Goal: Task Accomplishment & Management: Complete application form

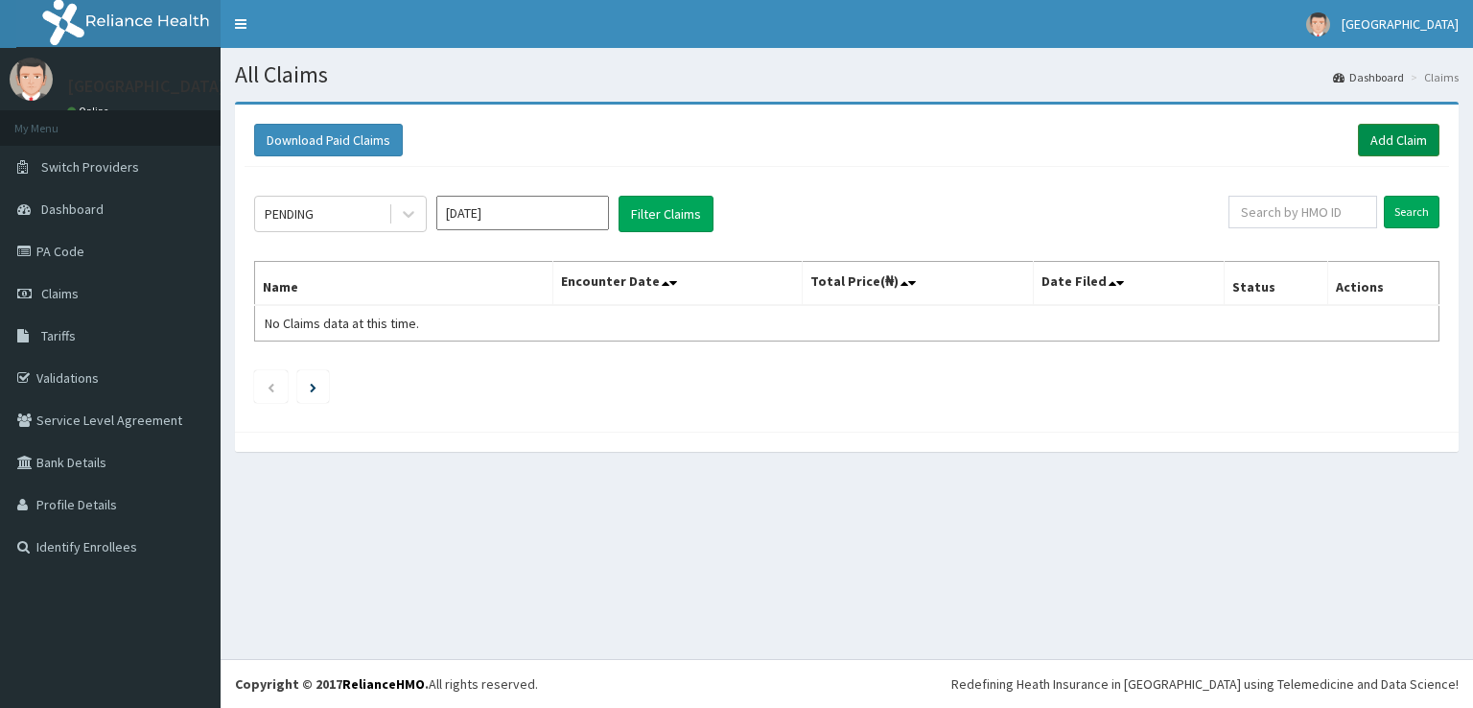
click at [1362, 131] on link "Add Claim" at bounding box center [1399, 140] width 82 height 33
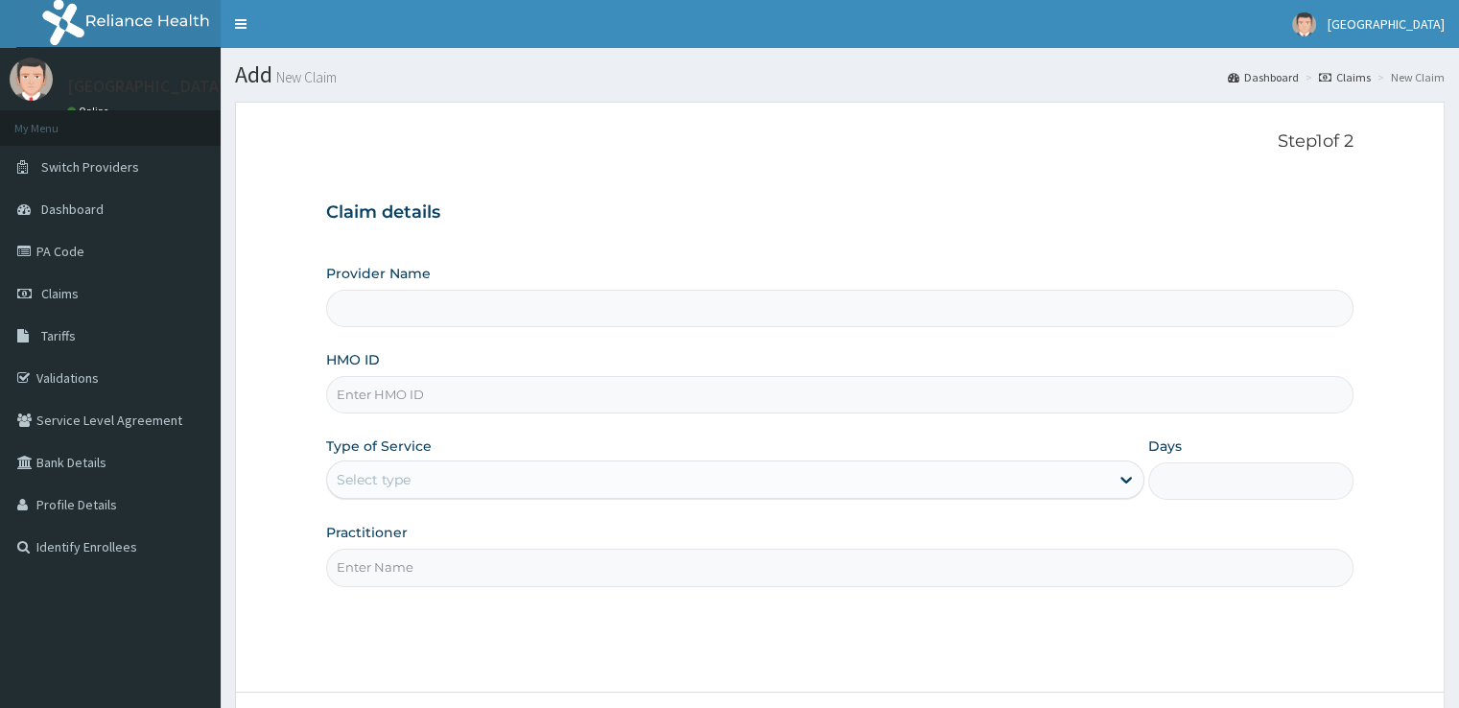
click at [460, 410] on input "HMO ID" at bounding box center [839, 394] width 1026 height 37
type input "[GEOGRAPHIC_DATA]"
type input "chl/11414/a"
click at [538, 492] on div "Select type" at bounding box center [718, 479] width 782 height 31
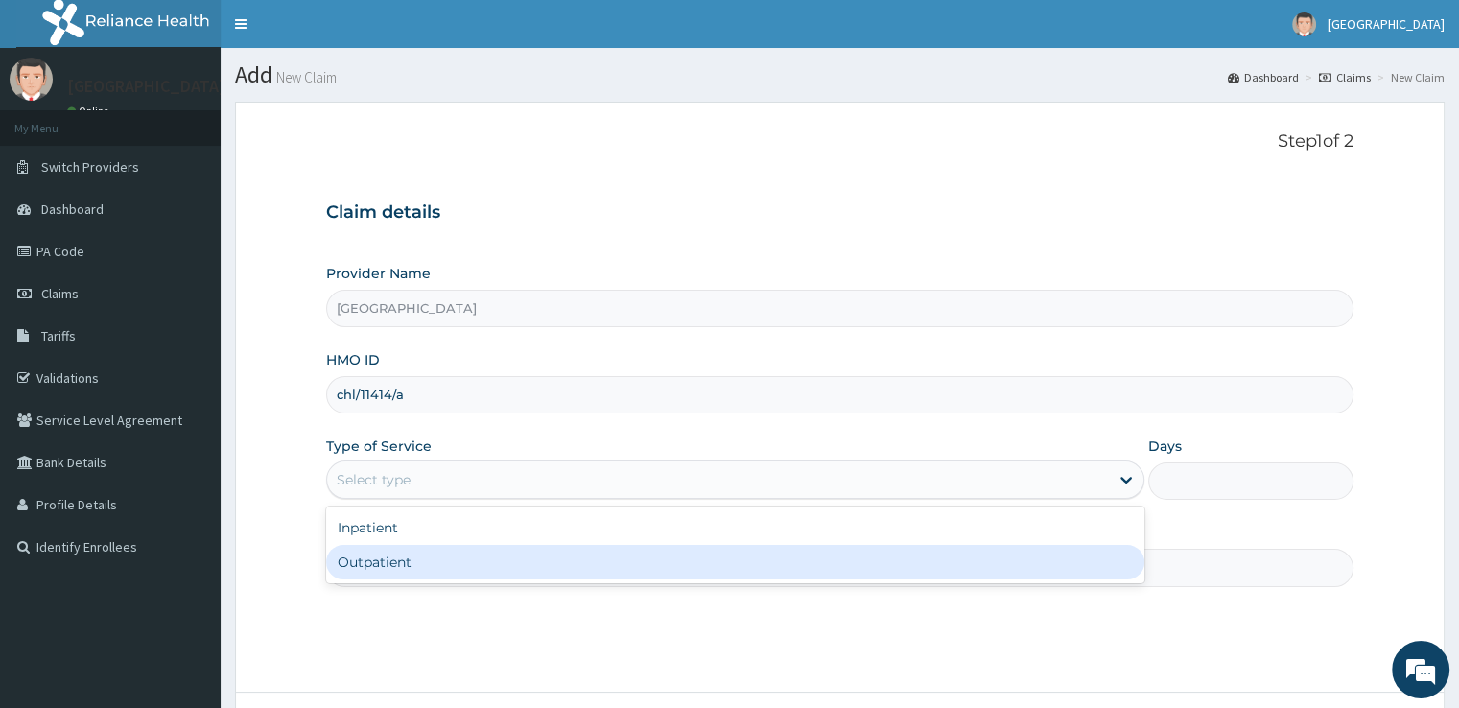
click at [543, 553] on div "Outpatient" at bounding box center [735, 562] width 818 height 35
type input "1"
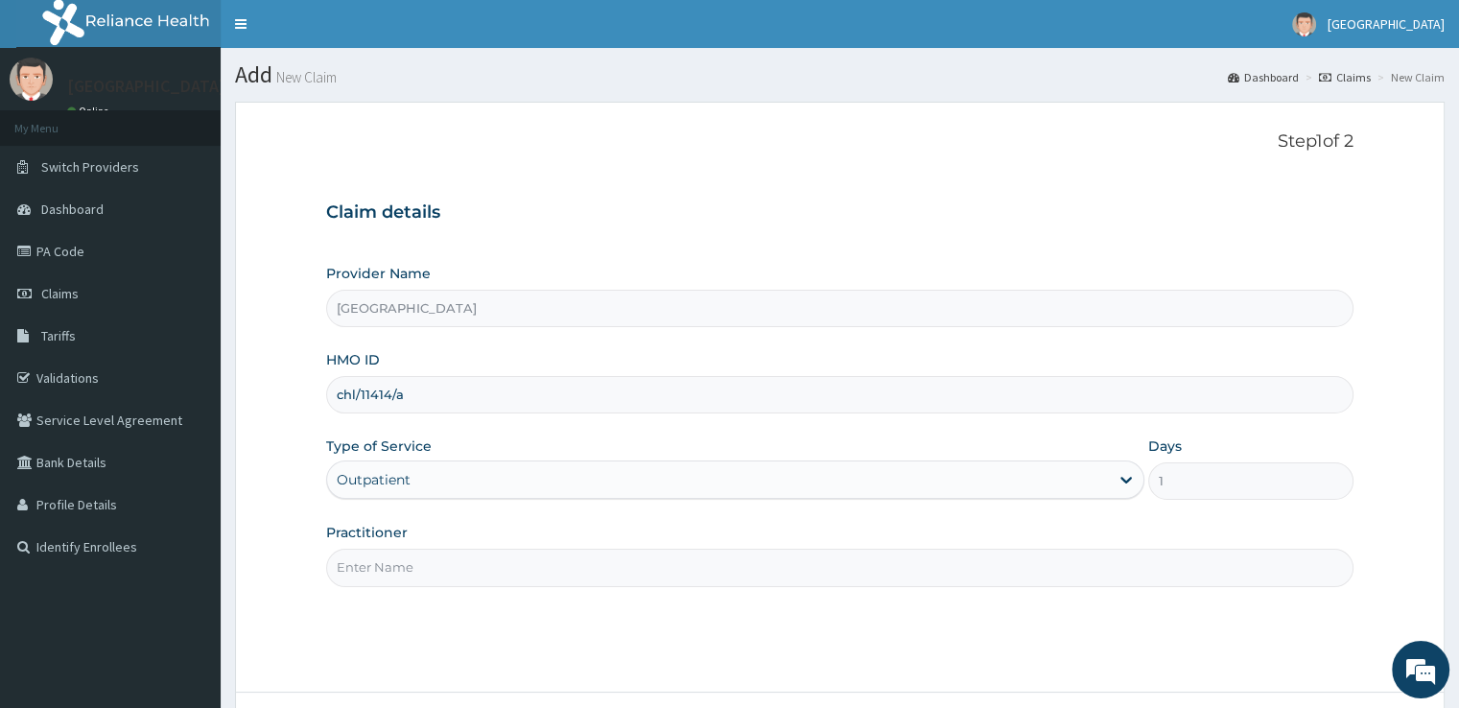
click at [610, 556] on input "Practitioner" at bounding box center [839, 567] width 1026 height 37
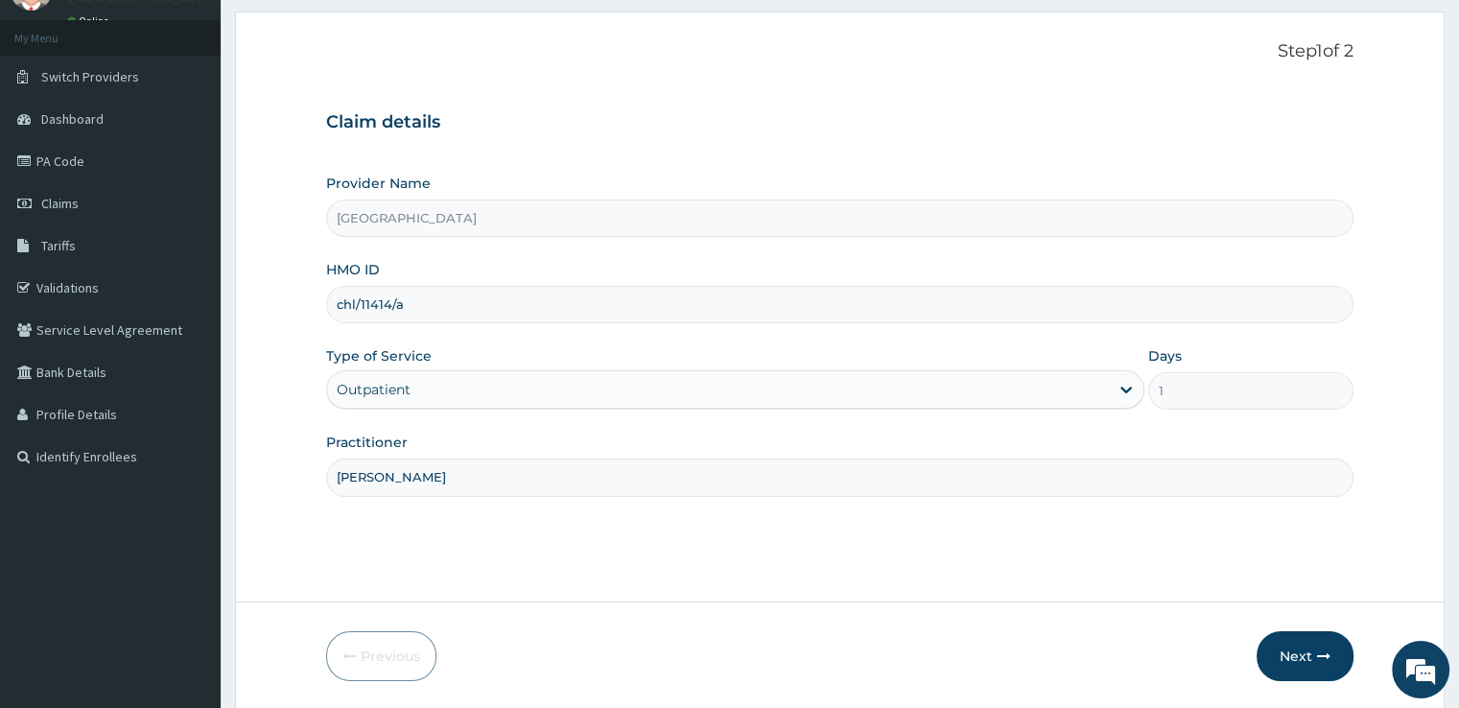
scroll to position [96, 0]
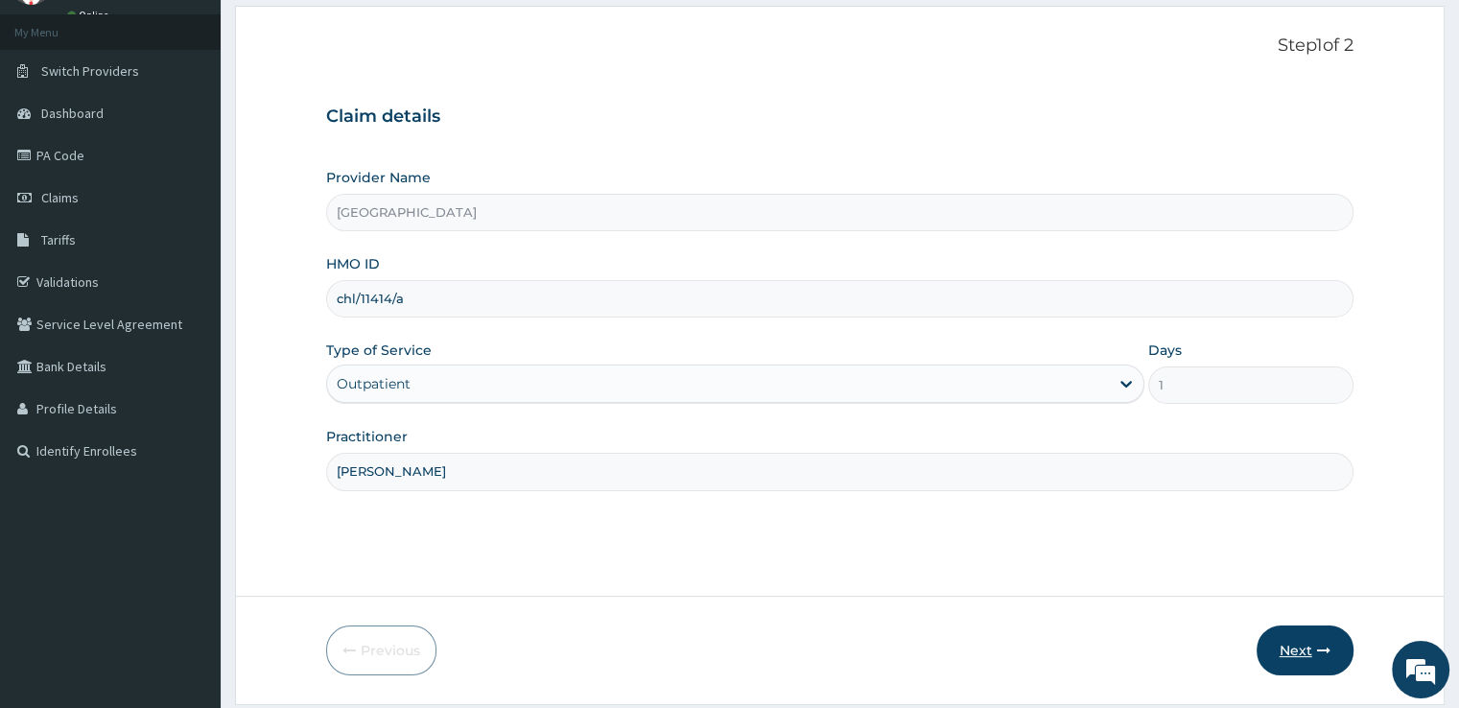
type input "dr badru"
click at [1293, 635] on button "Next" at bounding box center [1305, 650] width 97 height 50
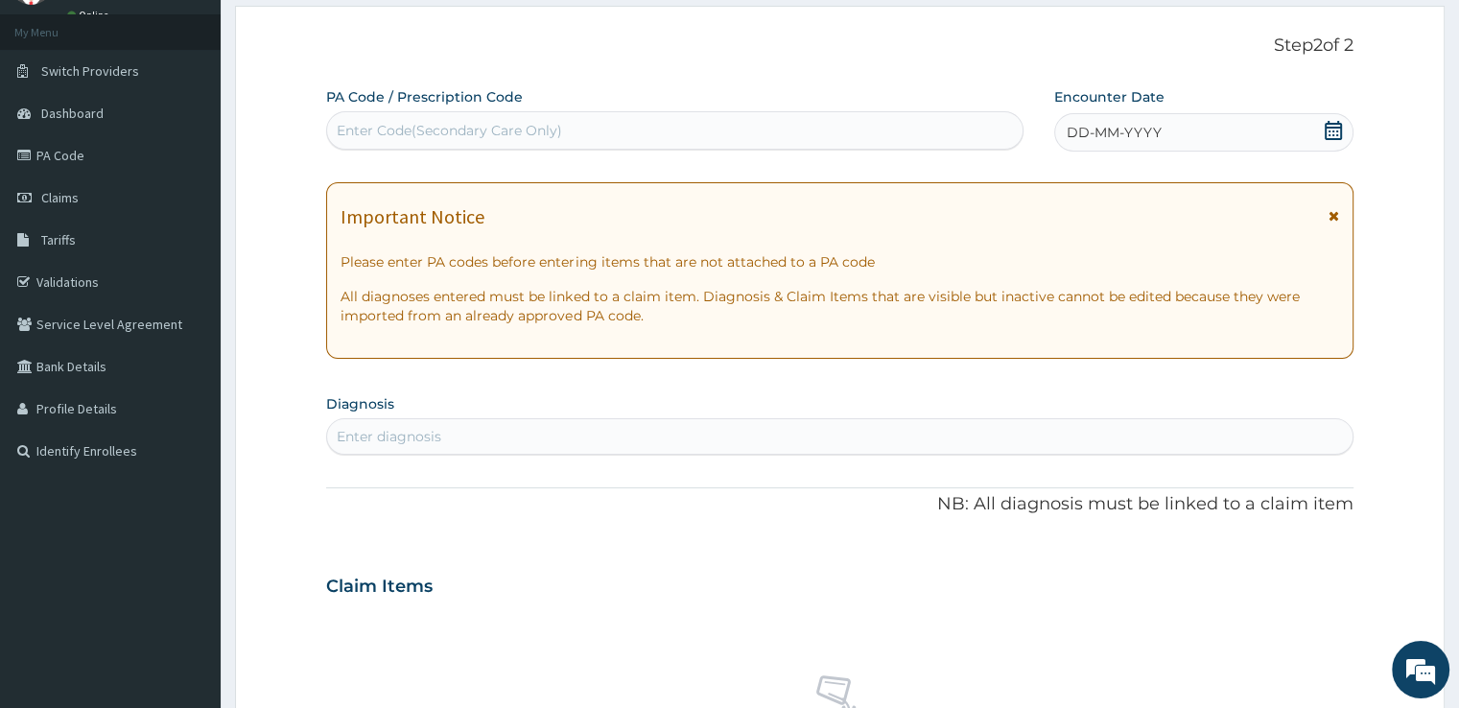
click at [1332, 129] on icon at bounding box center [1333, 130] width 19 height 19
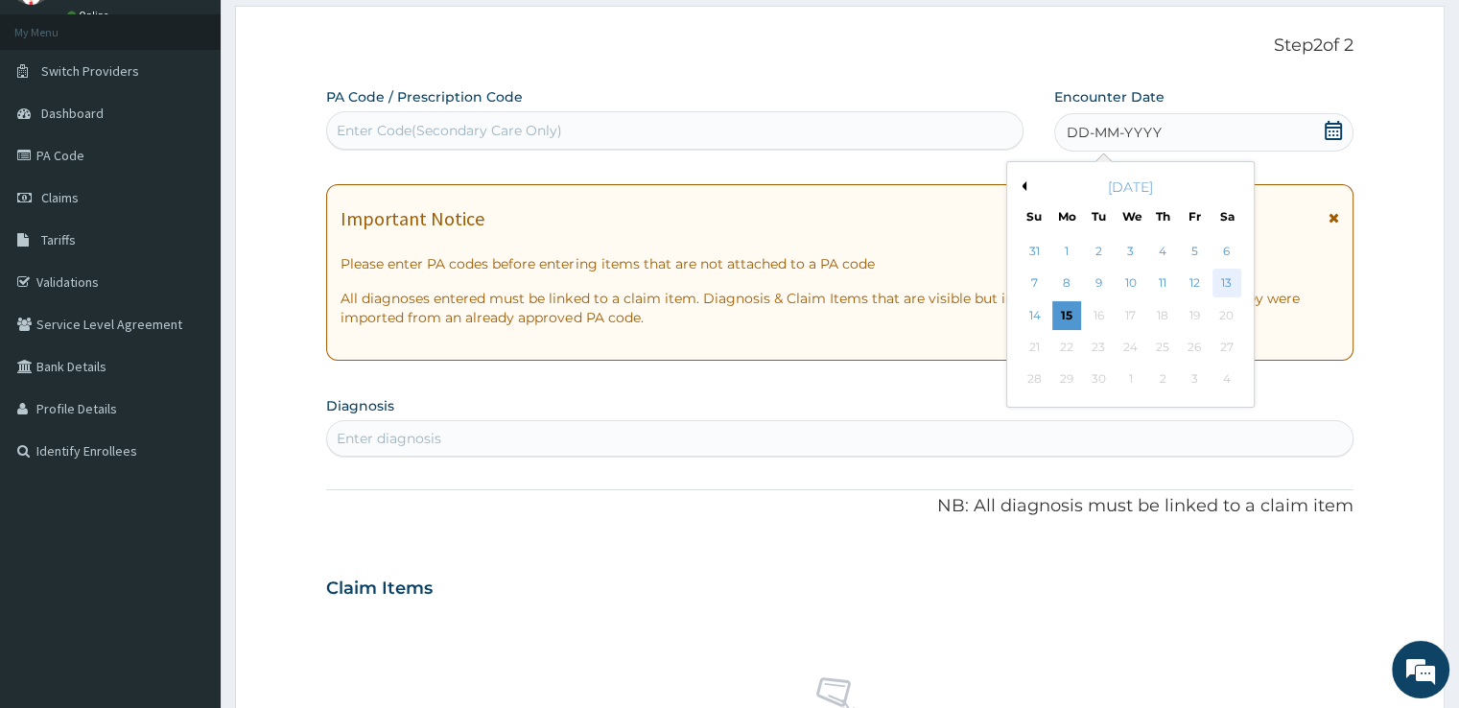
click at [1220, 277] on div "13" at bounding box center [1226, 284] width 29 height 29
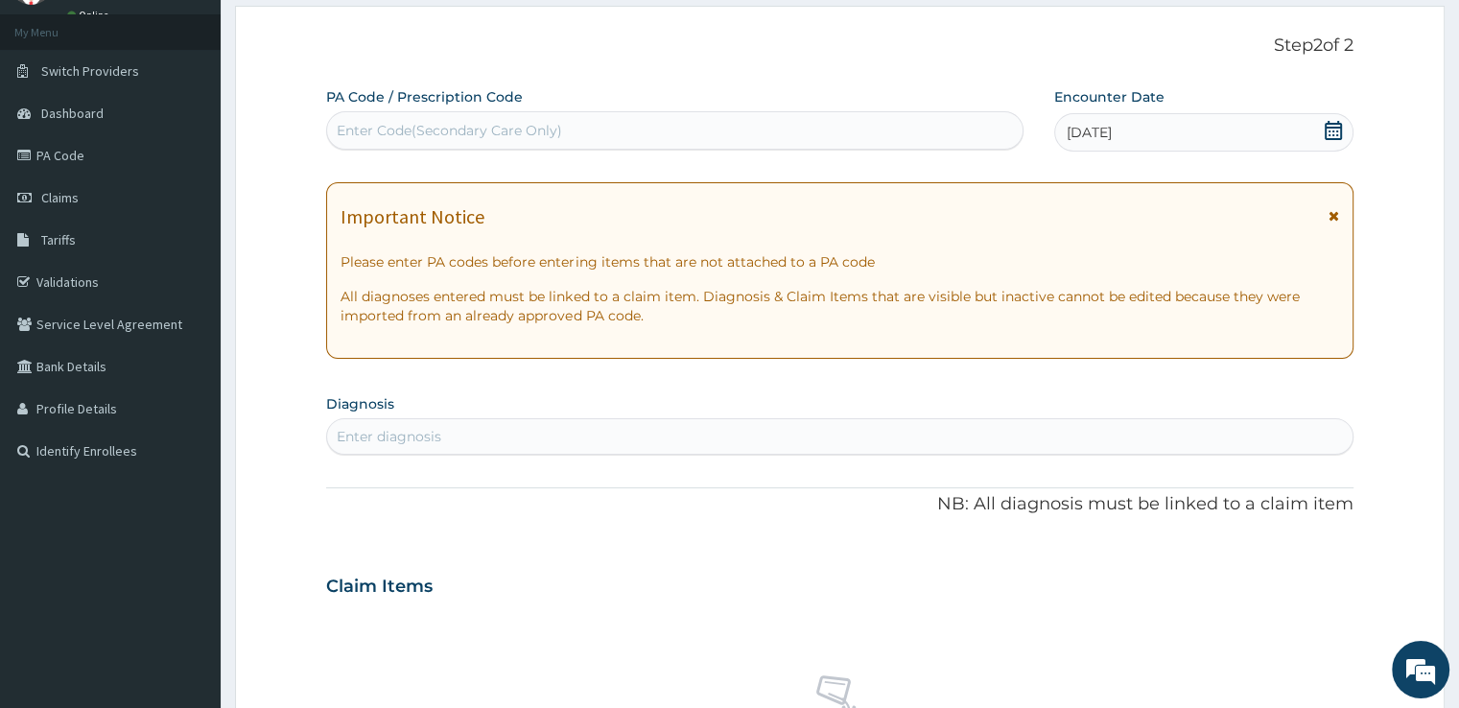
click at [698, 122] on div "Enter Code(Secondary Care Only)" at bounding box center [674, 130] width 695 height 31
paste input "PA/8C4C27"
type input "PA/8C4C27"
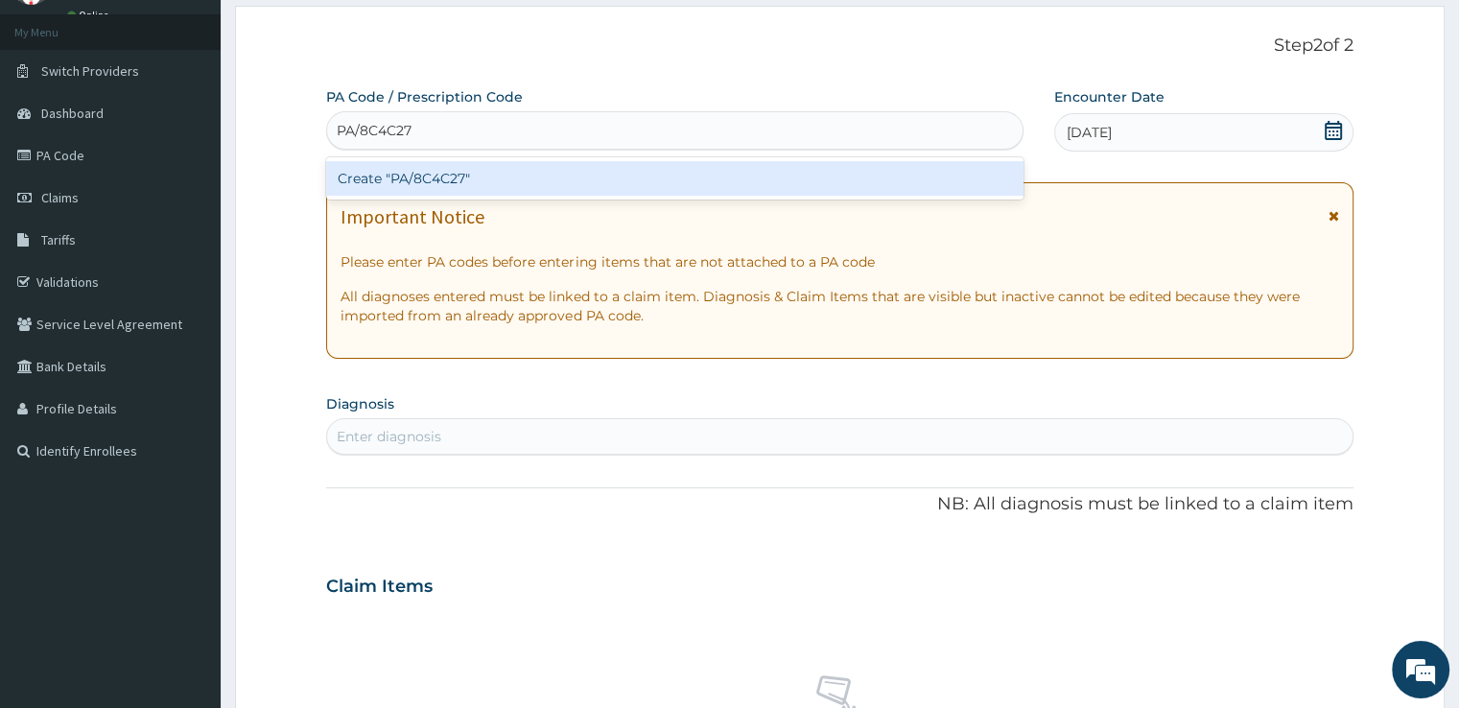
click at [660, 164] on div "Create "PA/8C4C27"" at bounding box center [674, 178] width 697 height 35
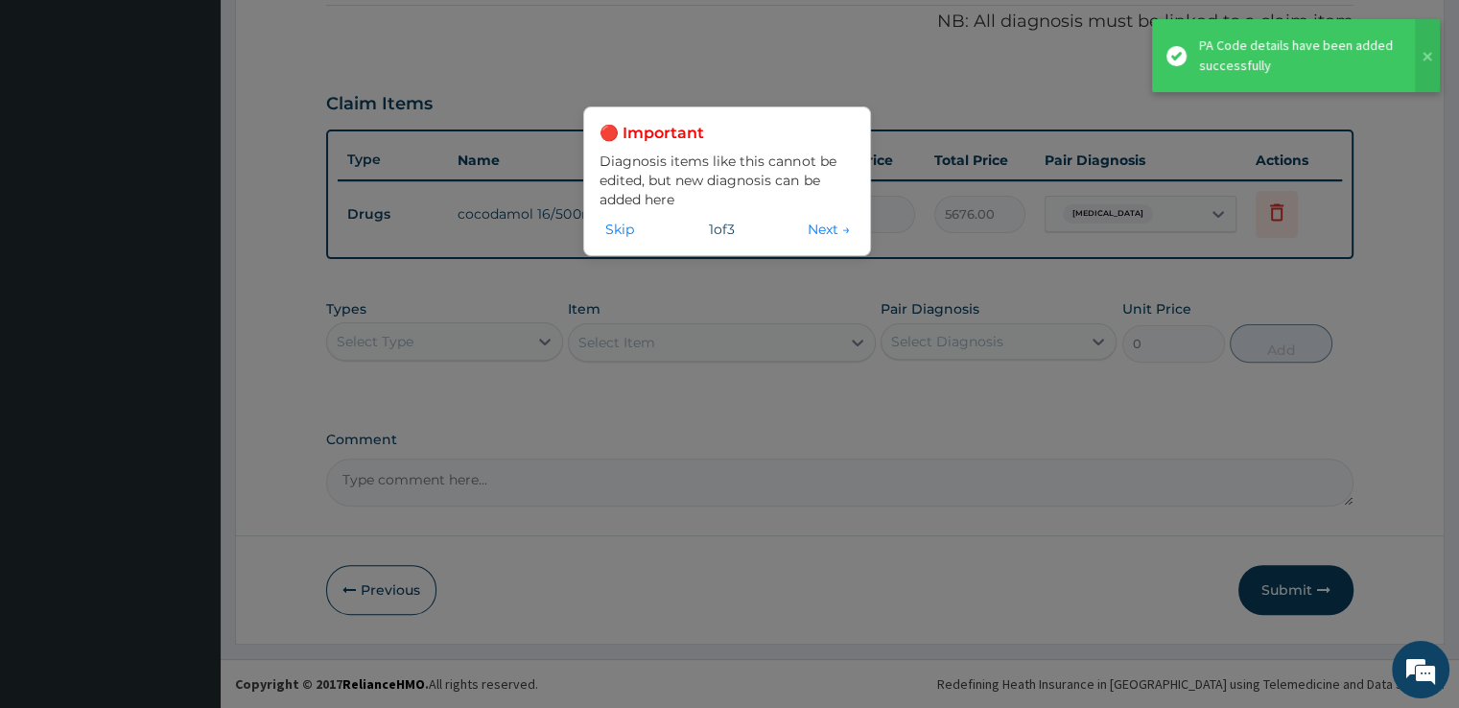
scroll to position [581, 0]
drag, startPoint x: 1472, startPoint y: 416, endPoint x: 818, endPoint y: 235, distance: 678.8
click at [818, 235] on button "Next →" at bounding box center [828, 229] width 54 height 21
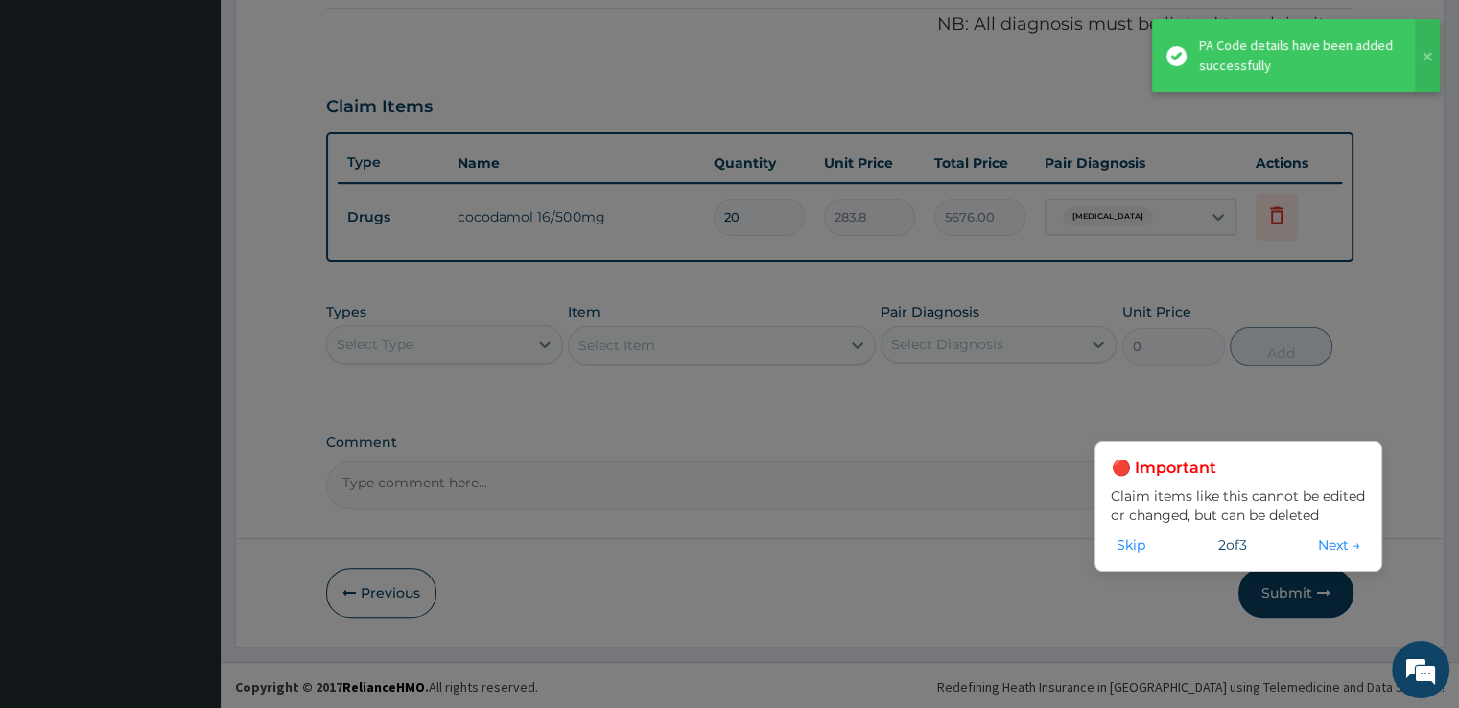
click at [818, 235] on div "🔴 Important Claim items like this cannot be edited or changed, but can be delet…" at bounding box center [729, 354] width 1459 height 708
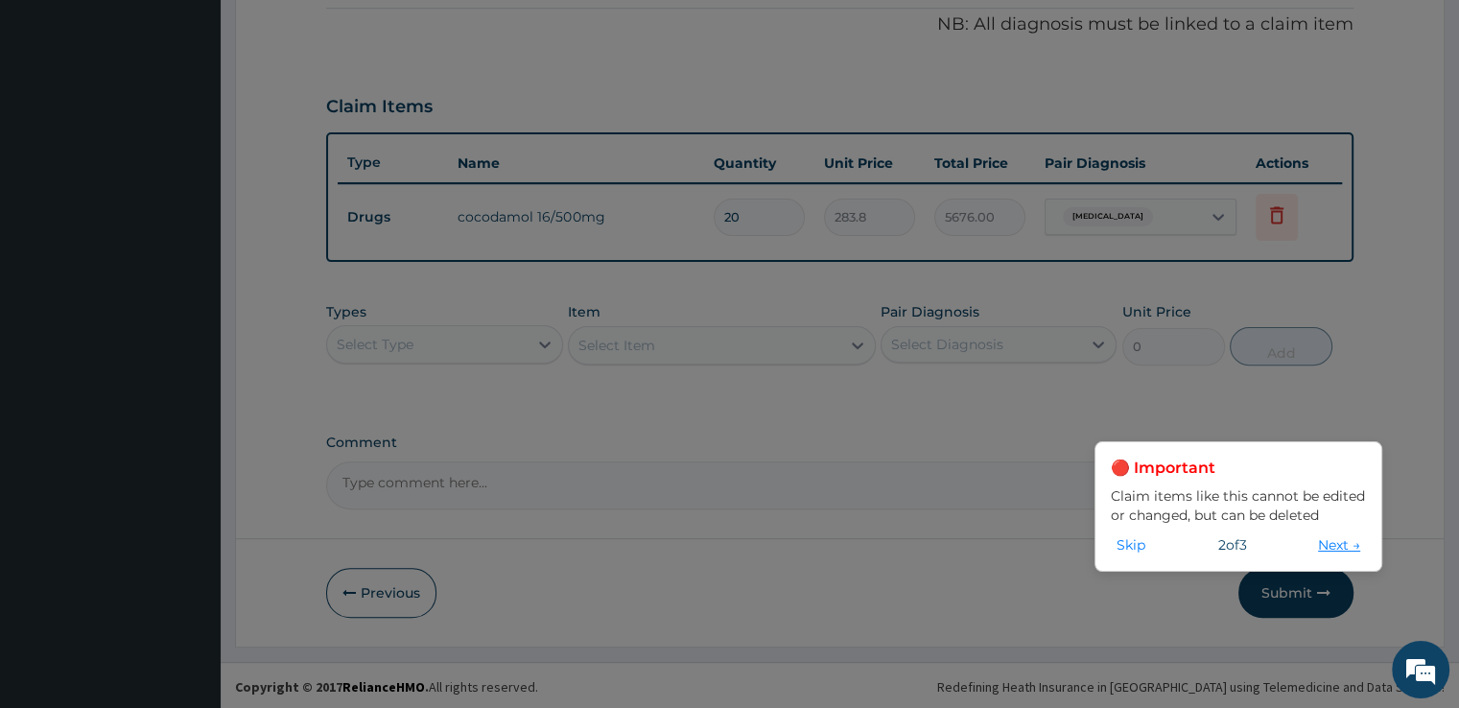
click at [1316, 546] on button "Next →" at bounding box center [1339, 544] width 54 height 21
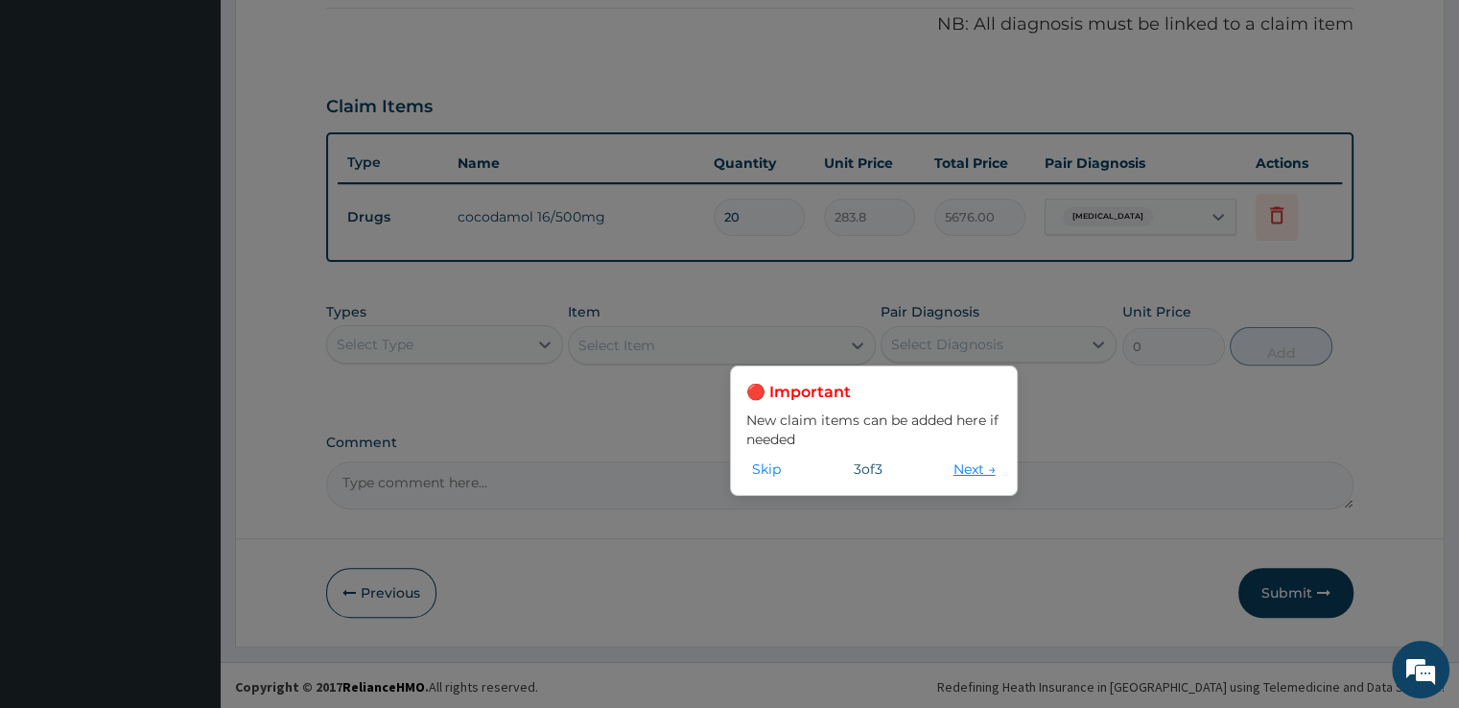
click at [975, 468] on button "Next →" at bounding box center [975, 468] width 54 height 21
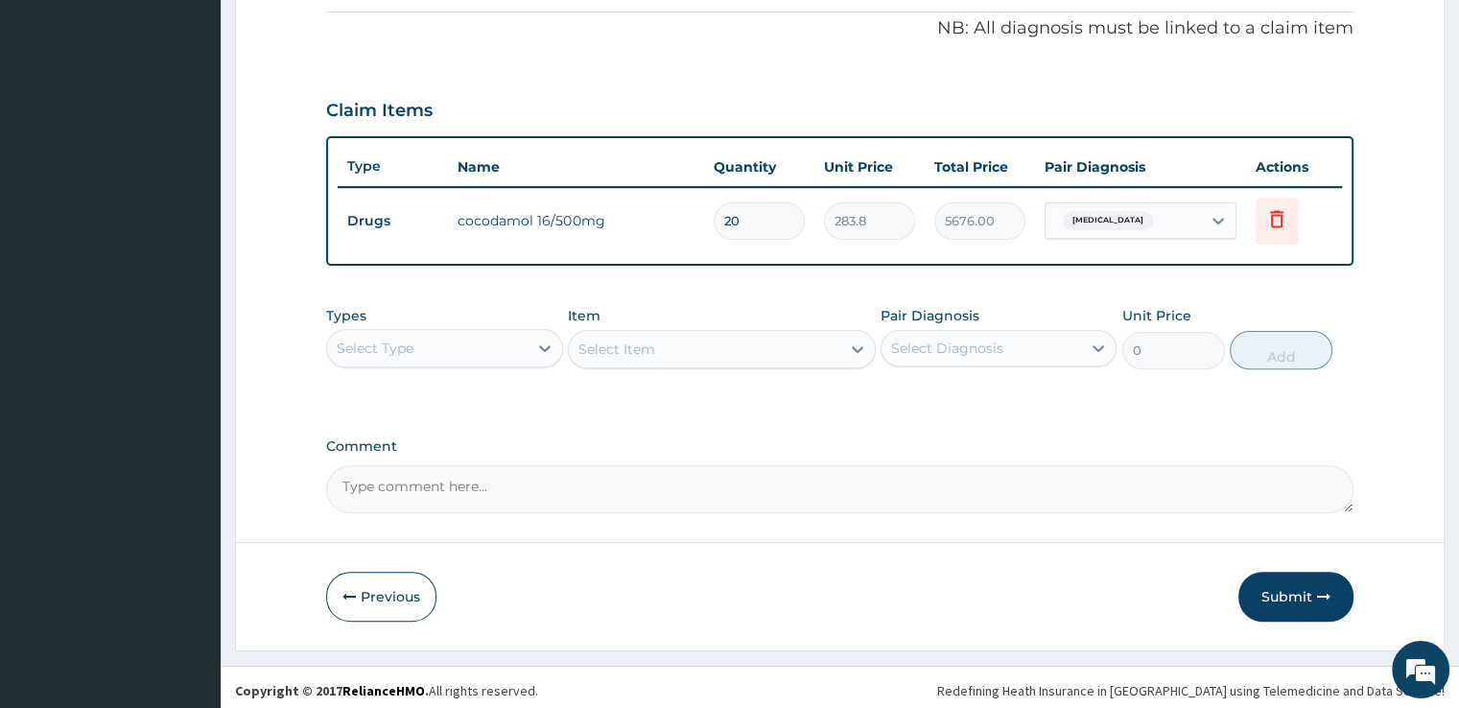
scroll to position [580, 0]
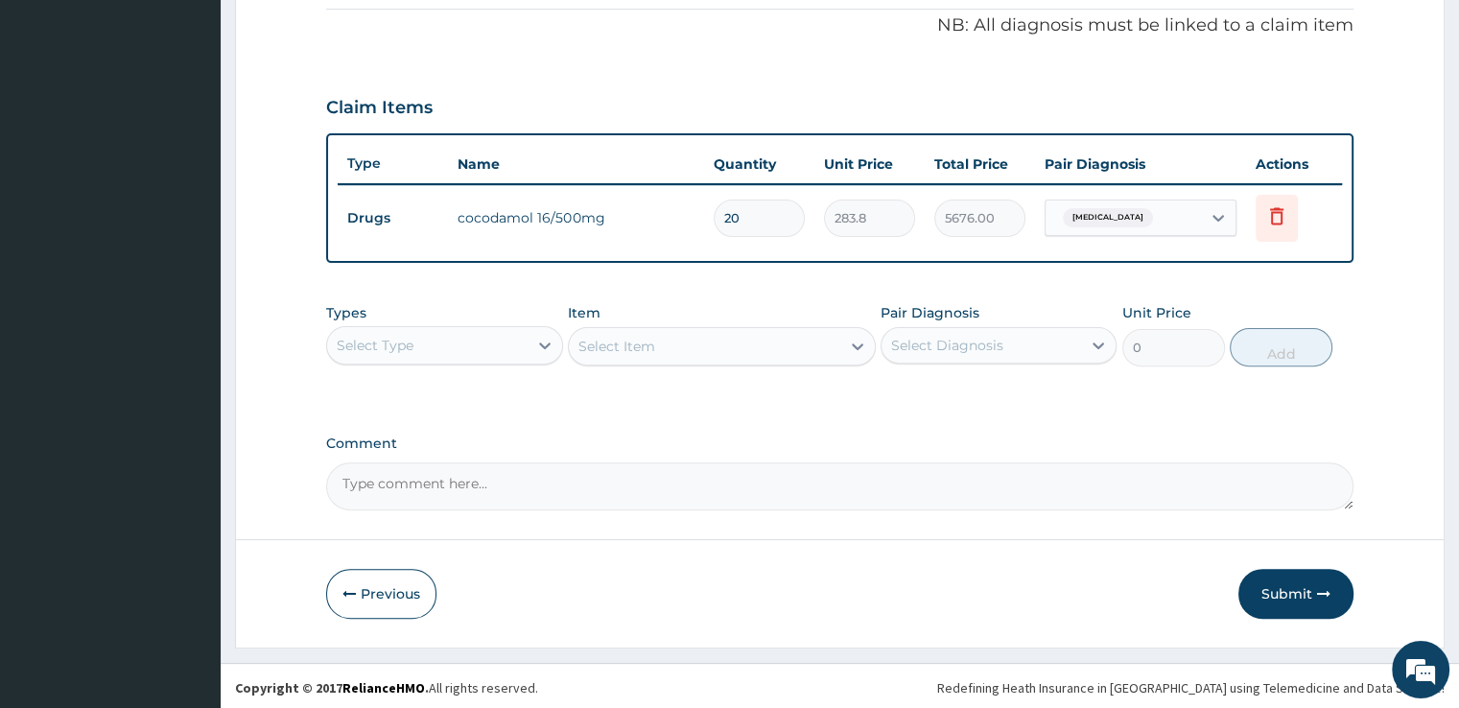
click at [490, 357] on div "Select Type" at bounding box center [427, 345] width 200 height 31
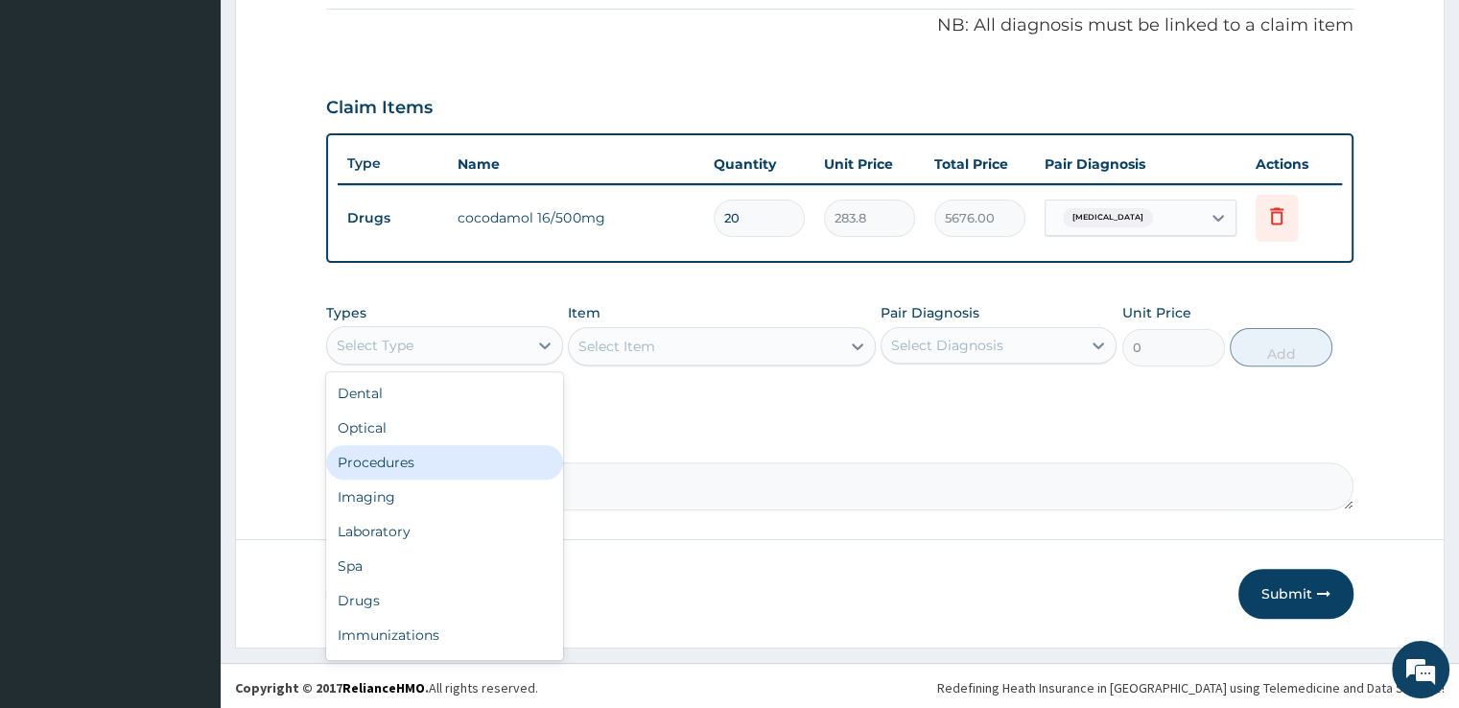
click at [486, 454] on div "Procedures" at bounding box center [444, 462] width 236 height 35
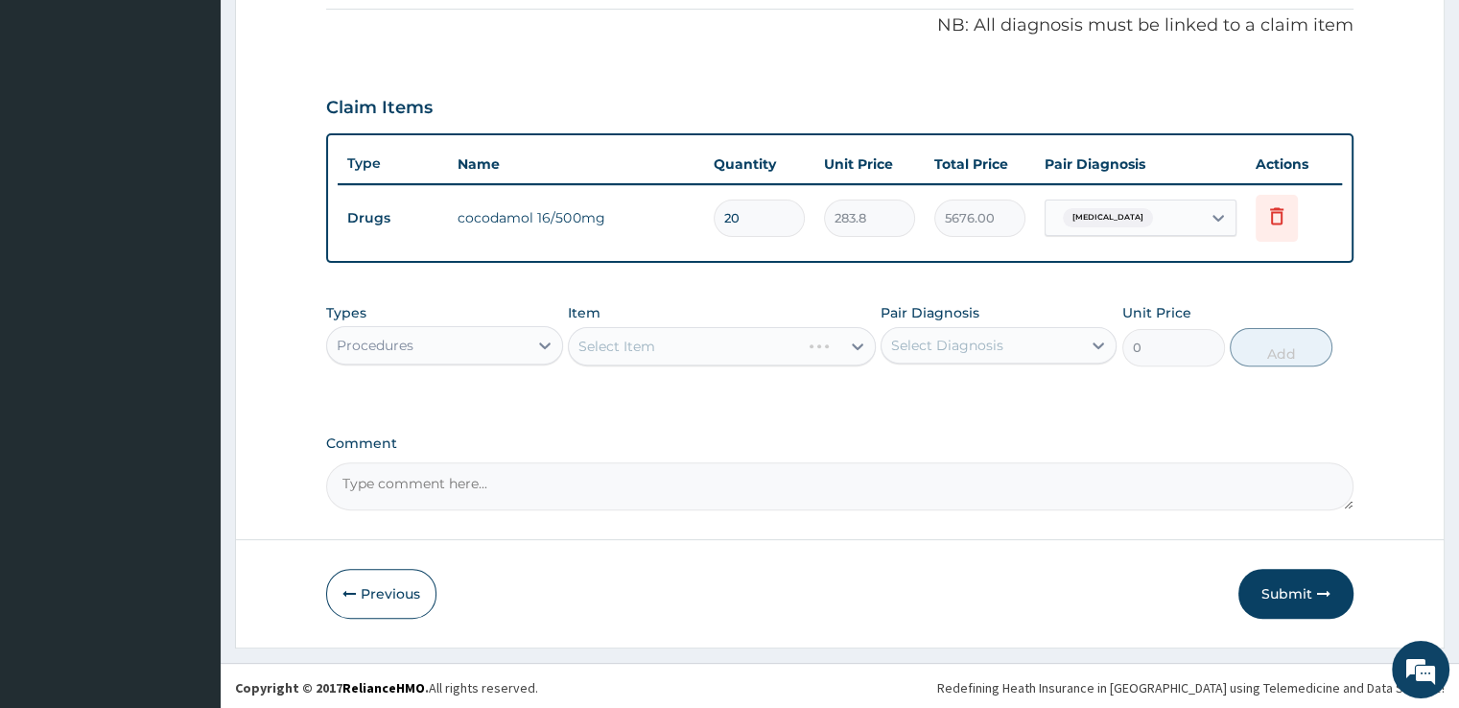
click at [679, 354] on div "Select Item" at bounding box center [722, 346] width 308 height 38
click at [680, 354] on div "Select Item" at bounding box center [722, 346] width 308 height 38
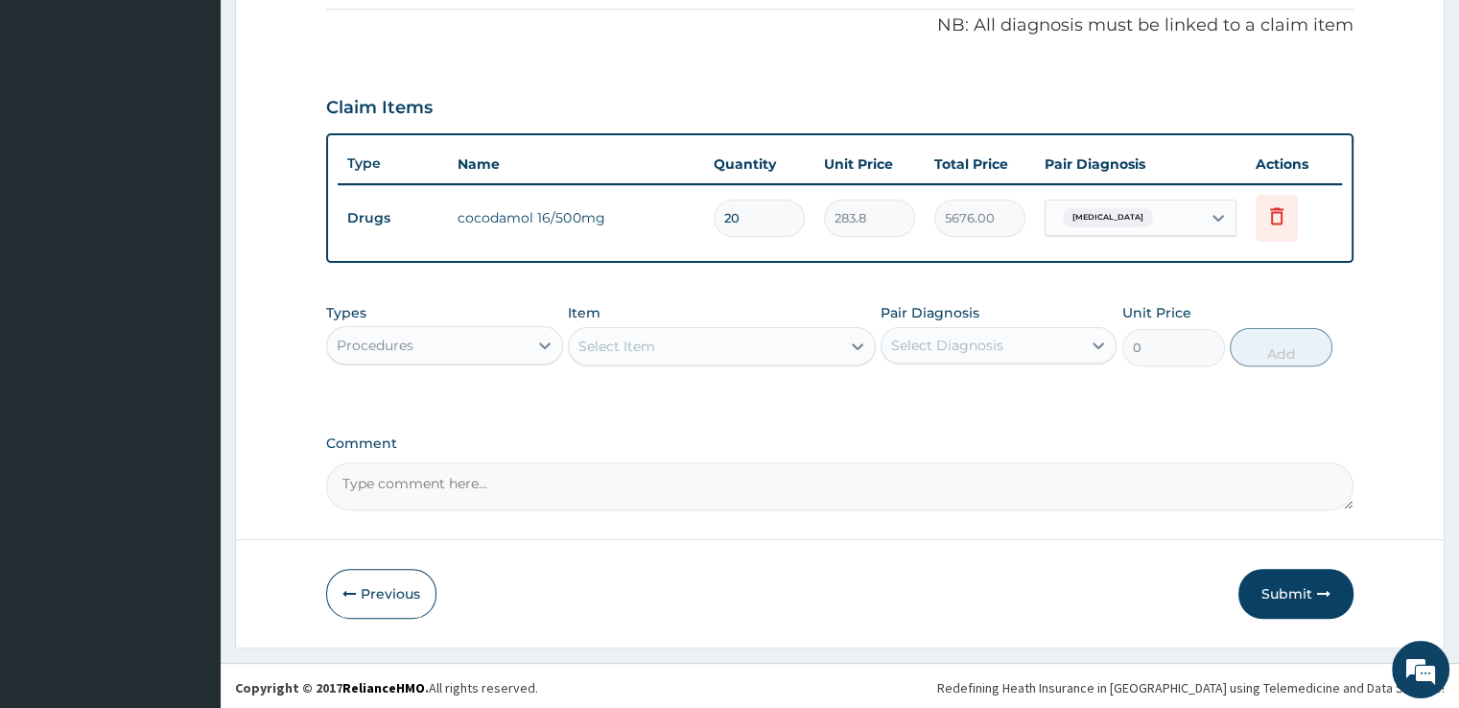
click at [829, 340] on div "Select Item" at bounding box center [704, 346] width 271 height 31
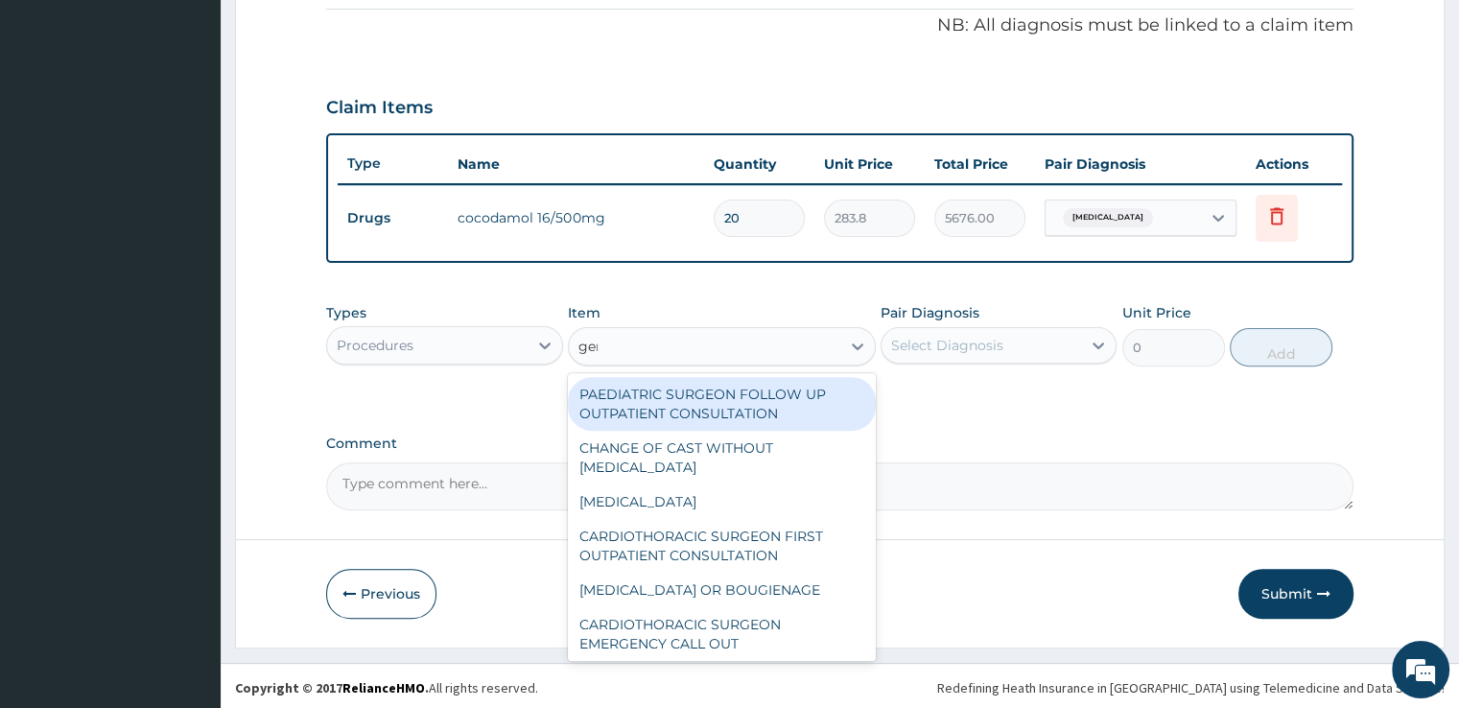
type input "gene"
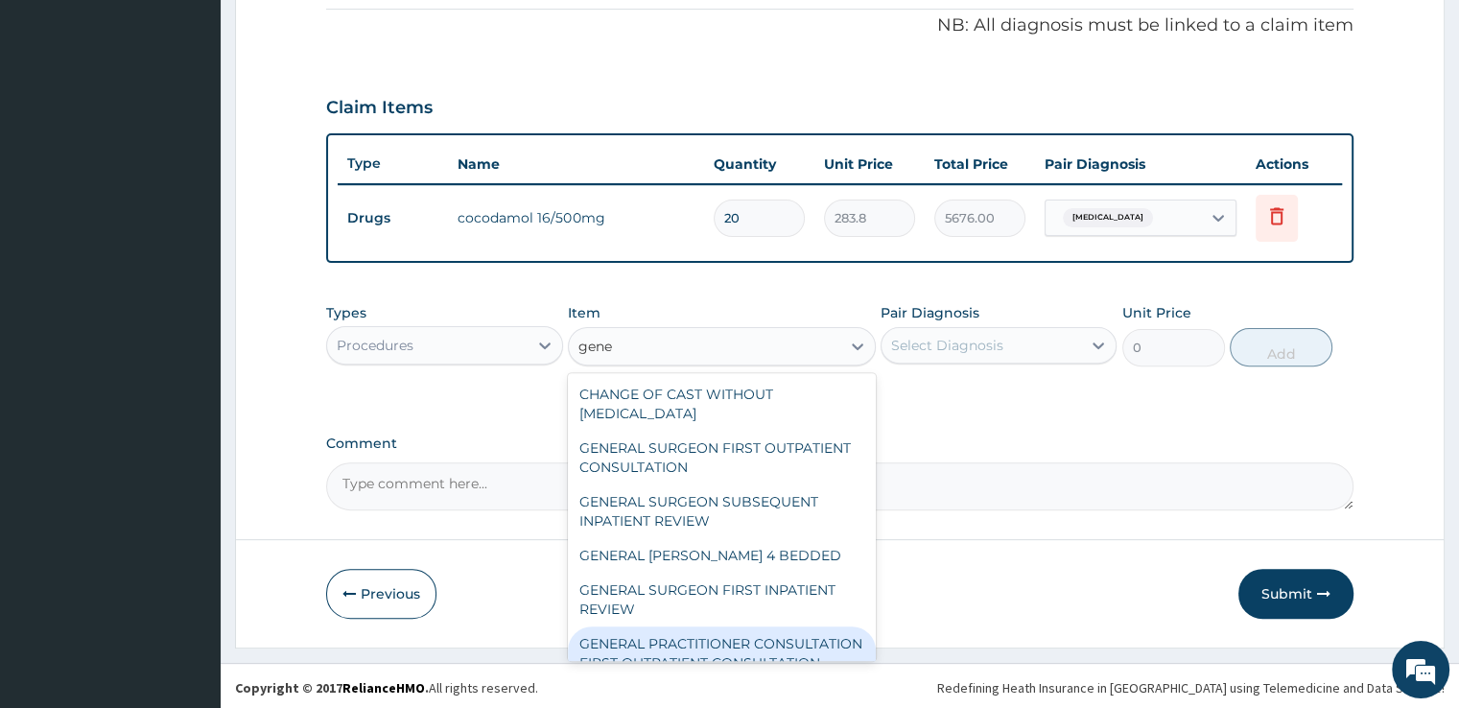
click at [807, 642] on div "GENERAL PRACTITIONER CONSULTATION FIRST OUTPATIENT CONSULTATION" at bounding box center [722, 653] width 308 height 54
type input "3547.5"
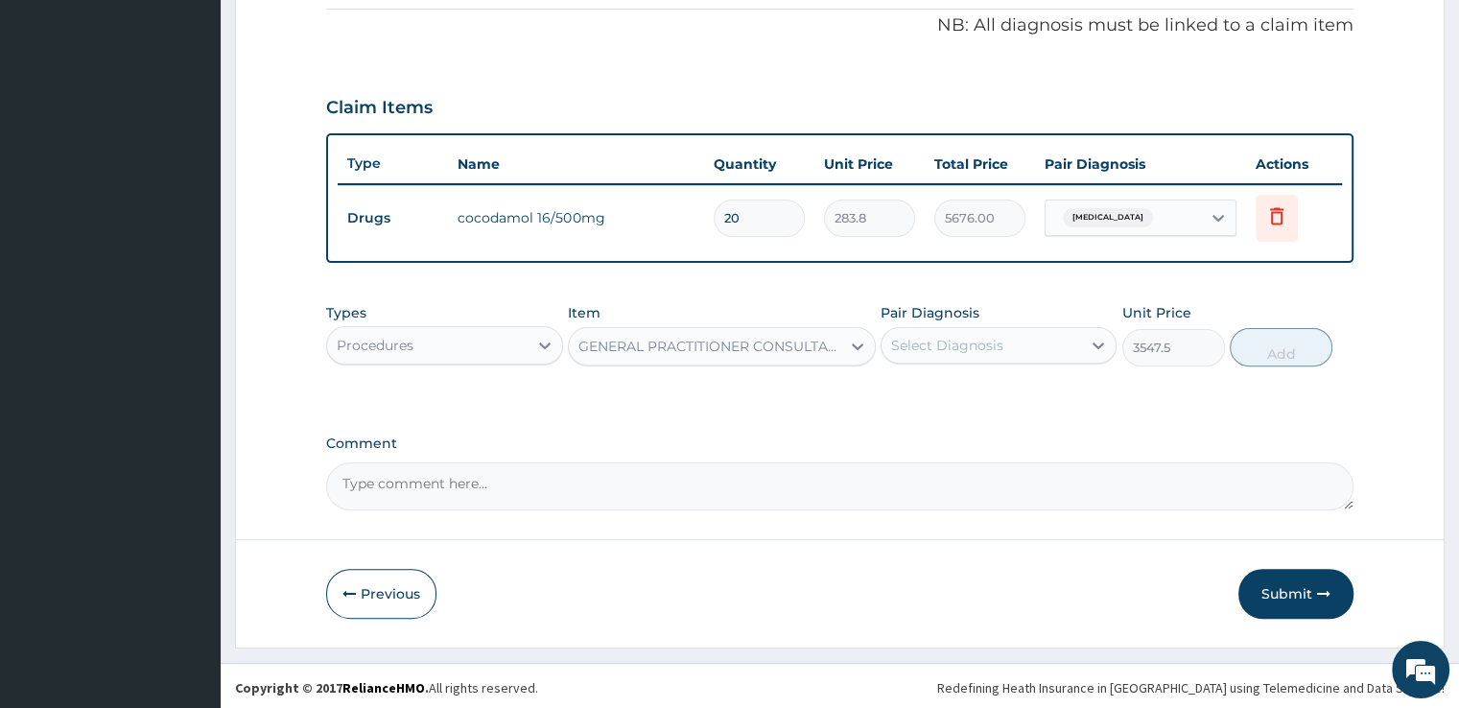
click at [1010, 351] on div "Select Diagnosis" at bounding box center [981, 345] width 200 height 31
click at [999, 404] on div "Foot pain" at bounding box center [999, 394] width 236 height 39
checkbox input "true"
click at [1268, 352] on button "Add" at bounding box center [1281, 347] width 103 height 38
type input "0"
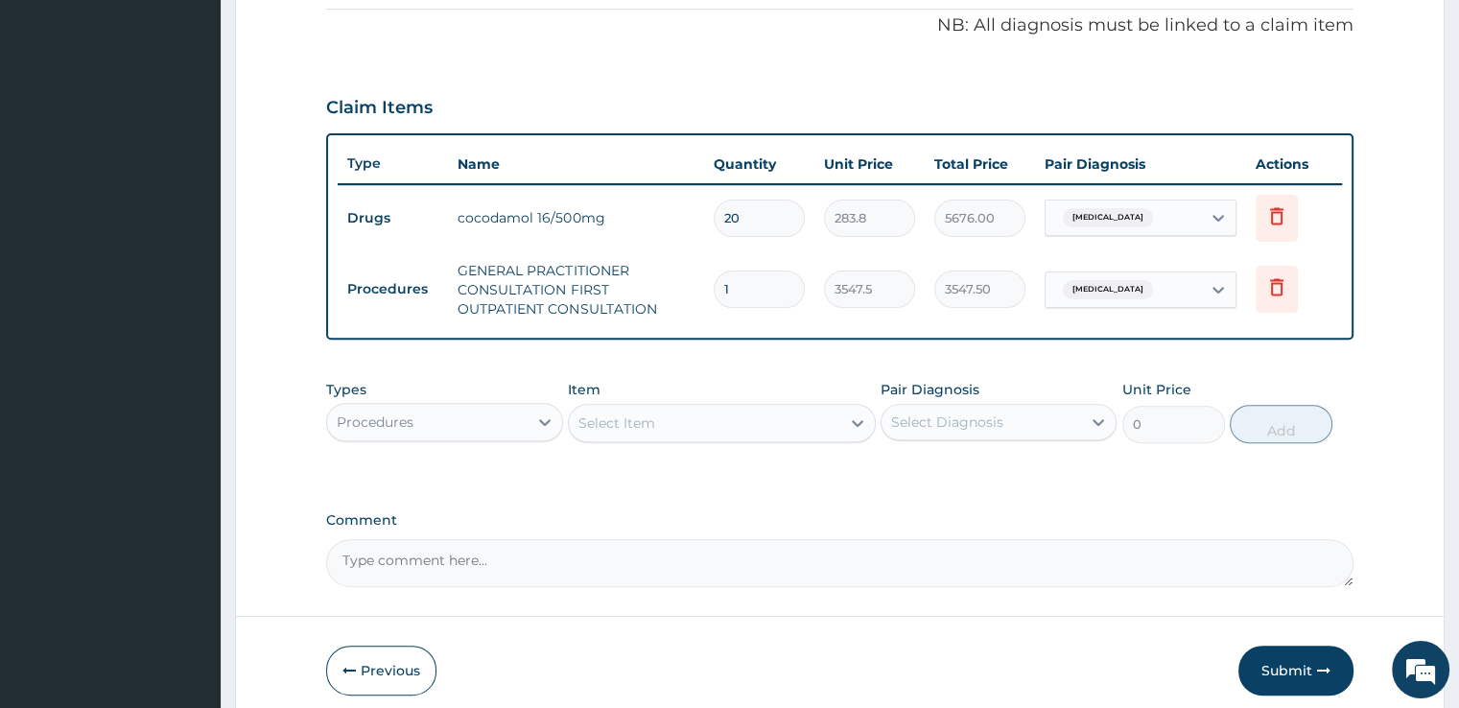
click at [399, 408] on div "Procedures" at bounding box center [427, 422] width 200 height 31
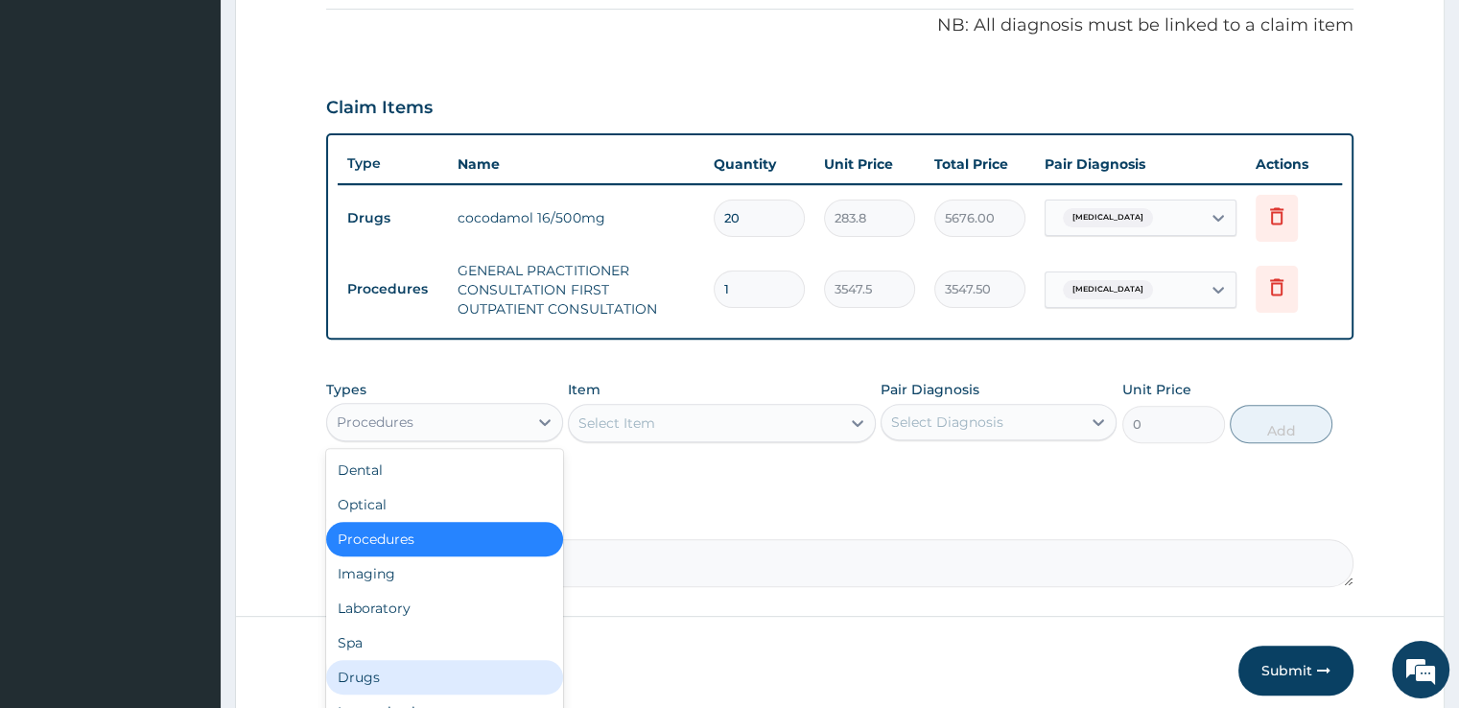
click at [357, 662] on div "Drugs" at bounding box center [444, 677] width 236 height 35
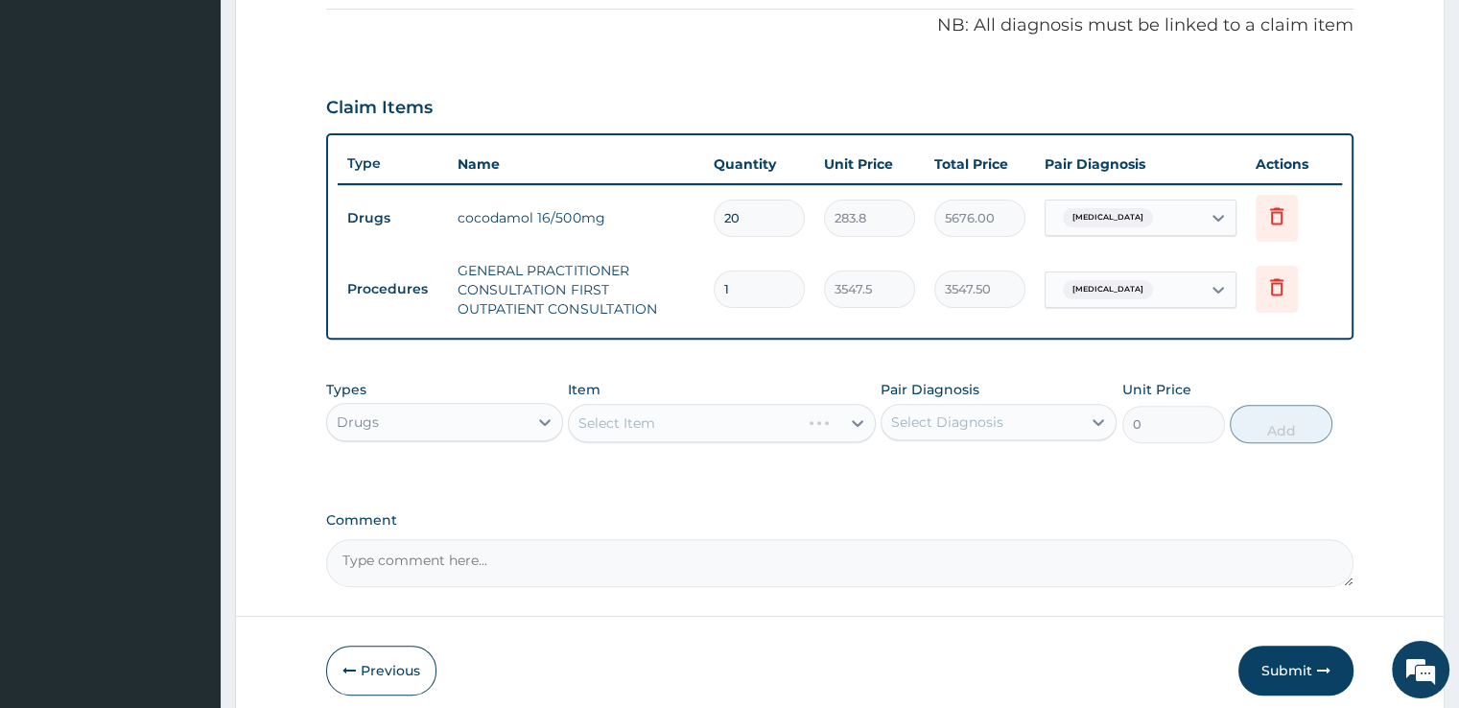
click at [694, 412] on div "Select Item" at bounding box center [722, 423] width 308 height 38
click at [687, 431] on div "Select Item" at bounding box center [722, 423] width 308 height 38
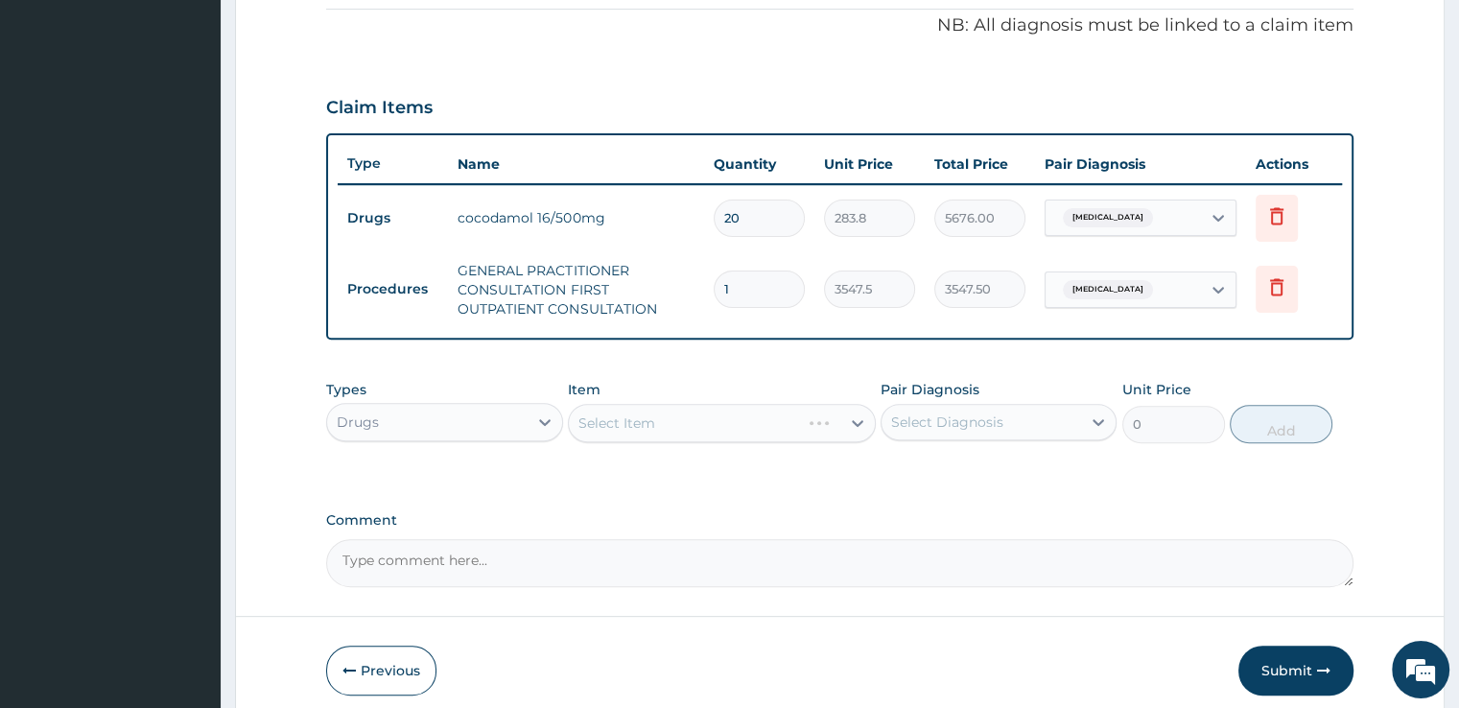
click at [687, 431] on div "Select Item" at bounding box center [722, 423] width 308 height 38
click at [687, 431] on div "Select Item" at bounding box center [704, 423] width 271 height 31
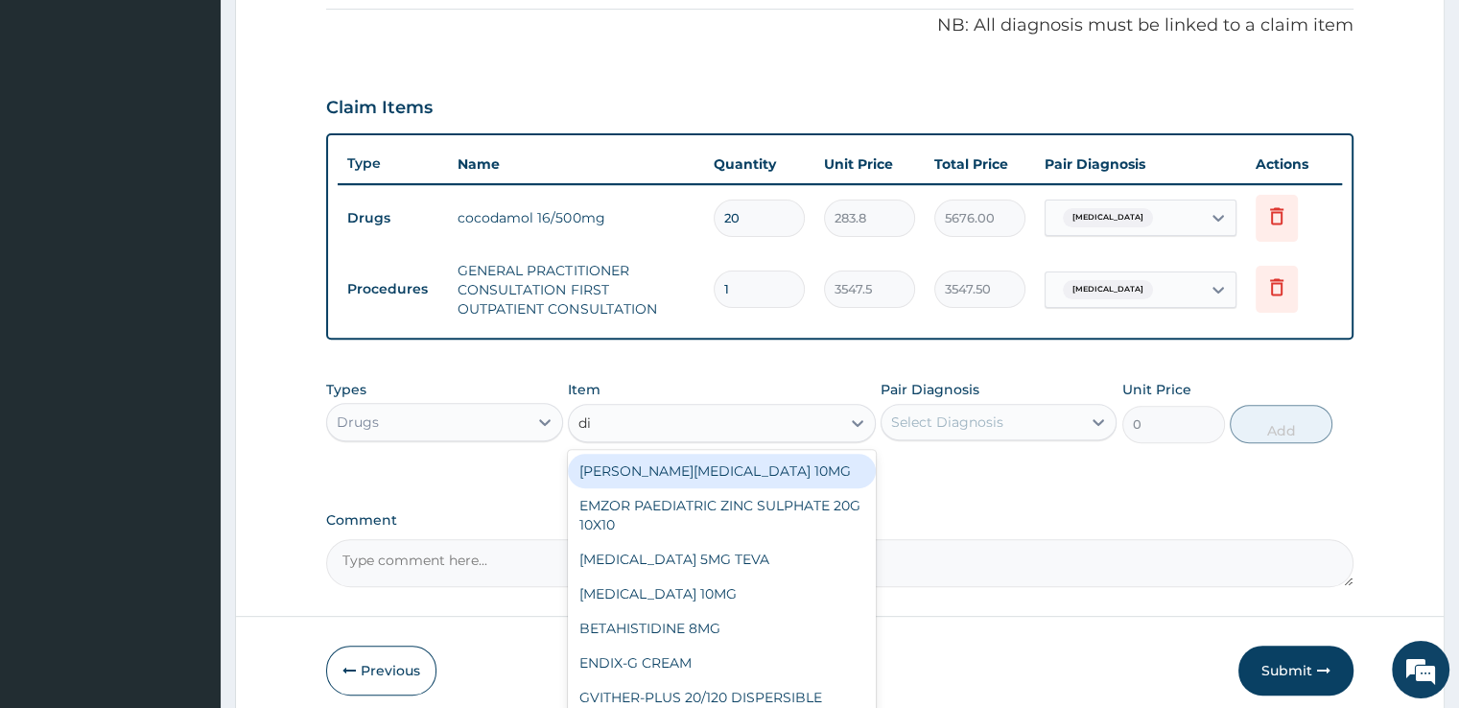
type input "dic"
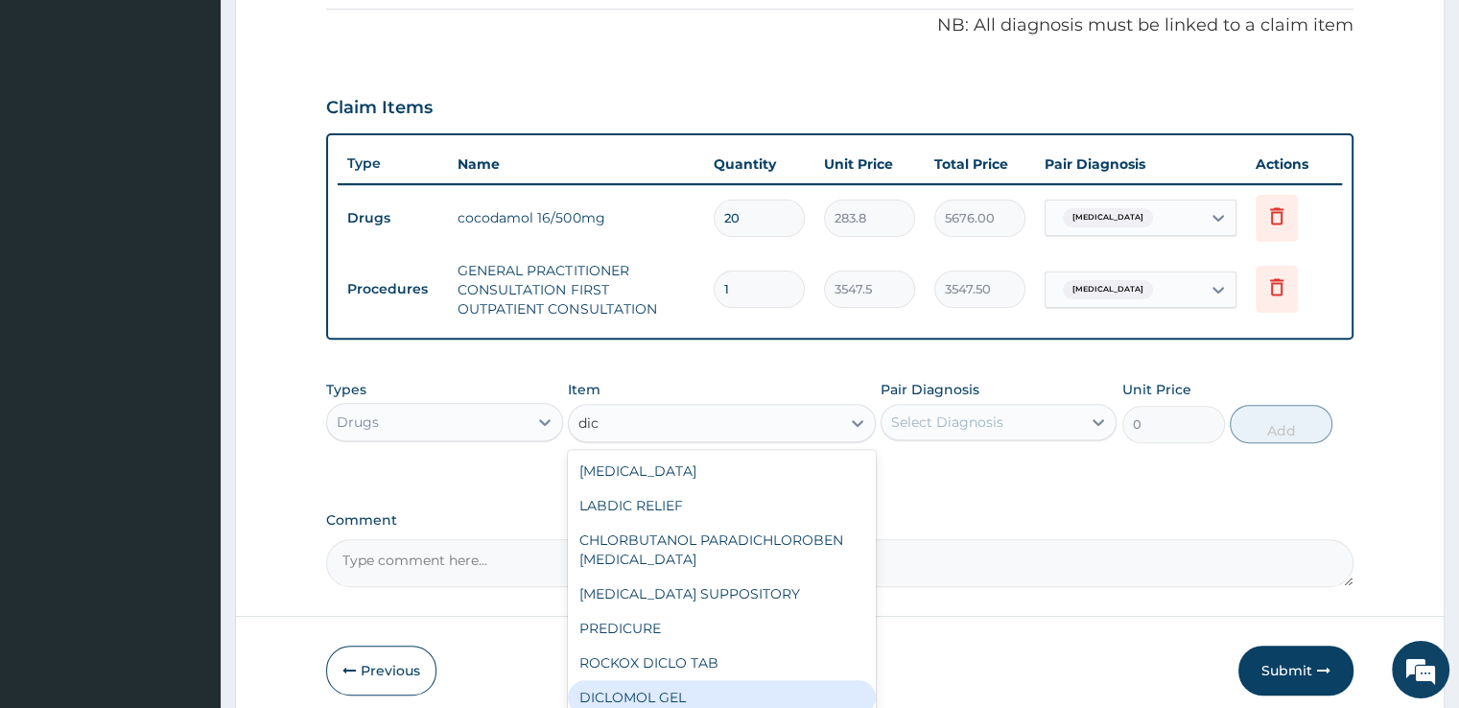
click at [688, 696] on div "DICLOMOL GEL" at bounding box center [722, 697] width 308 height 35
type input "827.7500000000001"
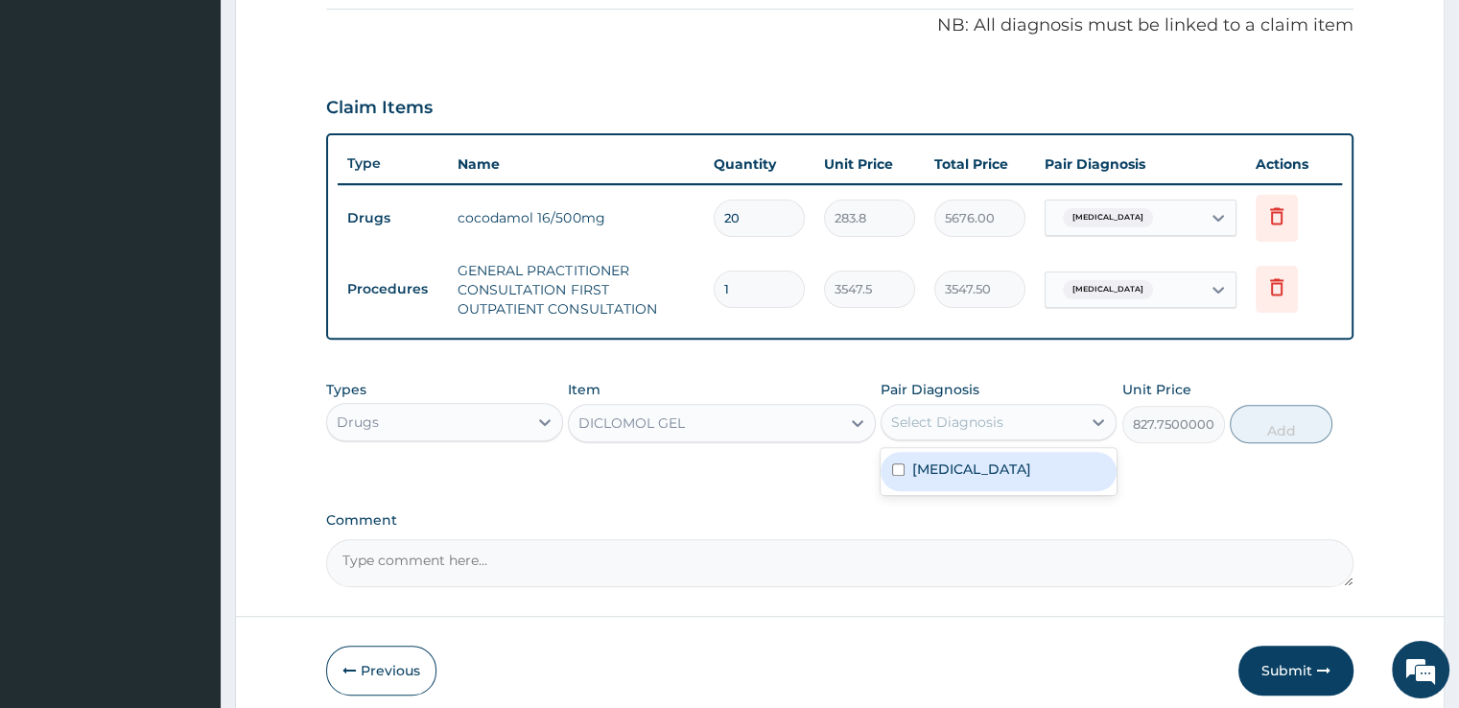
click at [994, 407] on div "Select Diagnosis" at bounding box center [981, 422] width 200 height 31
click at [984, 468] on div "Foot pain" at bounding box center [999, 471] width 236 height 39
checkbox input "true"
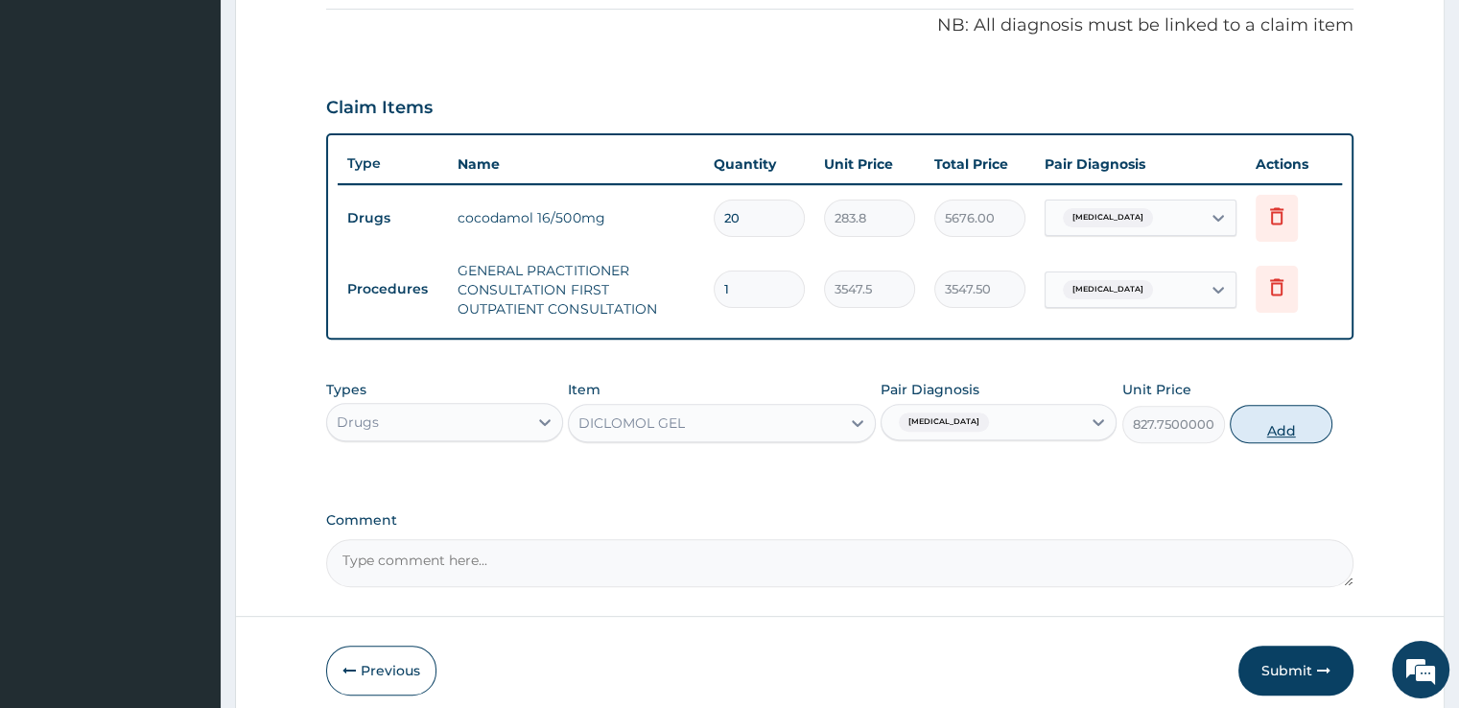
click at [1261, 428] on button "Add" at bounding box center [1281, 424] width 103 height 38
type input "0"
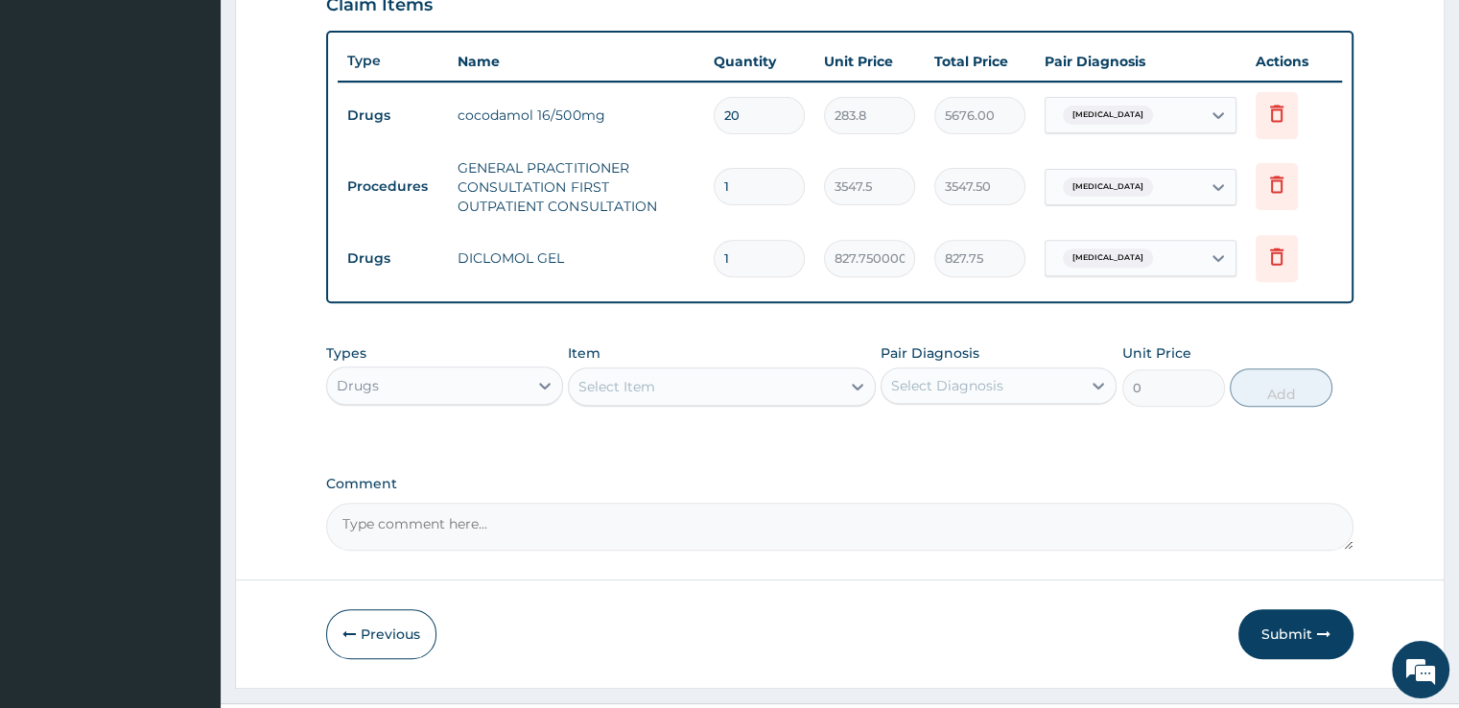
scroll to position [724, 0]
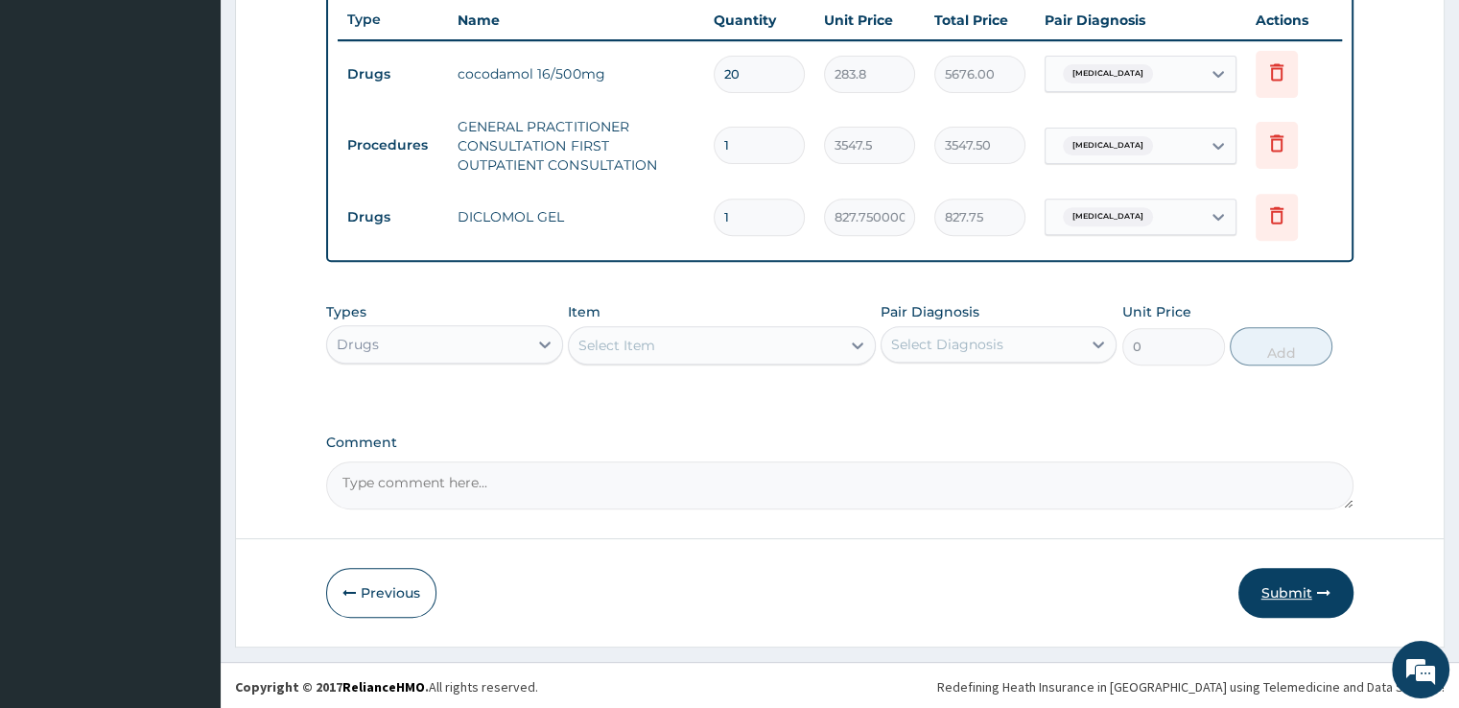
click at [1289, 582] on button "Submit" at bounding box center [1295, 593] width 115 height 50
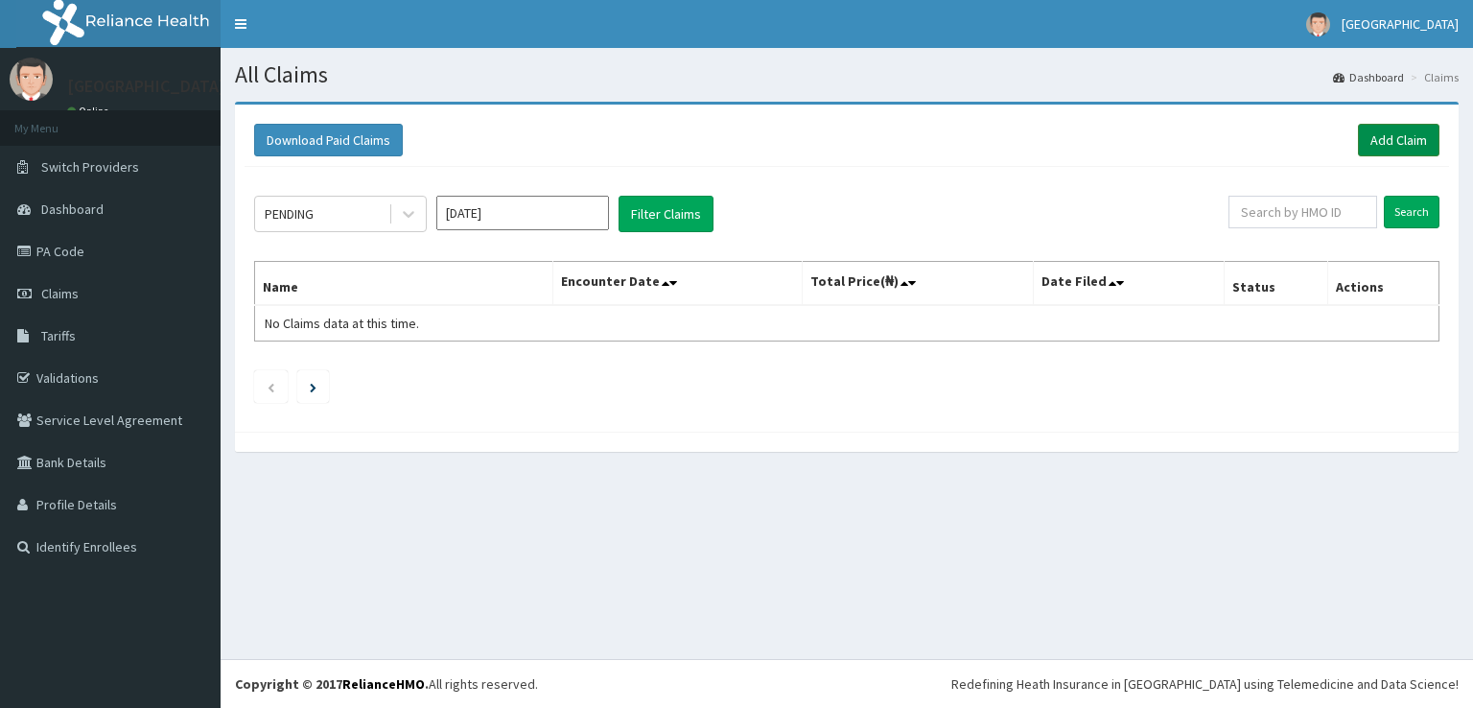
click at [1374, 143] on link "Add Claim" at bounding box center [1399, 140] width 82 height 33
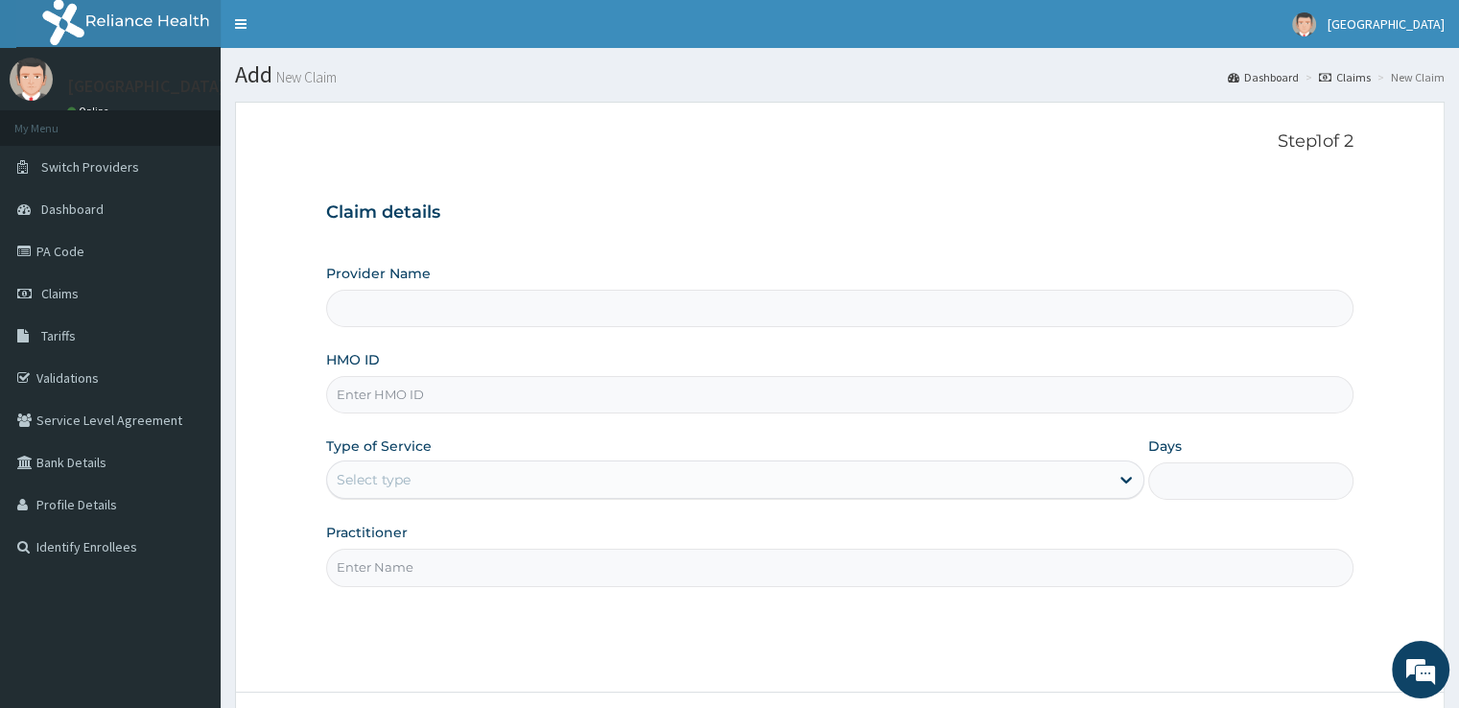
type input "[GEOGRAPHIC_DATA]"
click at [449, 398] on input "HMO ID" at bounding box center [839, 394] width 1026 height 37
type input "eis/10910/d"
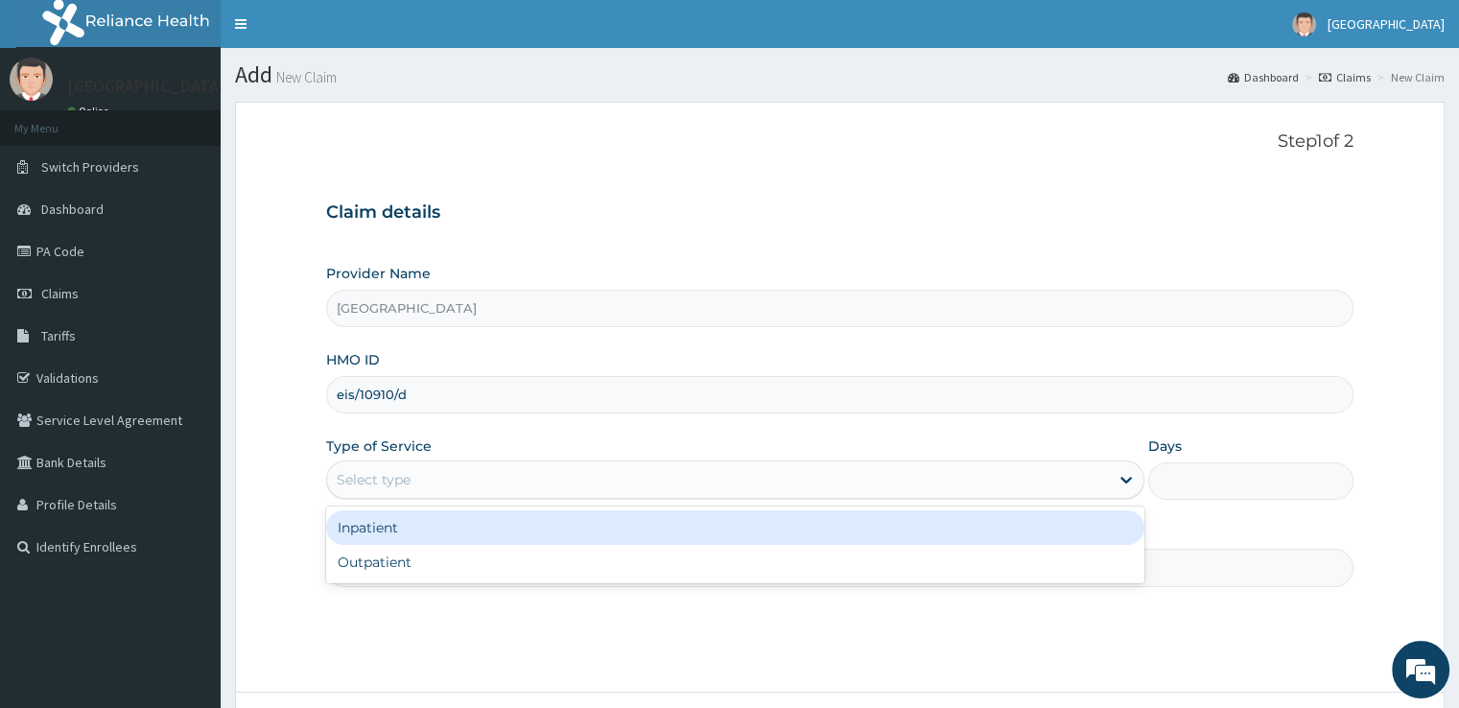
click at [434, 477] on div "Select type" at bounding box center [718, 479] width 782 height 31
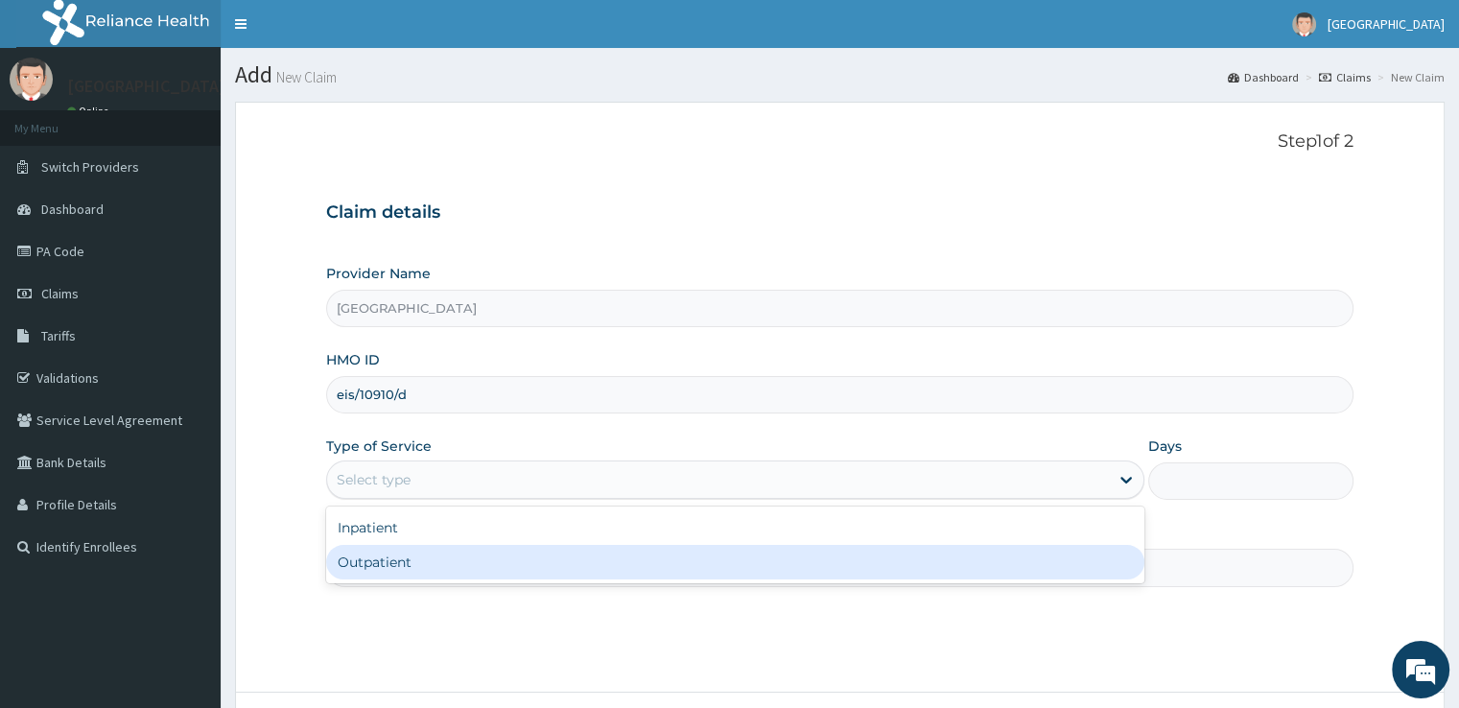
click at [442, 559] on div "Outpatient" at bounding box center [735, 562] width 818 height 35
type input "1"
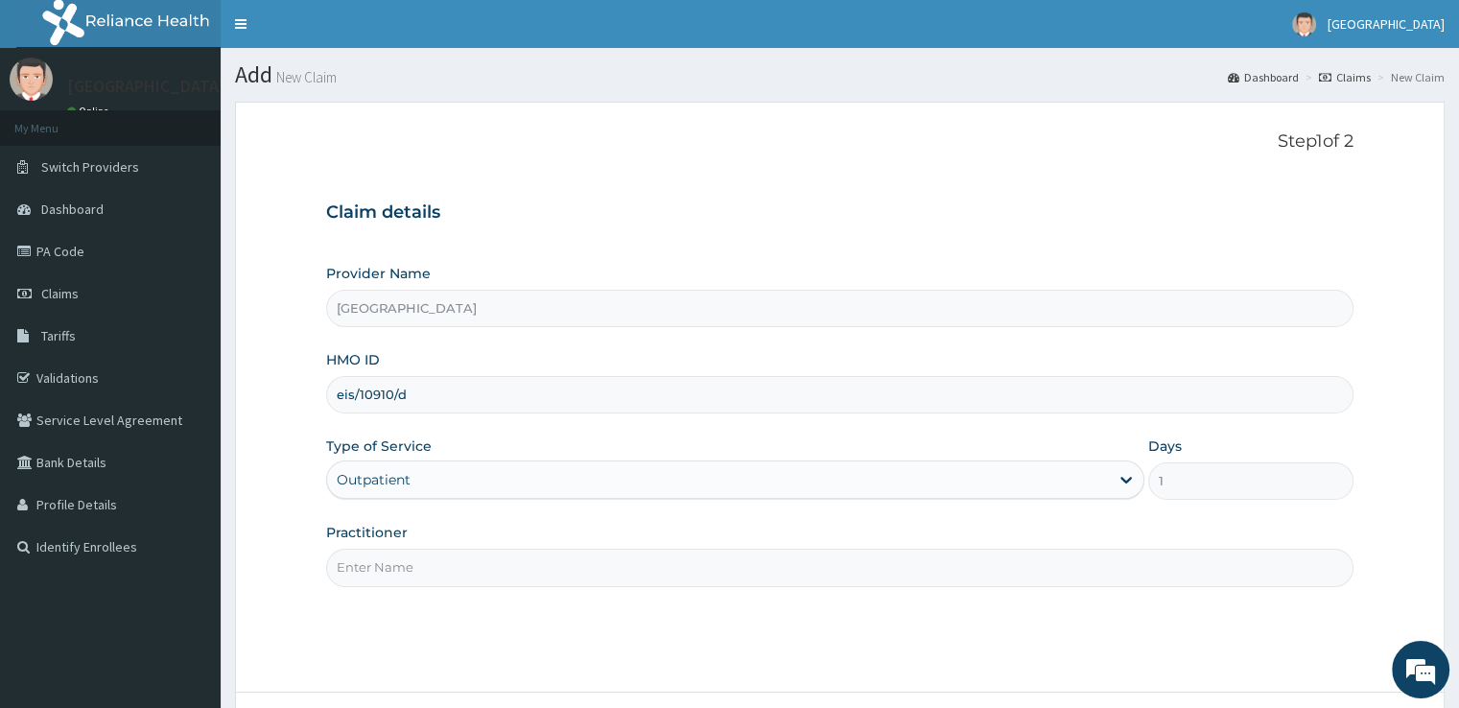
click at [821, 576] on input "Practitioner" at bounding box center [839, 567] width 1026 height 37
type input "d"
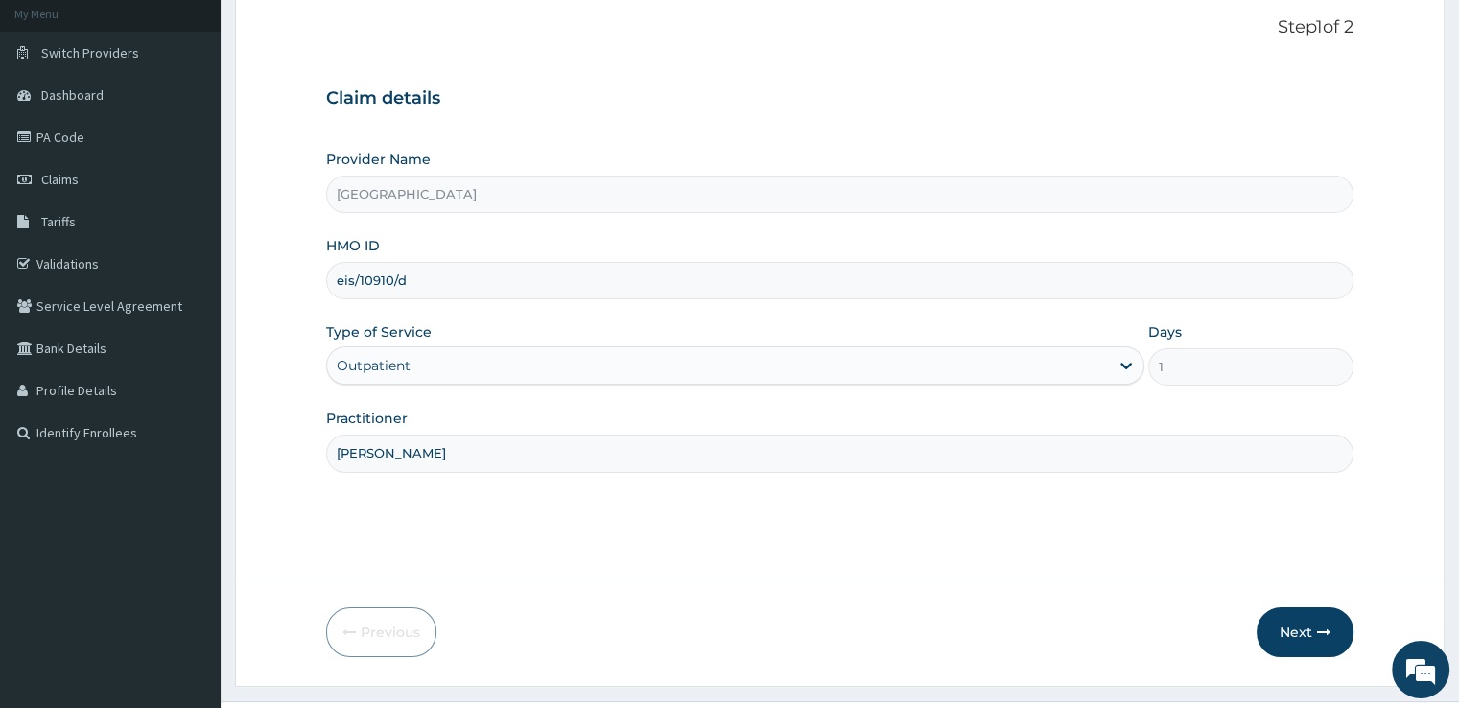
scroll to position [112, 0]
type input "[PERSON_NAME]"
click at [1284, 623] on button "Next" at bounding box center [1305, 634] width 97 height 50
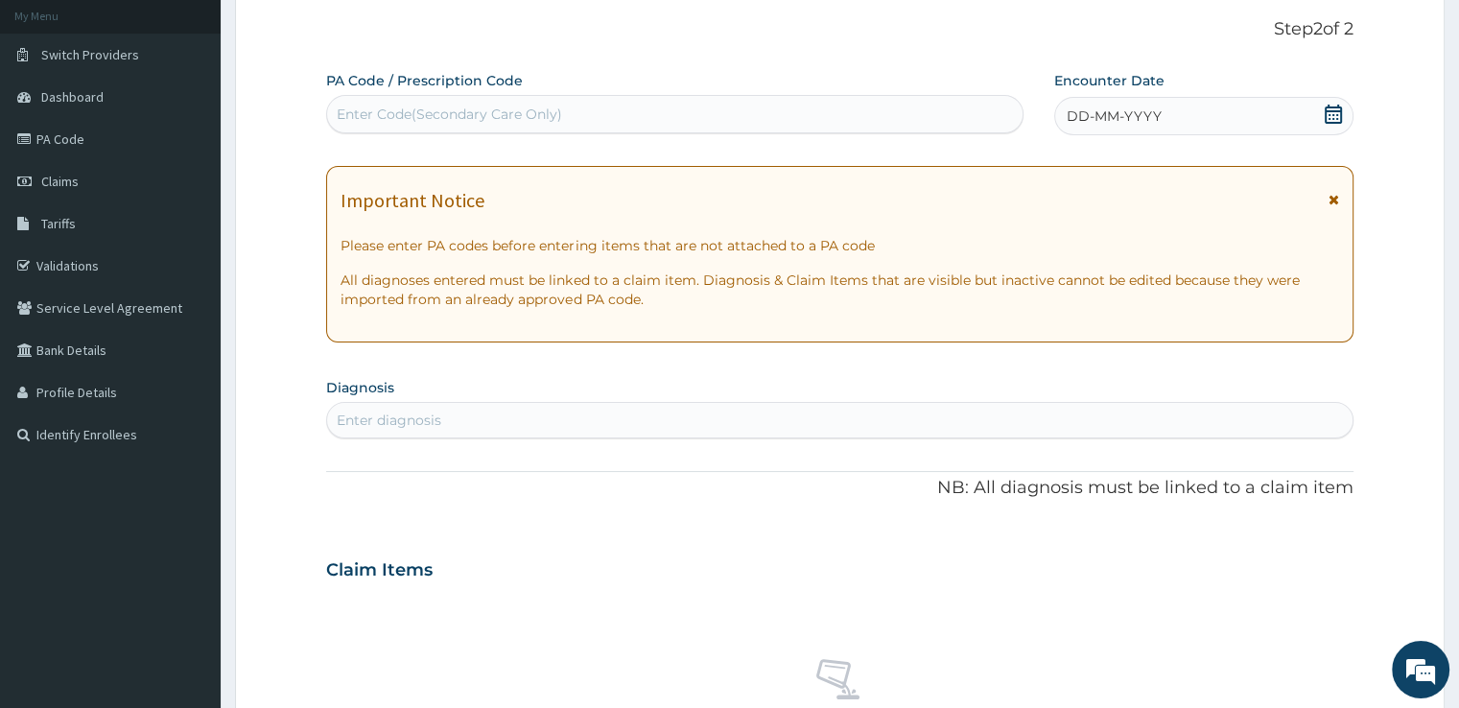
click at [1329, 107] on icon at bounding box center [1333, 114] width 19 height 19
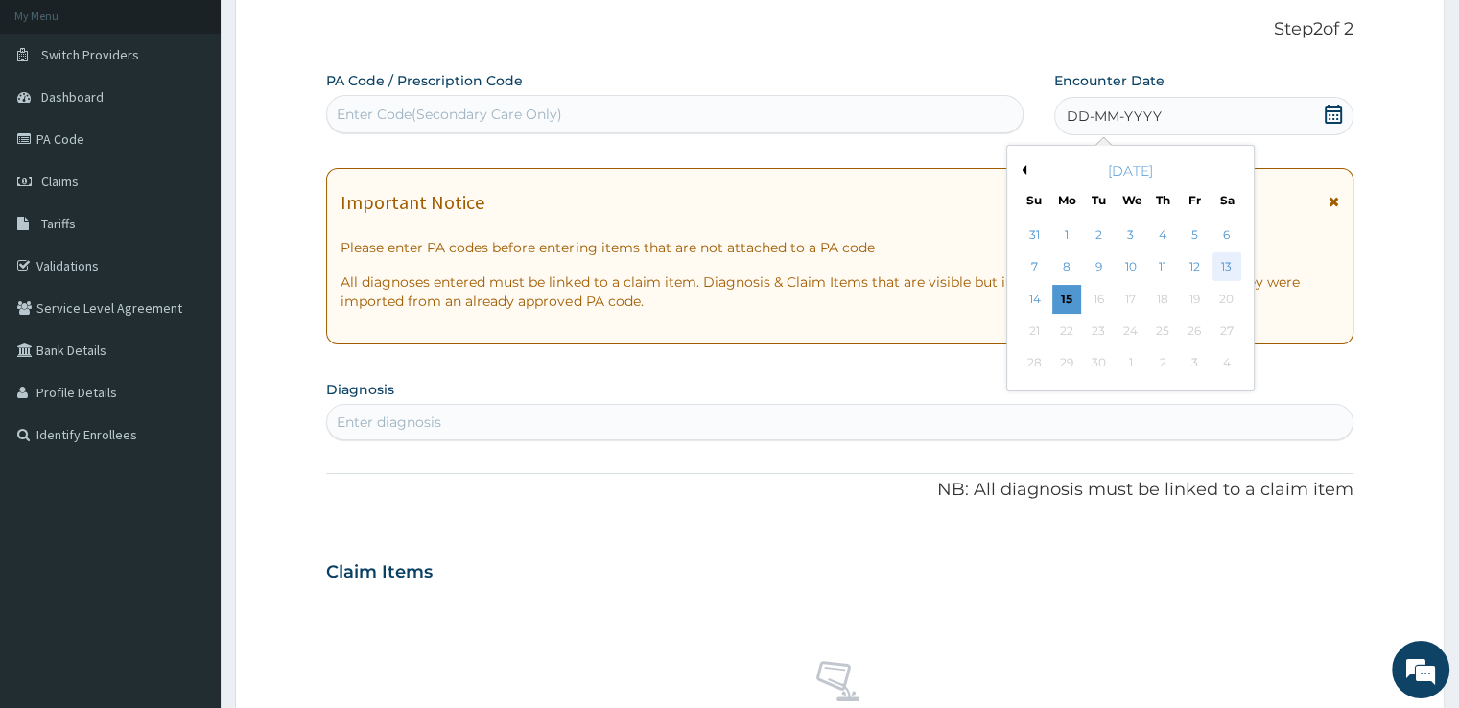
click at [1212, 259] on div "13" at bounding box center [1226, 267] width 29 height 29
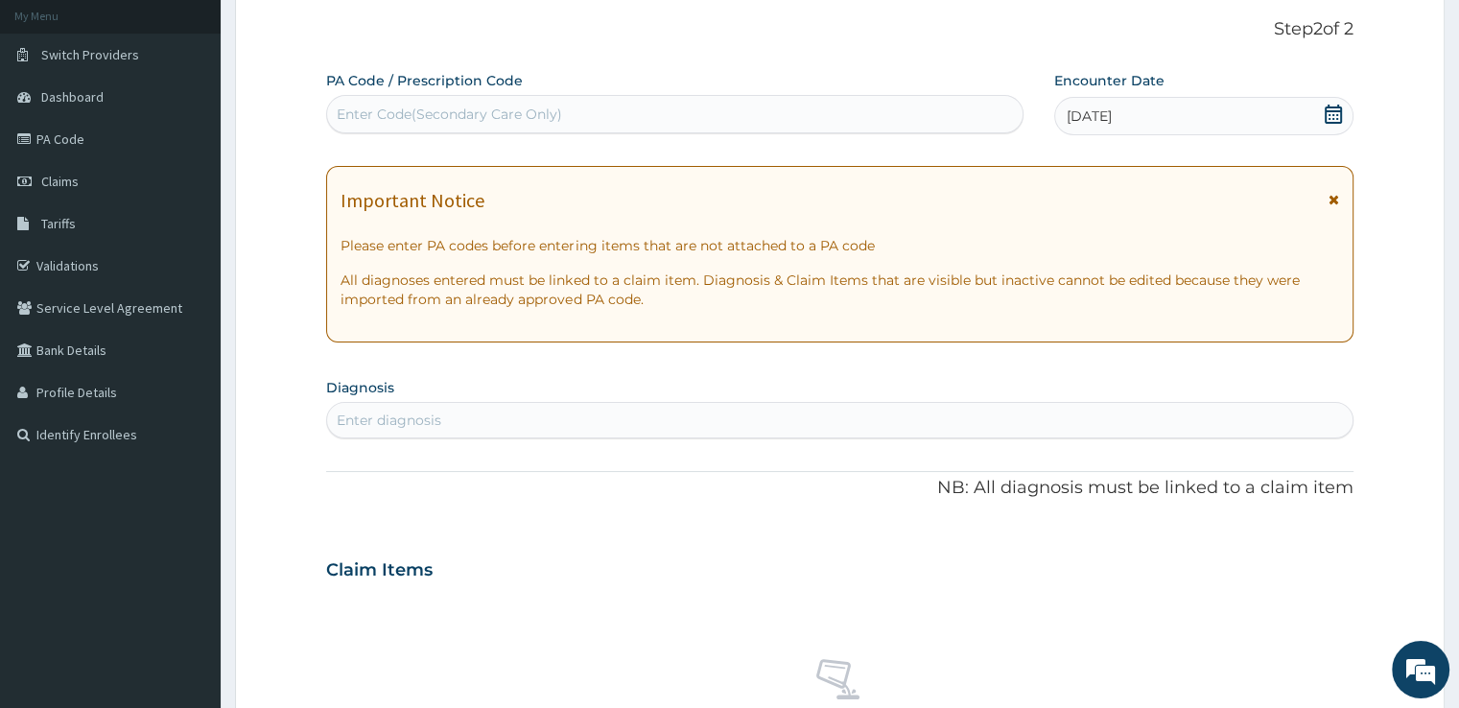
click at [470, 431] on div "Enter diagnosis" at bounding box center [839, 420] width 1024 height 31
type input "MALAR"
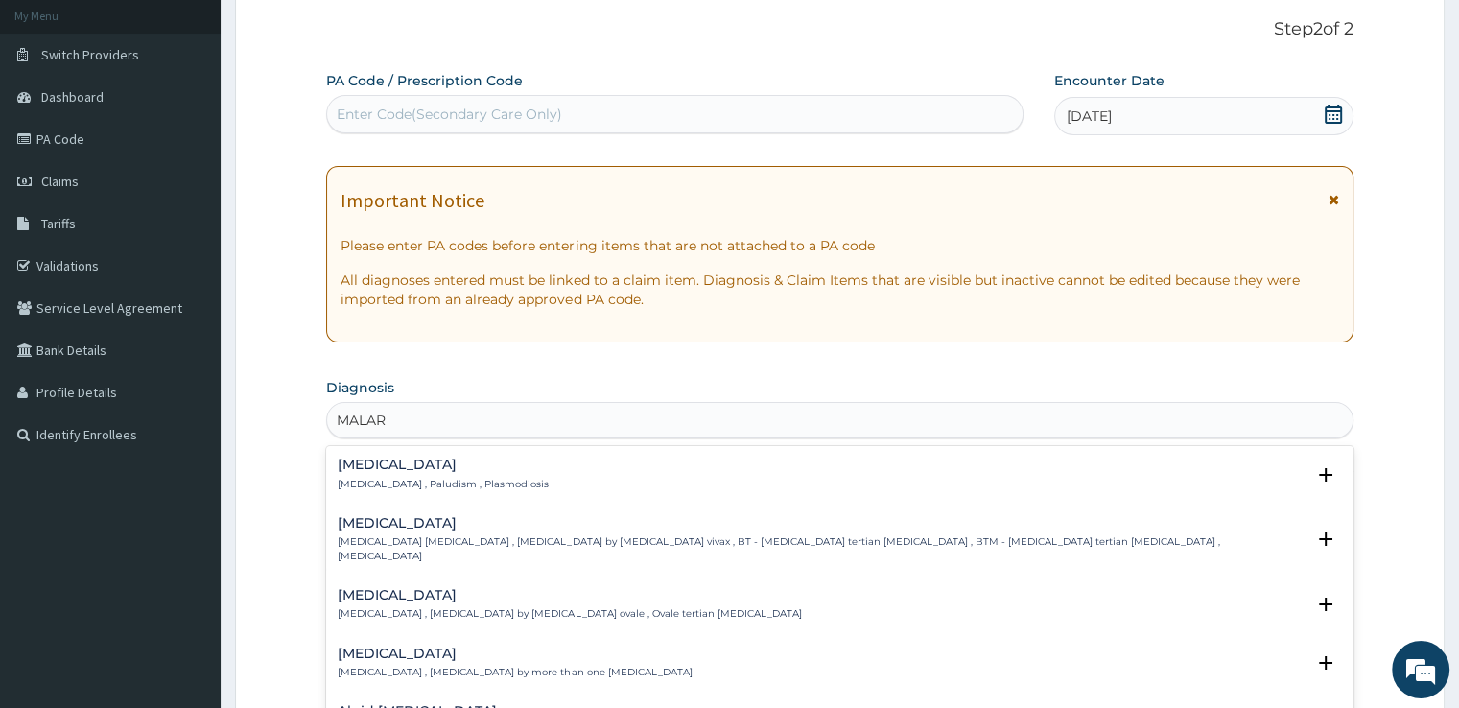
click at [462, 469] on h4 "[MEDICAL_DATA]" at bounding box center [443, 465] width 211 height 14
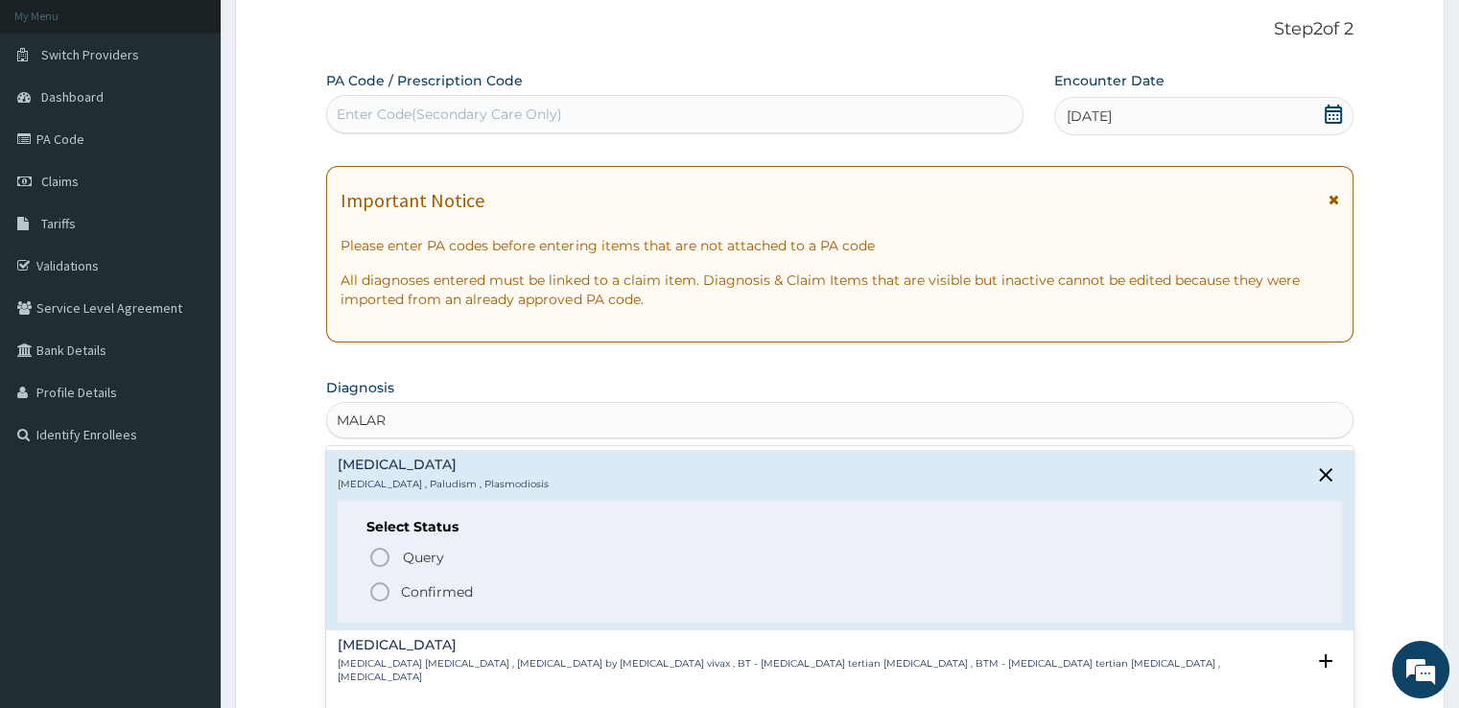
click at [380, 594] on icon "status option filled" at bounding box center [379, 591] width 23 height 23
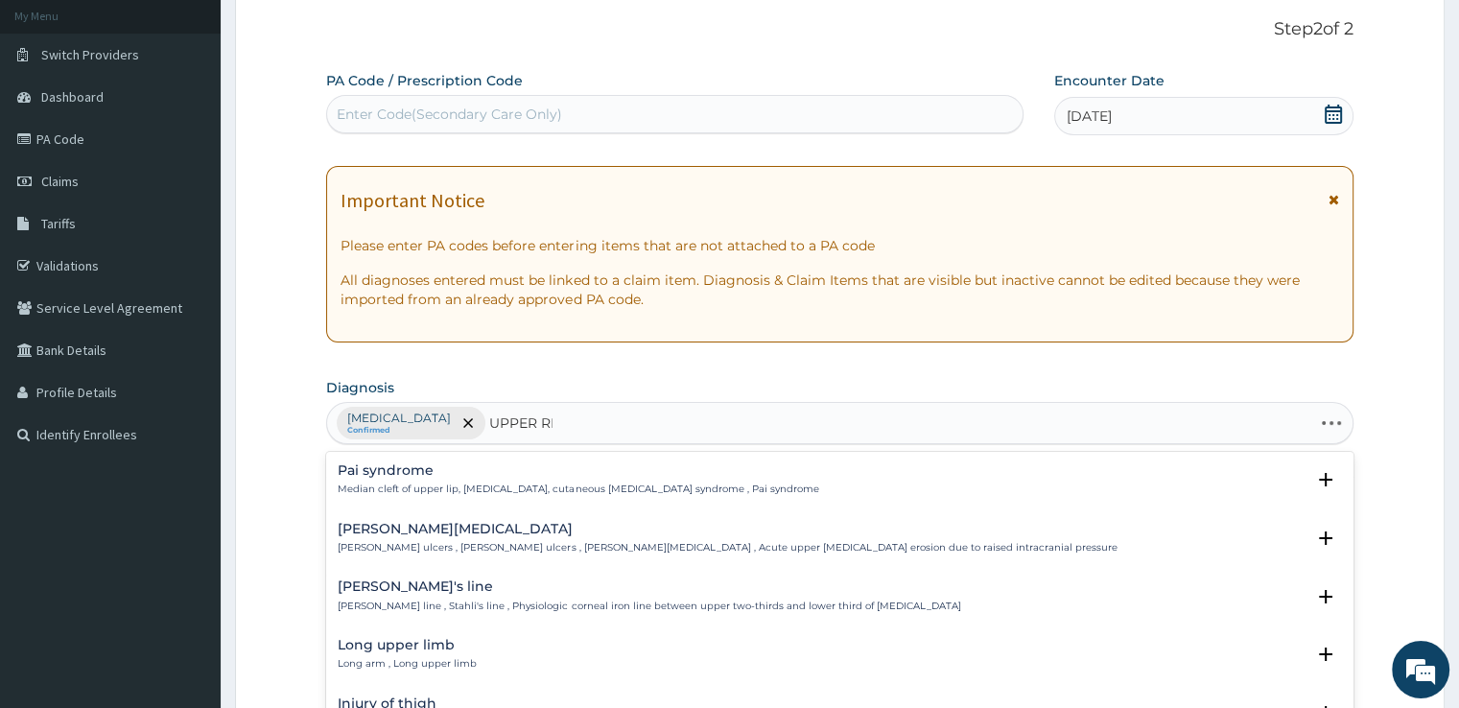
type input "UPPER RES"
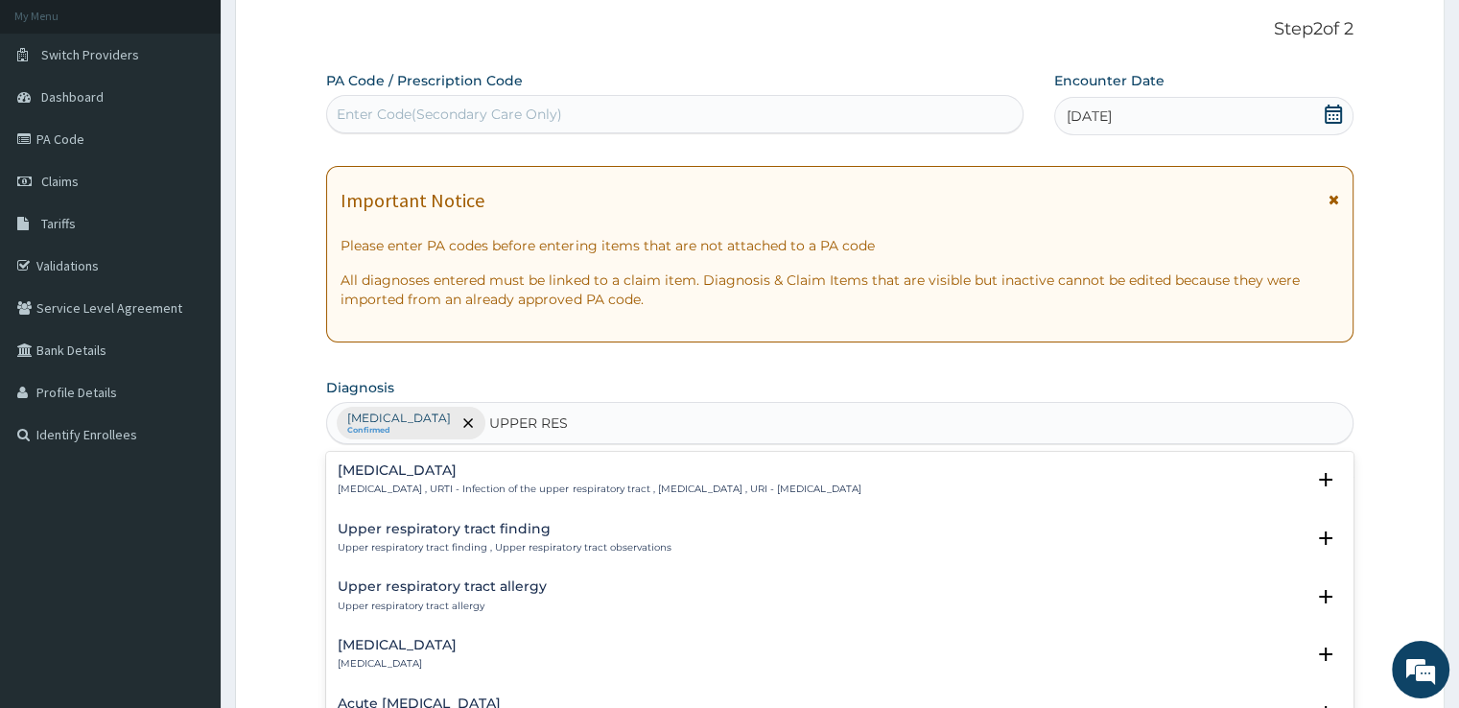
click at [545, 473] on h4 "[MEDICAL_DATA]" at bounding box center [599, 470] width 523 height 14
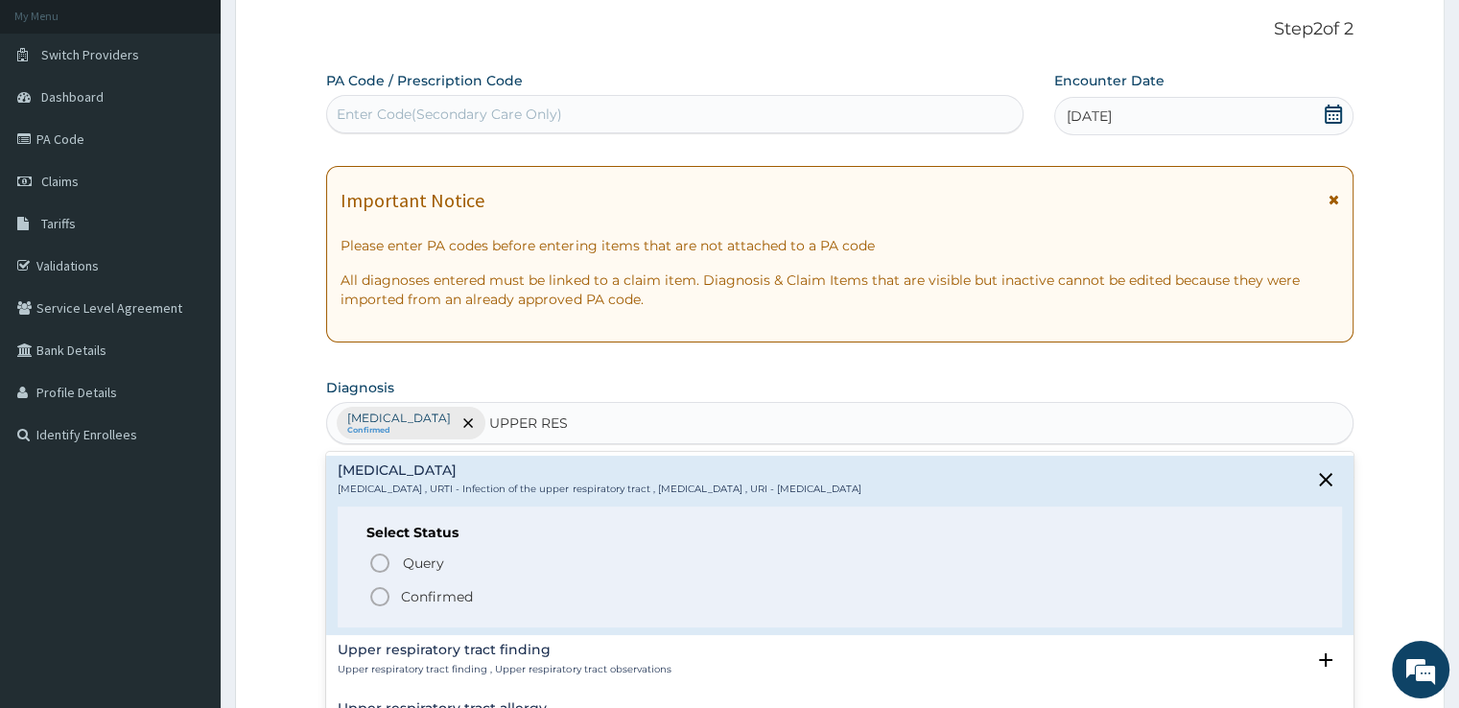
click at [375, 592] on icon "status option filled" at bounding box center [379, 596] width 23 height 23
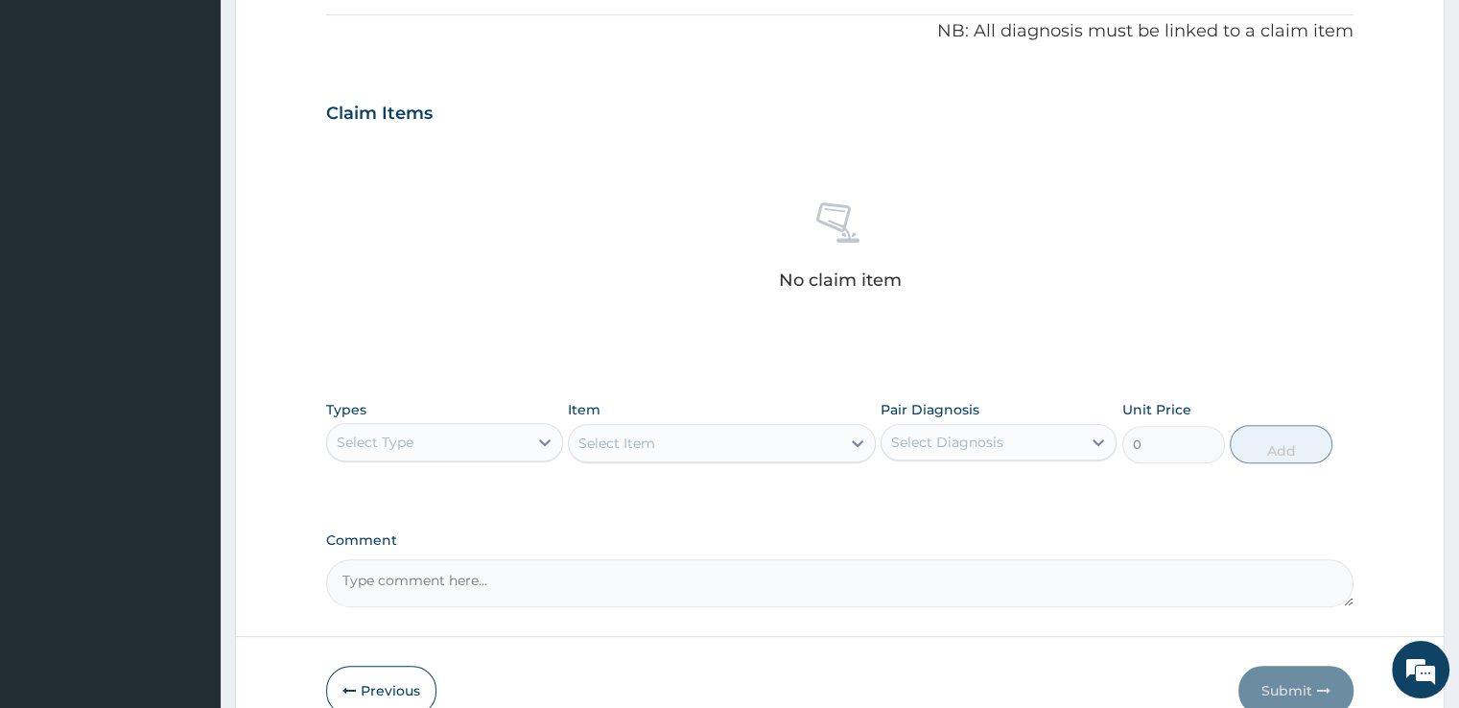
scroll to position [583, 0]
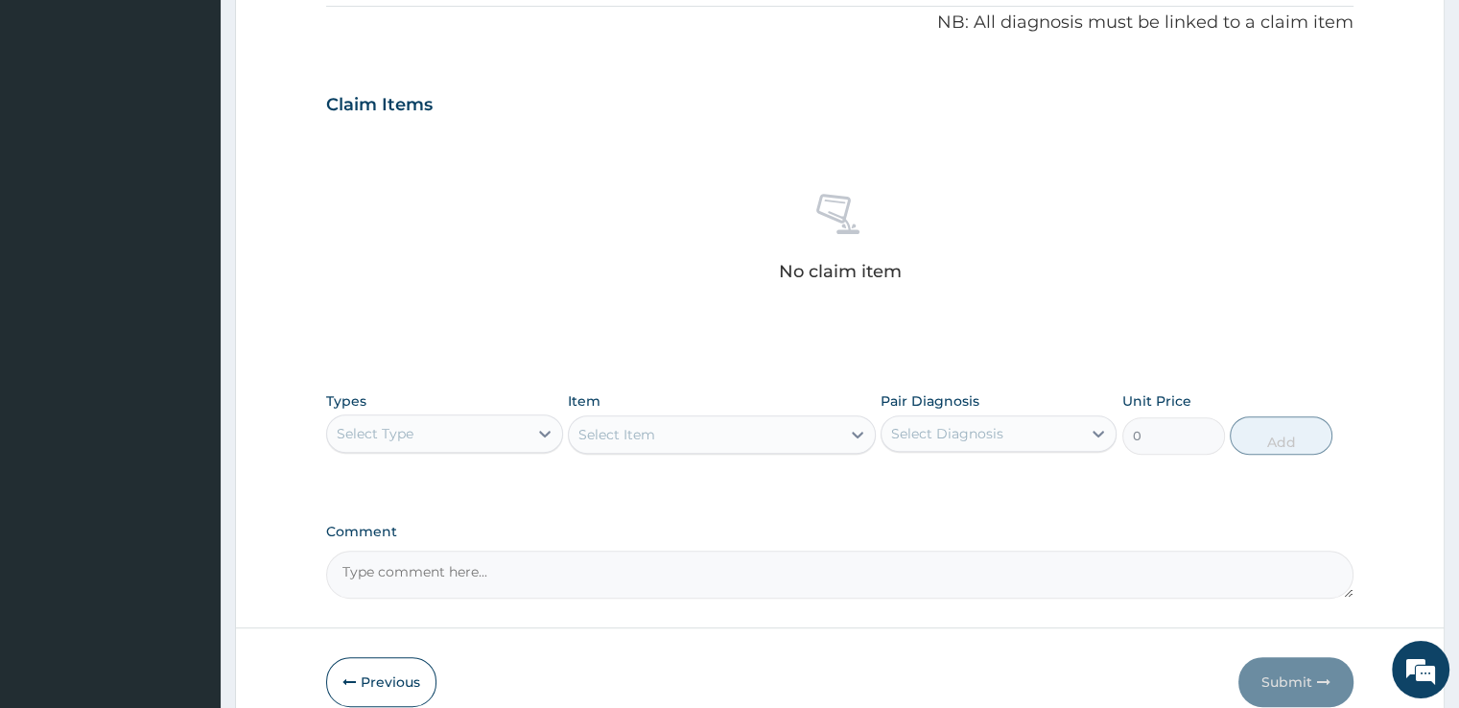
click at [398, 438] on div "Select Type" at bounding box center [375, 433] width 77 height 19
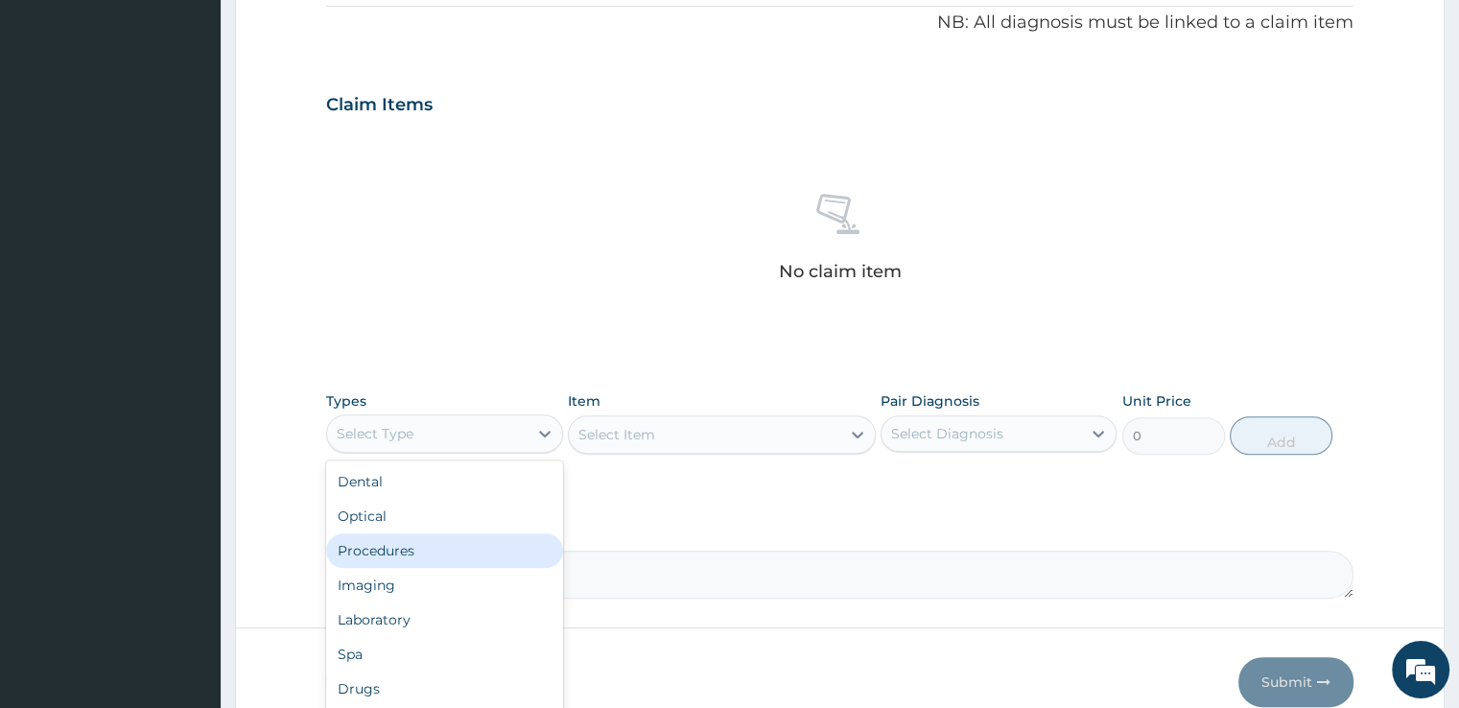
click at [419, 561] on div "Procedures" at bounding box center [444, 550] width 236 height 35
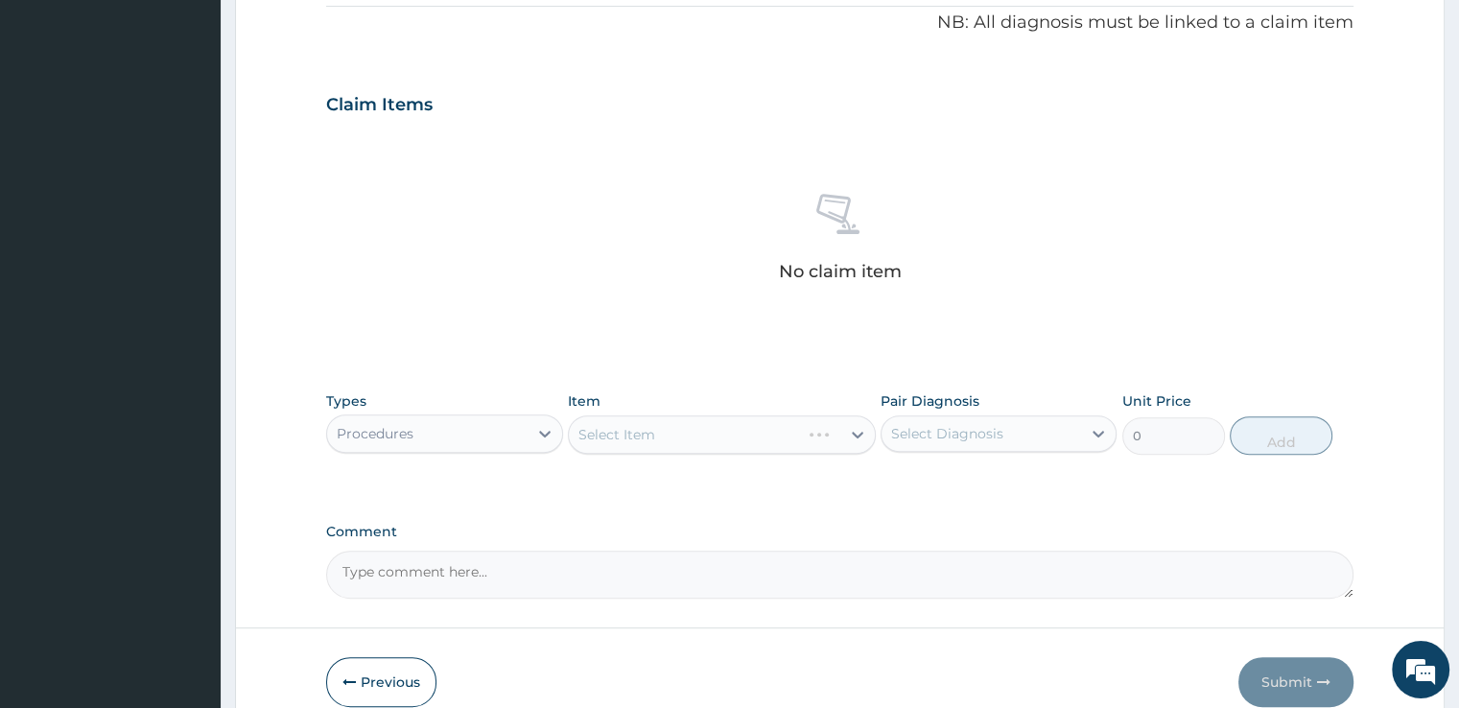
click at [665, 450] on div "Select Item" at bounding box center [722, 434] width 308 height 38
click at [661, 435] on div "Select Item" at bounding box center [722, 434] width 308 height 38
click at [661, 435] on div "Select Item" at bounding box center [704, 434] width 271 height 31
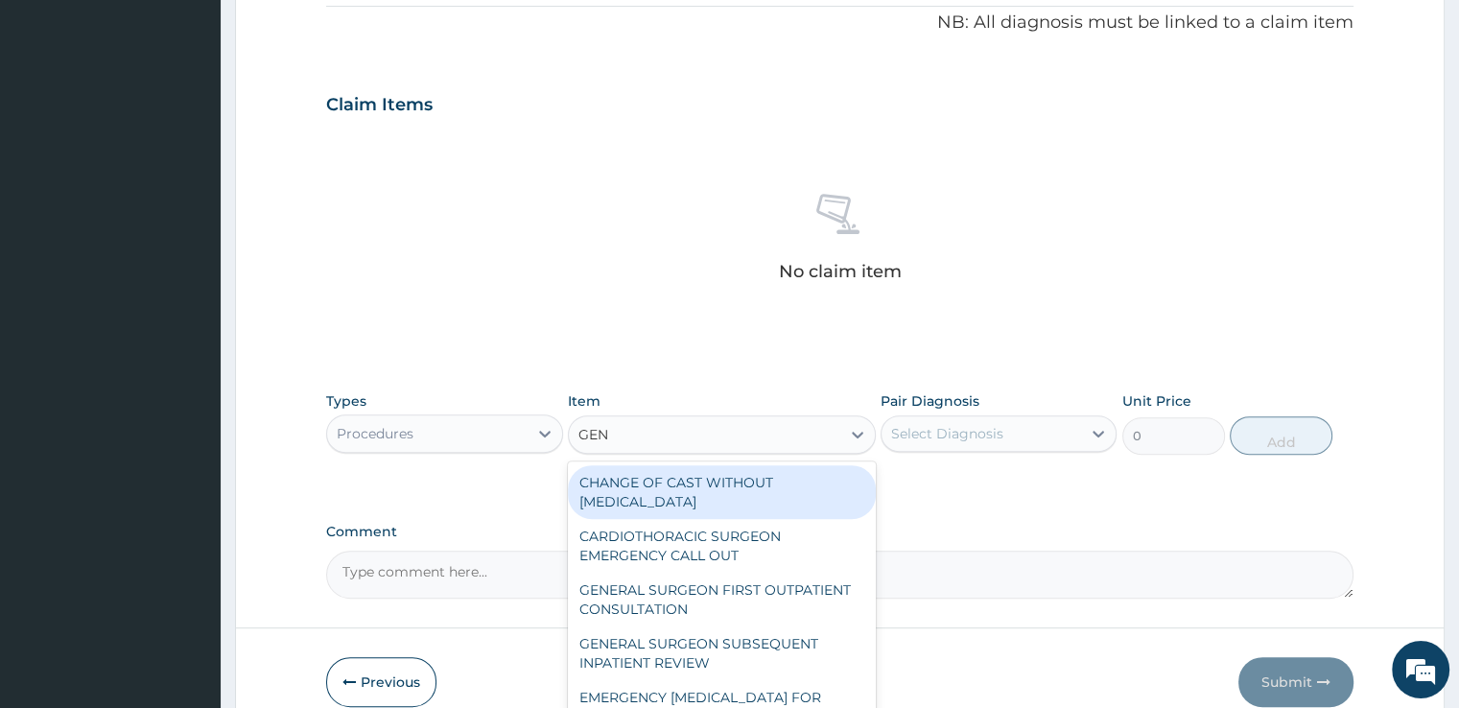
type input "GENE"
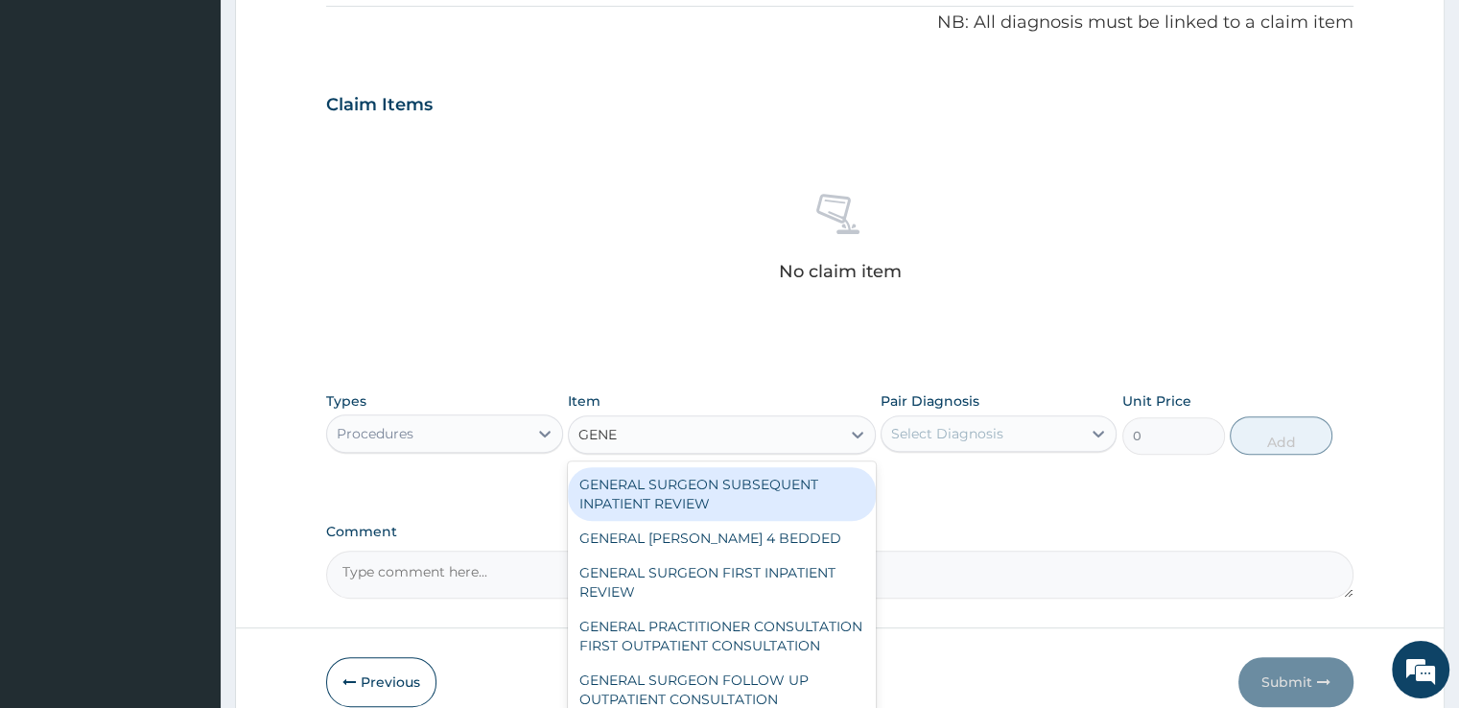
scroll to position [107, 0]
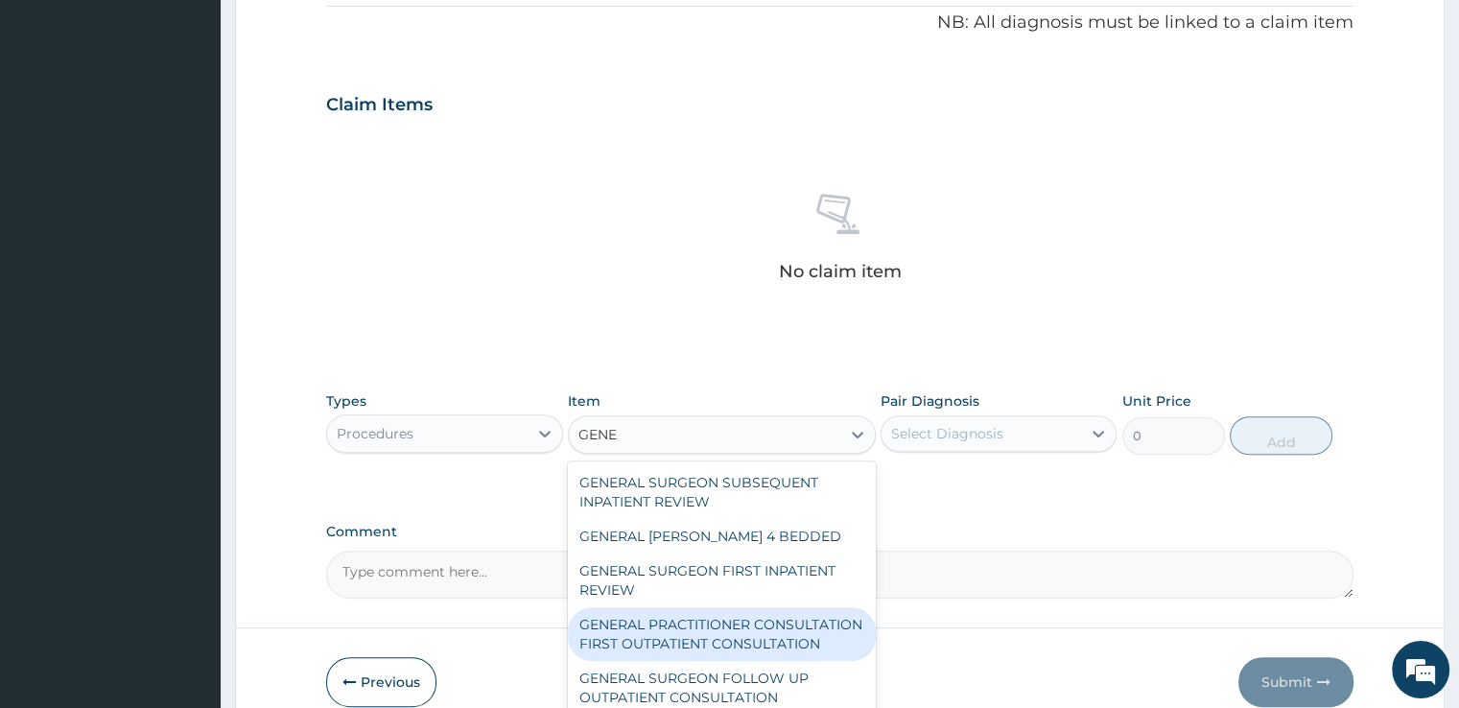
click at [791, 624] on div "GENERAL PRACTITIONER CONSULTATION FIRST OUTPATIENT CONSULTATION" at bounding box center [722, 634] width 308 height 54
type input "3547.5"
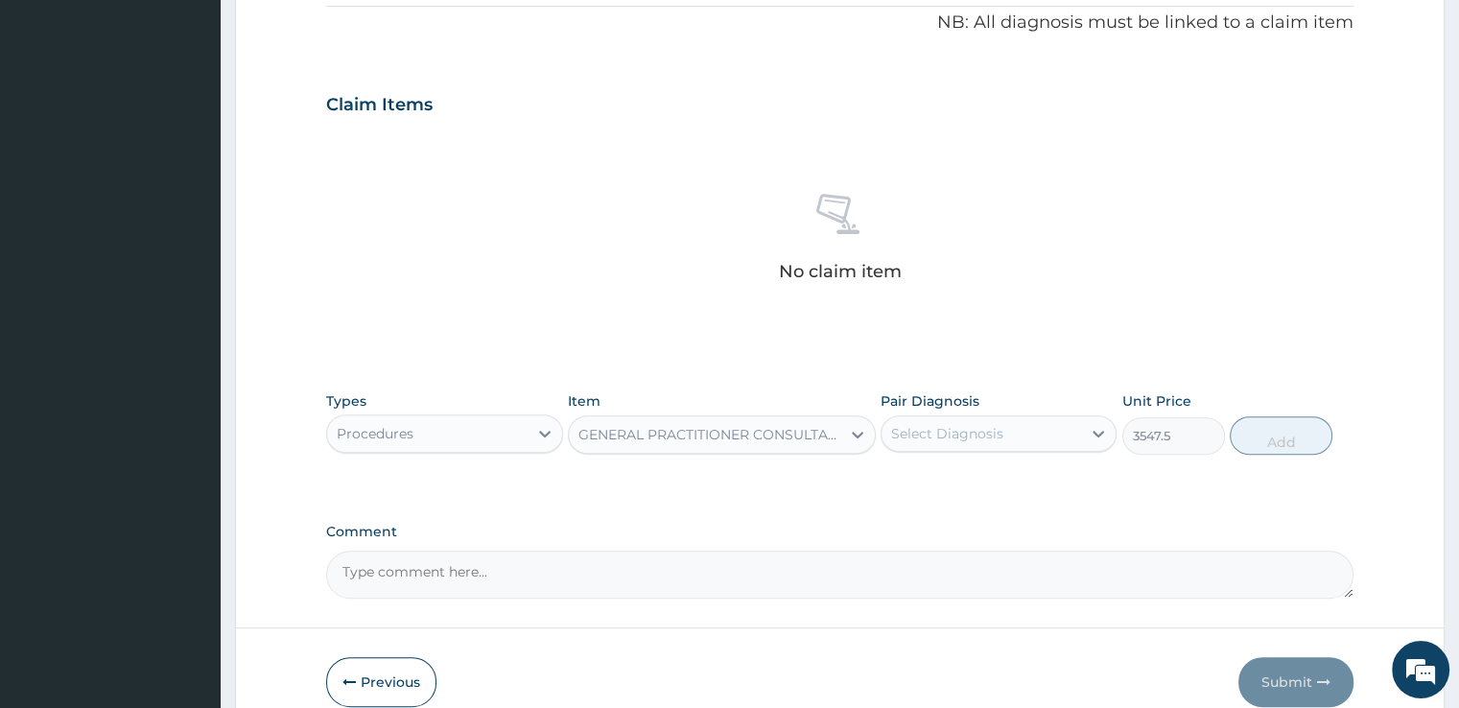
click at [976, 436] on div "Select Diagnosis" at bounding box center [947, 433] width 112 height 19
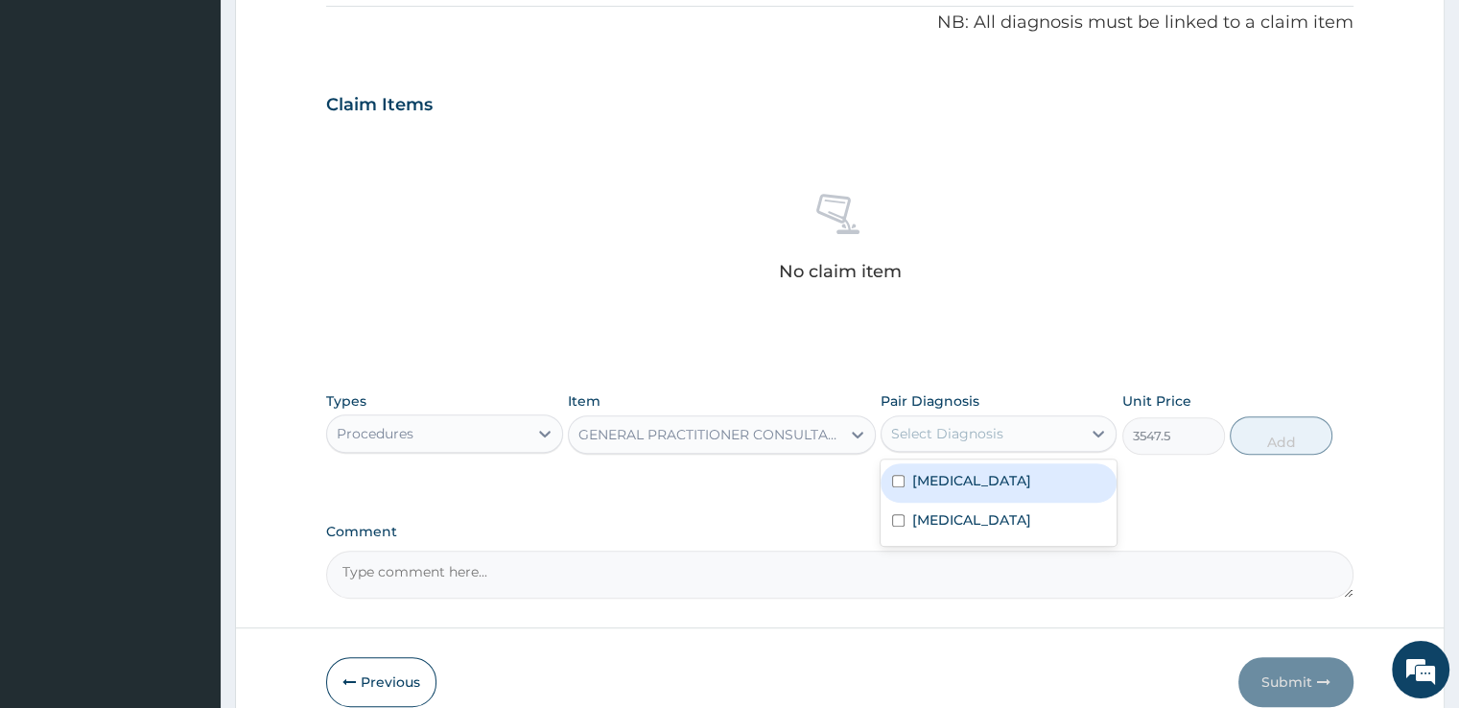
click at [975, 478] on div "[MEDICAL_DATA]" at bounding box center [999, 482] width 236 height 39
checkbox input "true"
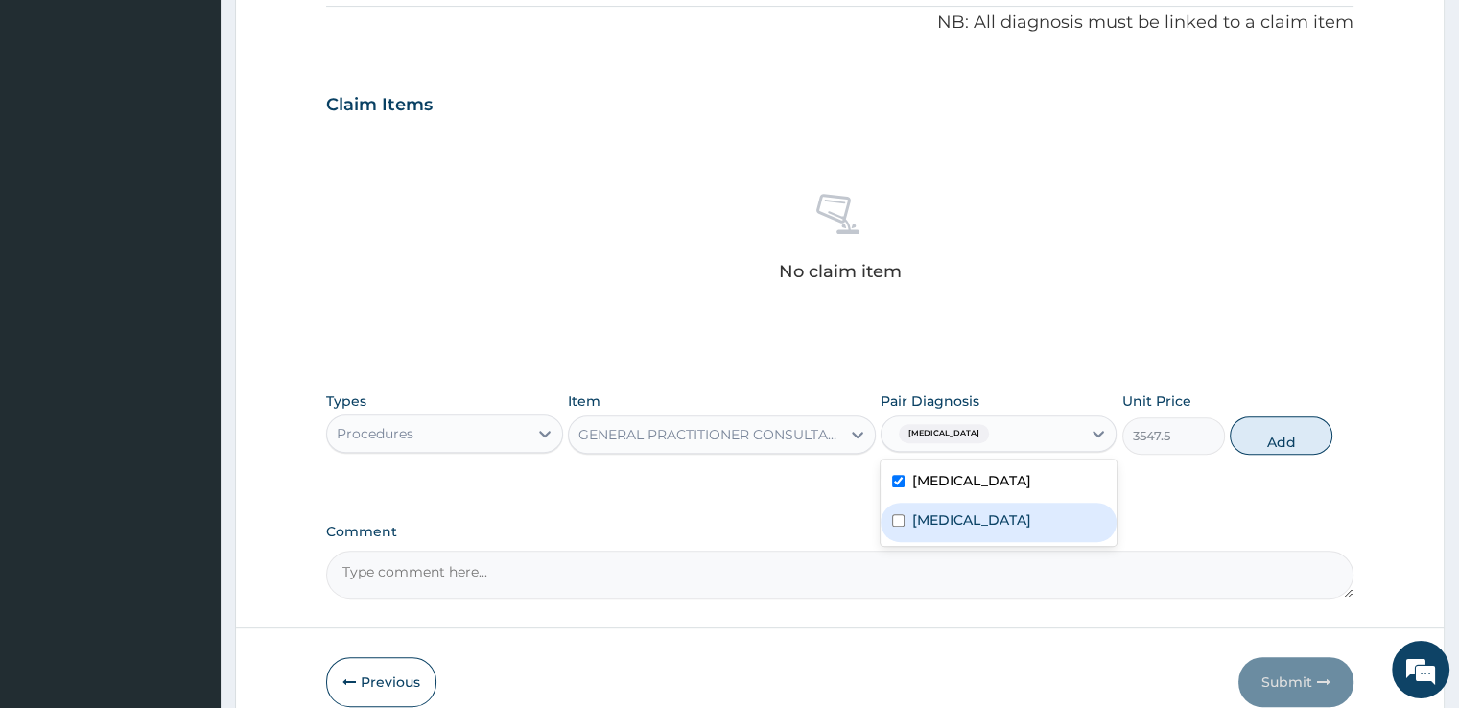
click at [976, 522] on label "[MEDICAL_DATA]" at bounding box center [971, 519] width 119 height 19
checkbox input "true"
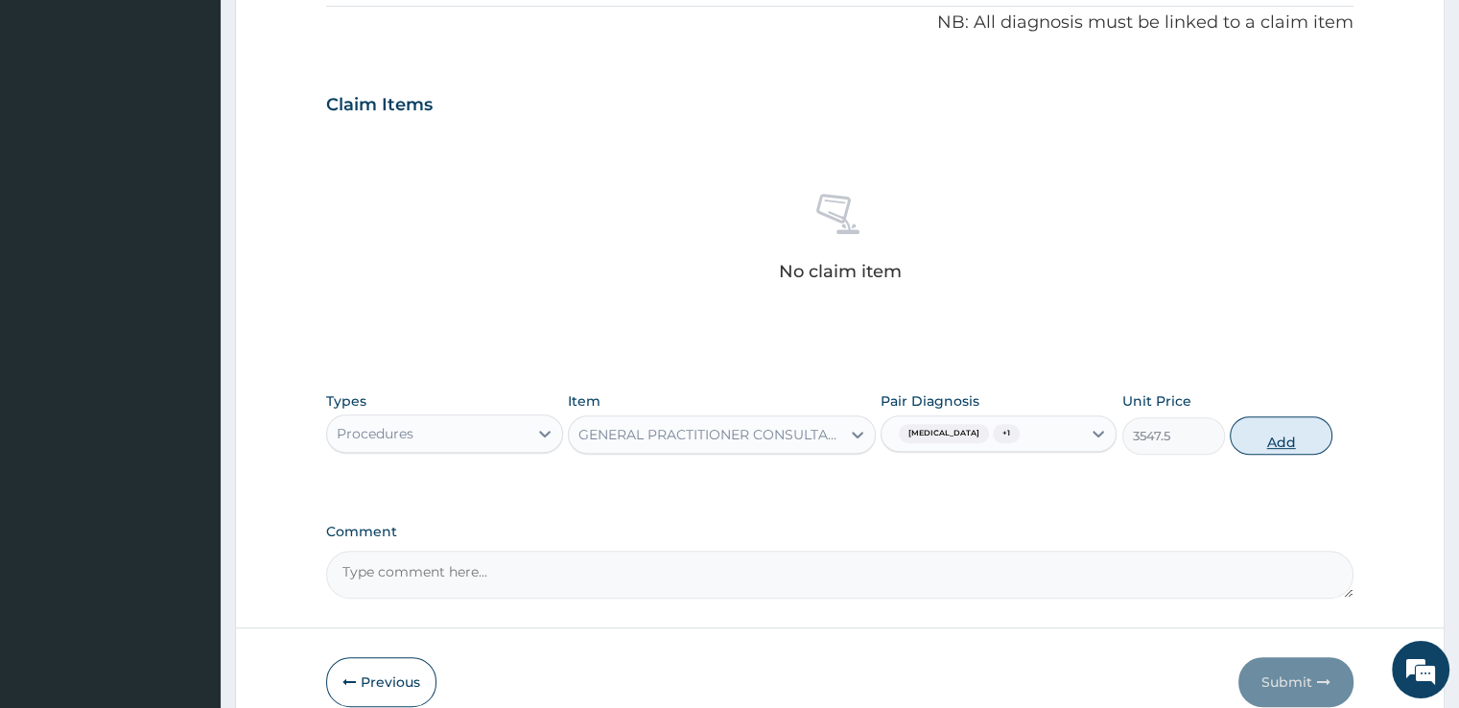
click at [1282, 439] on button "Add" at bounding box center [1281, 435] width 103 height 38
type input "0"
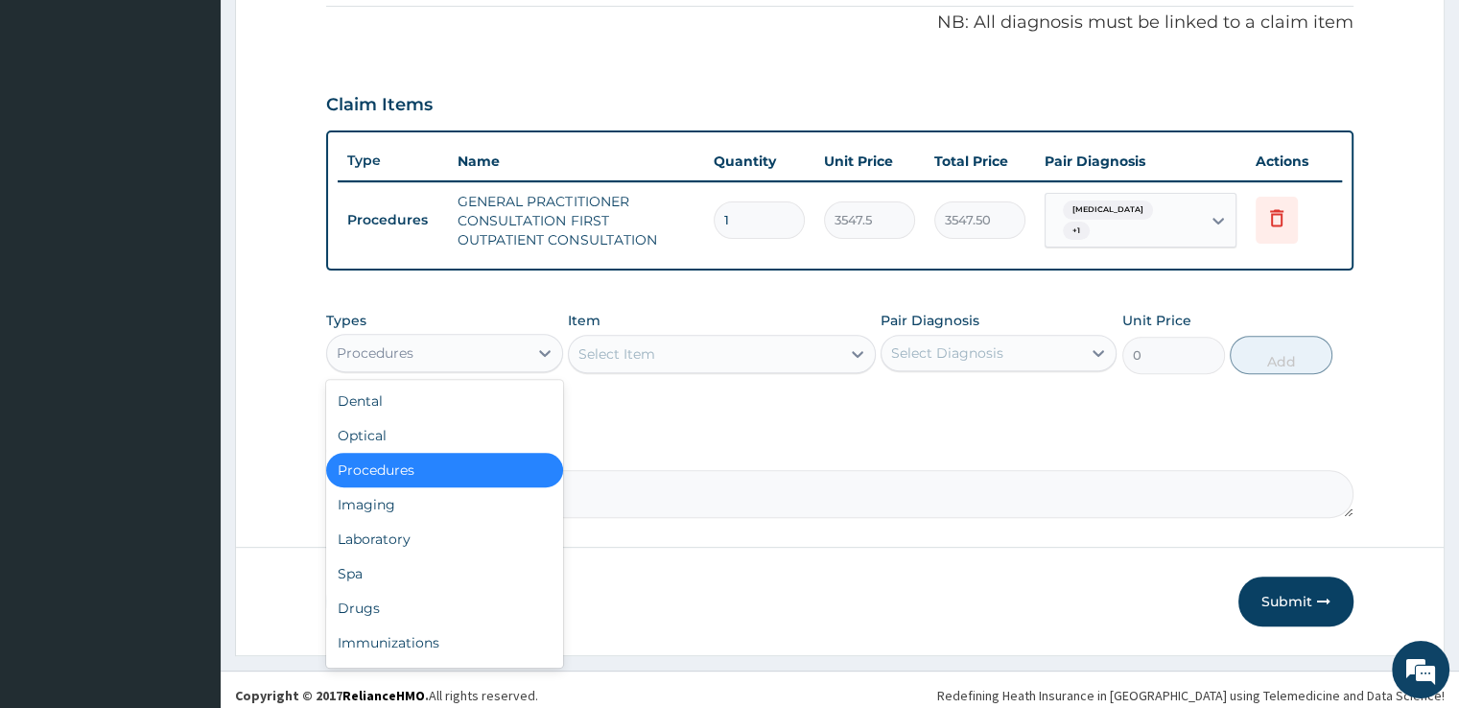
click at [509, 349] on div "Procedures" at bounding box center [427, 353] width 200 height 31
click at [422, 615] on div "Drugs" at bounding box center [444, 608] width 236 height 35
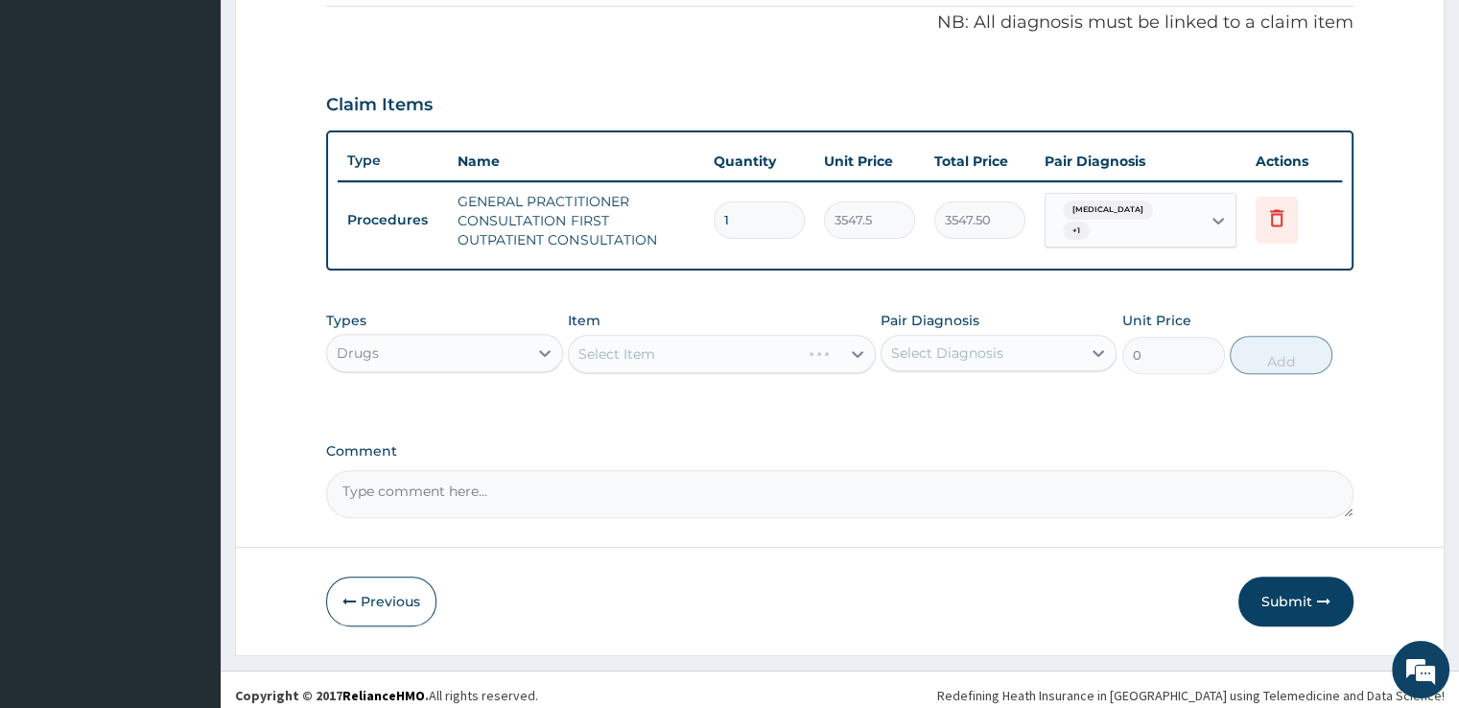
click at [701, 362] on div "Select Item" at bounding box center [722, 354] width 308 height 38
click at [701, 362] on div "Select Item" at bounding box center [704, 354] width 271 height 31
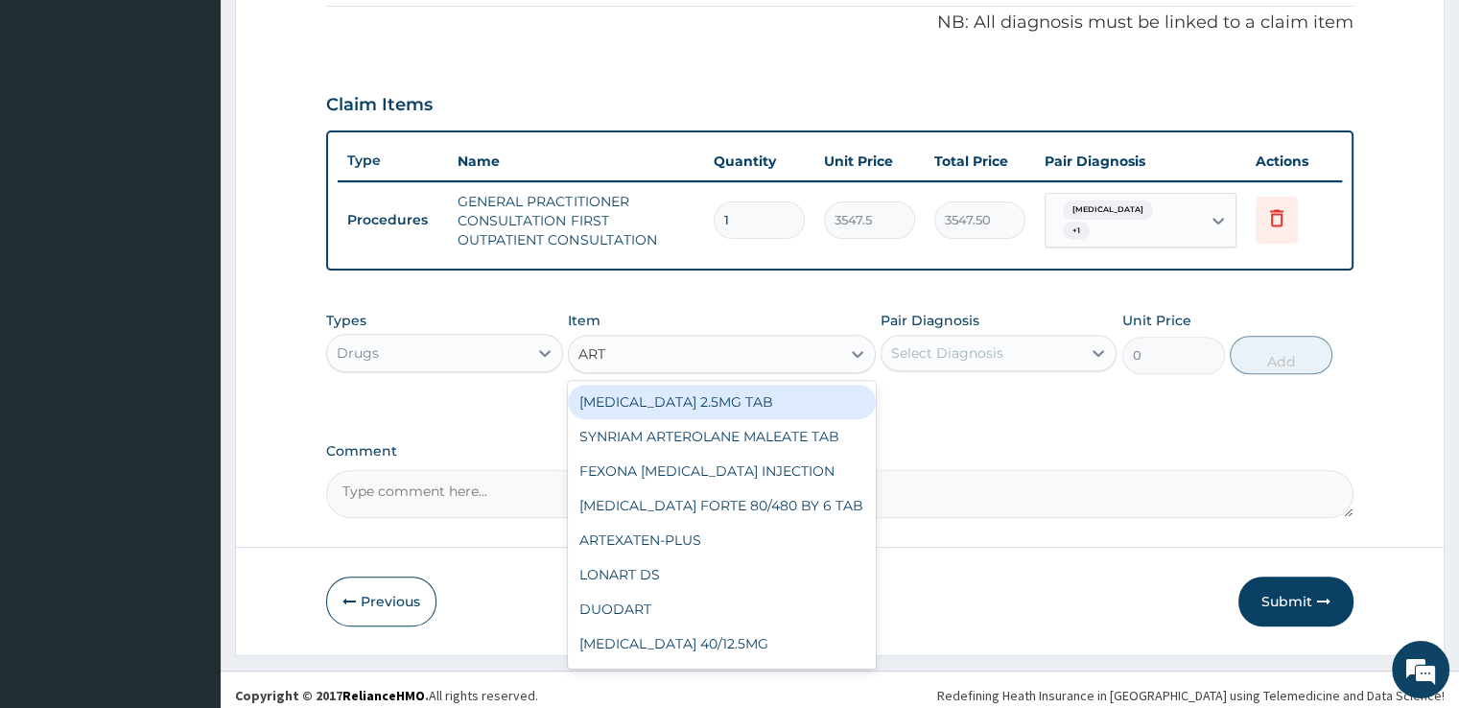
type input "ARTE"
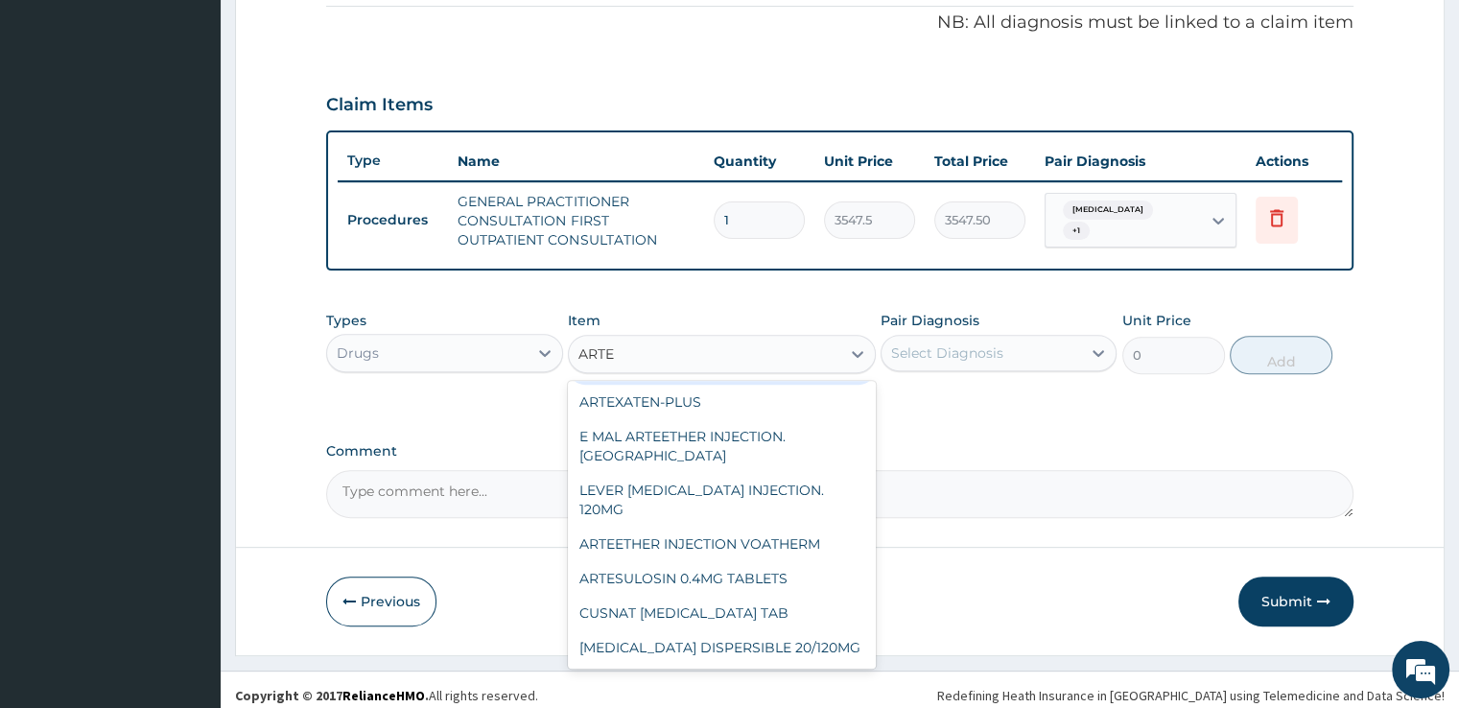
scroll to position [134, 0]
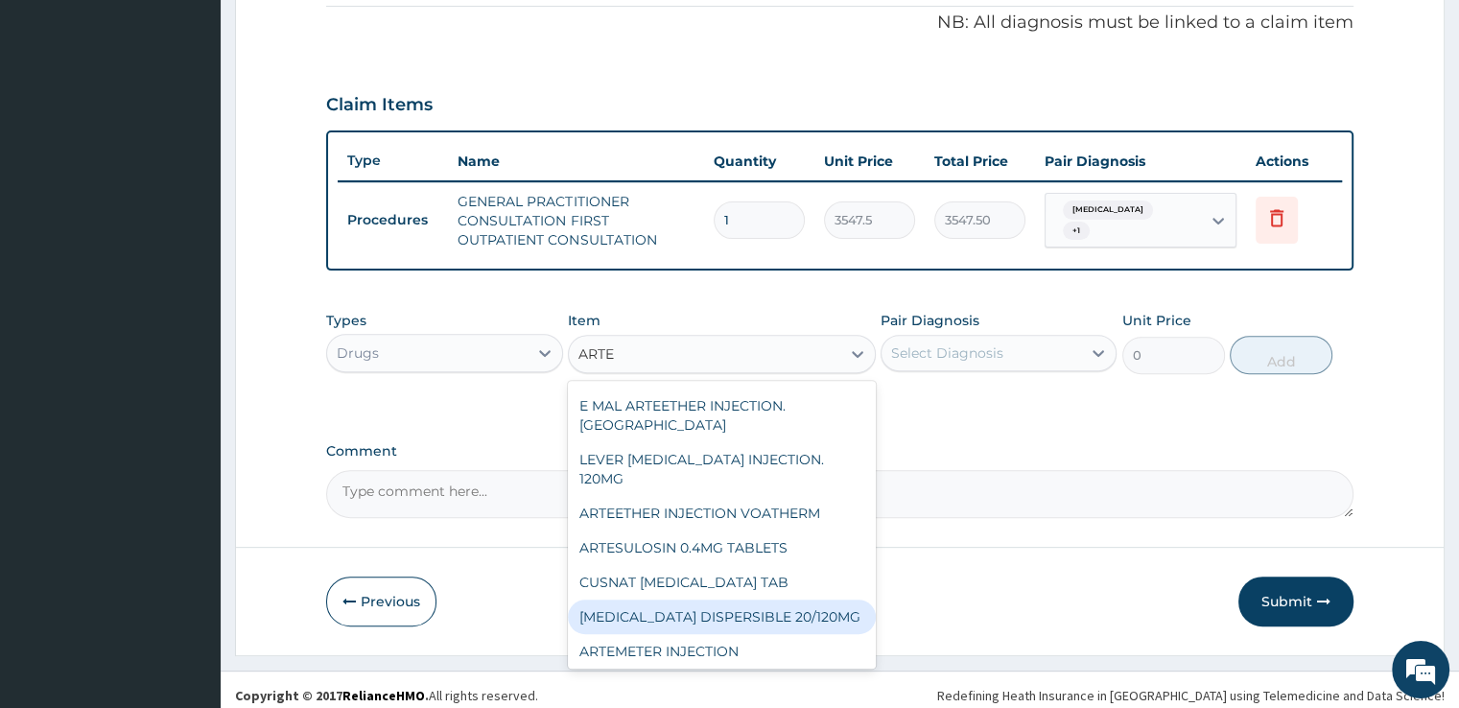
click at [763, 599] on div "COARTEM DISPERSIBLE 20/120MG" at bounding box center [722, 616] width 308 height 35
type input "112.3375"
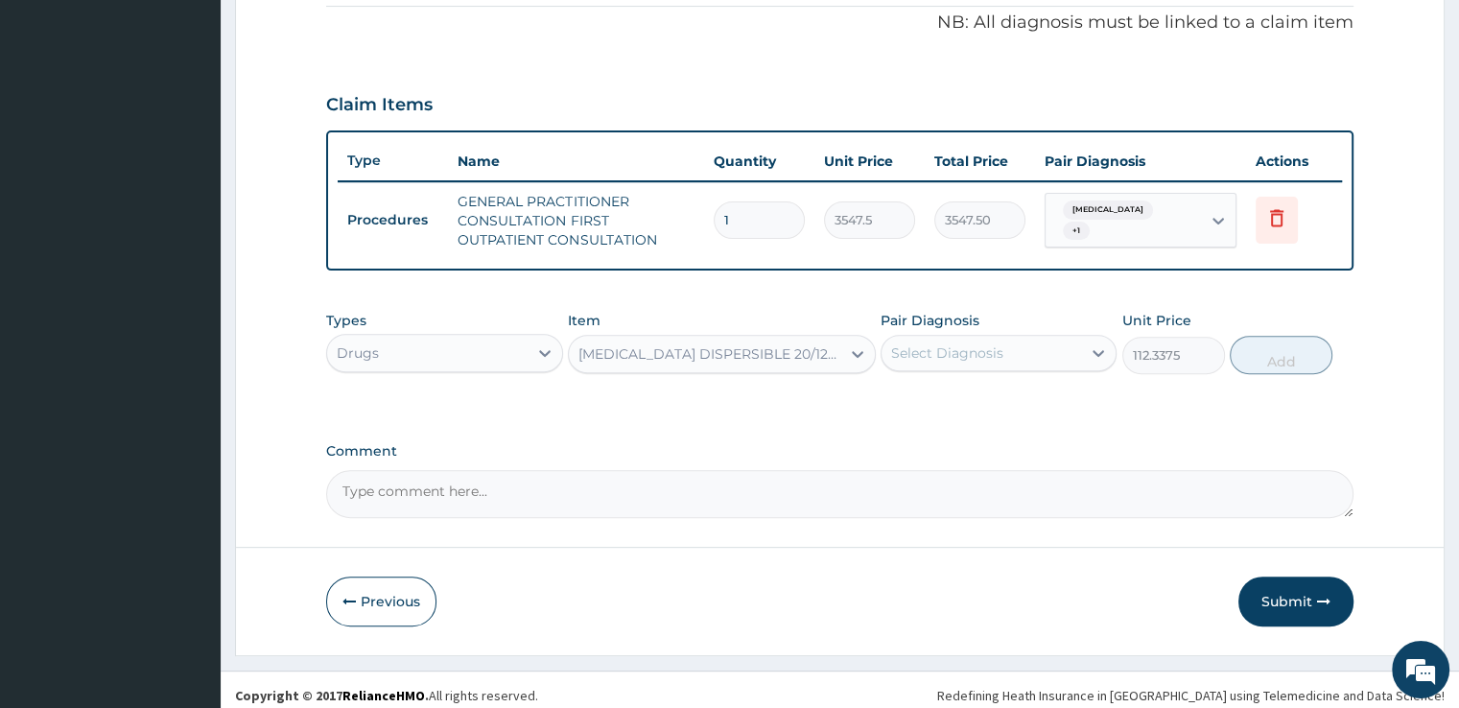
click at [975, 364] on div "Select Diagnosis" at bounding box center [981, 353] width 200 height 31
click at [970, 393] on div "[MEDICAL_DATA]" at bounding box center [999, 402] width 236 height 39
checkbox input "true"
click at [1263, 366] on button "Add" at bounding box center [1281, 355] width 103 height 38
type input "0"
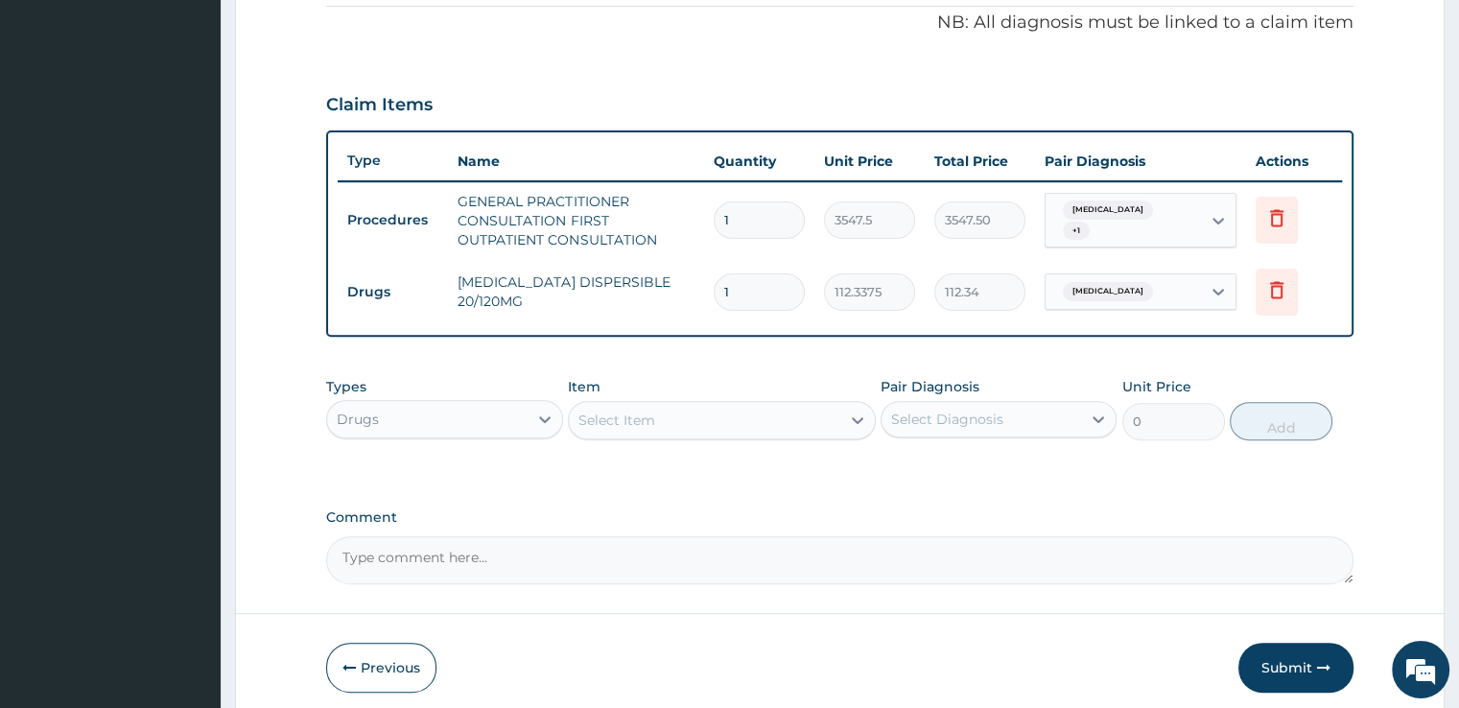
type input "0.00"
type input "6"
type input "674.03"
type input "6"
click at [608, 419] on div "Select Item" at bounding box center [616, 420] width 77 height 19
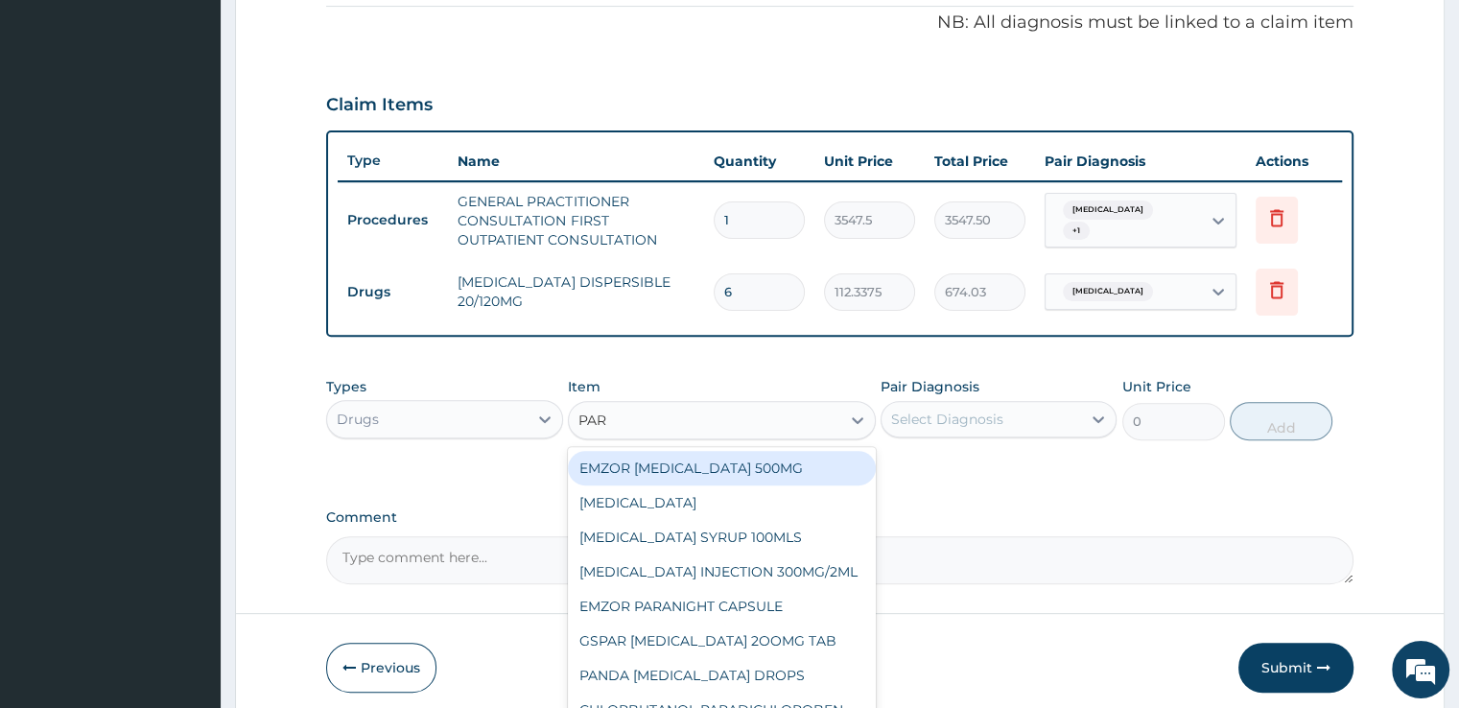
type input "PARA"
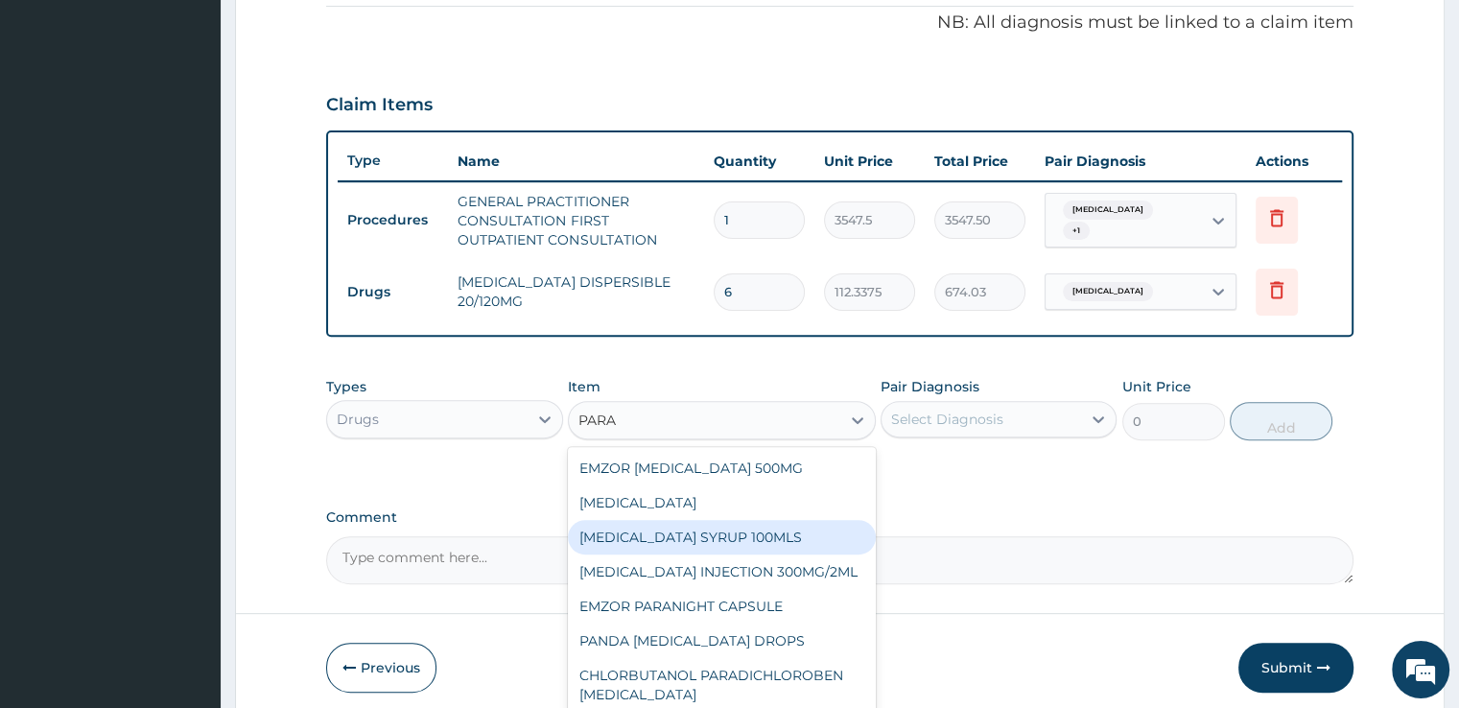
click at [634, 534] on div "PARACETAMOL SYRUP 100MLS" at bounding box center [722, 537] width 308 height 35
type input "709.5"
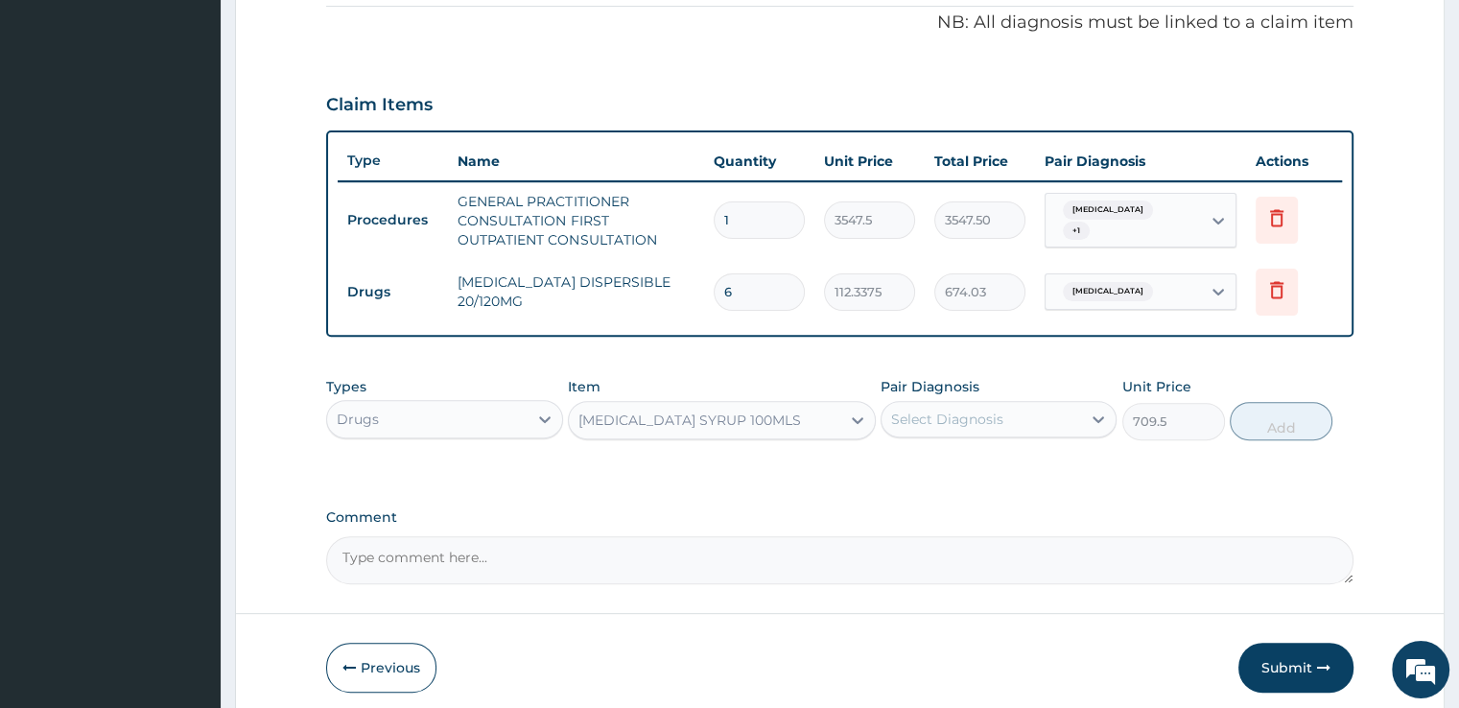
click at [971, 423] on div "Select Diagnosis" at bounding box center [947, 419] width 112 height 19
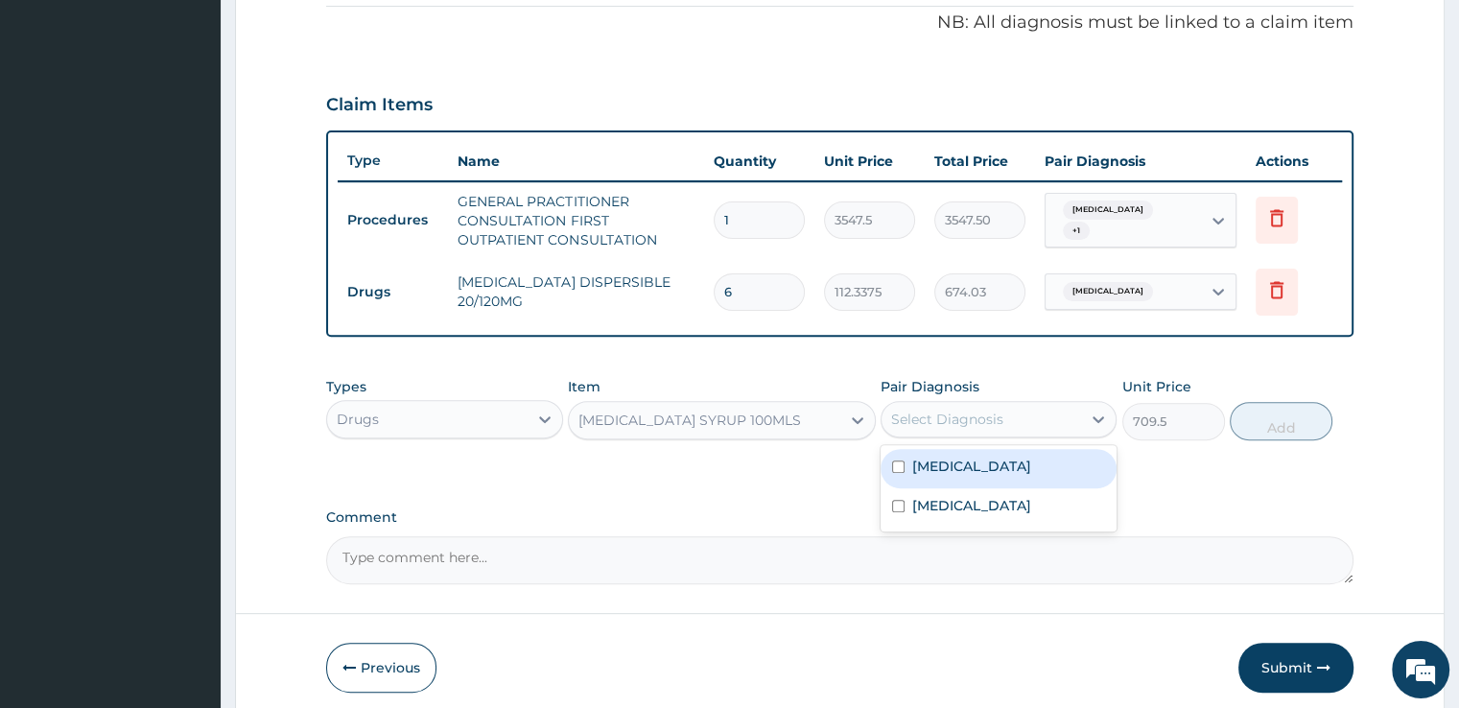
click at [972, 461] on div "[MEDICAL_DATA]" at bounding box center [999, 468] width 236 height 39
checkbox input "true"
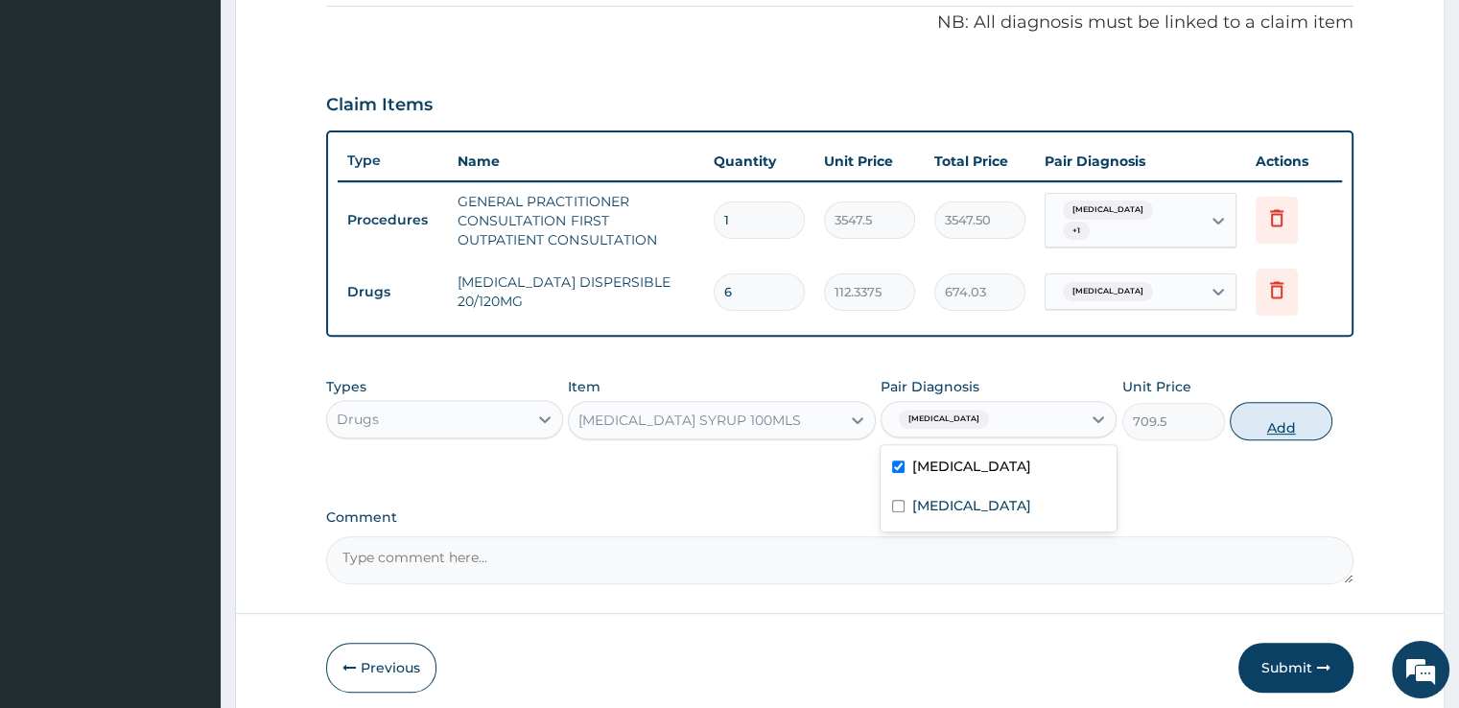
click at [1266, 431] on button "Add" at bounding box center [1281, 421] width 103 height 38
type input "0"
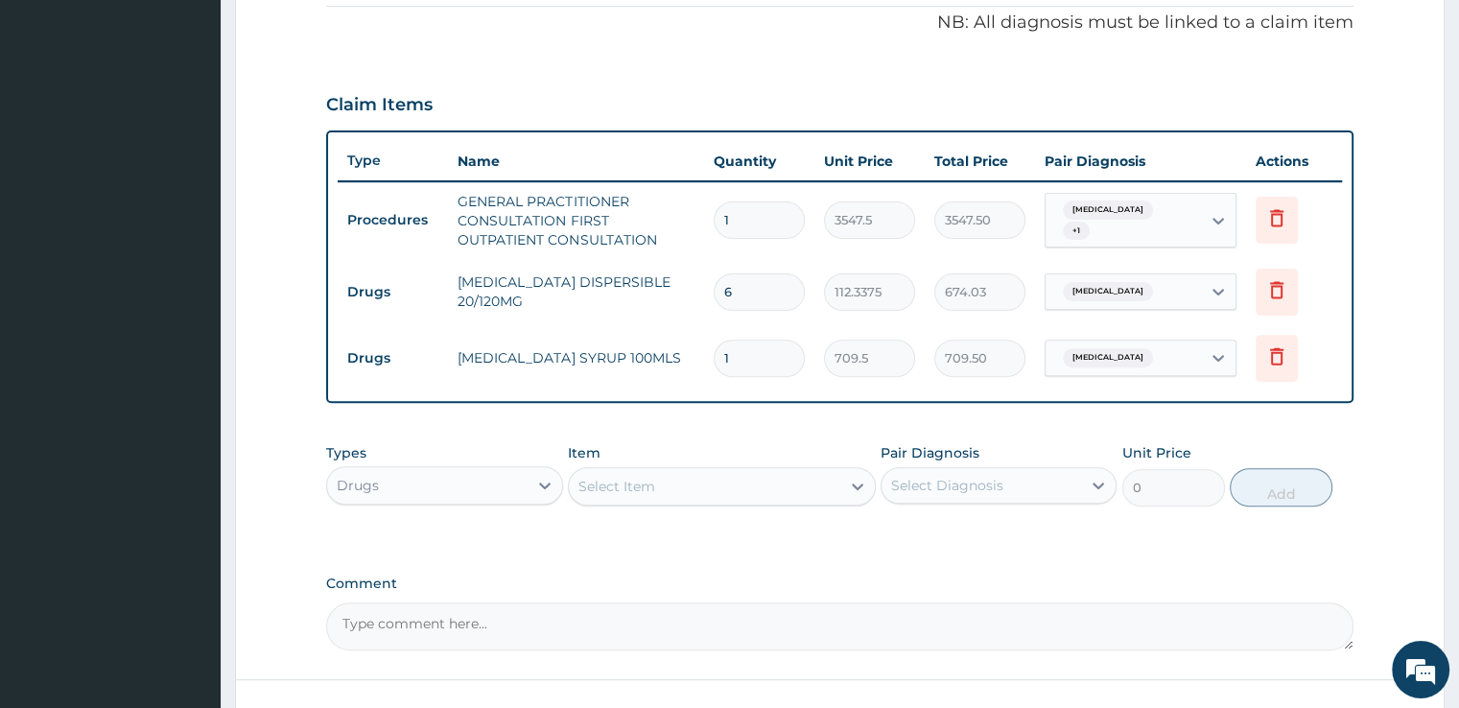
scroll to position [724, 0]
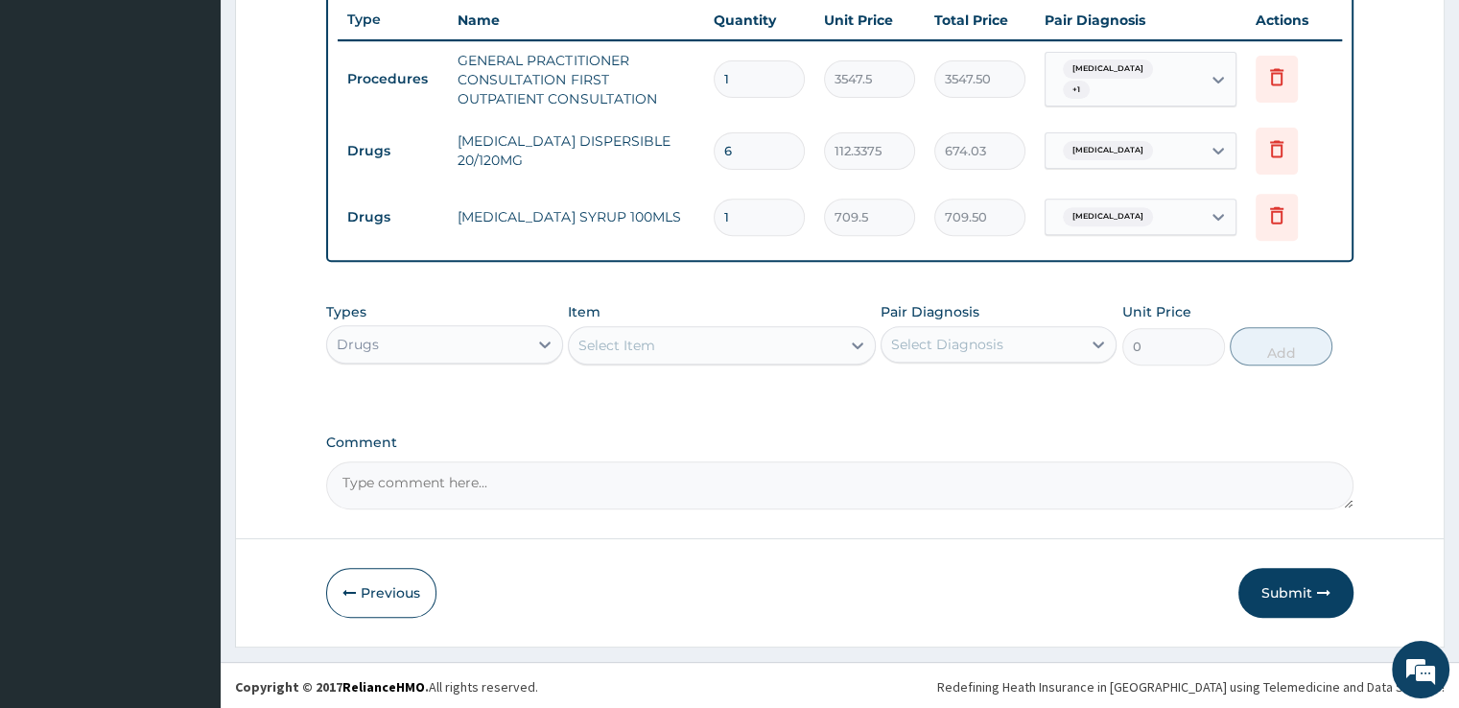
click at [797, 330] on div "Select Item" at bounding box center [704, 345] width 271 height 31
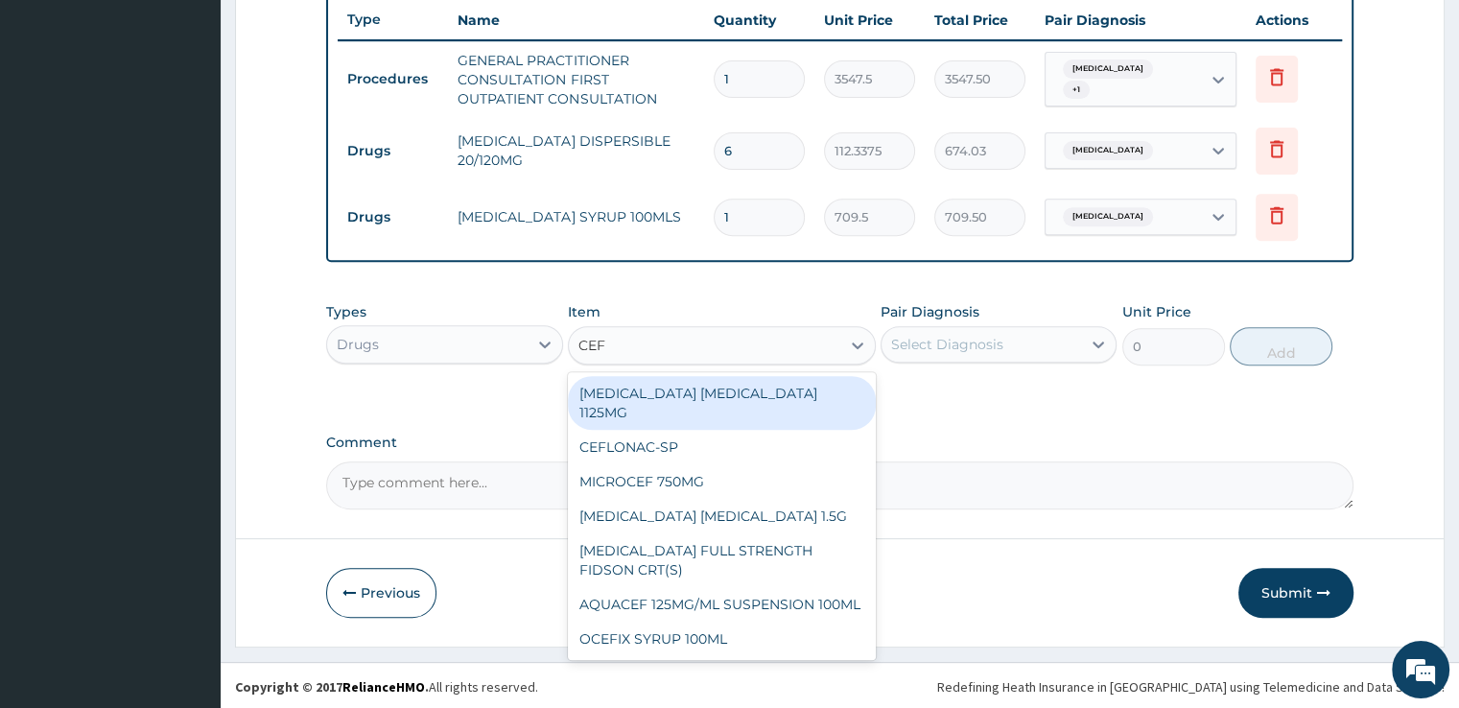
type input "CEFU"
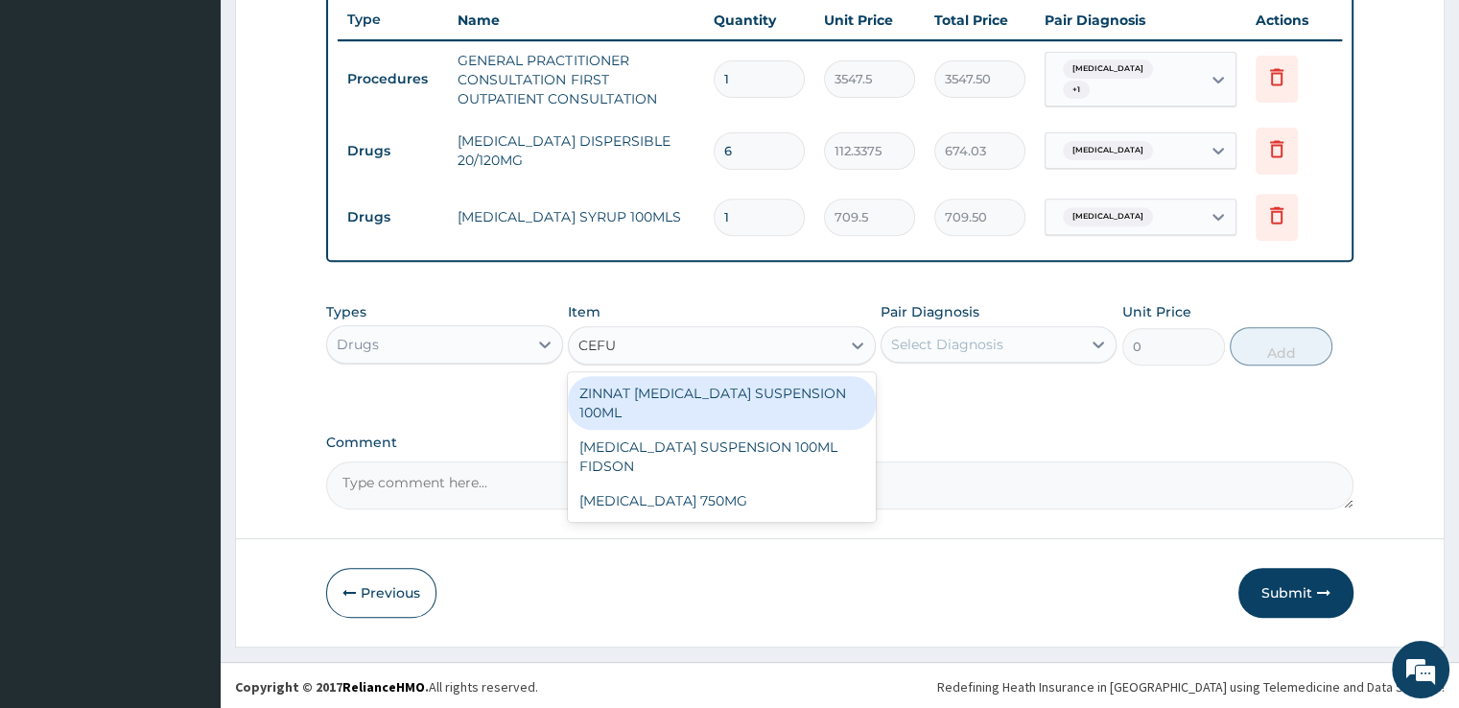
click at [813, 388] on div "ZINNAT CEFUROXIME SUSPENSION 100ML" at bounding box center [722, 403] width 308 height 54
type input "8868.75"
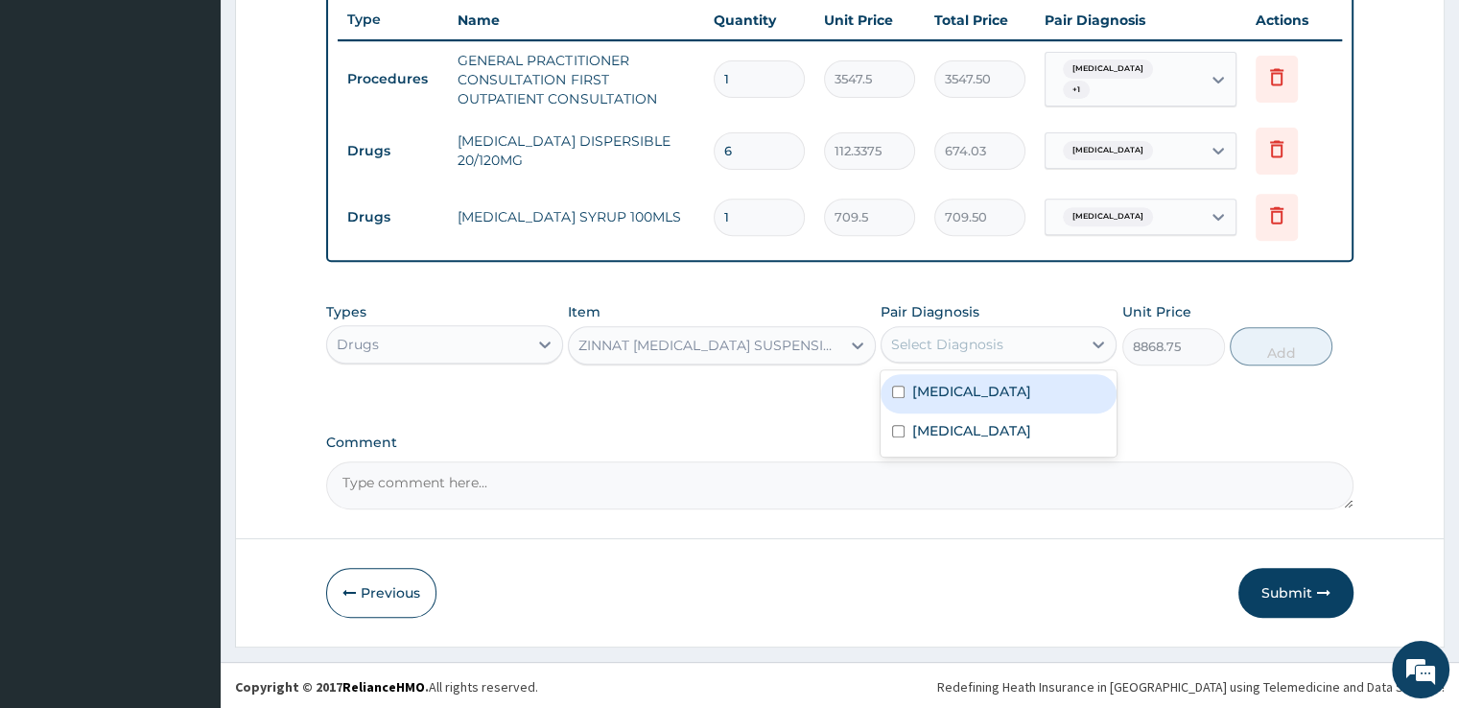
click at [979, 340] on div "Select Diagnosis" at bounding box center [947, 344] width 112 height 19
click at [793, 339] on div "ZINNAT CEFUROXIME SUSPENSION 100ML" at bounding box center [710, 345] width 264 height 19
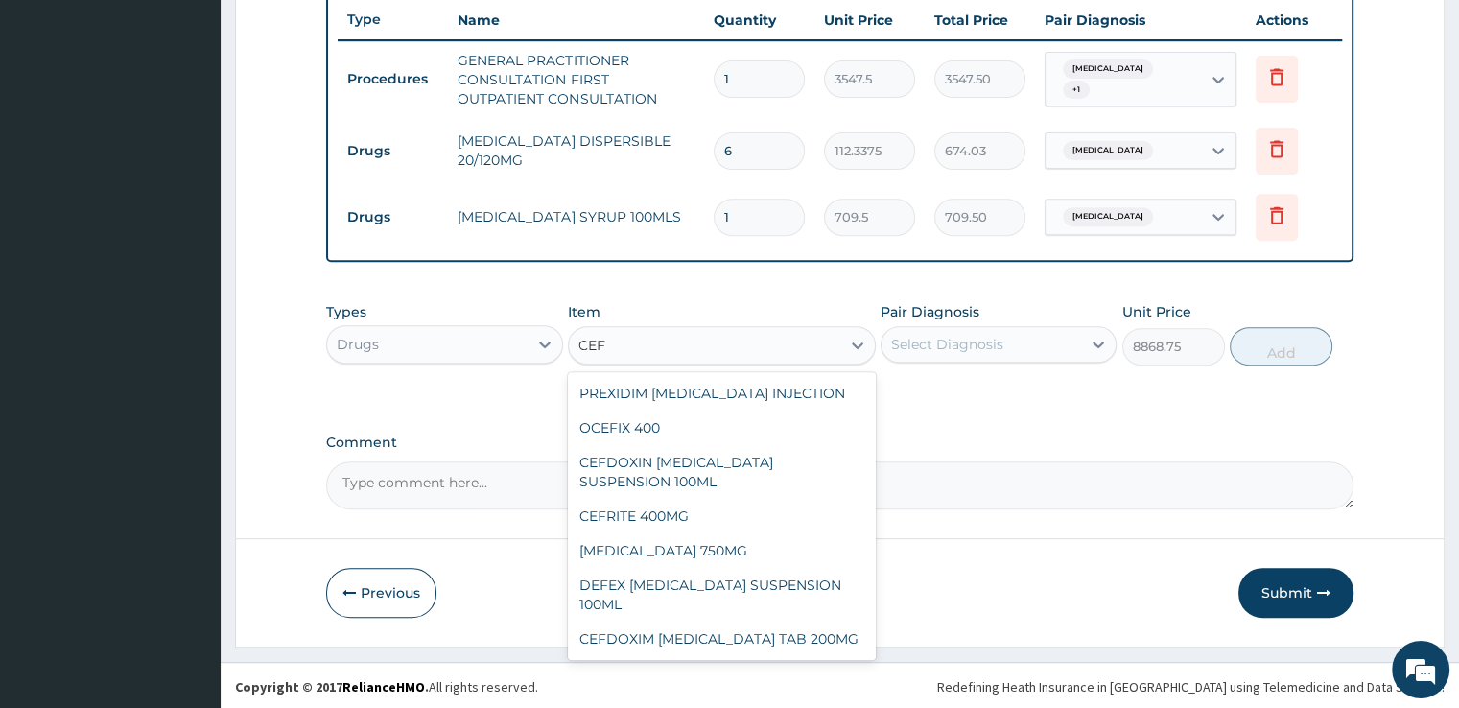
scroll to position [274, 0]
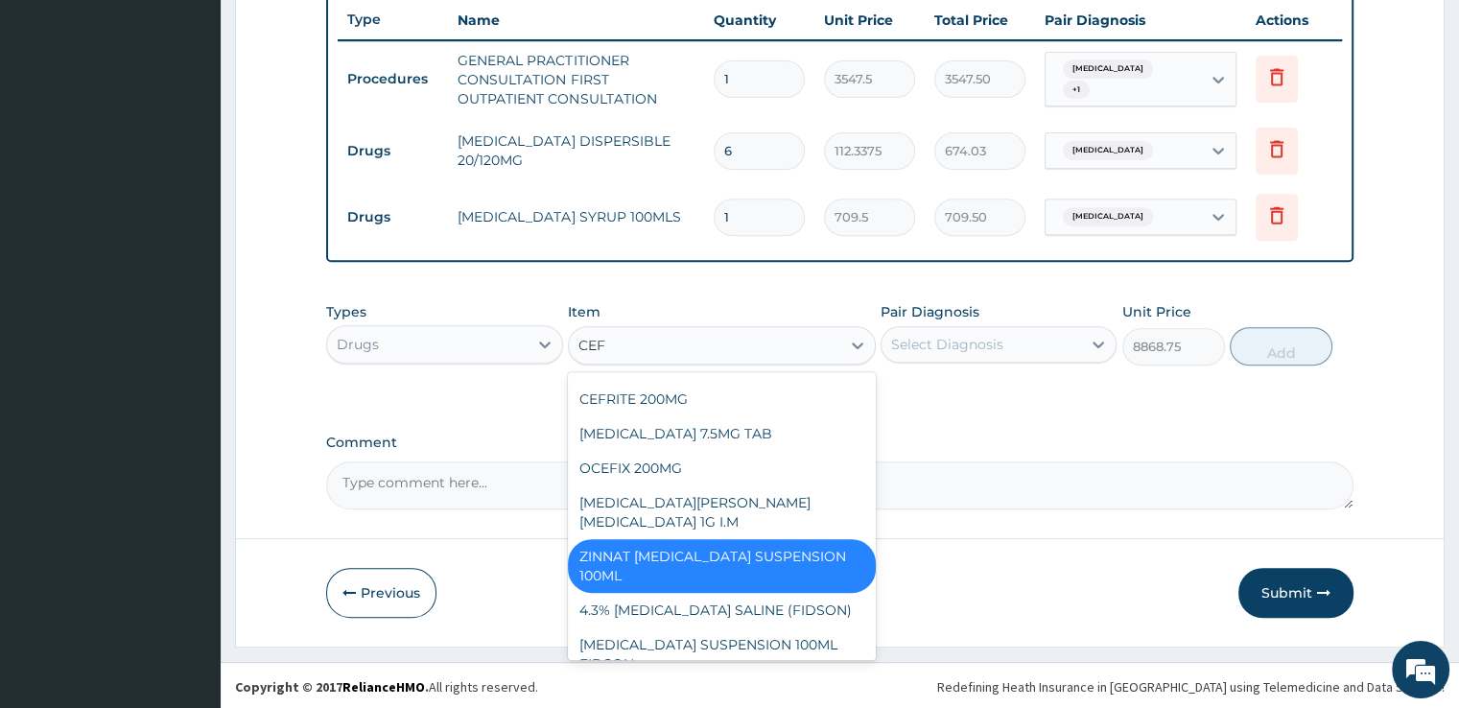
type input "CEFU"
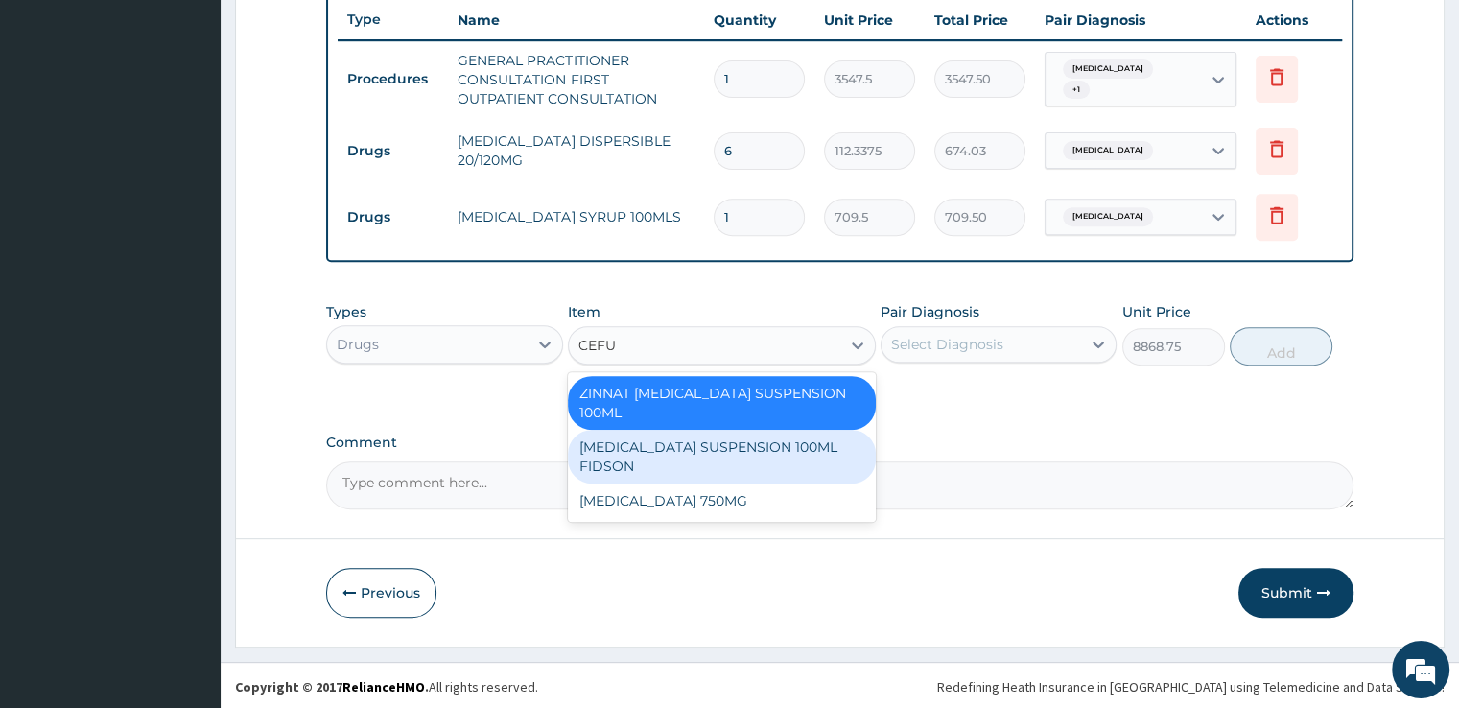
click at [807, 446] on div "CEFUROXIME SUSPENSION 100ML FIDSON" at bounding box center [722, 457] width 308 height 54
type input "2365"
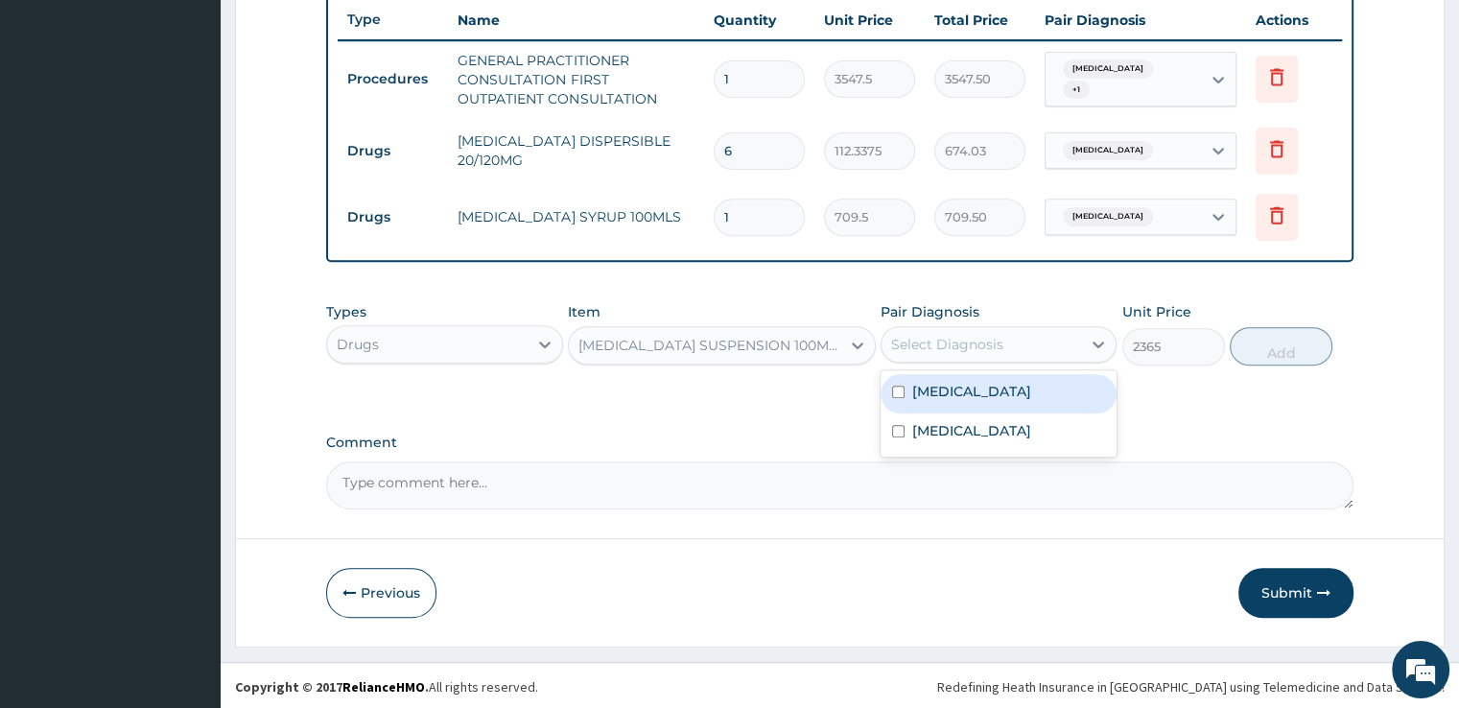
click at [995, 344] on div "Select Diagnosis" at bounding box center [947, 344] width 112 height 19
click at [1020, 421] on label "[MEDICAL_DATA]" at bounding box center [971, 430] width 119 height 19
checkbox input "true"
click at [1279, 351] on button "Add" at bounding box center [1281, 346] width 103 height 38
type input "0"
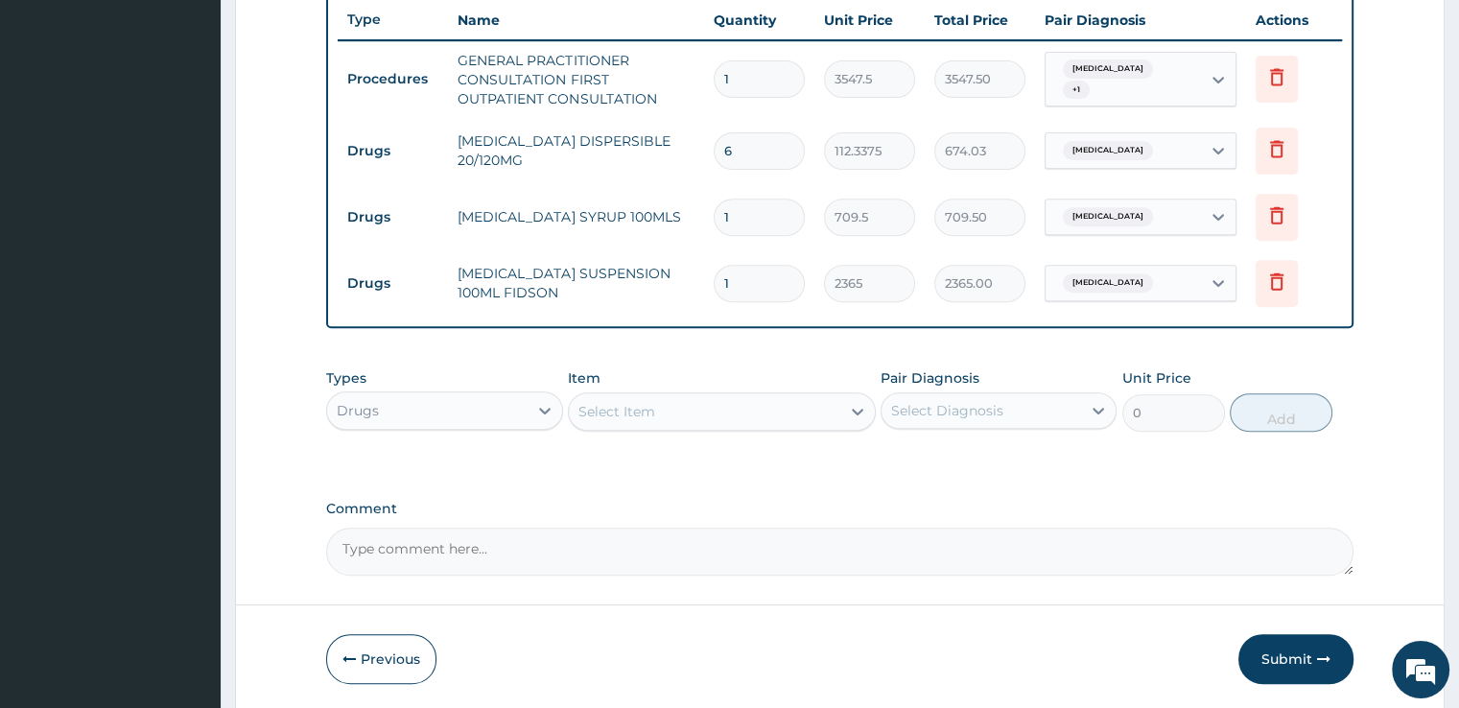
click at [634, 402] on div "Select Item" at bounding box center [616, 411] width 77 height 19
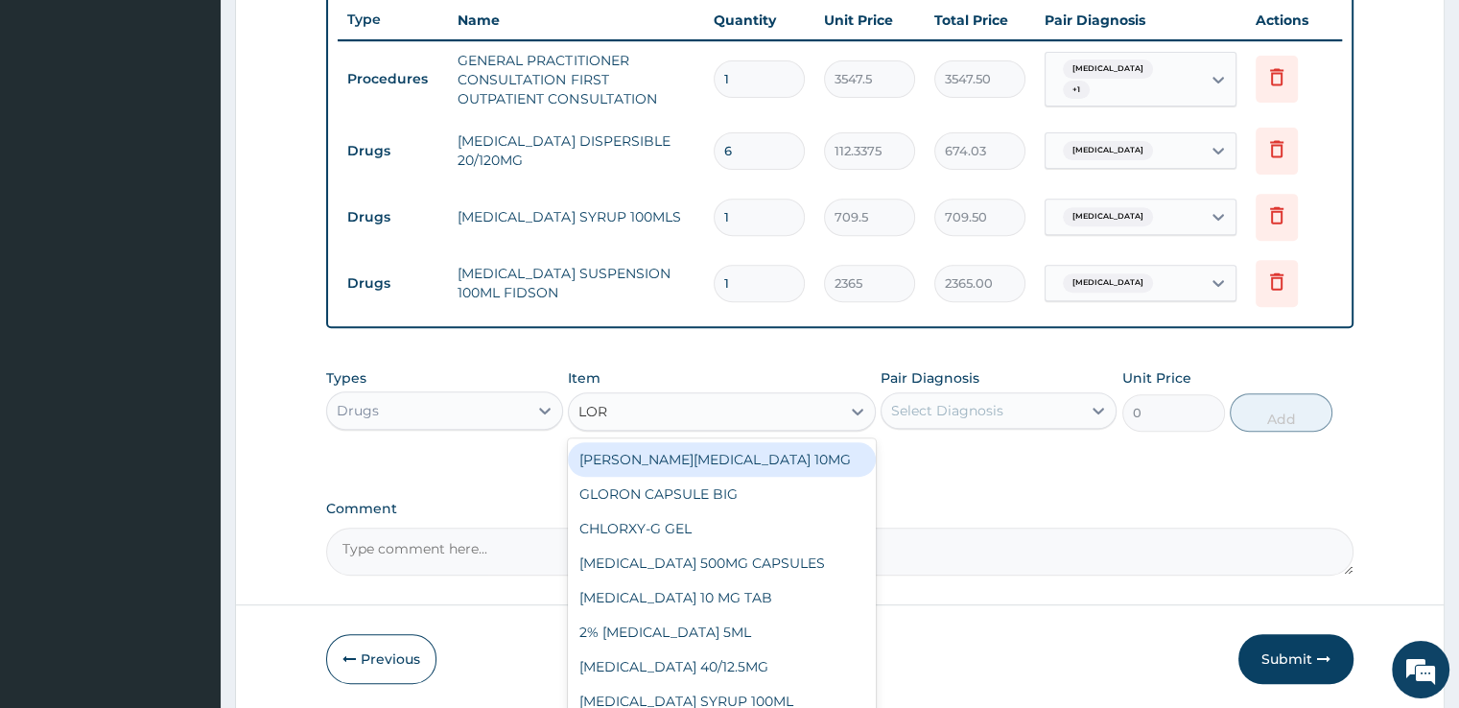
type input "LORA"
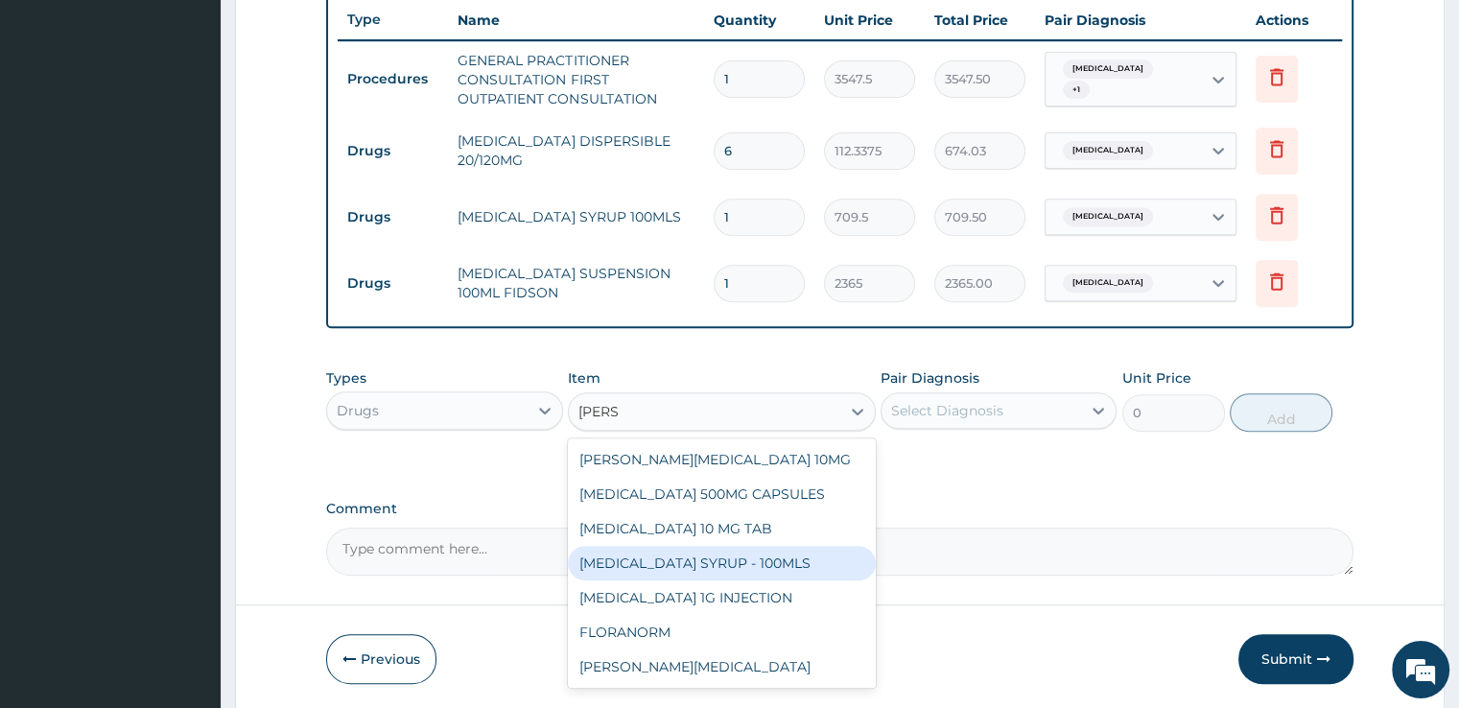
click at [706, 564] on div "LORATADINE SYRUP - 100MLS" at bounding box center [722, 563] width 308 height 35
type input "1182.5"
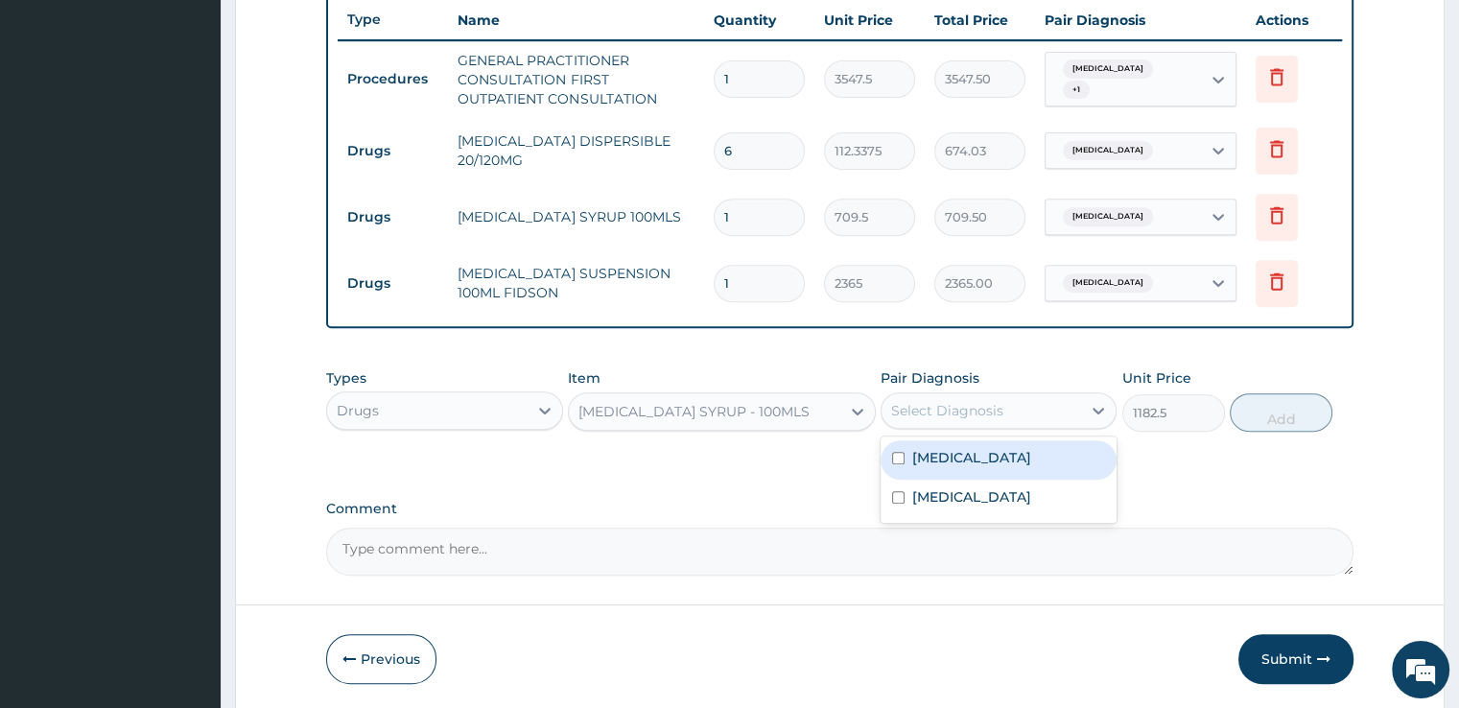
click at [1001, 419] on div "Select Diagnosis" at bounding box center [981, 410] width 200 height 31
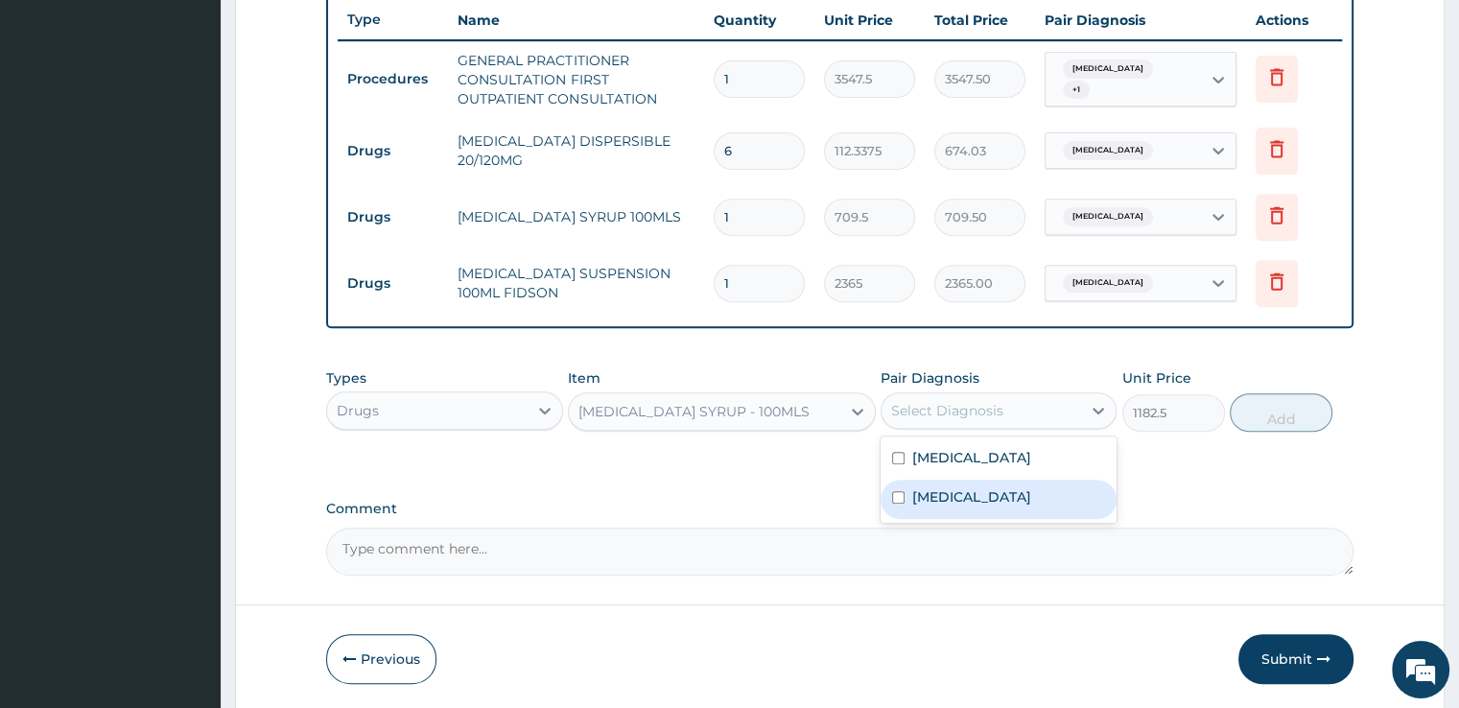
click at [1006, 488] on label "[MEDICAL_DATA]" at bounding box center [971, 496] width 119 height 19
checkbox input "true"
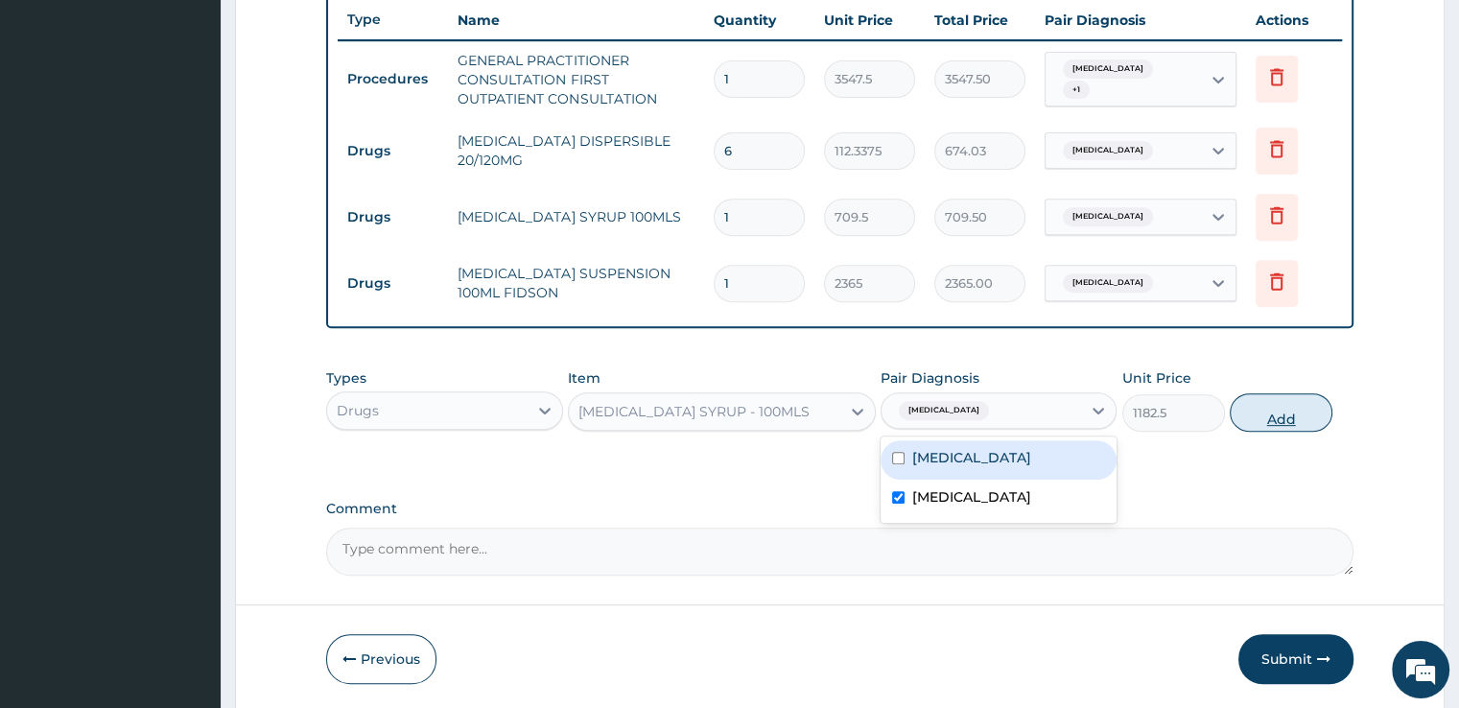
click at [1266, 419] on button "Add" at bounding box center [1281, 412] width 103 height 38
type input "0"
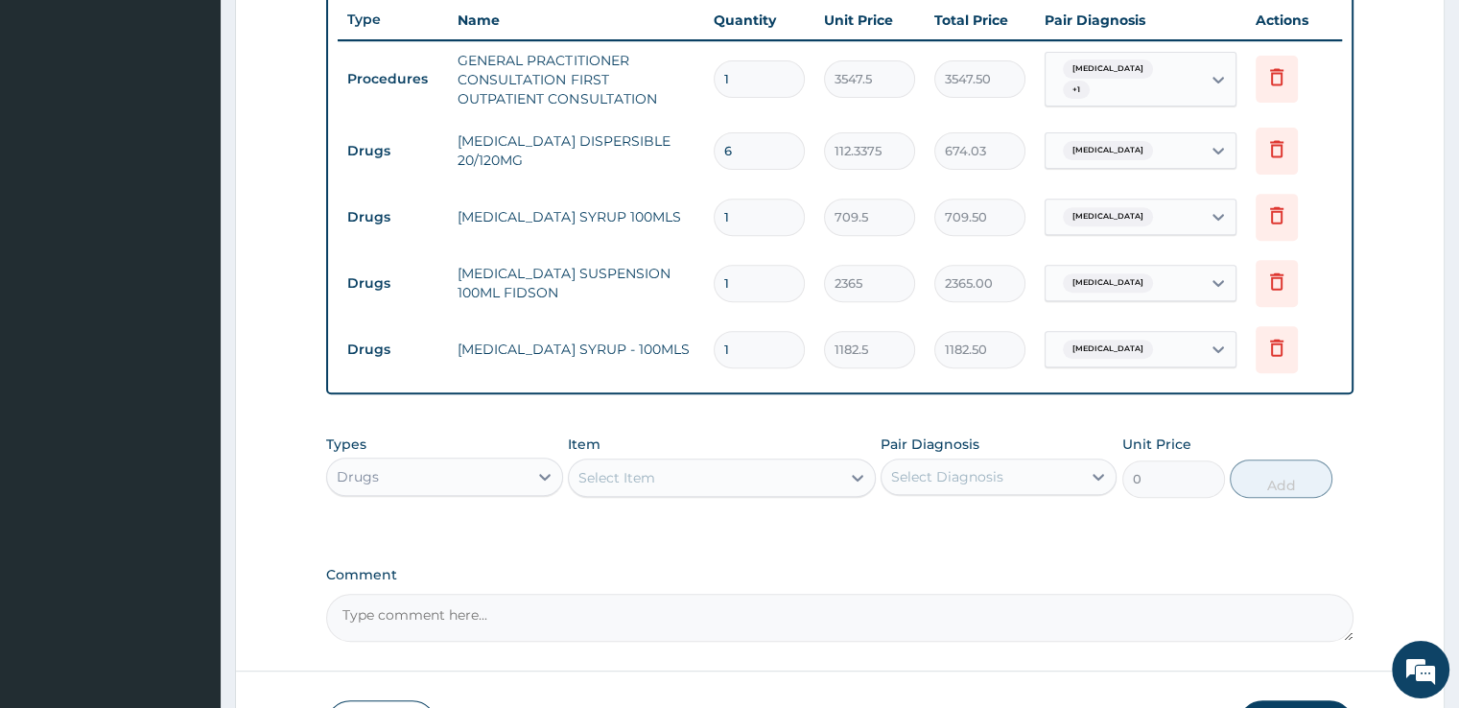
scroll to position [856, 0]
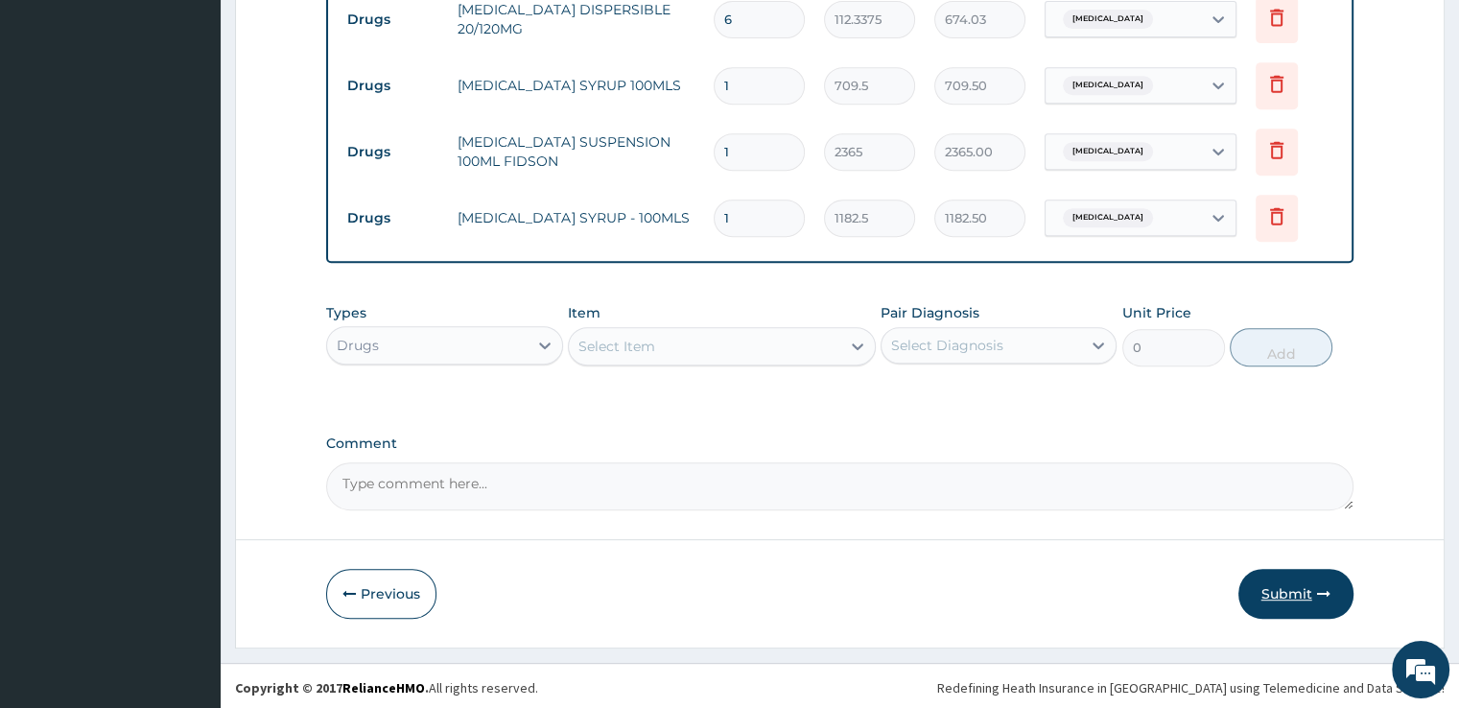
click at [1280, 607] on button "Submit" at bounding box center [1295, 594] width 115 height 50
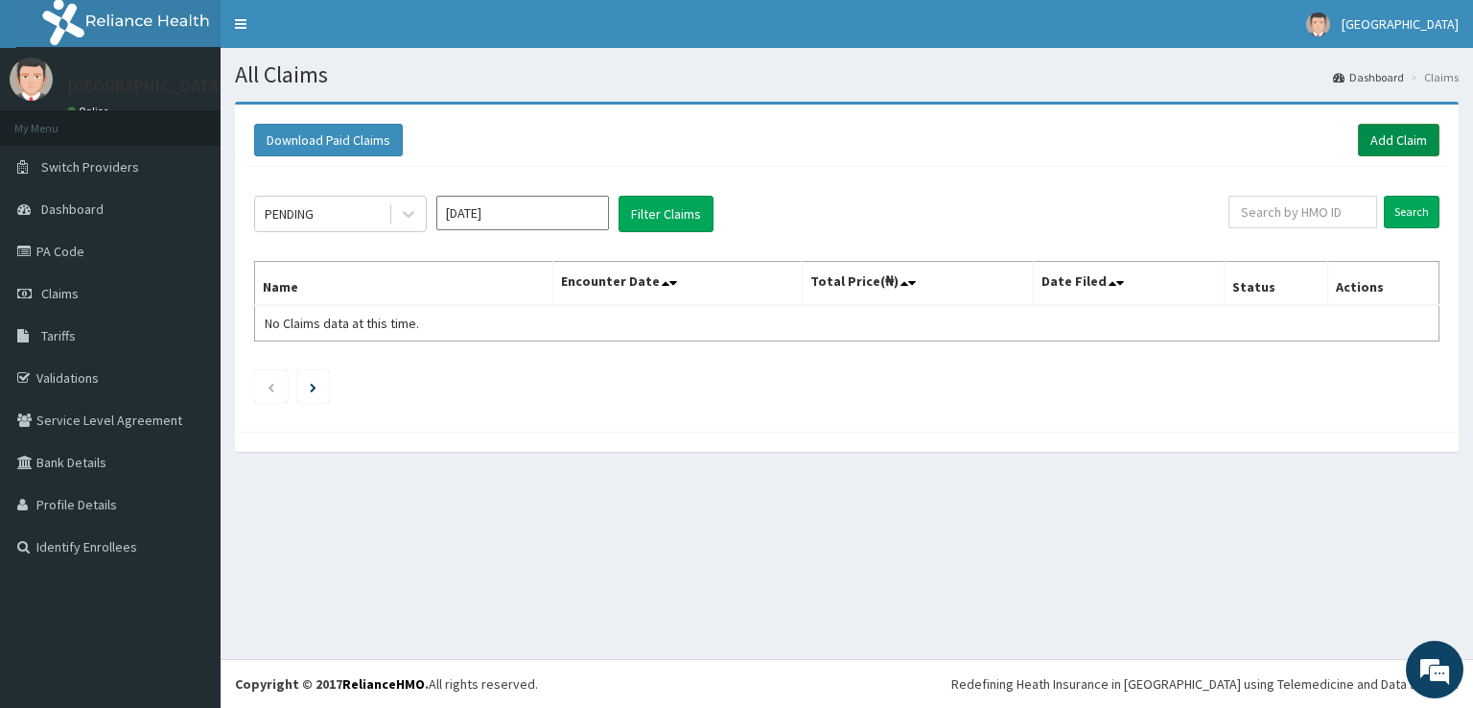
click at [1393, 148] on link "Add Claim" at bounding box center [1399, 140] width 82 height 33
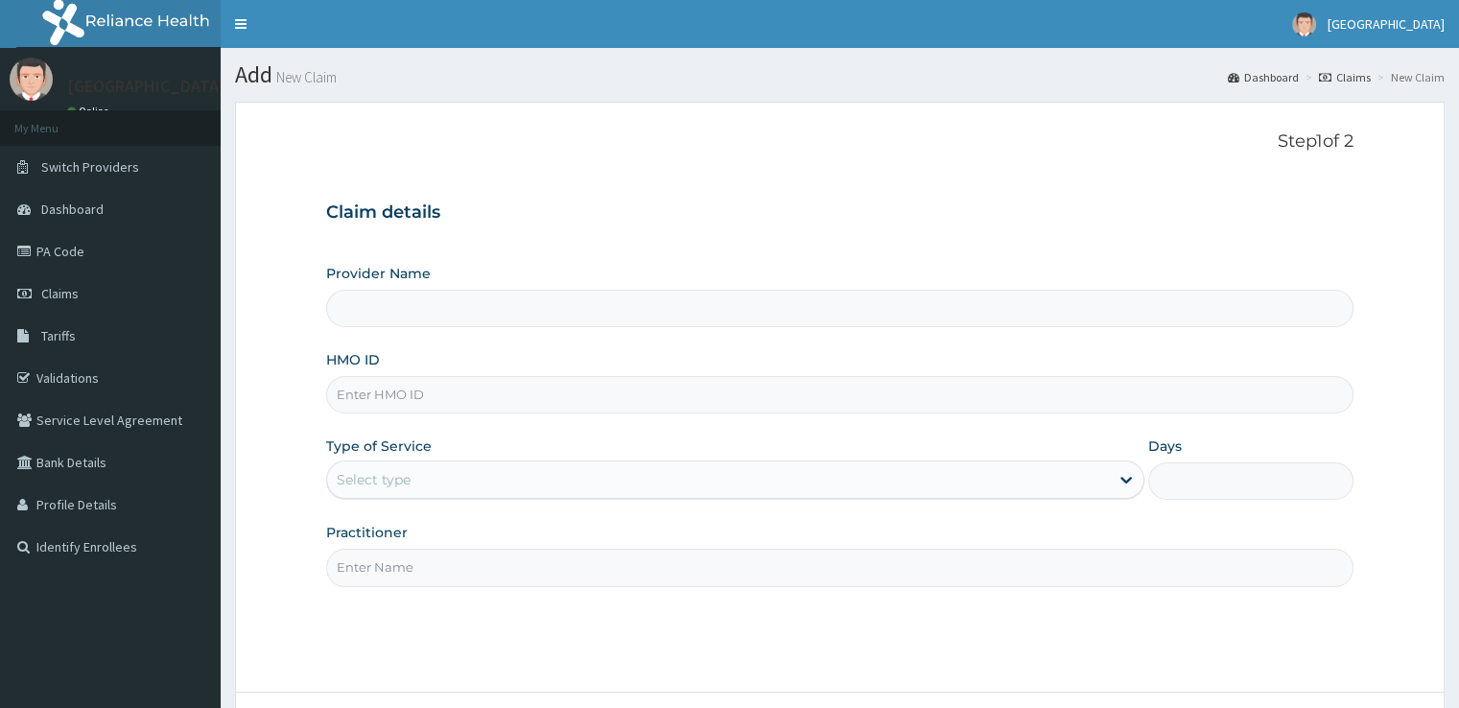
click at [372, 395] on input "HMO ID" at bounding box center [839, 394] width 1026 height 37
type input "[GEOGRAPHIC_DATA]"
type input "EIS/10910/C"
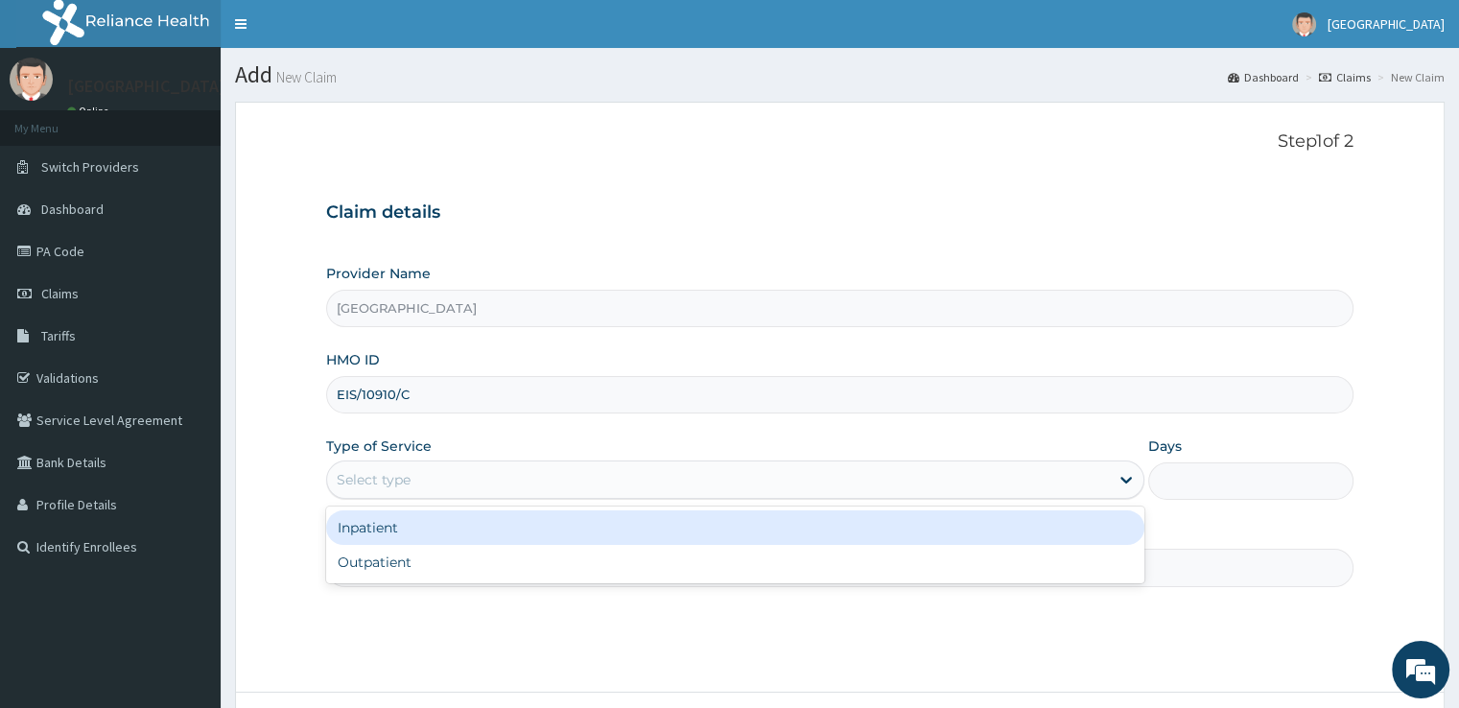
click at [393, 464] on div "Select type" at bounding box center [718, 479] width 782 height 31
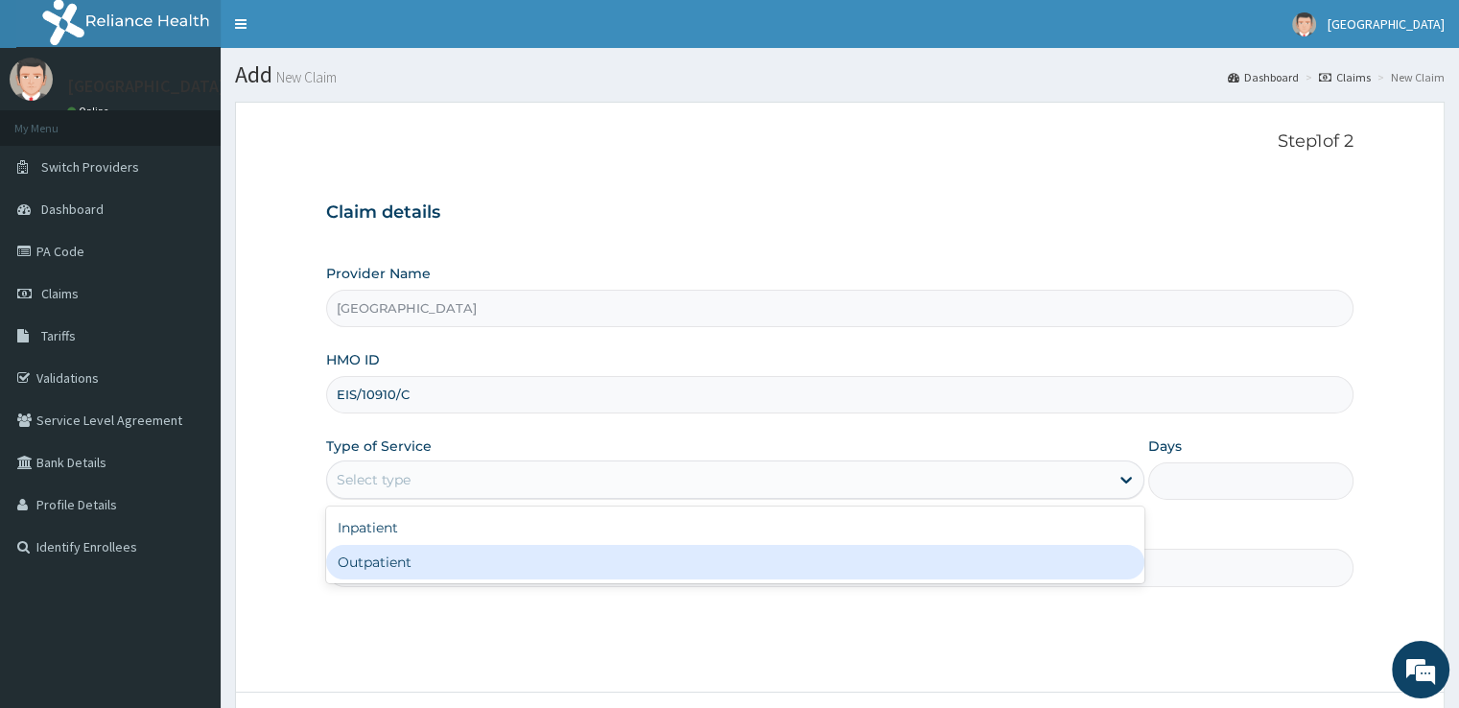
click at [408, 553] on div "Outpatient" at bounding box center [735, 562] width 818 height 35
type input "1"
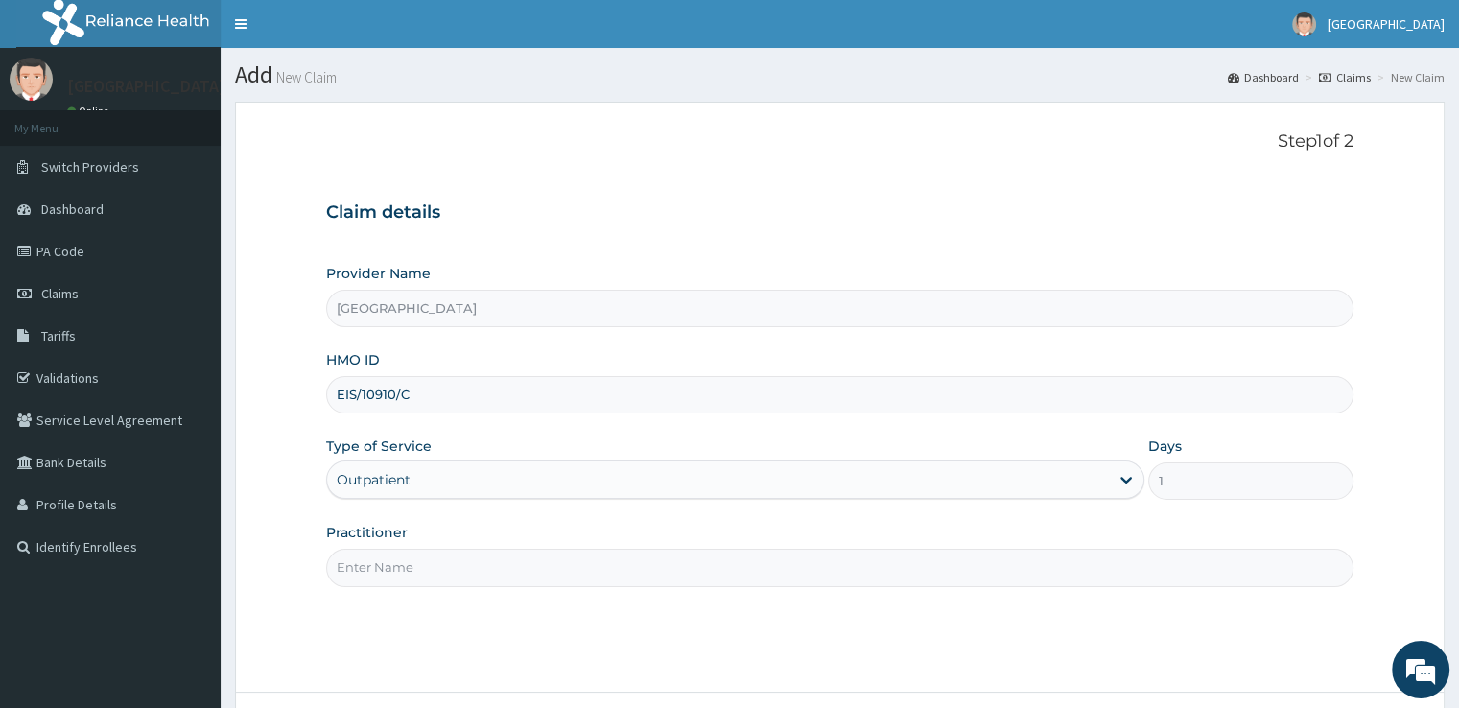
click at [678, 561] on input "Practitioner" at bounding box center [839, 567] width 1026 height 37
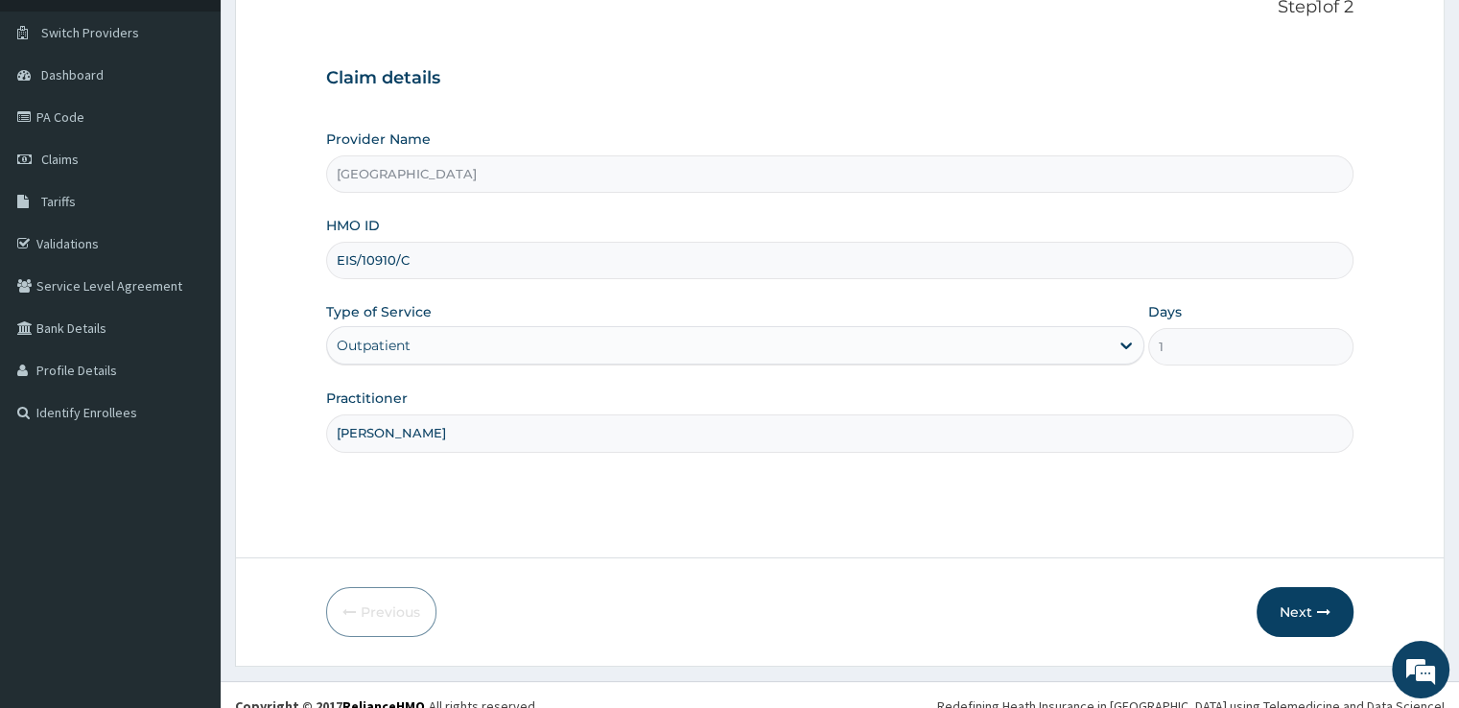
scroll to position [155, 0]
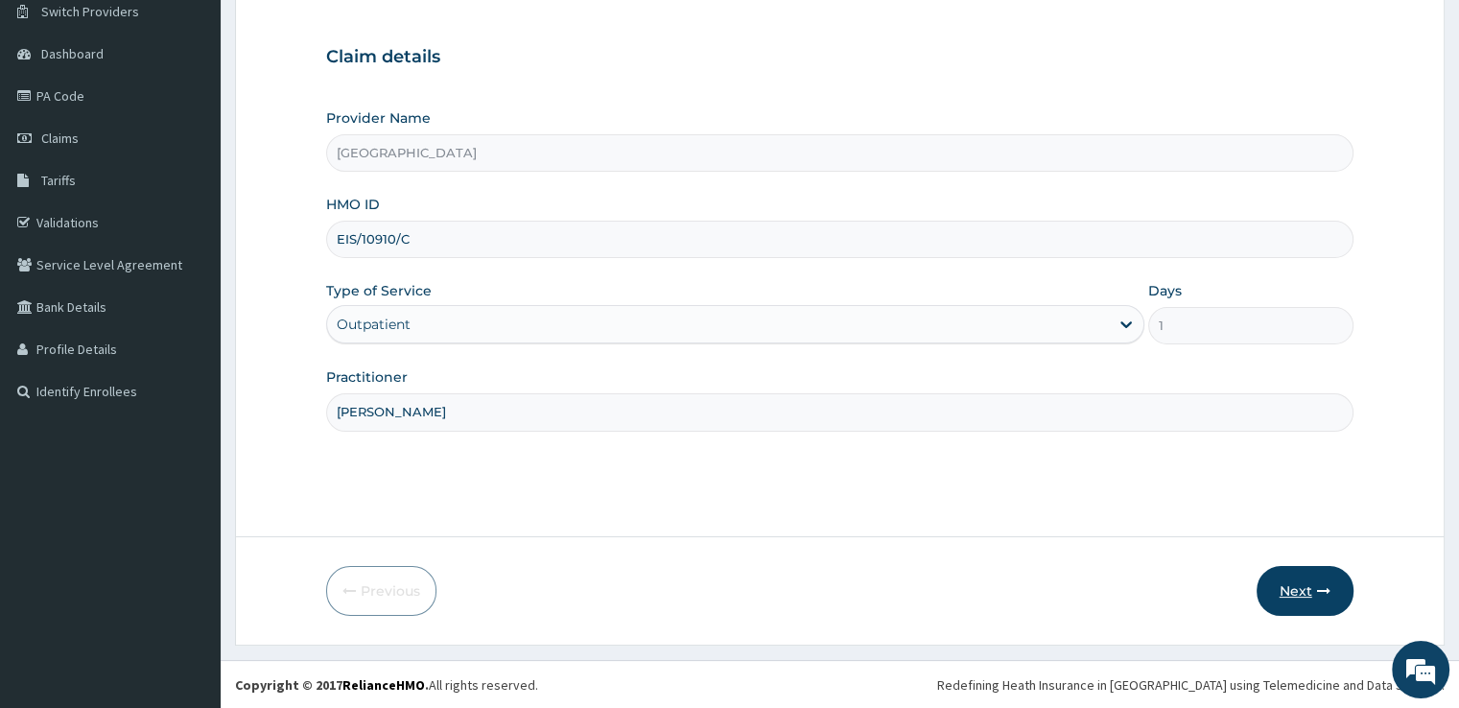
type input "[PERSON_NAME]"
click at [1303, 580] on button "Next" at bounding box center [1305, 591] width 97 height 50
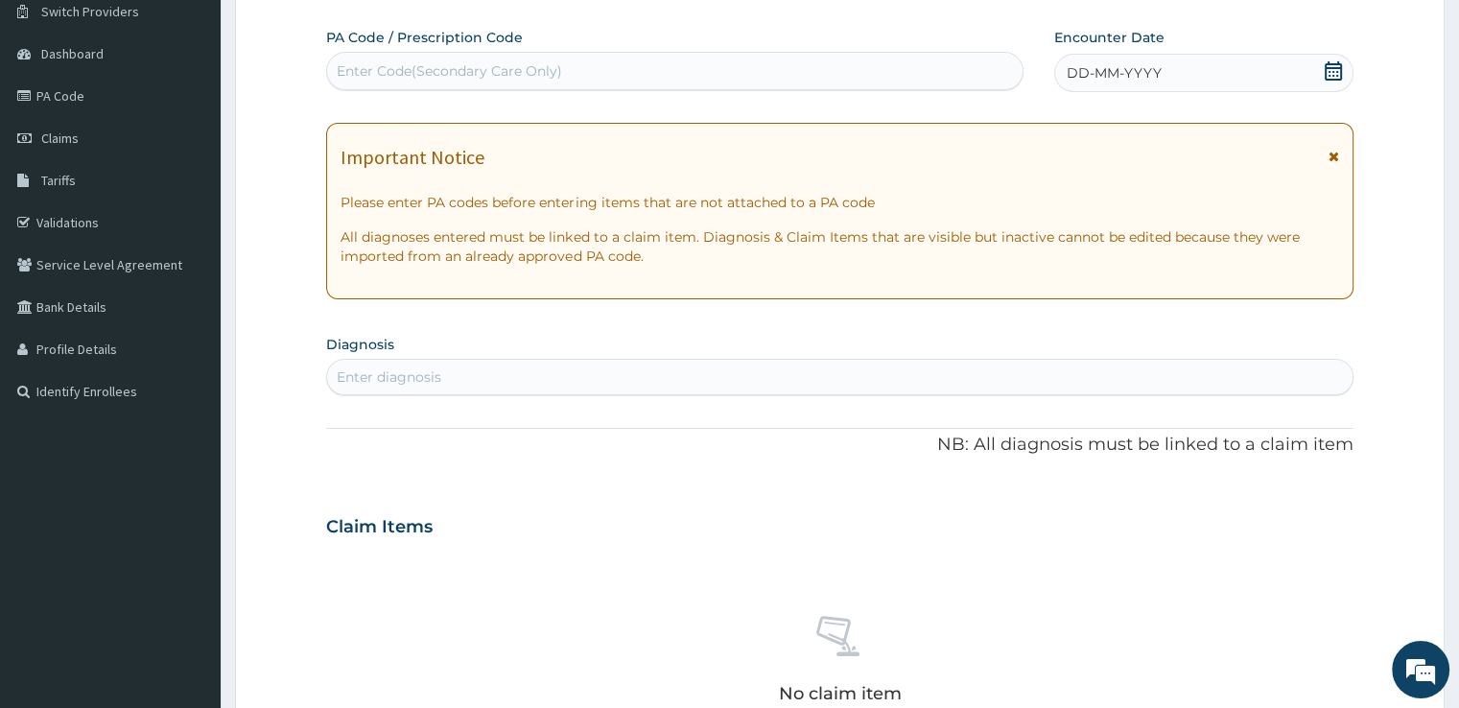
click at [1332, 80] on span at bounding box center [1333, 73] width 19 height 24
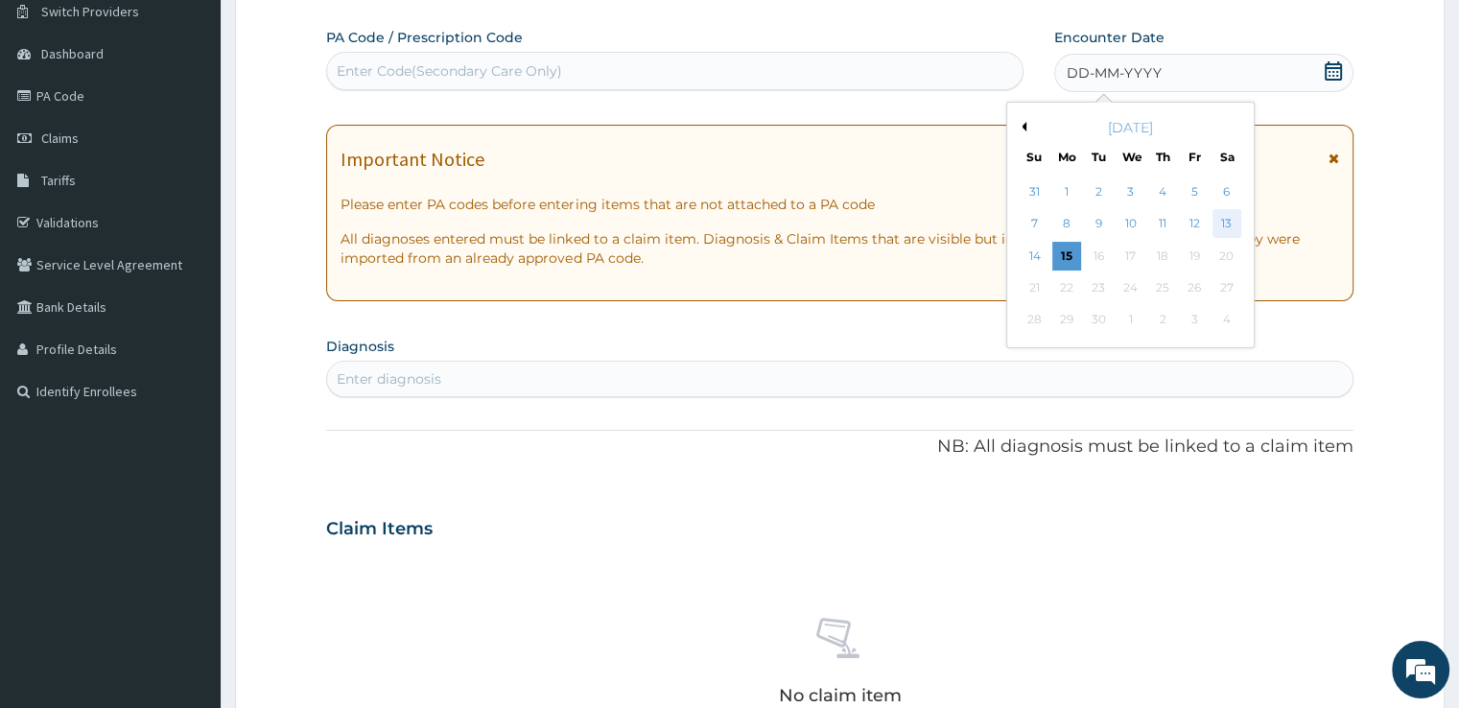
click at [1231, 220] on div "13" at bounding box center [1226, 224] width 29 height 29
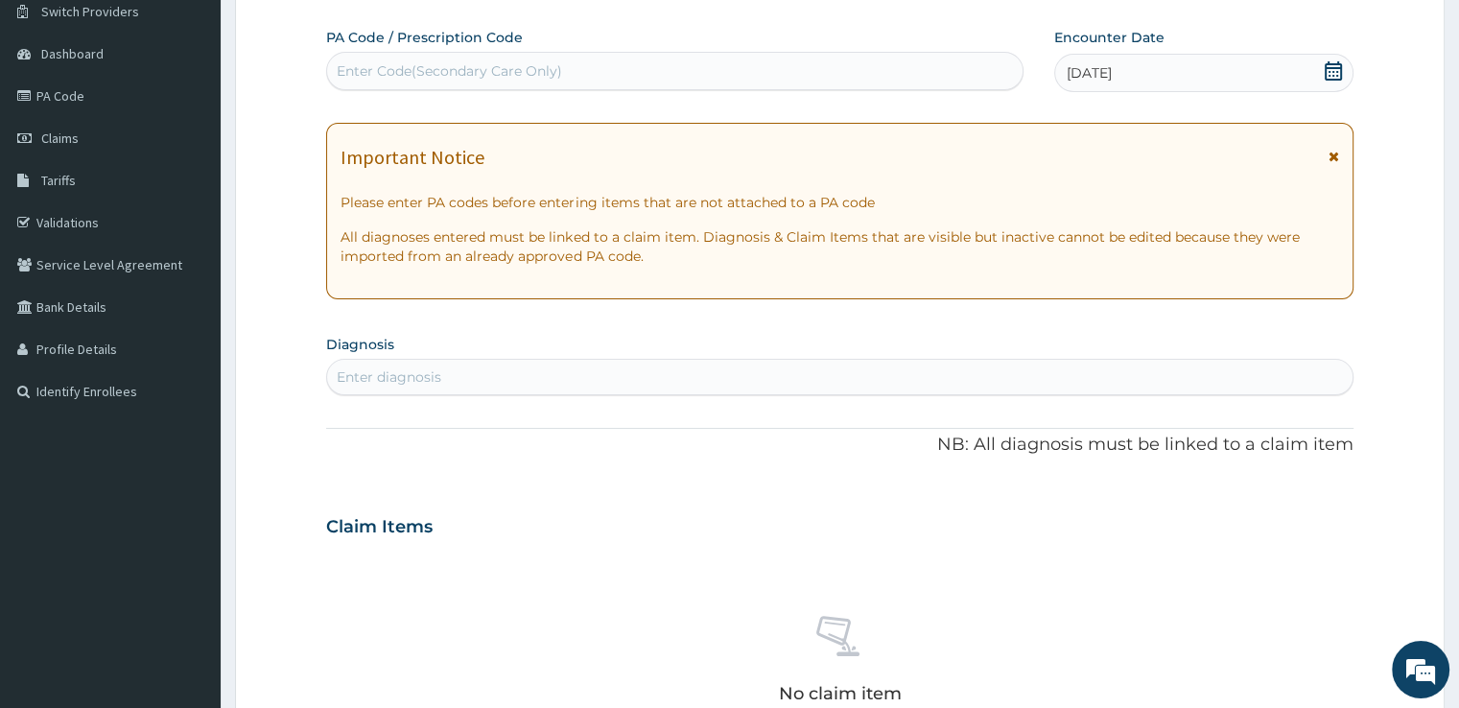
click at [538, 365] on div "Enter diagnosis" at bounding box center [839, 377] width 1024 height 31
type input "MALAR"
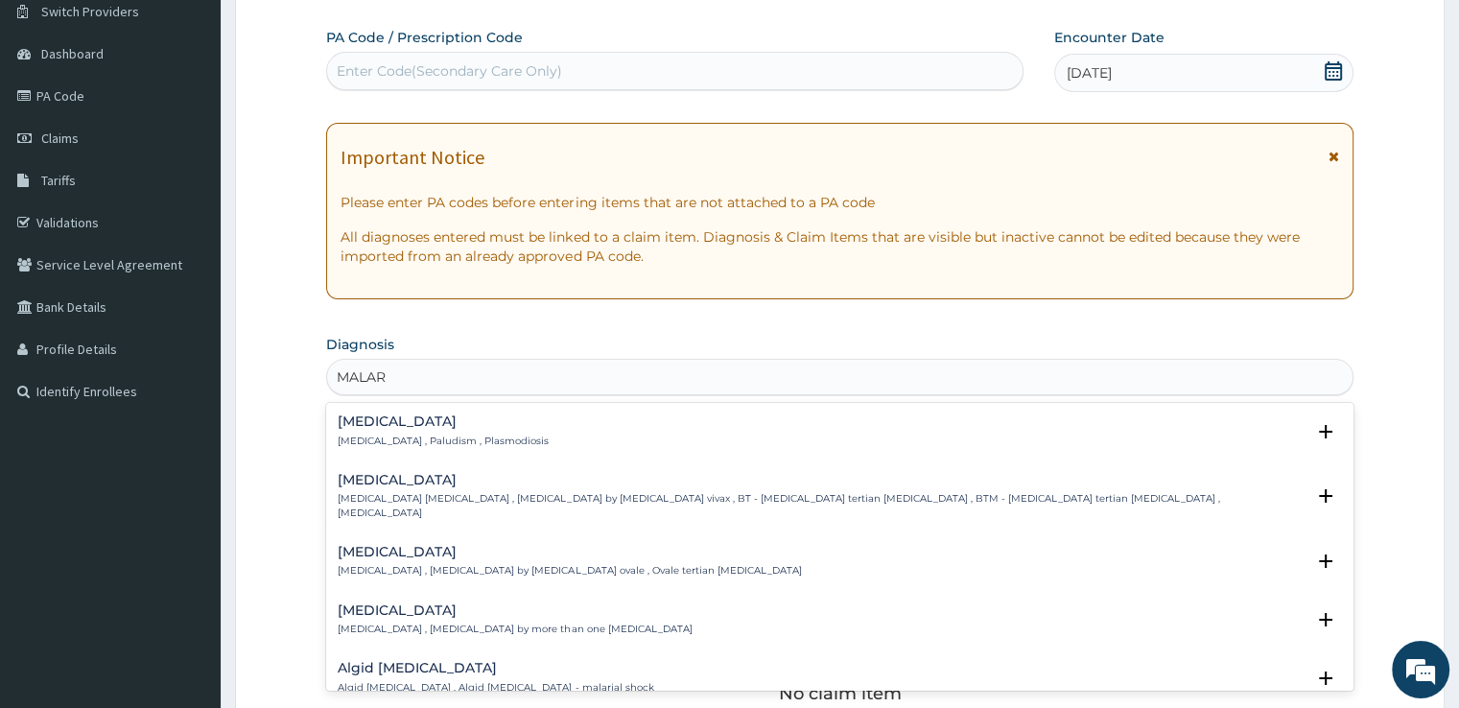
click at [515, 419] on div "[MEDICAL_DATA] [MEDICAL_DATA] , Paludism , Plasmodiosis" at bounding box center [839, 431] width 1003 height 34
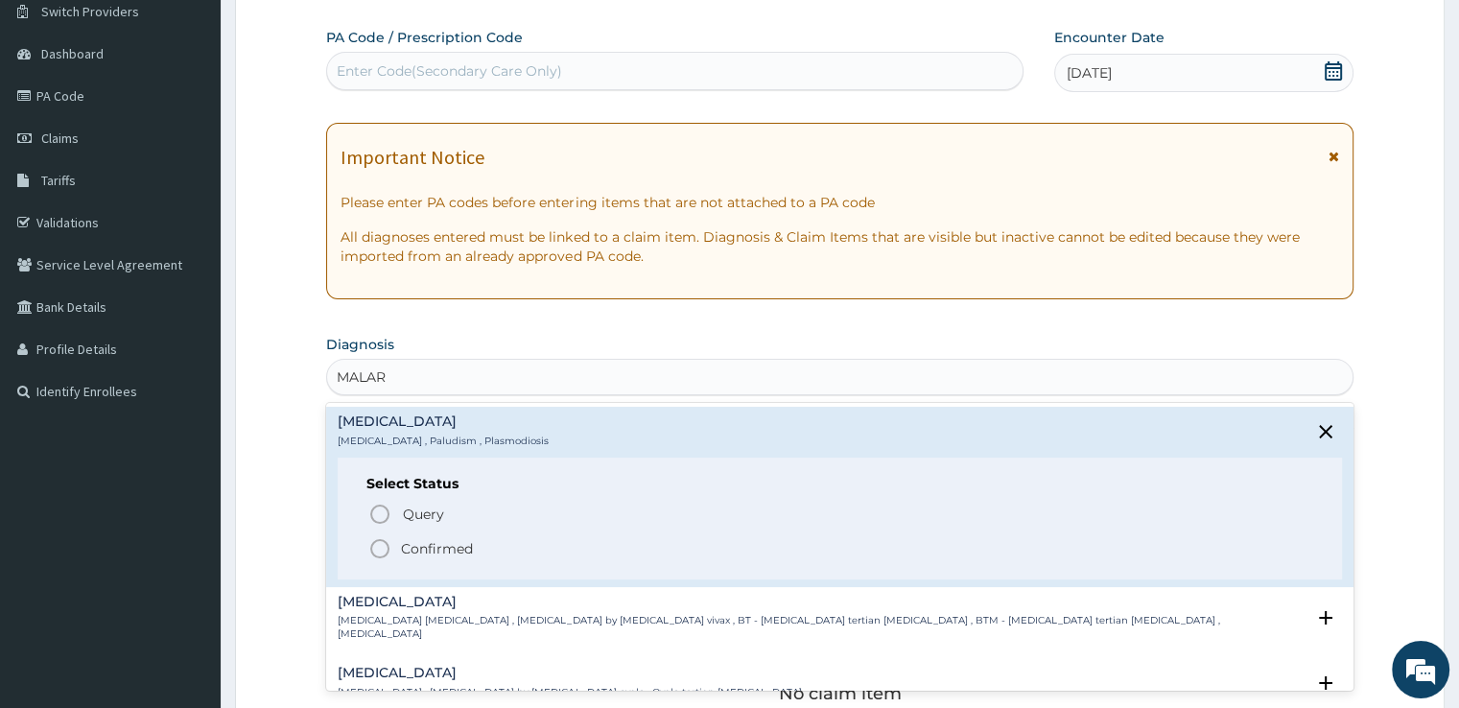
click at [380, 555] on circle "status option filled" at bounding box center [379, 548] width 17 height 17
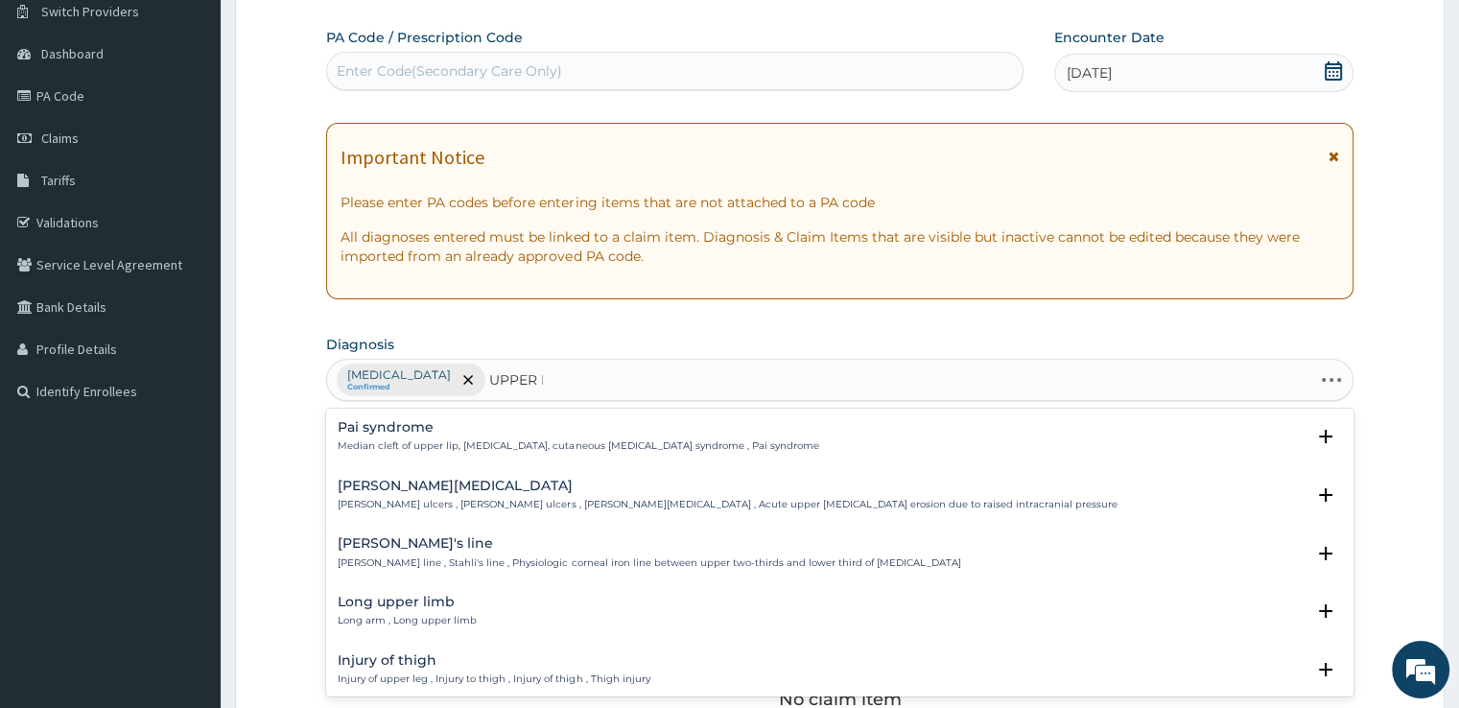
type input "UPPER RE"
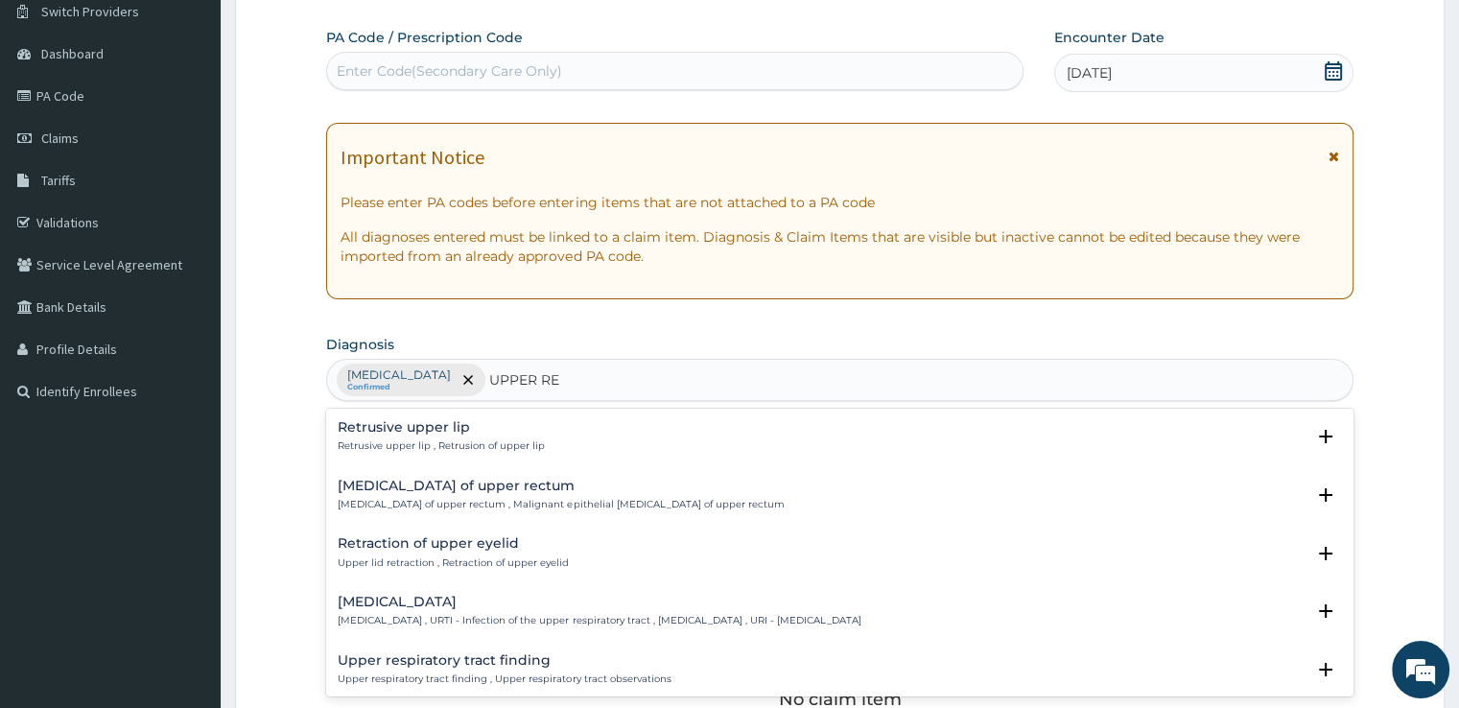
click at [446, 595] on h4 "[MEDICAL_DATA]" at bounding box center [599, 602] width 523 height 14
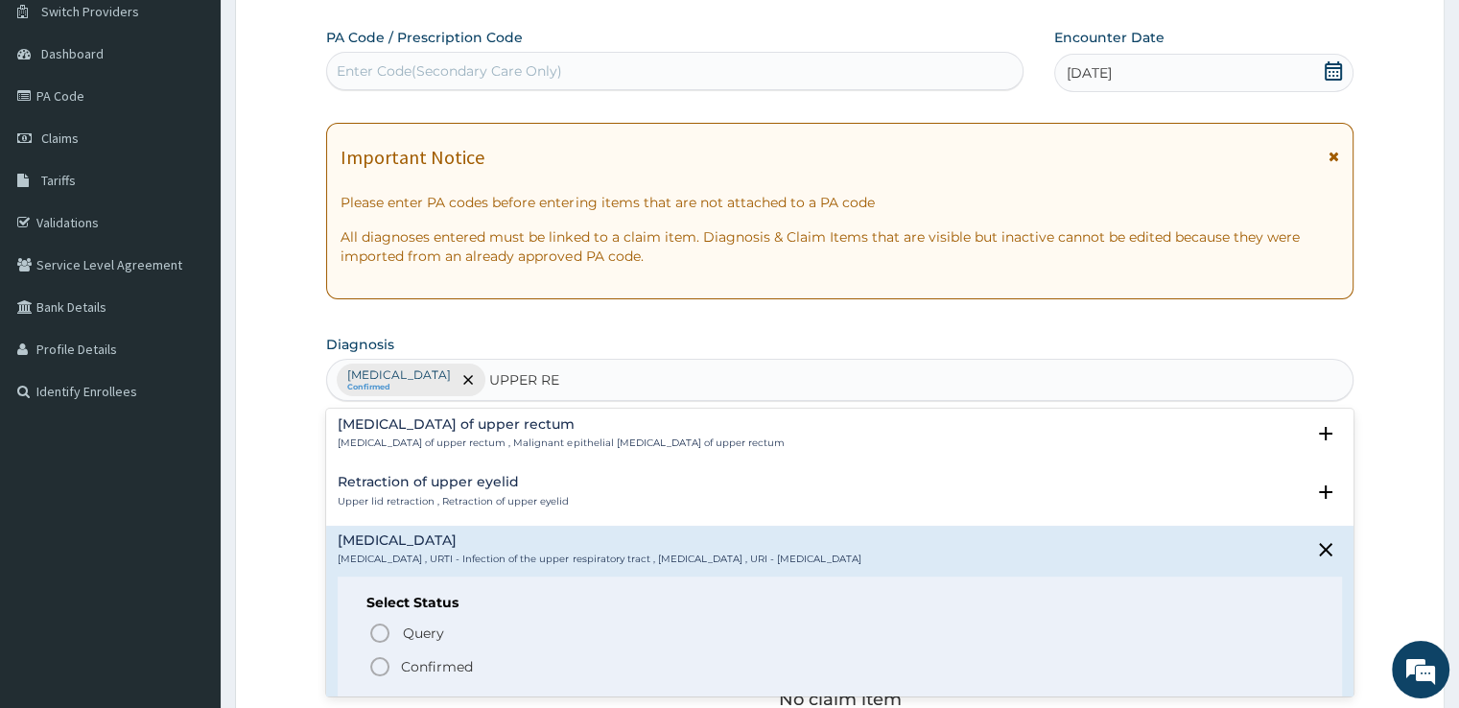
scroll to position [99, 0]
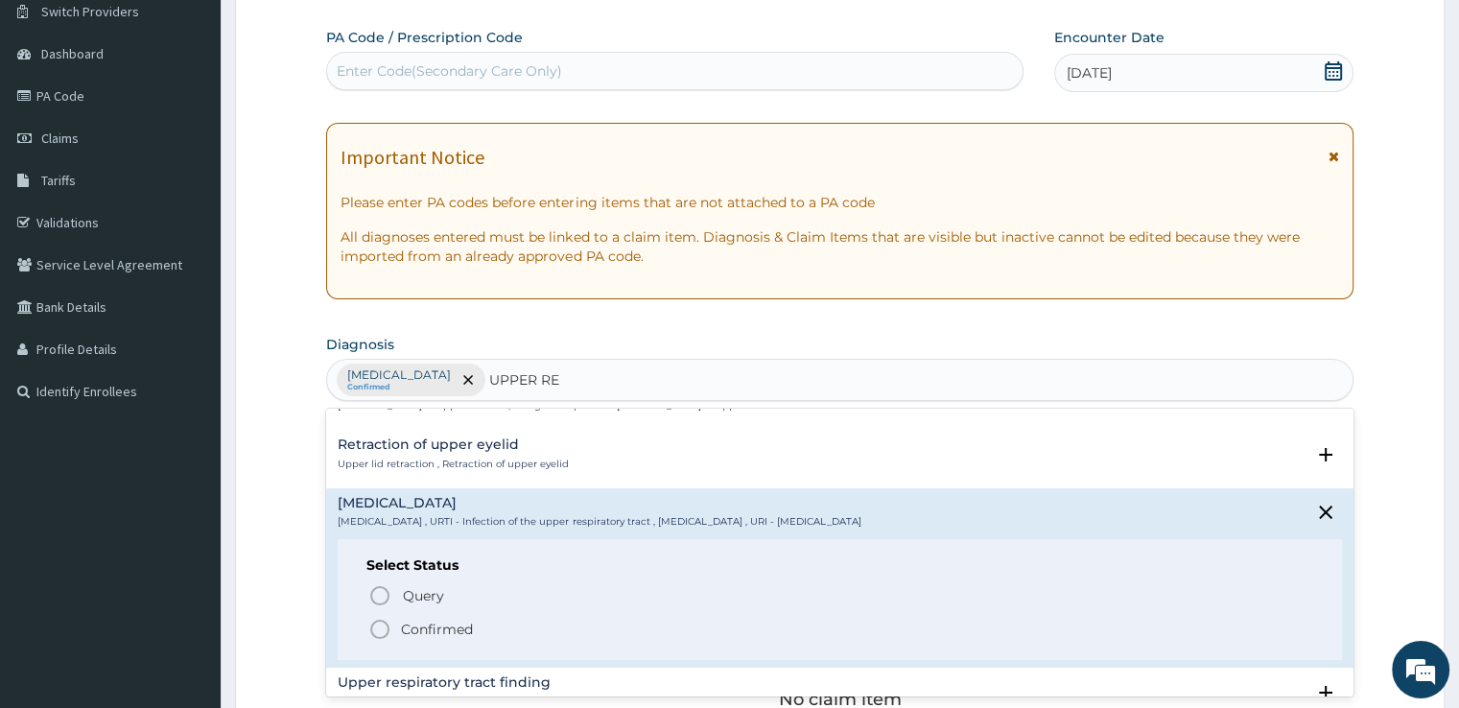
click at [384, 625] on icon "status option filled" at bounding box center [379, 629] width 23 height 23
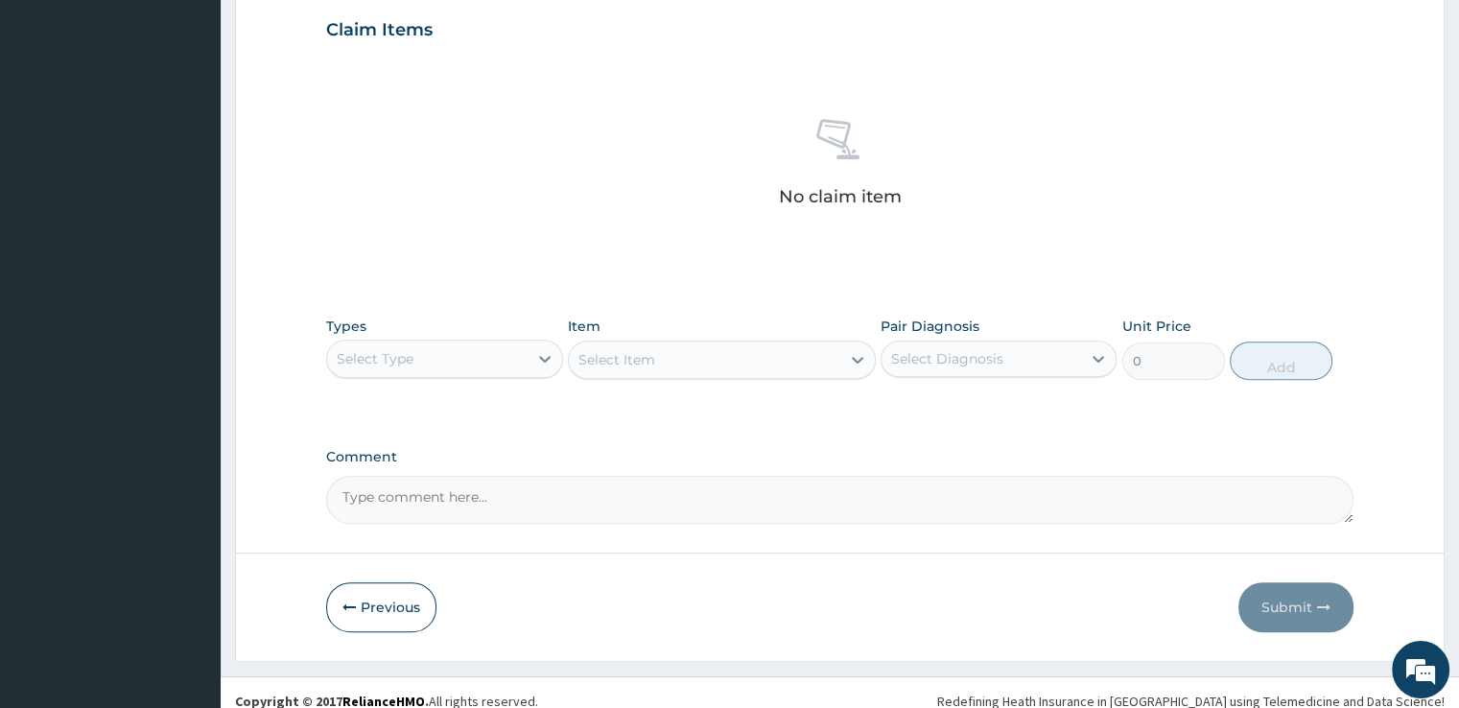
scroll to position [665, 0]
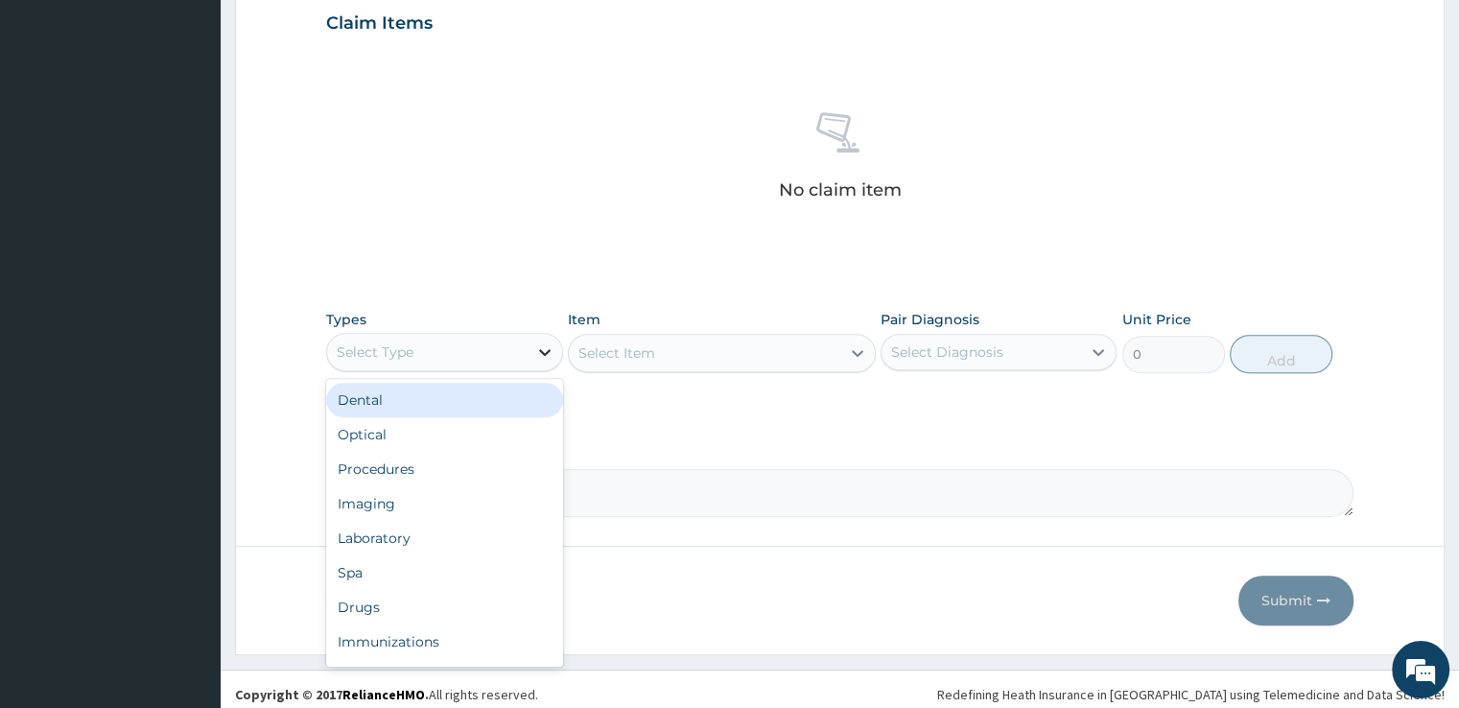
click at [531, 352] on div at bounding box center [545, 352] width 35 height 35
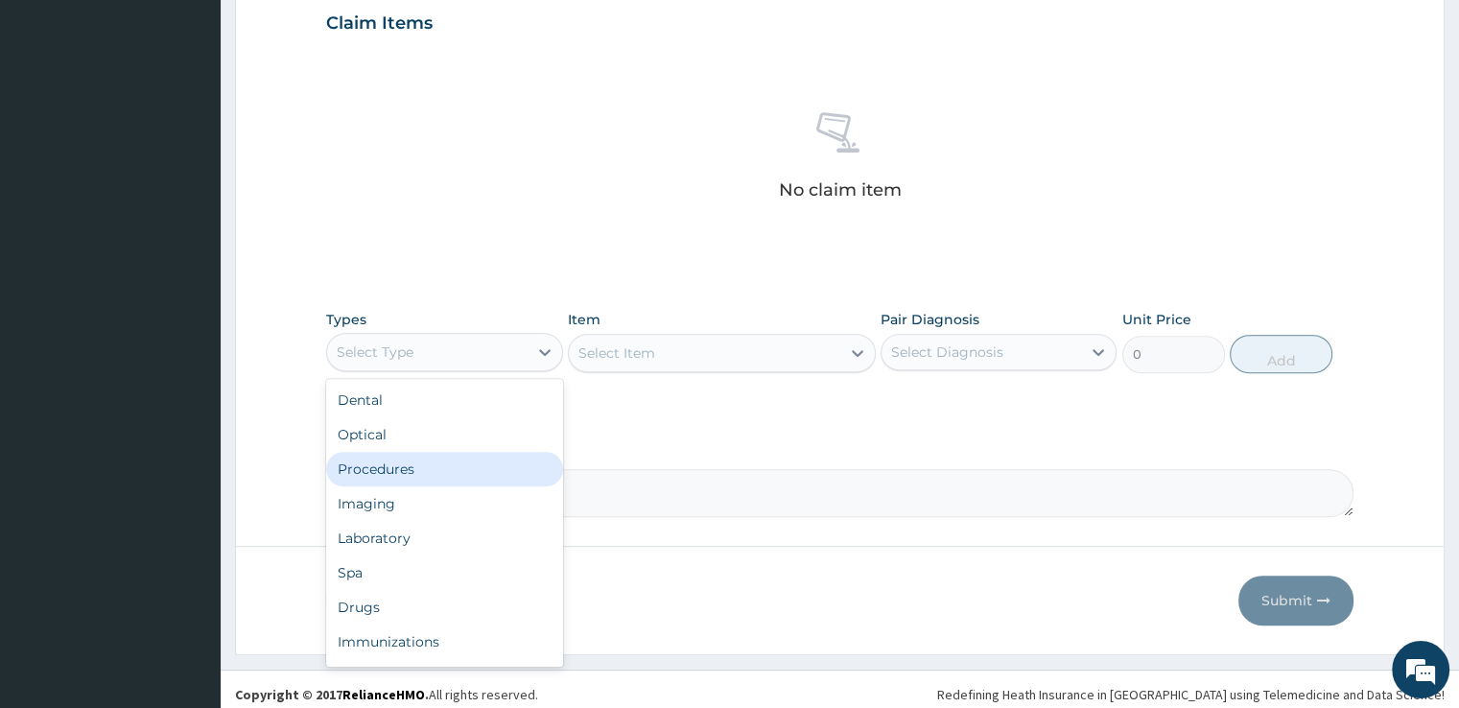
click at [527, 457] on div "Procedures" at bounding box center [444, 469] width 236 height 35
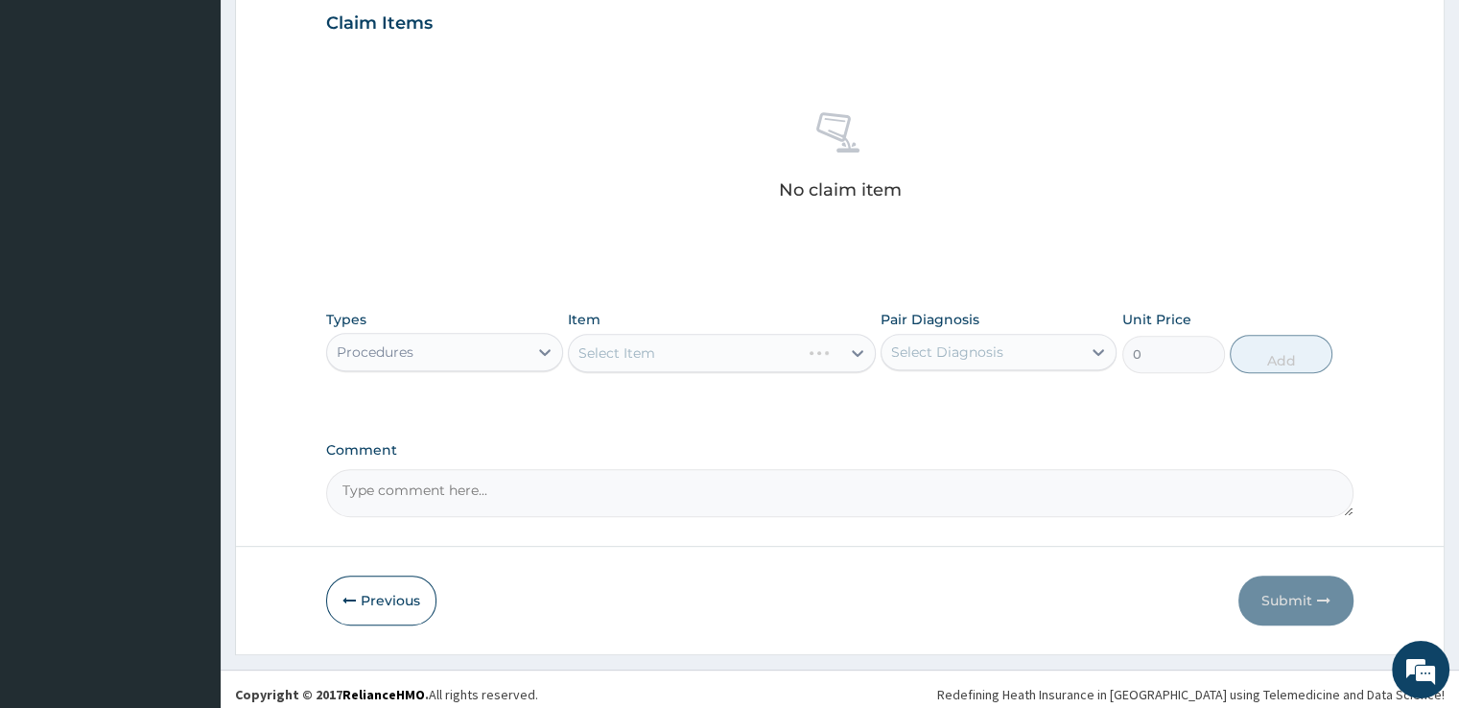
click at [683, 359] on div "Select Item" at bounding box center [722, 353] width 308 height 38
click at [717, 350] on div "Select Item" at bounding box center [722, 353] width 308 height 38
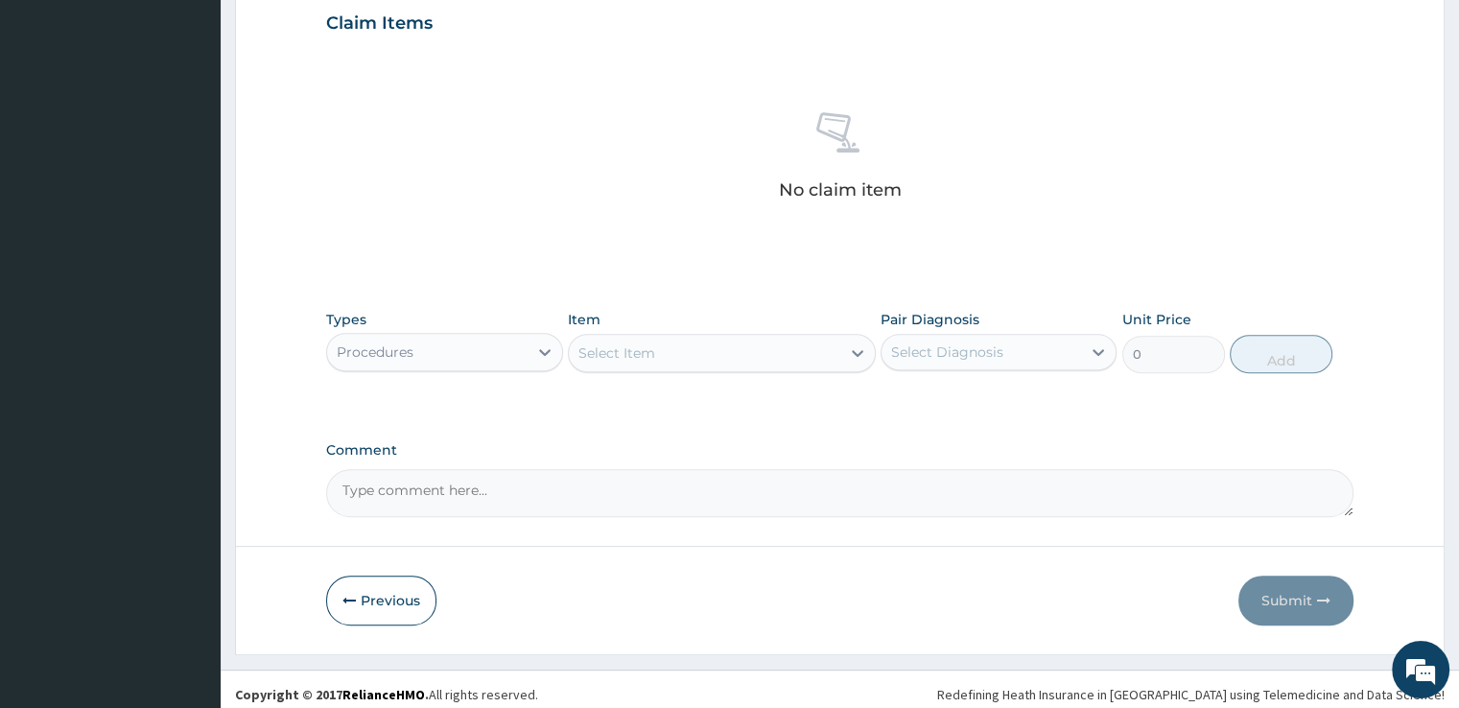
click at [650, 348] on div "Select Item" at bounding box center [616, 352] width 77 height 19
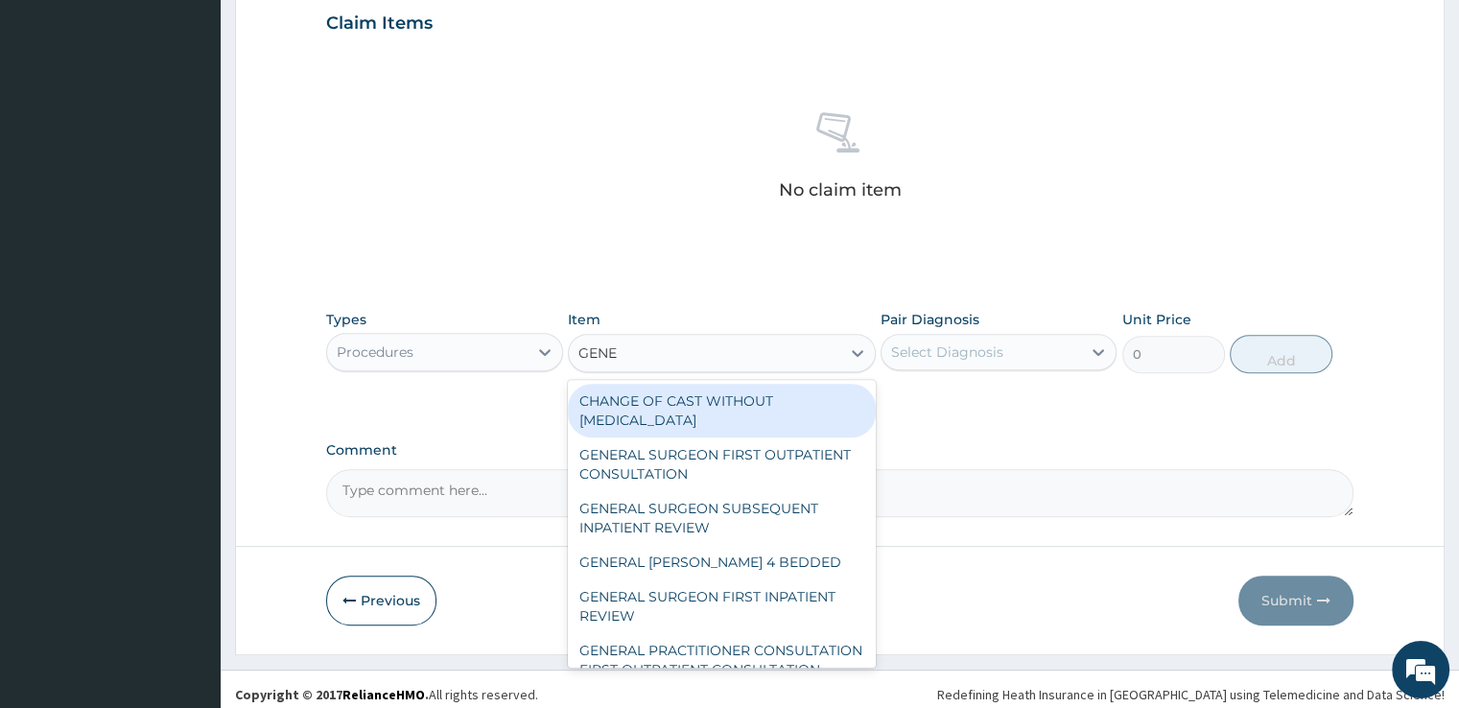
type input "GENER"
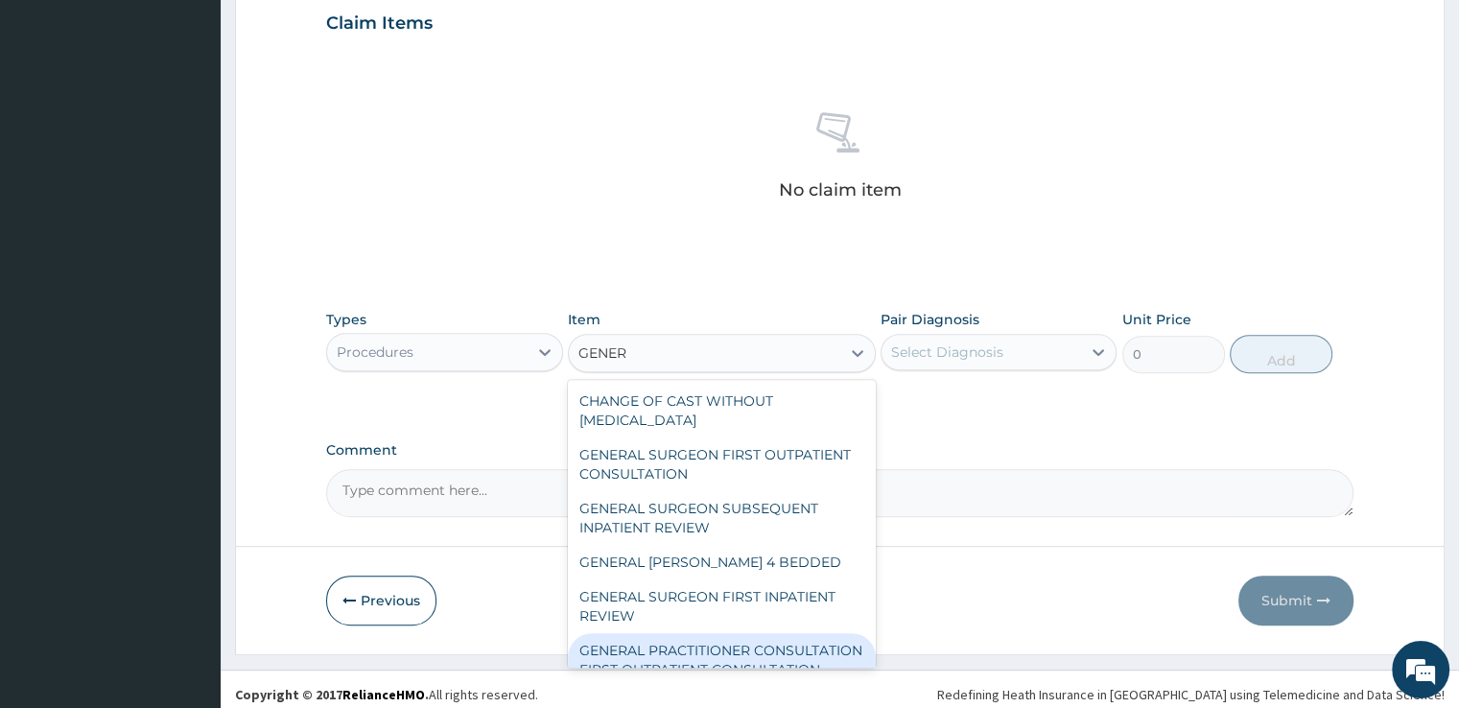
click at [703, 646] on div "GENERAL PRACTITIONER CONSULTATION FIRST OUTPATIENT CONSULTATION" at bounding box center [722, 660] width 308 height 54
type input "3547.5"
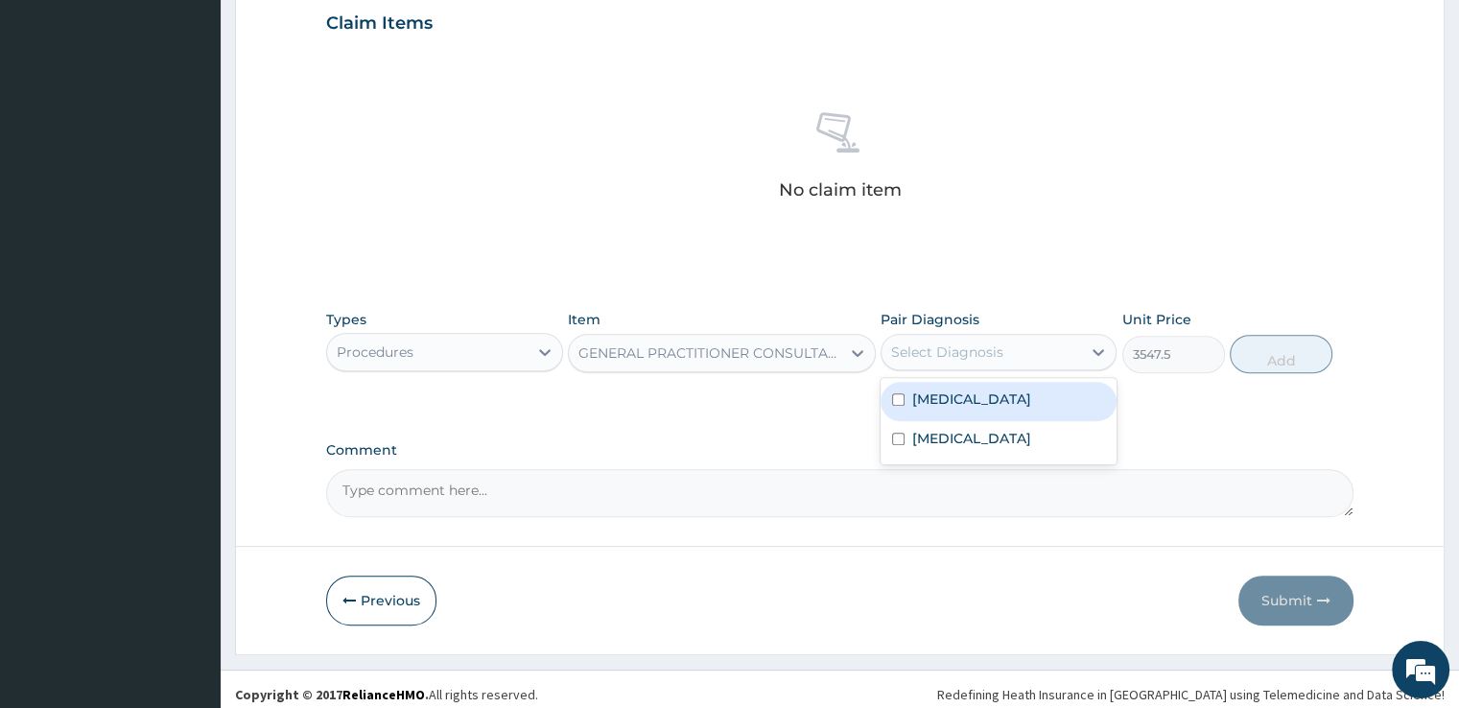
click at [1044, 358] on div "Select Diagnosis" at bounding box center [981, 352] width 200 height 31
click at [1042, 388] on div "[MEDICAL_DATA]" at bounding box center [999, 401] width 236 height 39
checkbox input "true"
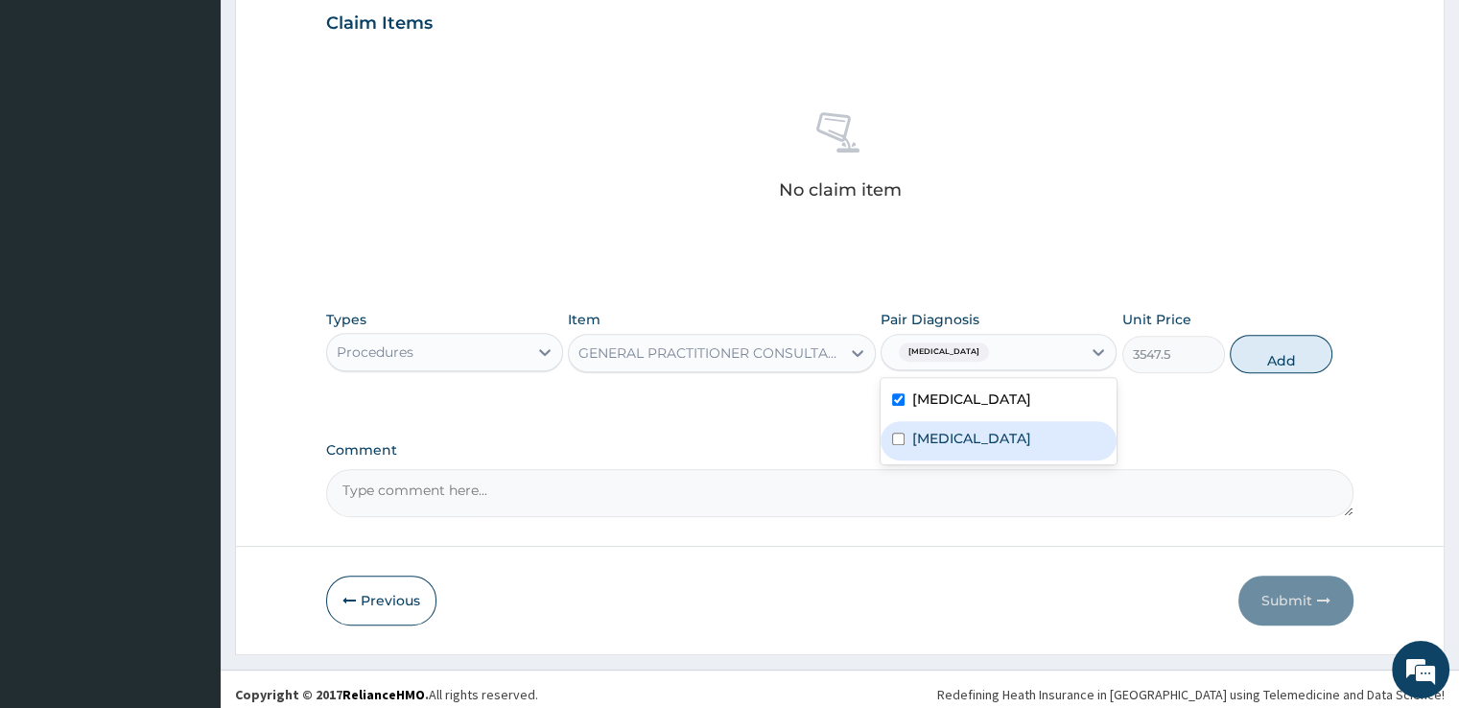
click at [1031, 443] on label "[MEDICAL_DATA]" at bounding box center [971, 438] width 119 height 19
checkbox input "true"
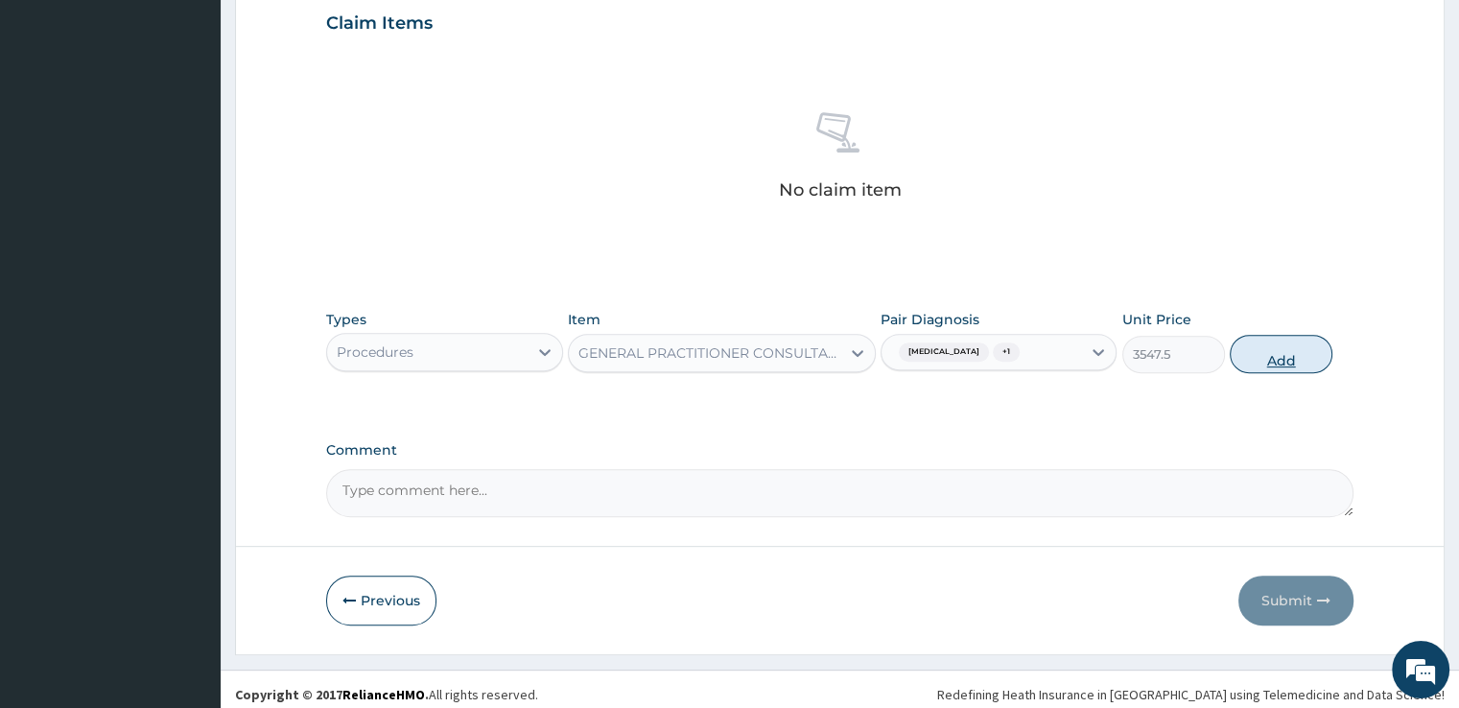
click at [1278, 362] on button "Add" at bounding box center [1281, 354] width 103 height 38
type input "0"
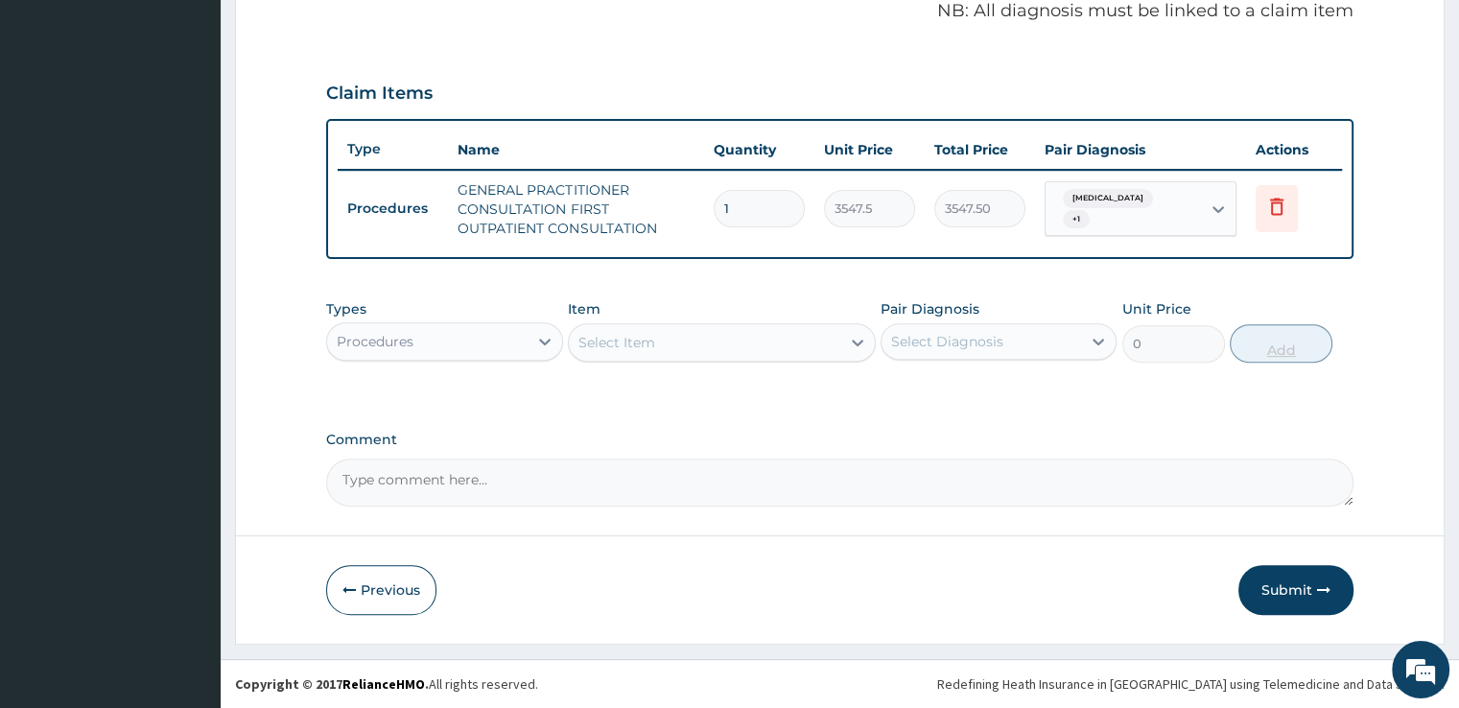
scroll to position [592, 0]
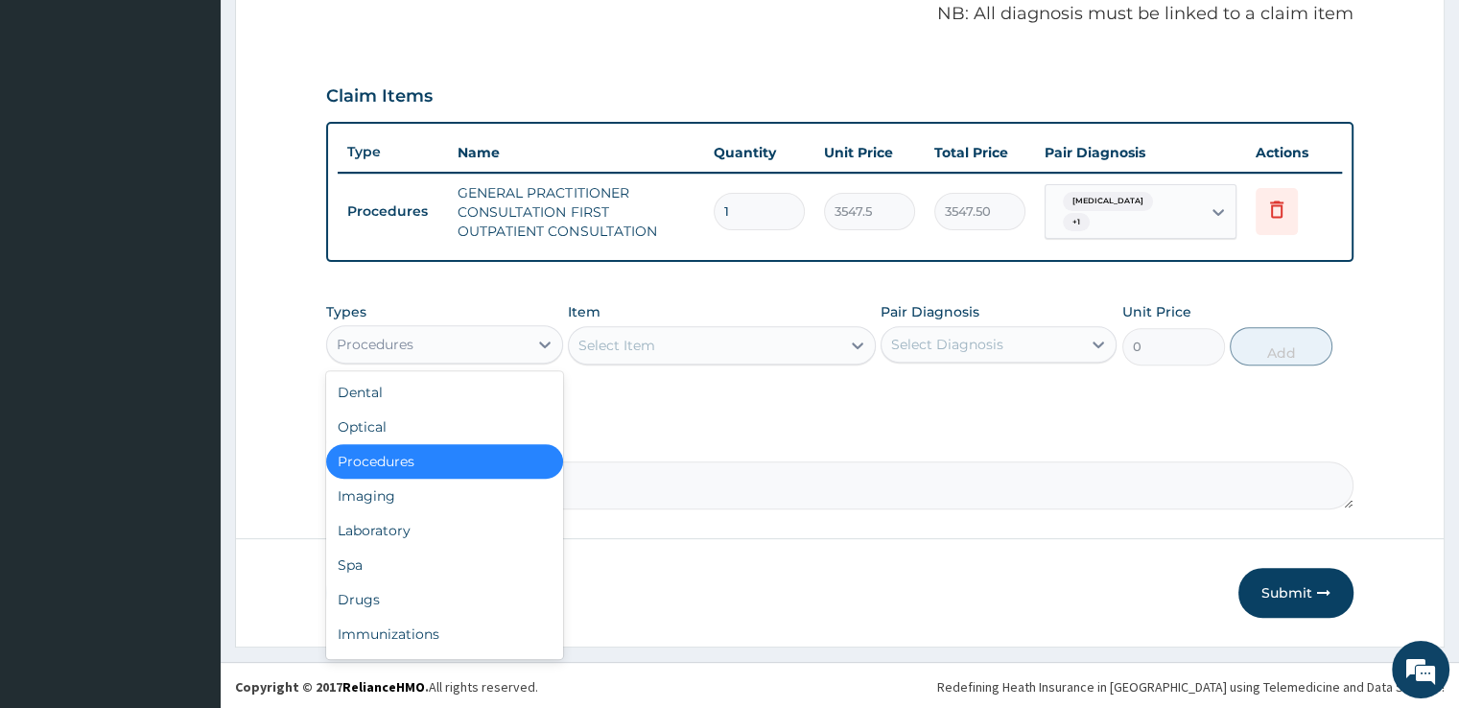
click at [499, 338] on div "Procedures" at bounding box center [427, 344] width 200 height 31
click at [416, 594] on div "Drugs" at bounding box center [444, 599] width 236 height 35
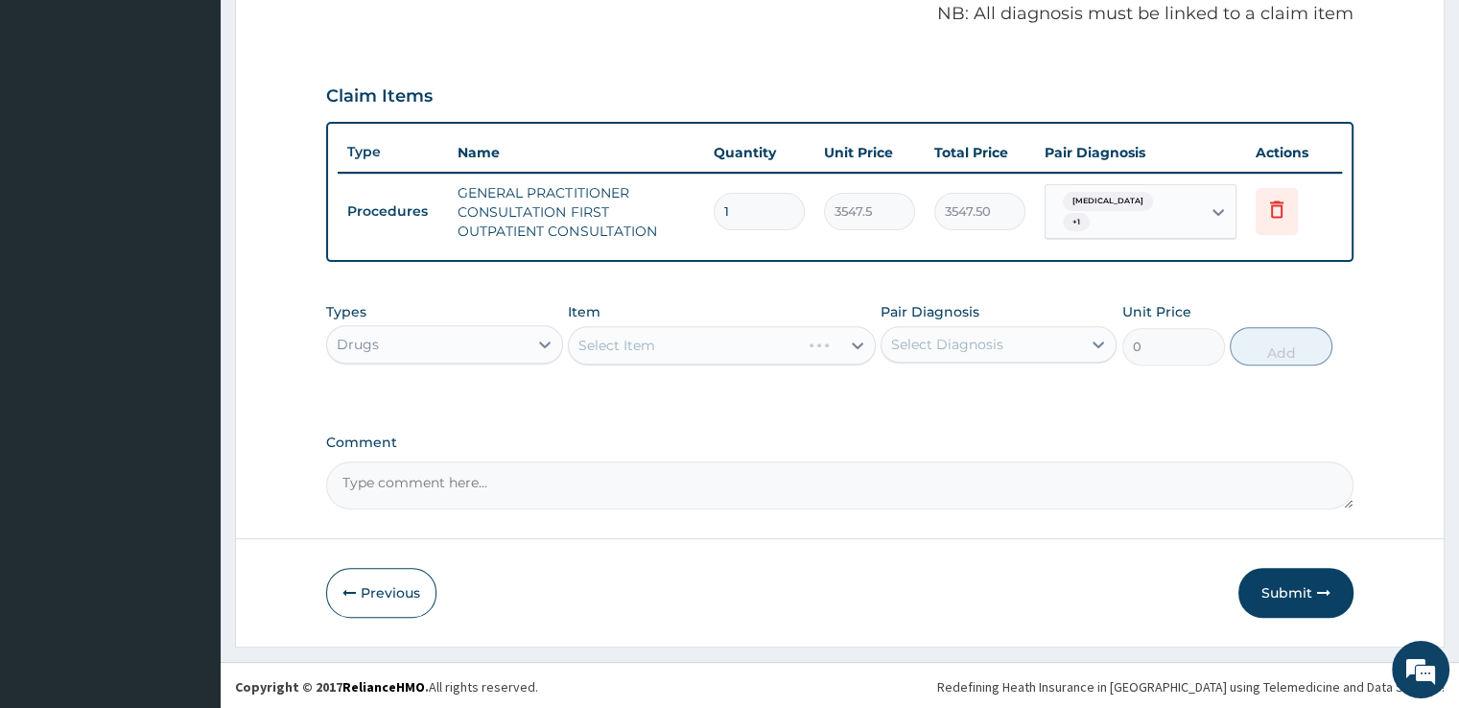
click at [726, 332] on div "Select Item" at bounding box center [722, 345] width 308 height 38
click at [715, 342] on div "Select Item" at bounding box center [722, 345] width 308 height 38
click at [737, 342] on div "Select Item" at bounding box center [704, 345] width 271 height 31
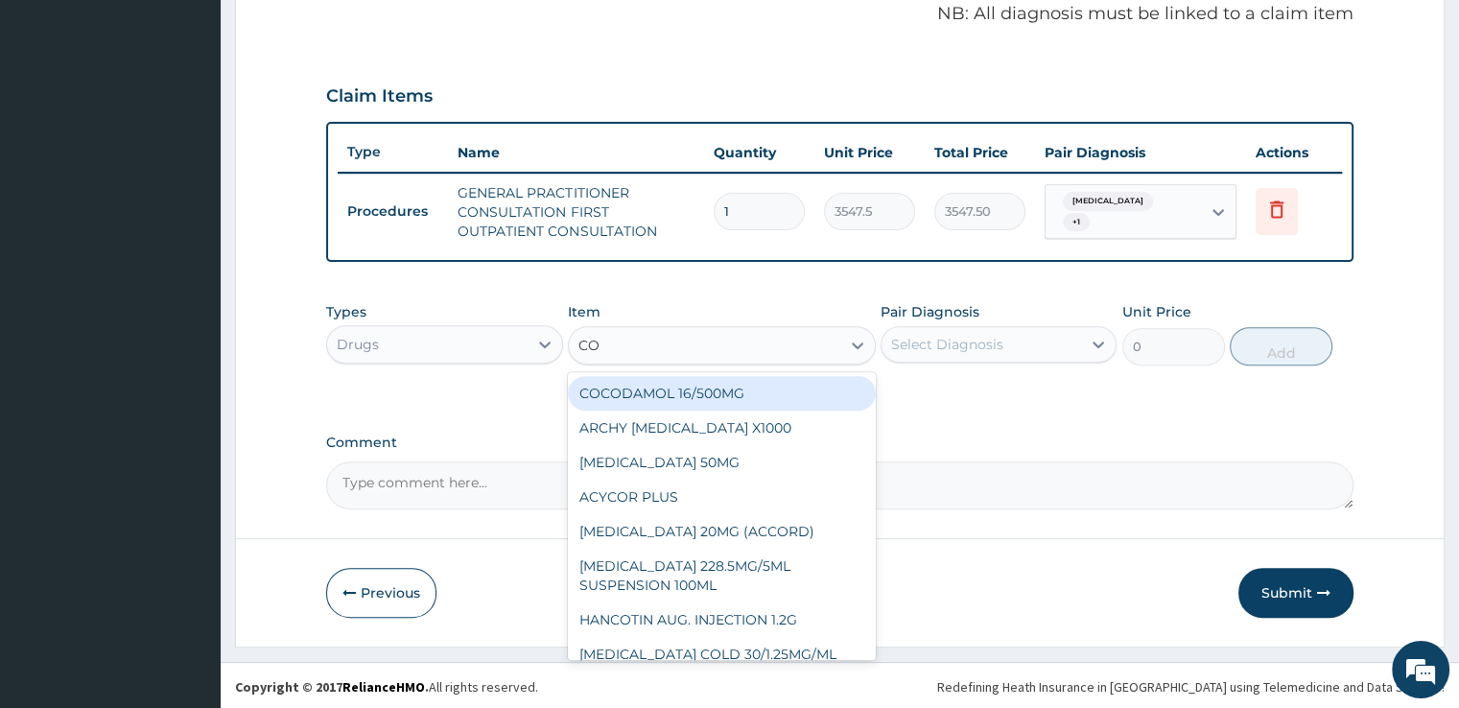
type input "COA"
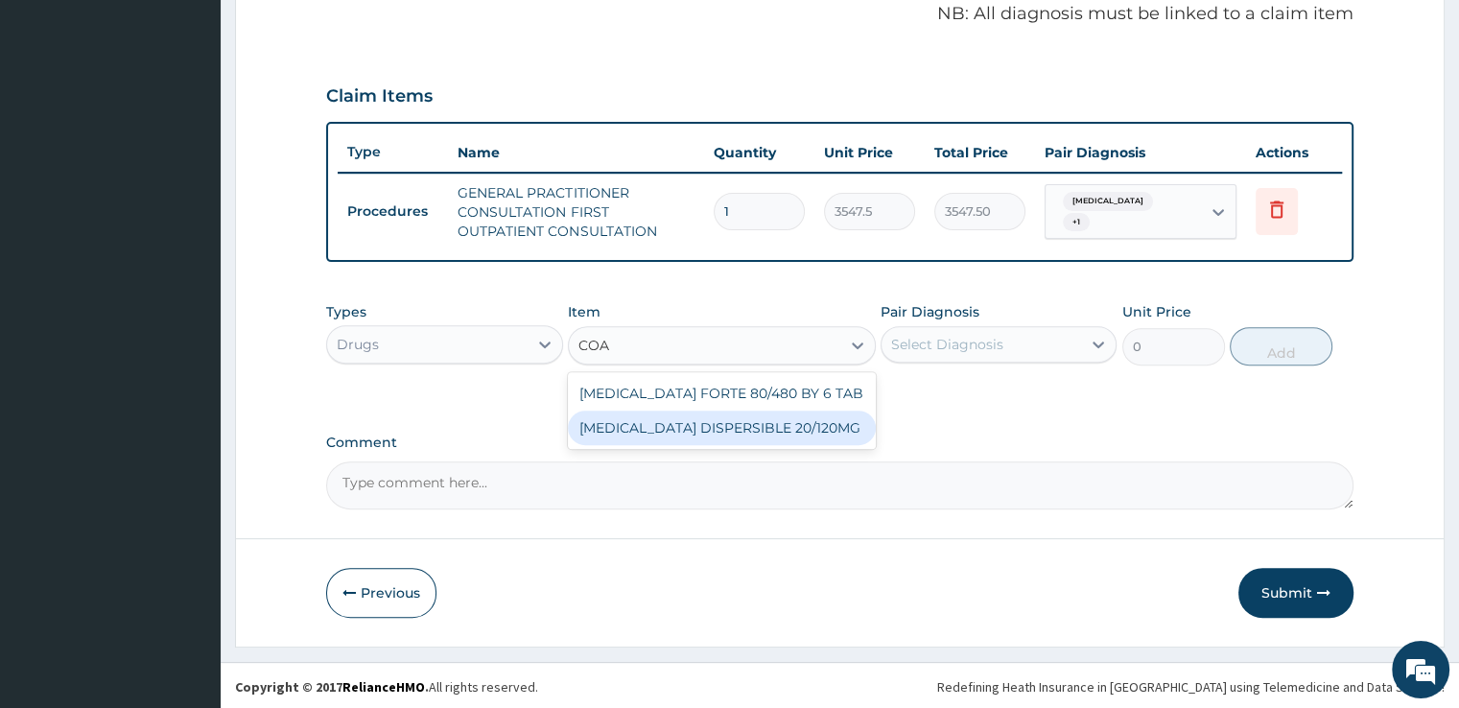
click at [737, 411] on div "COARTEM DISPERSIBLE 20/120MG" at bounding box center [722, 428] width 308 height 35
type input "112.3375"
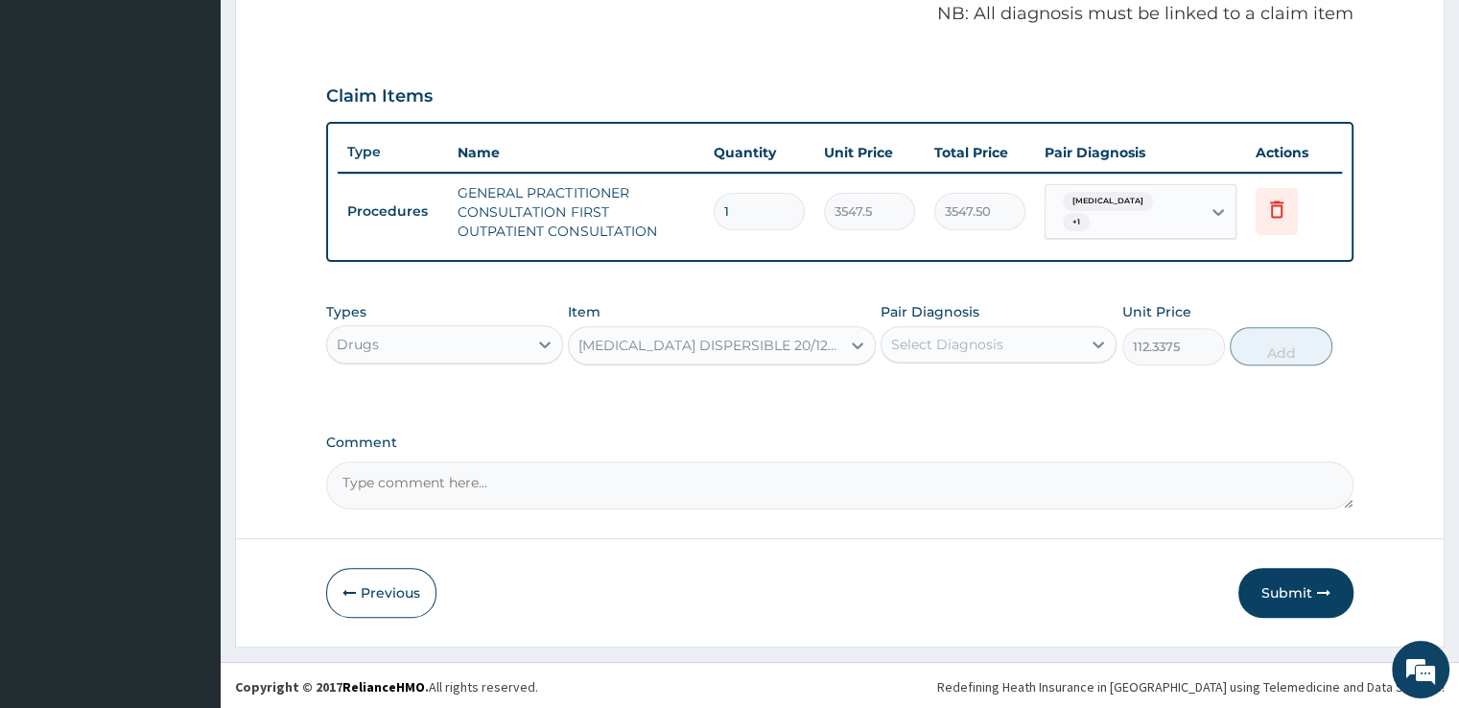
click at [976, 342] on div "Select Diagnosis" at bounding box center [947, 344] width 112 height 19
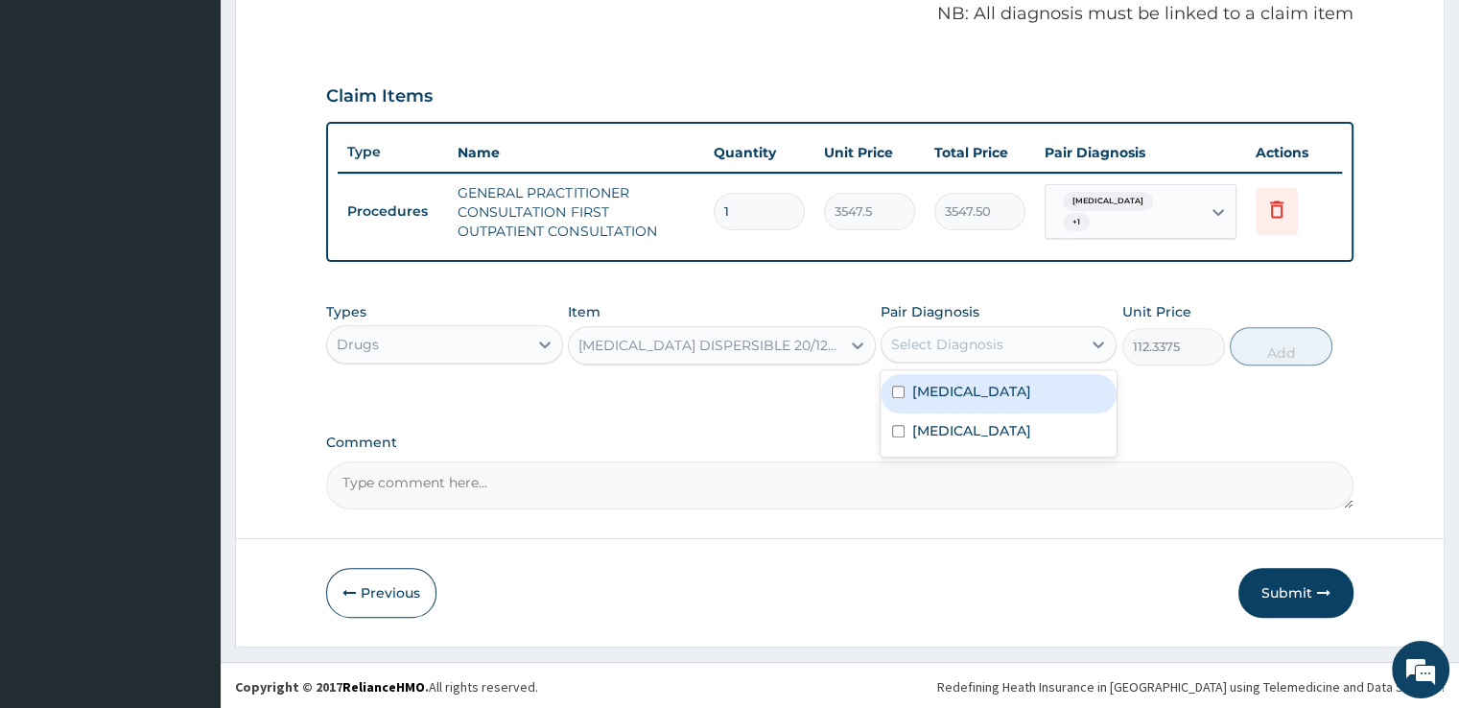
click at [975, 381] on div "Malaria" at bounding box center [999, 393] width 236 height 39
checkbox input "true"
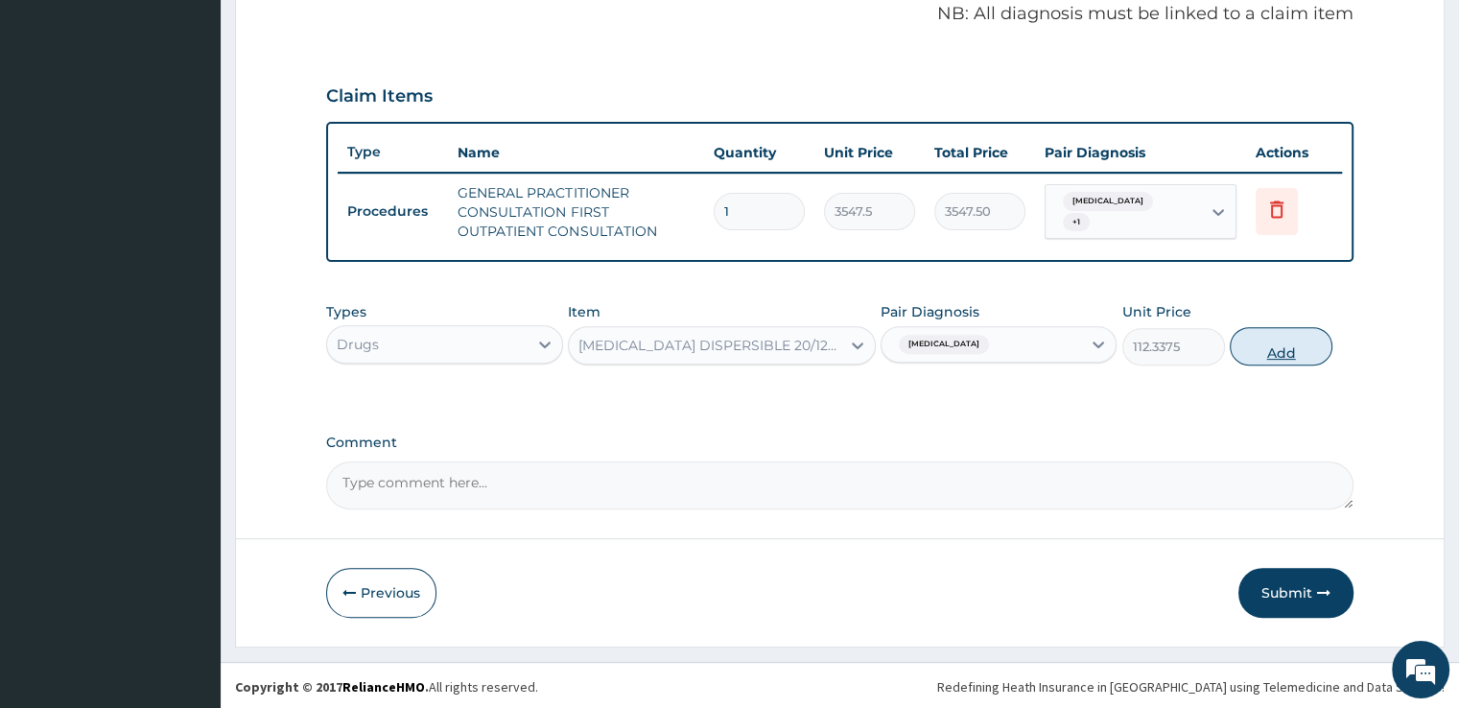
click at [1243, 351] on button "Add" at bounding box center [1281, 346] width 103 height 38
type input "0"
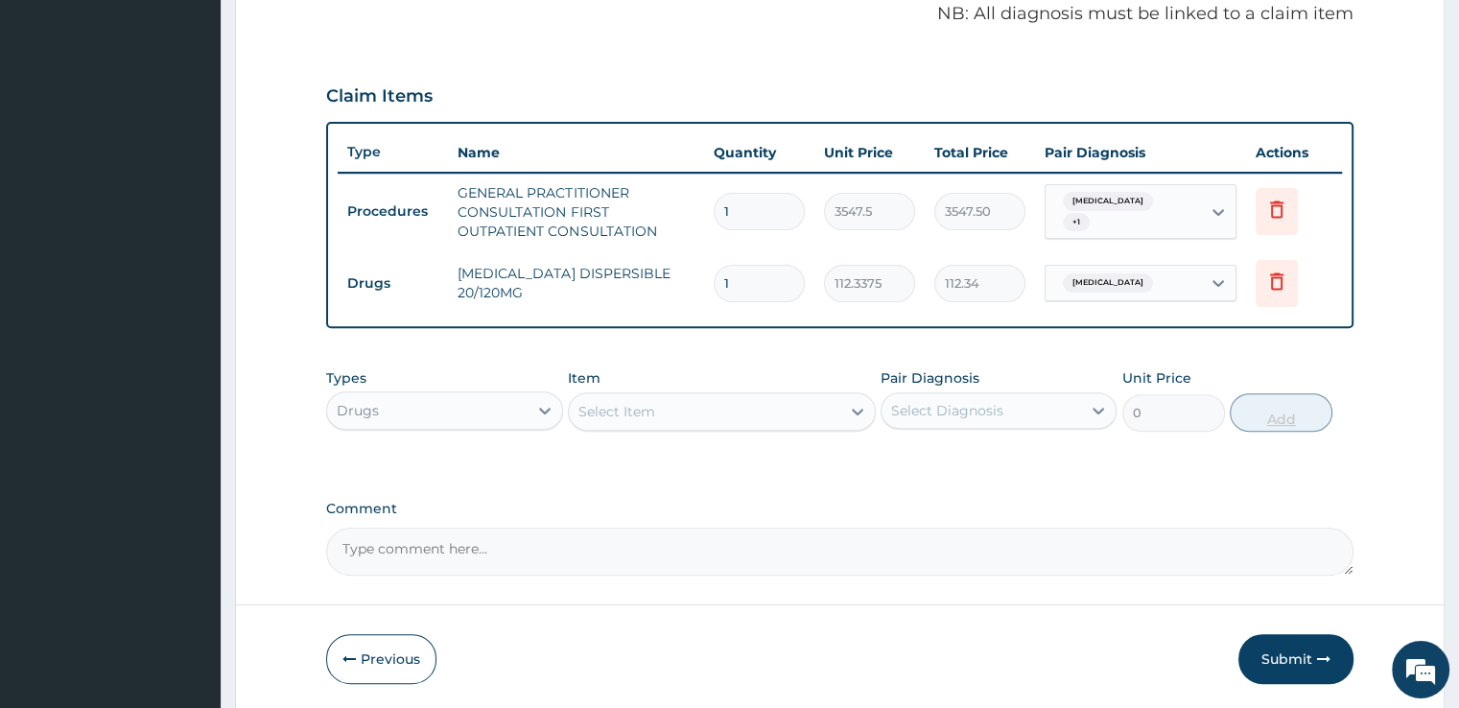
type input "0.00"
type input "6"
type input "674.03"
type input "6"
click at [656, 397] on div "Select Item" at bounding box center [704, 411] width 271 height 31
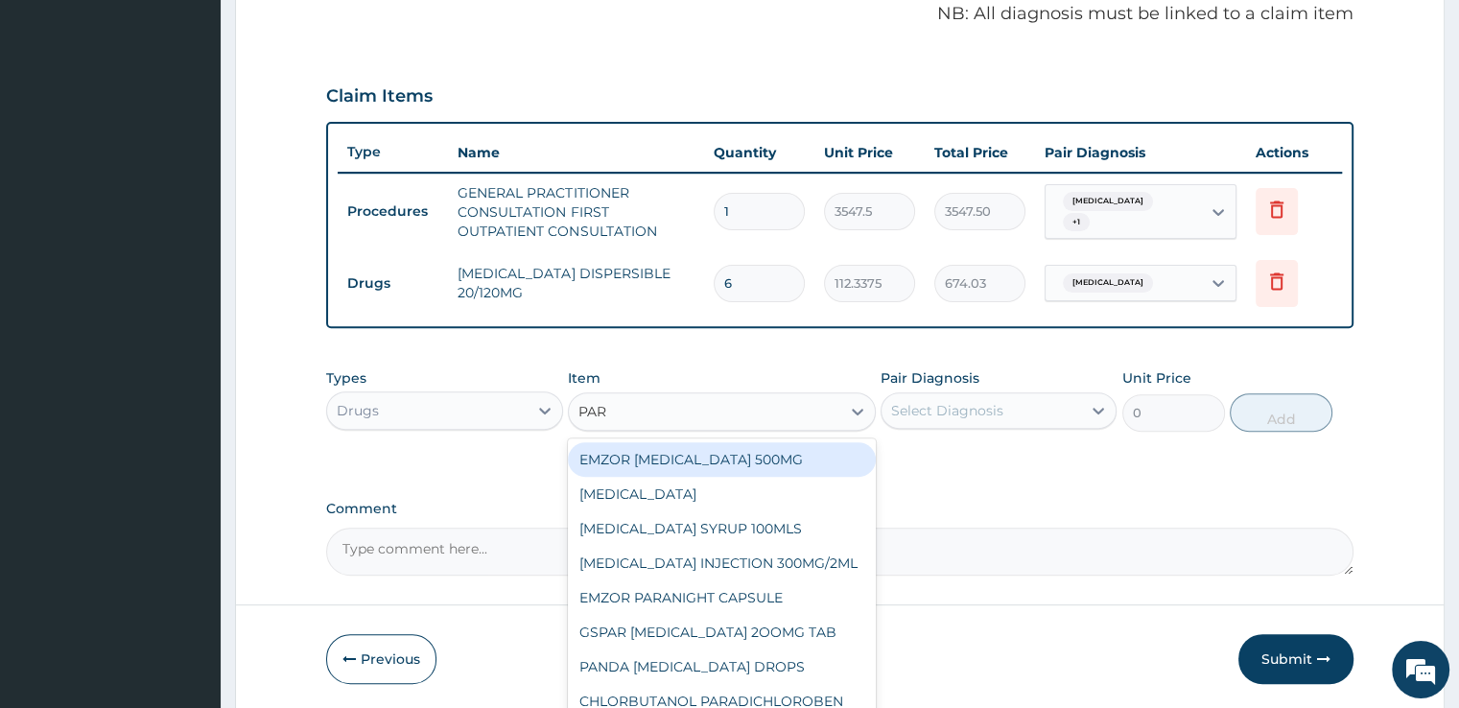
type input "PARA"
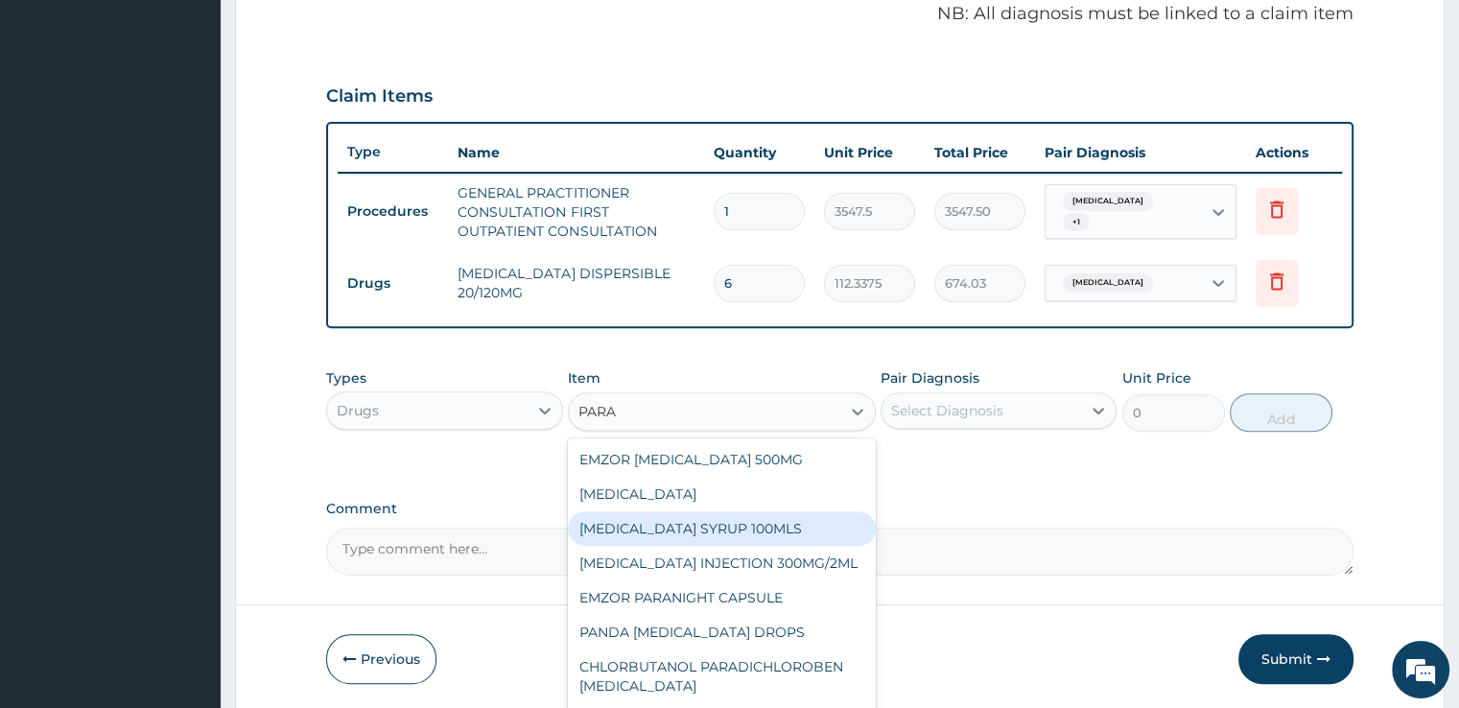
click at [684, 514] on div "PARACETAMOL SYRUP 100MLS" at bounding box center [722, 528] width 308 height 35
type input "709.5"
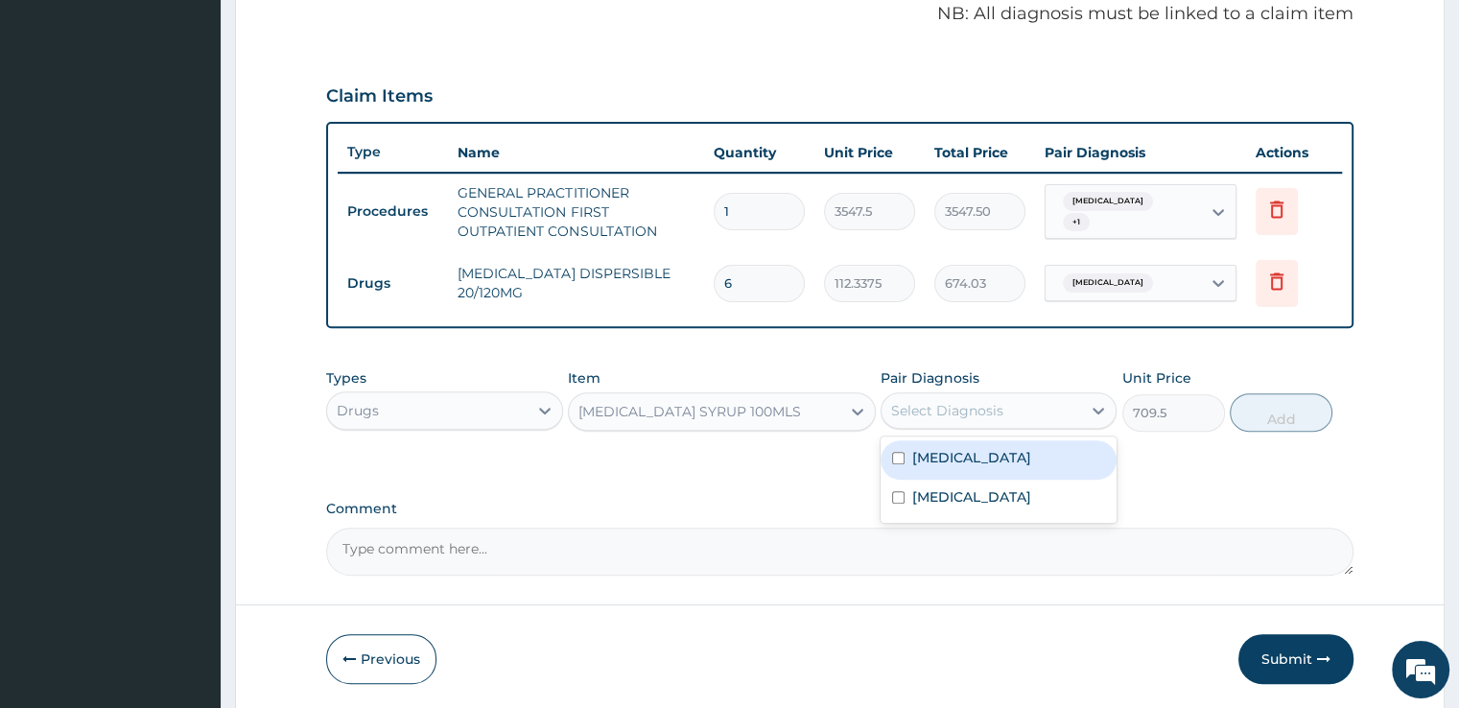
click at [982, 412] on div "Select Diagnosis" at bounding box center [947, 410] width 112 height 19
click at [985, 443] on div "Malaria" at bounding box center [999, 459] width 236 height 39
checkbox input "true"
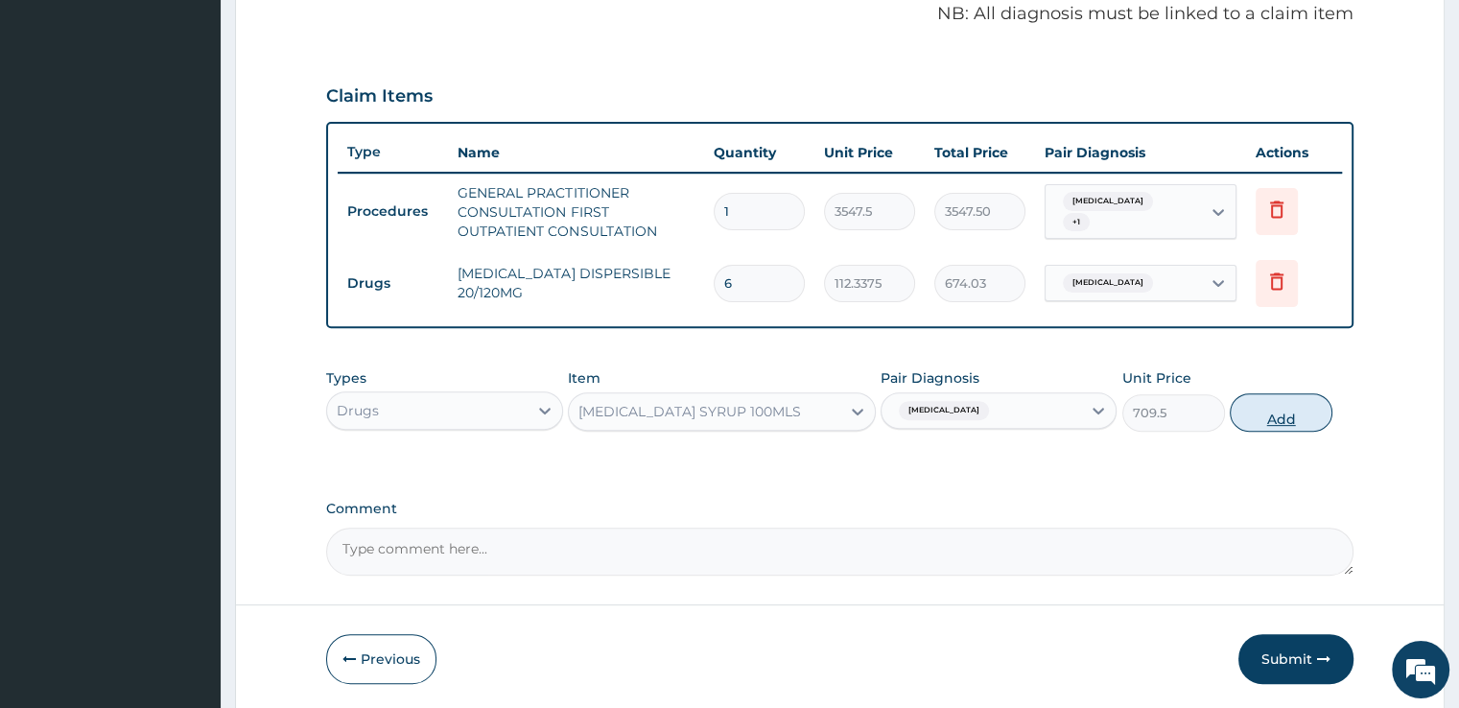
click at [1266, 427] on button "Add" at bounding box center [1281, 412] width 103 height 38
type input "0"
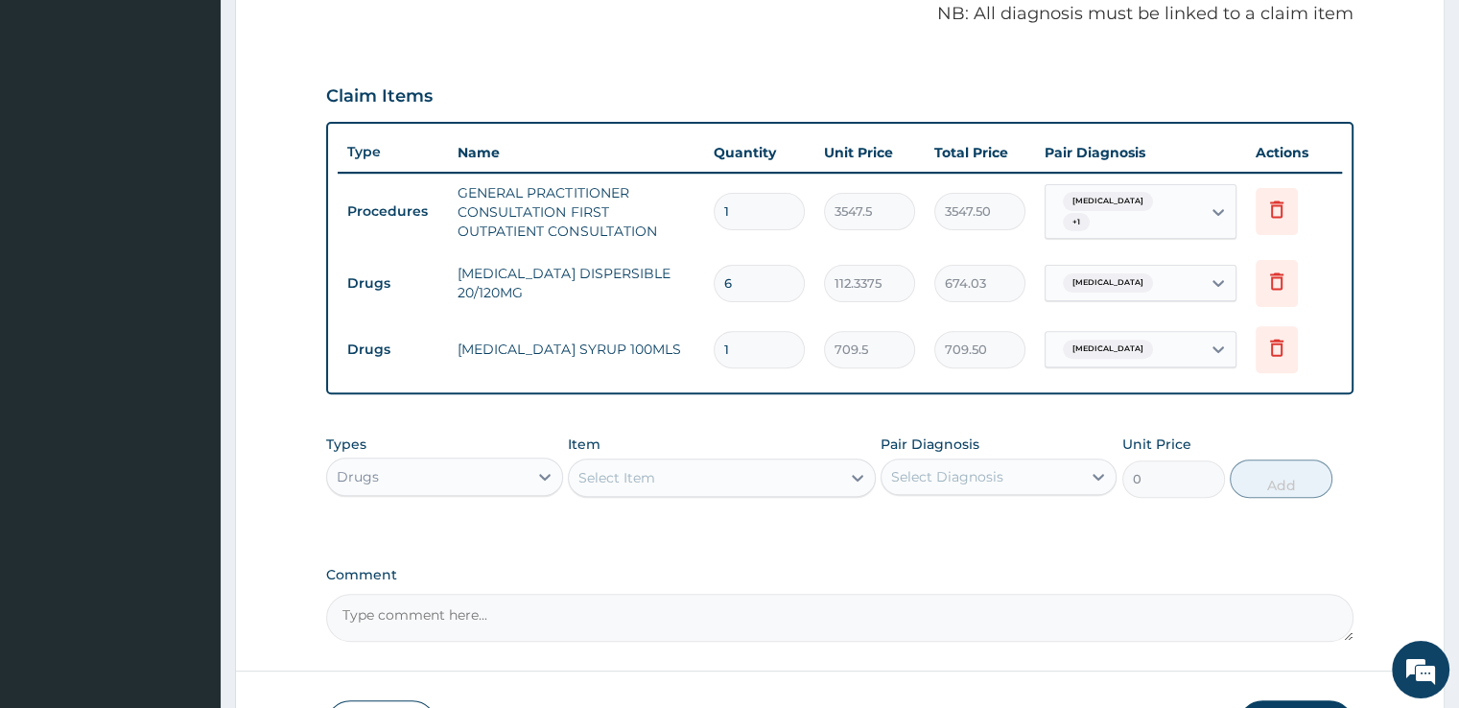
click at [641, 471] on div "Select Item" at bounding box center [616, 477] width 77 height 19
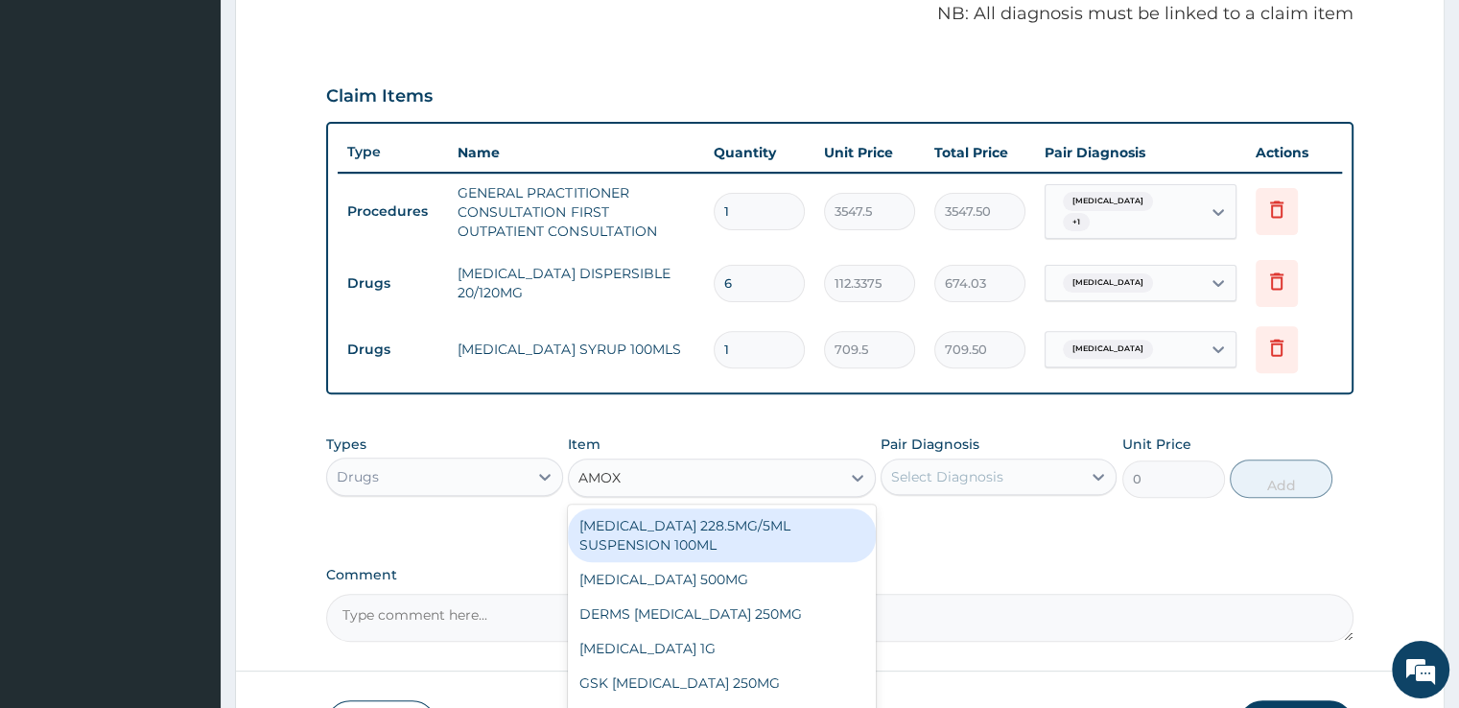
type input "AMOXI"
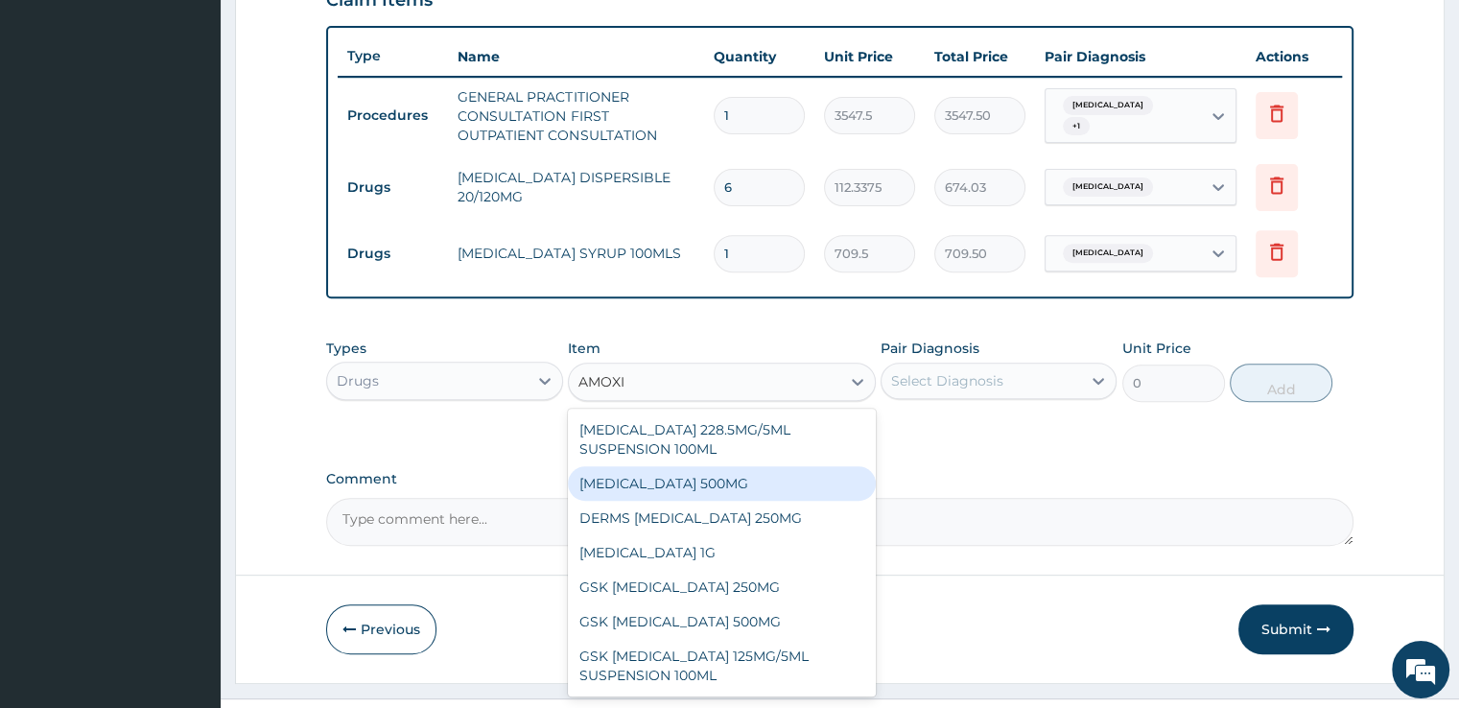
scroll to position [724, 0]
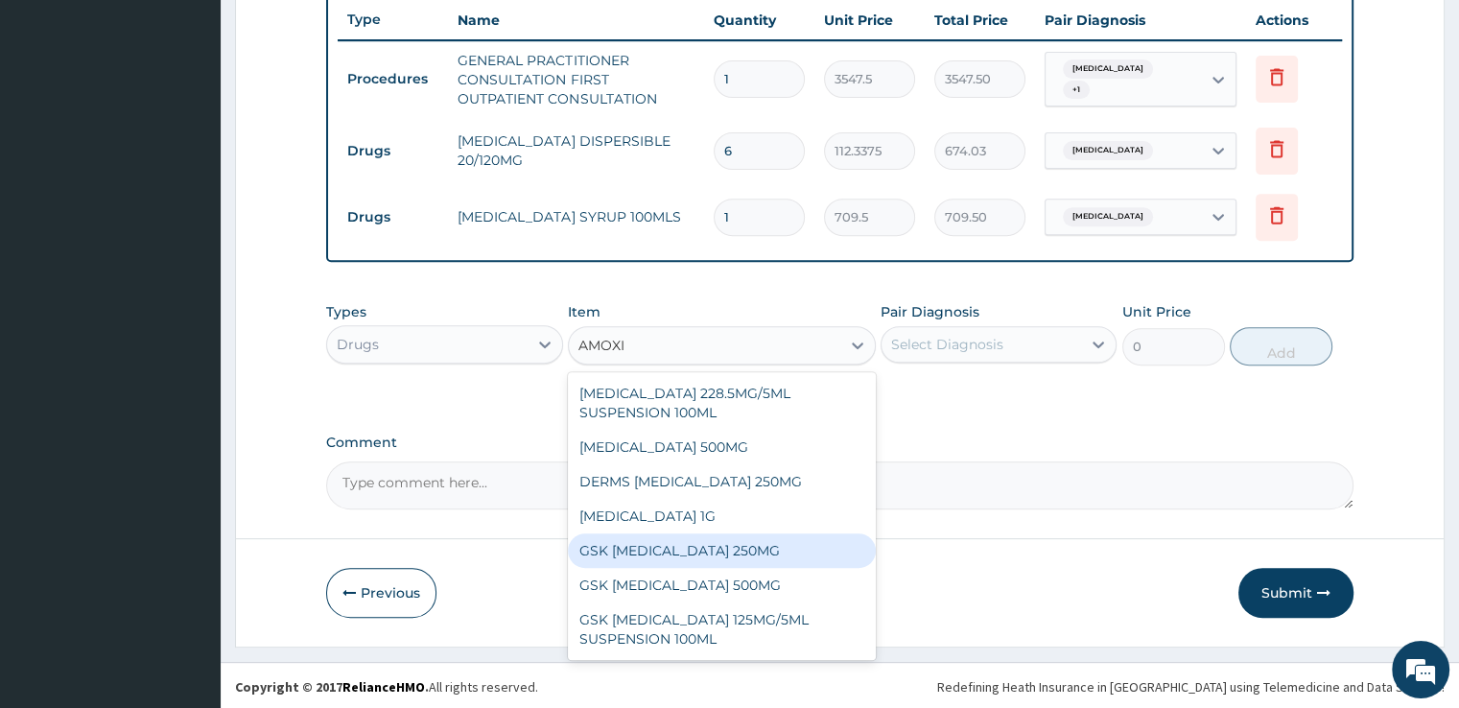
click at [741, 546] on div "GSK AMOXIL 250MG" at bounding box center [722, 550] width 308 height 35
type input "29.562500000000004"
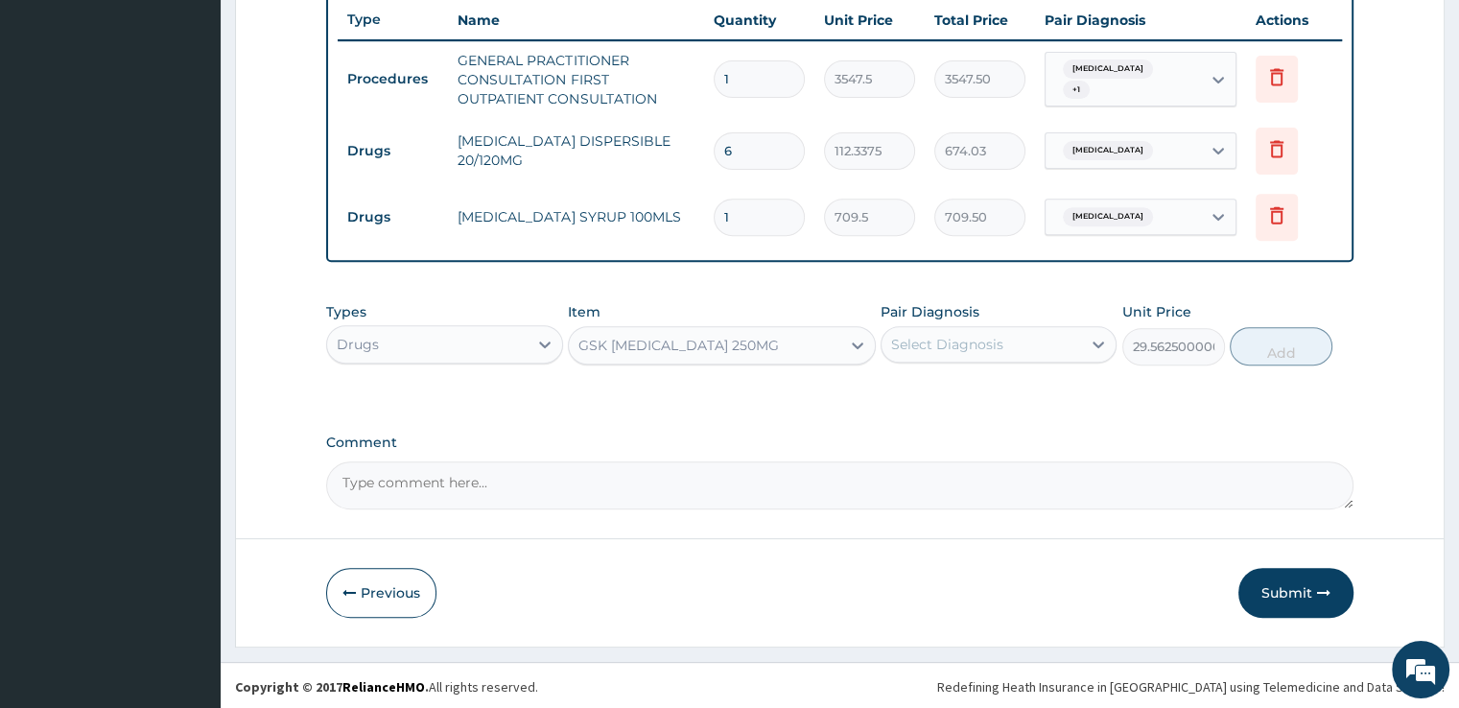
click at [998, 350] on div "Select Diagnosis" at bounding box center [947, 344] width 112 height 19
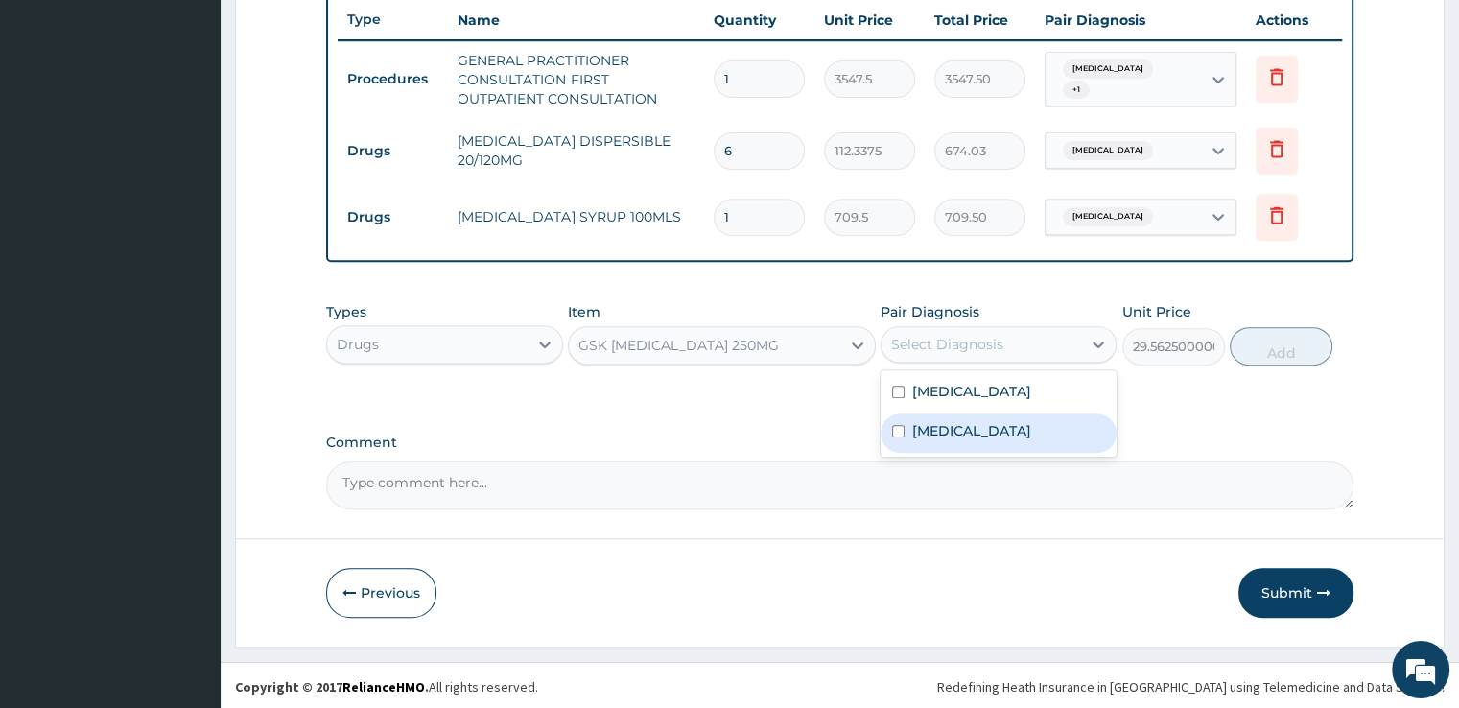
click at [998, 425] on label "[MEDICAL_DATA]" at bounding box center [971, 430] width 119 height 19
checkbox input "true"
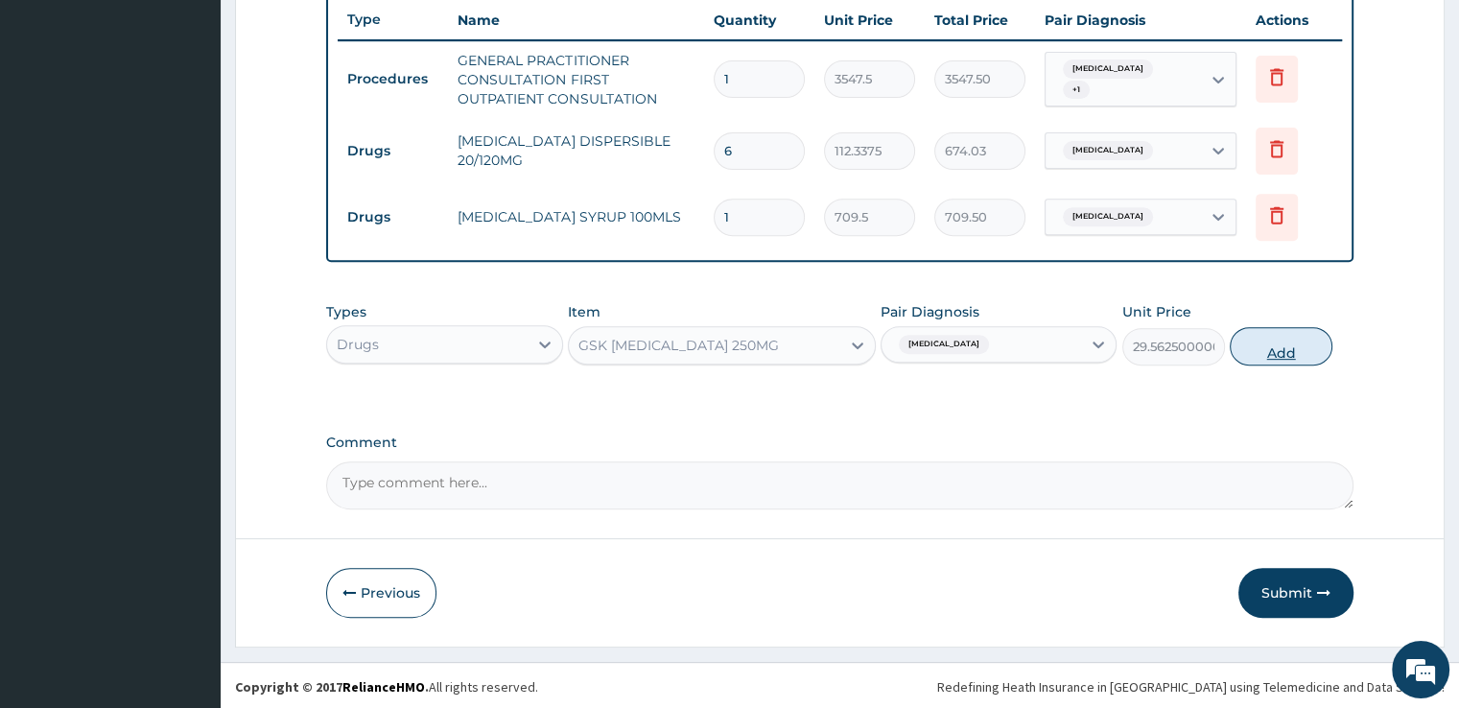
click at [1278, 353] on button "Add" at bounding box center [1281, 346] width 103 height 38
type input "0"
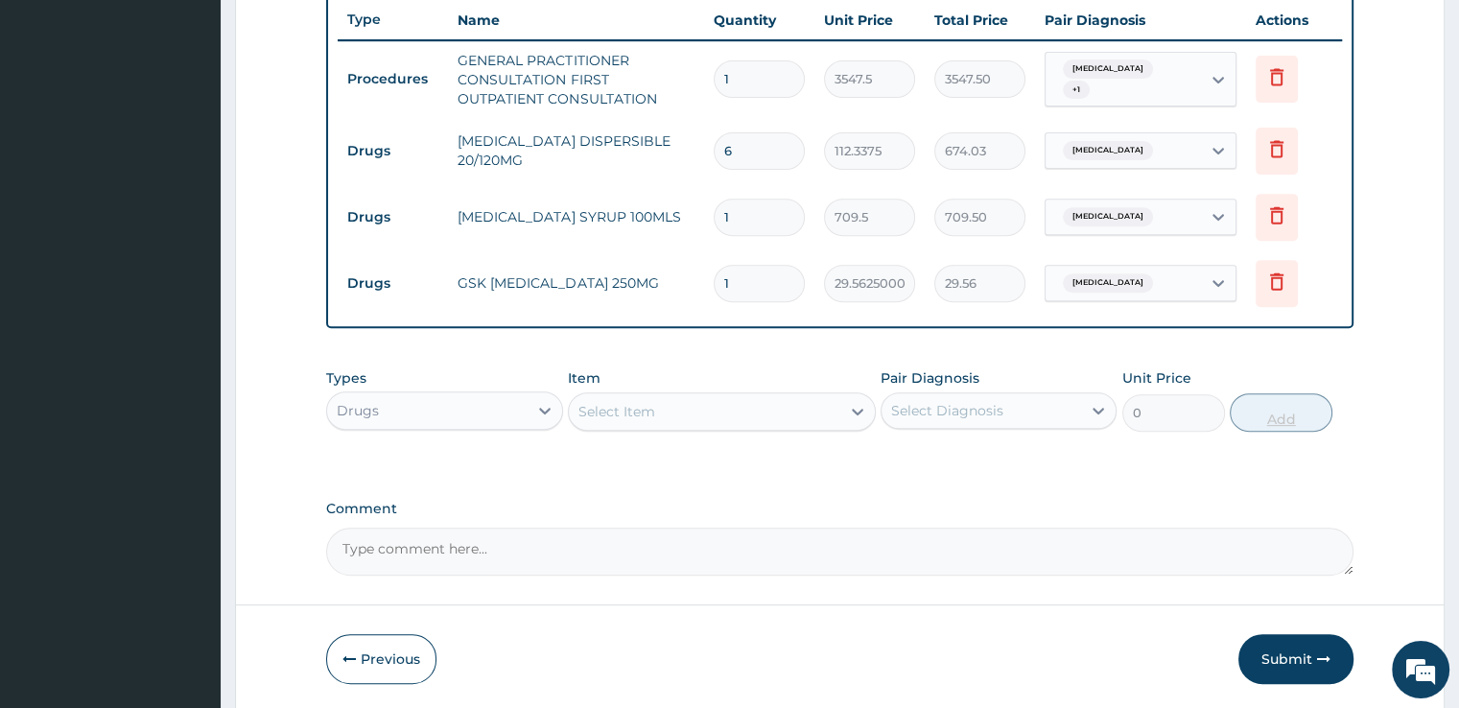
type input "15"
type input "443.44"
type input "15"
click at [642, 396] on div "Select Item" at bounding box center [704, 411] width 271 height 31
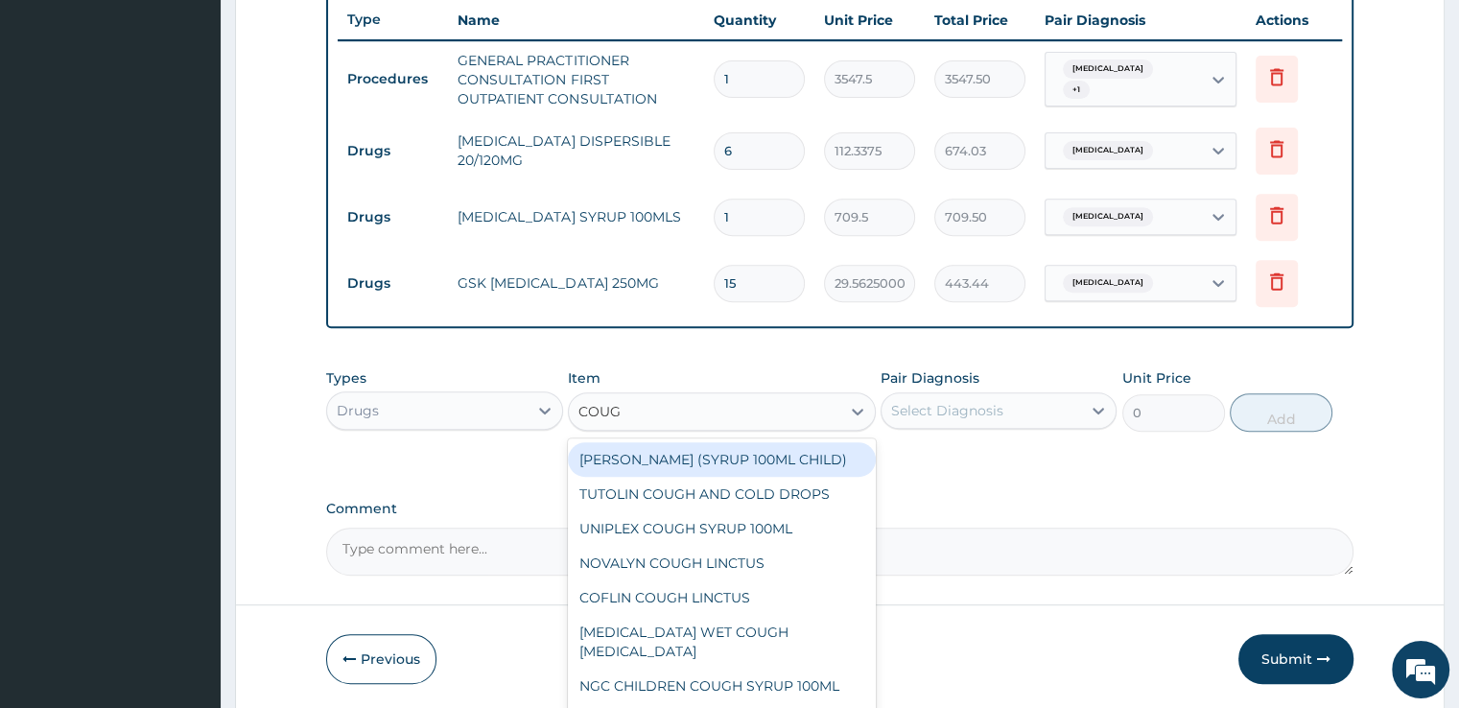
type input "COUGH"
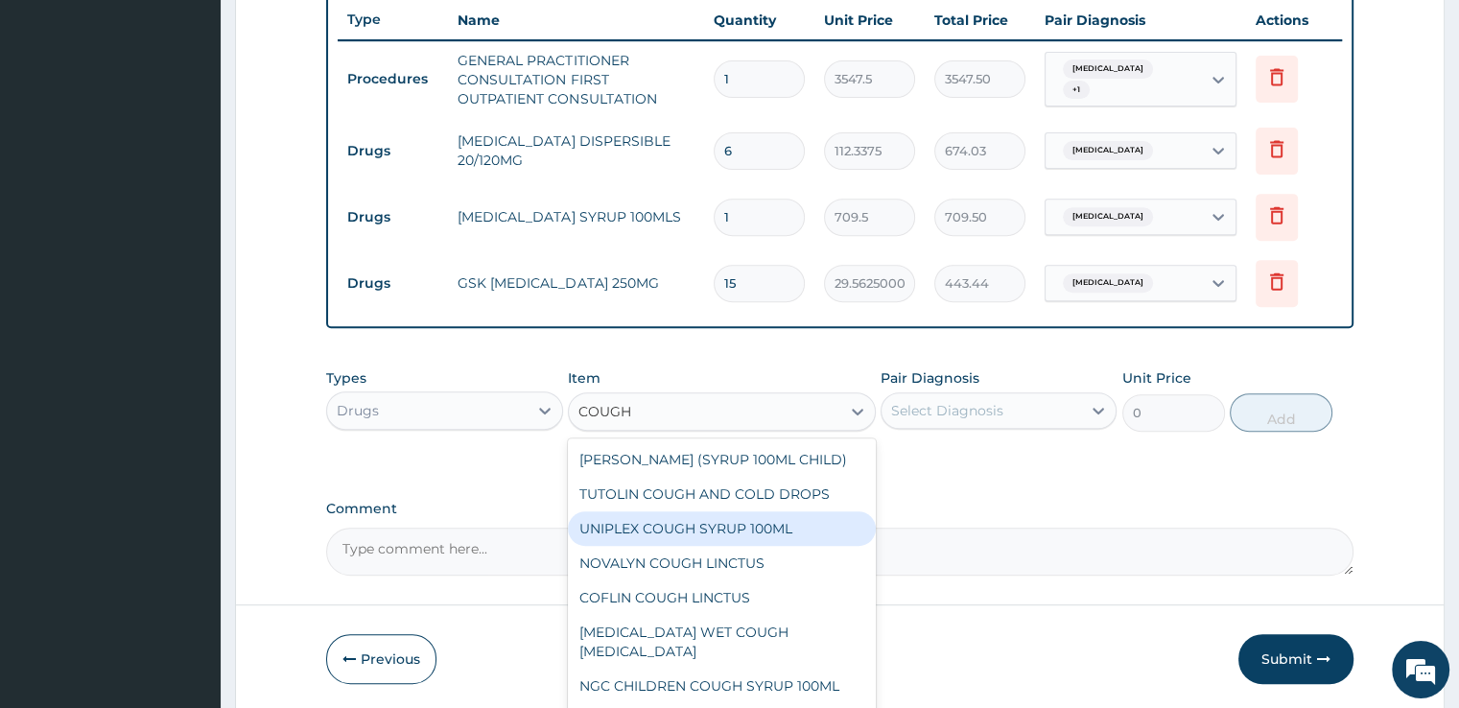
click at [718, 544] on div "UNIPLEX COUGH SYRUP 100ML" at bounding box center [722, 528] width 308 height 35
type input "1182.5"
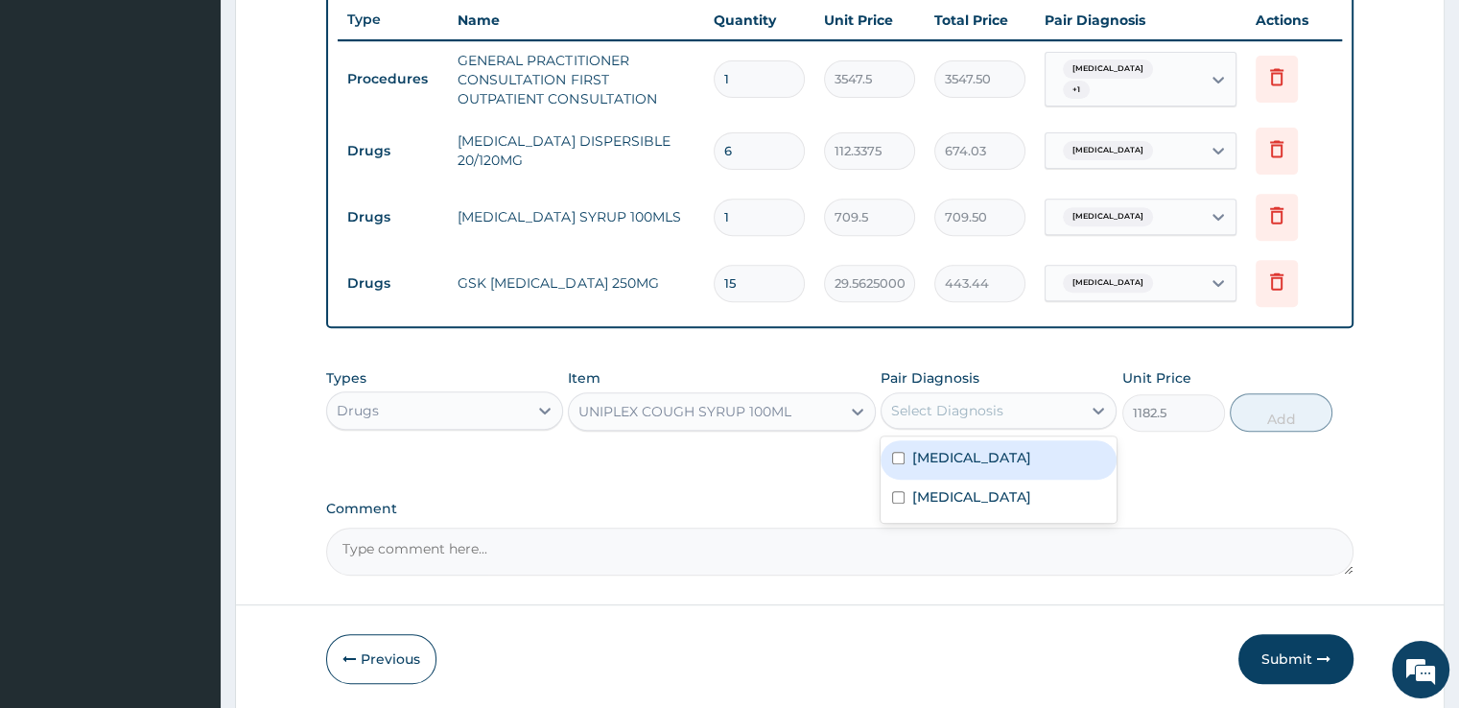
click at [982, 418] on div "Select Diagnosis" at bounding box center [981, 410] width 200 height 31
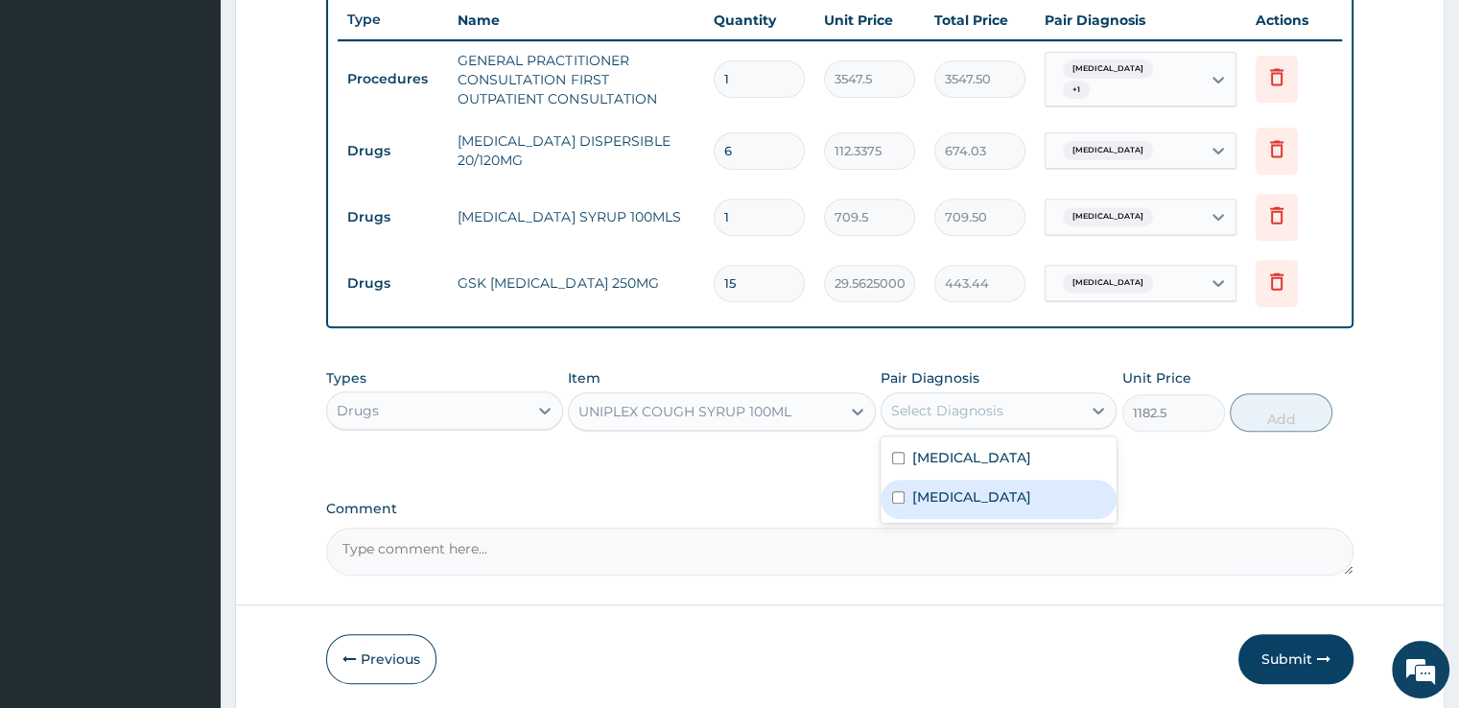
click at [989, 489] on label "[MEDICAL_DATA]" at bounding box center [971, 496] width 119 height 19
checkbox input "true"
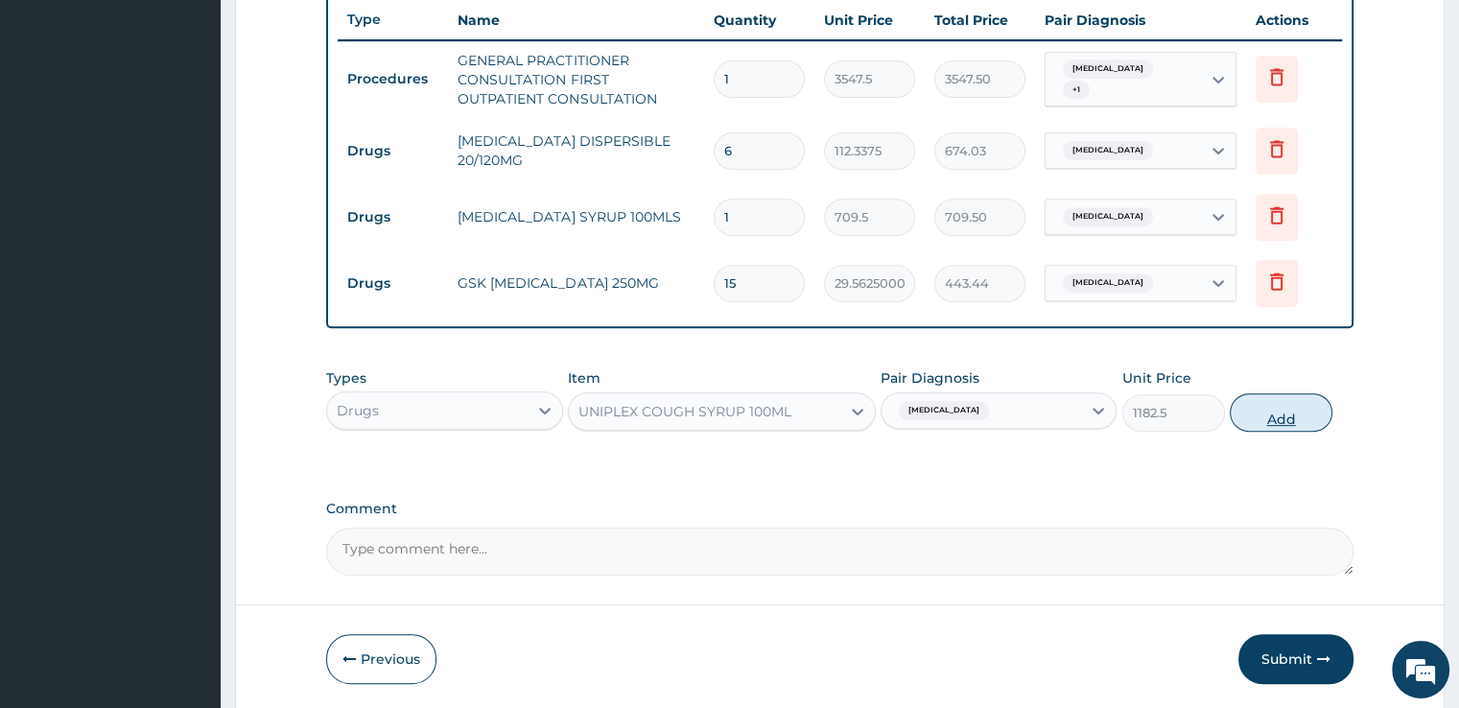
click at [1290, 416] on button "Add" at bounding box center [1281, 412] width 103 height 38
type input "0"
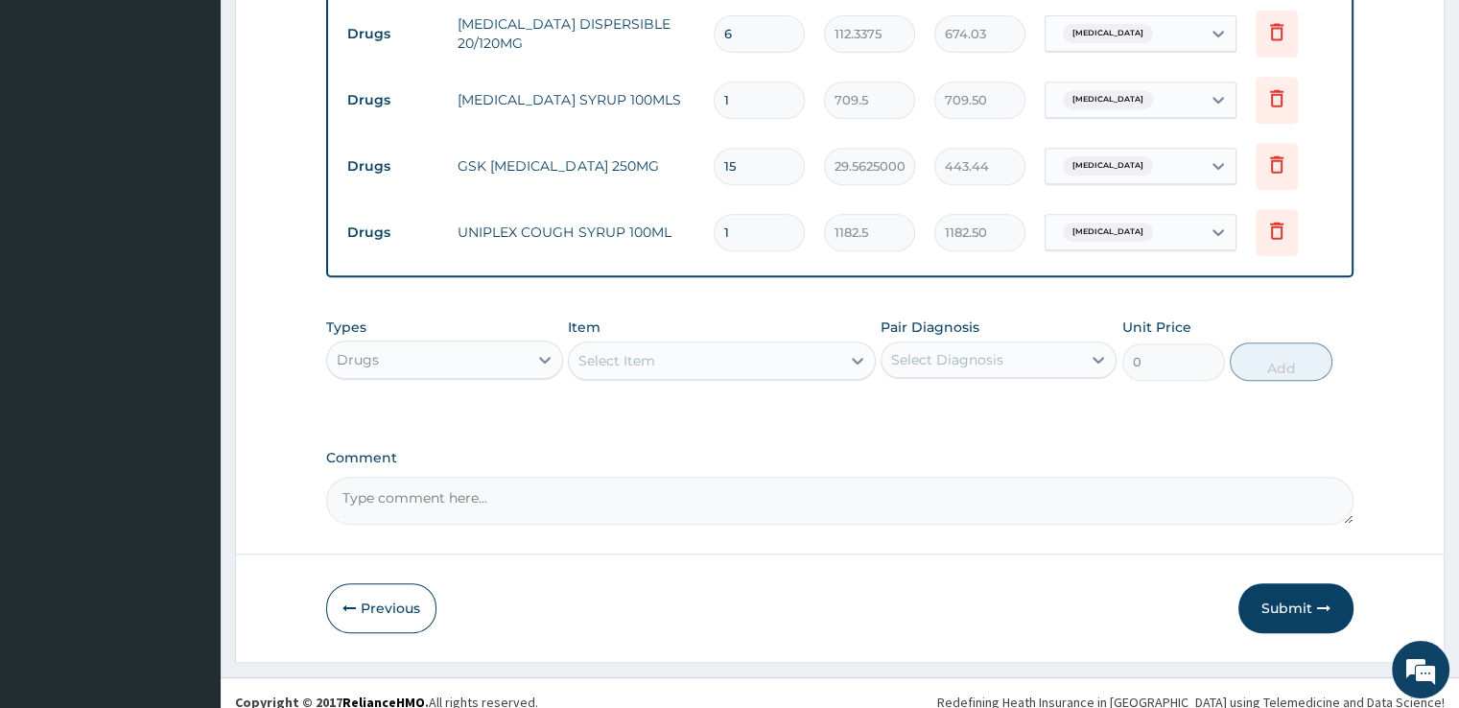
scroll to position [856, 0]
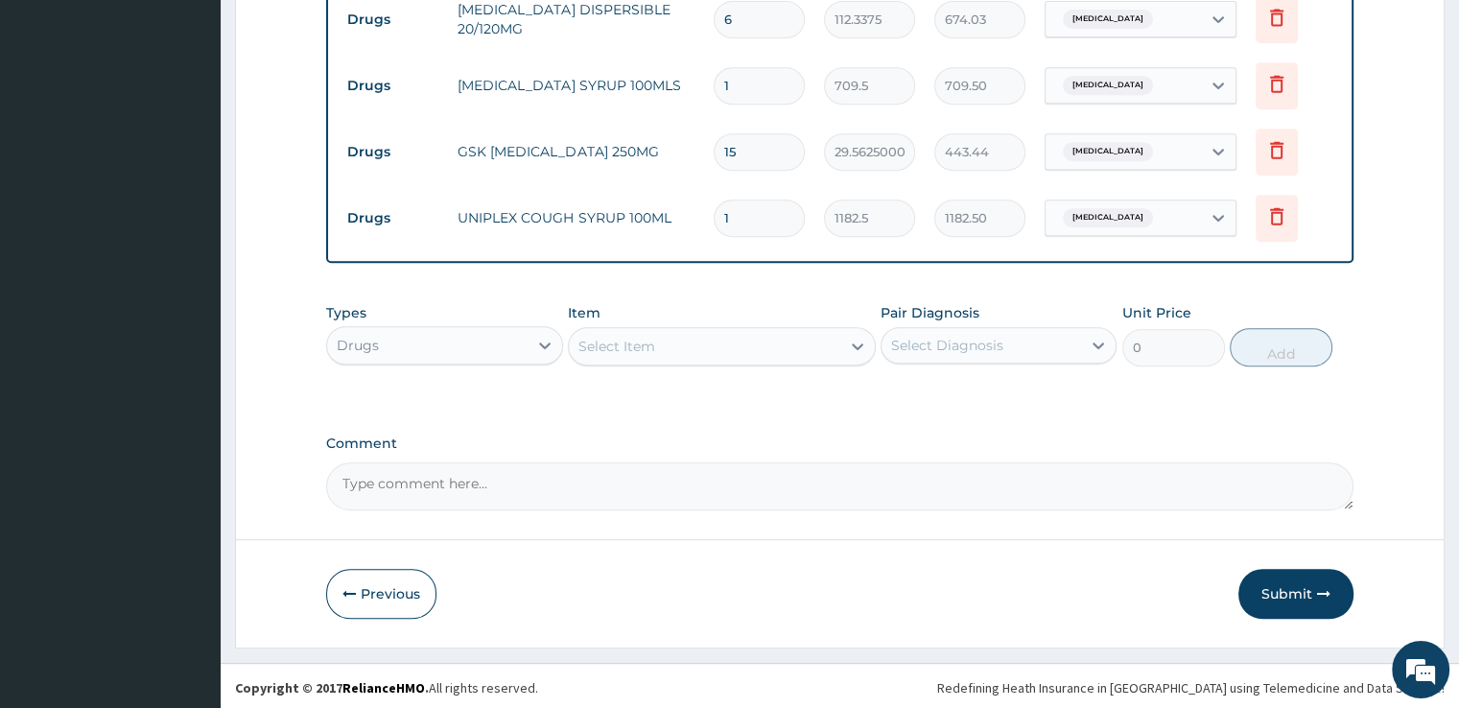
click at [630, 339] on div "Select Item" at bounding box center [616, 346] width 77 height 19
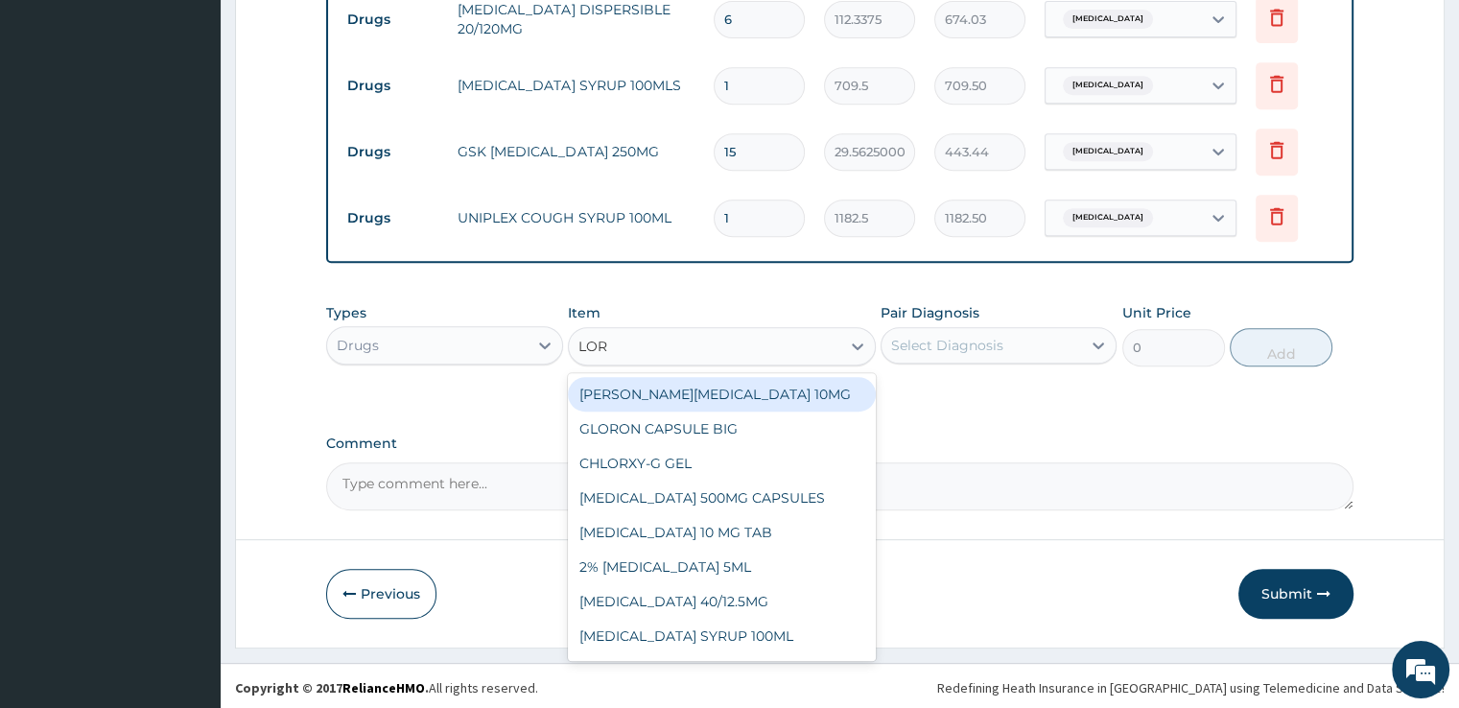
type input "LORA"
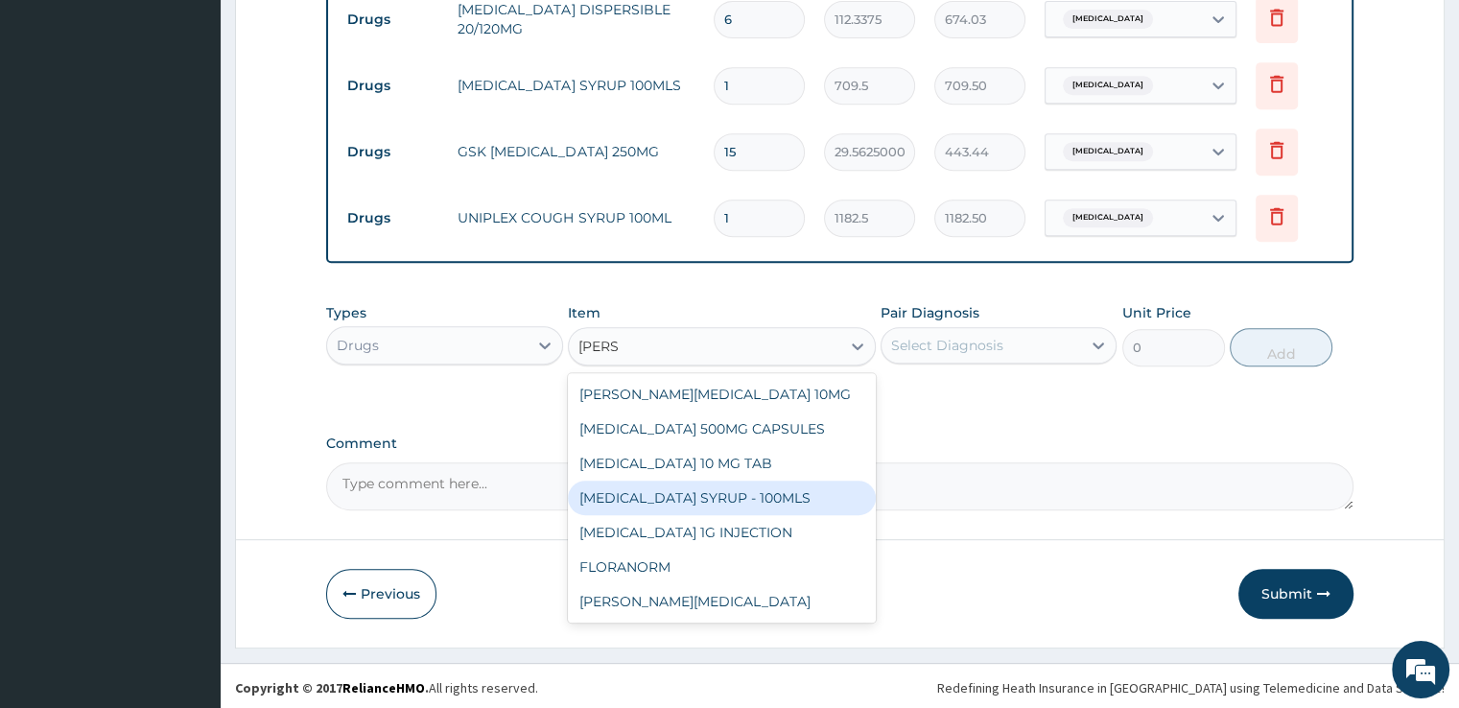
click at [691, 487] on div "[MEDICAL_DATA] SYRUP - 100MLS" at bounding box center [722, 498] width 308 height 35
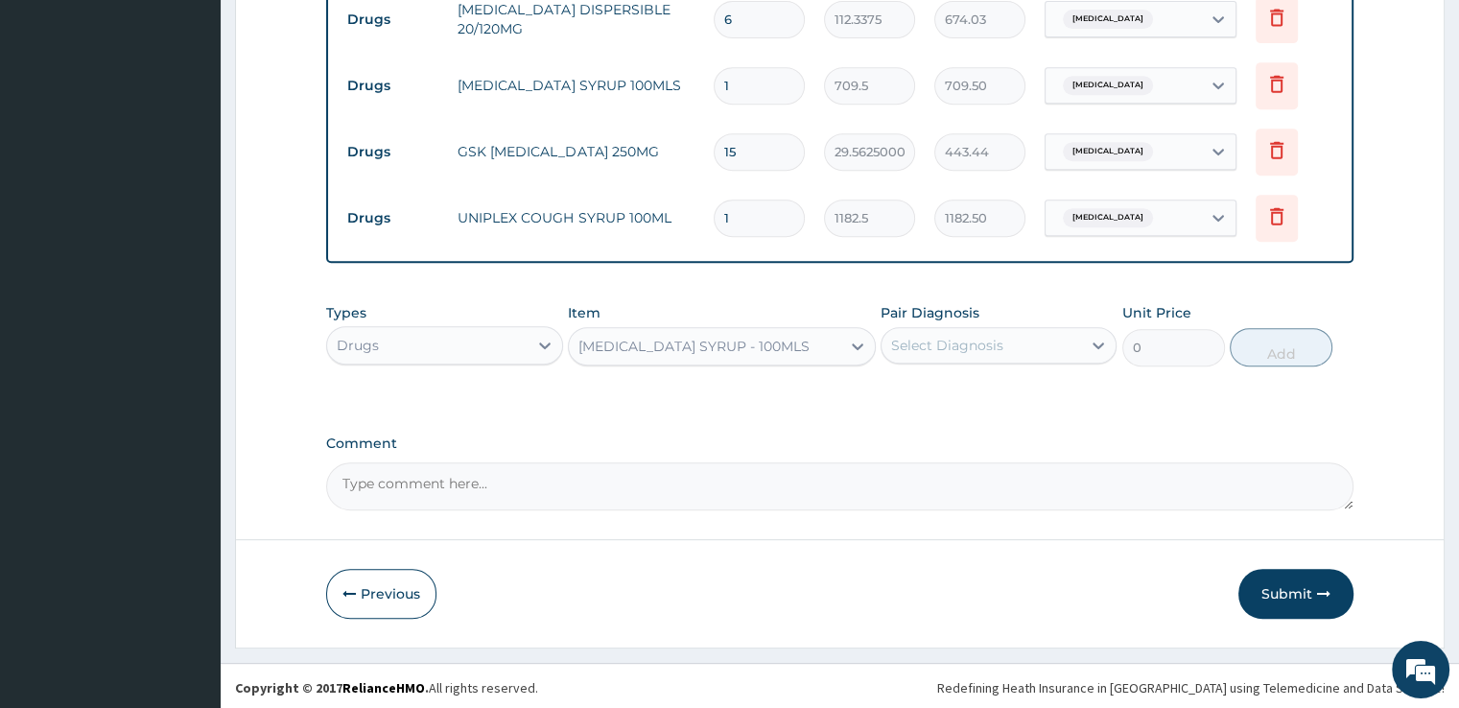
type input "1182.5"
click at [1025, 342] on div "Select Diagnosis" at bounding box center [981, 345] width 200 height 31
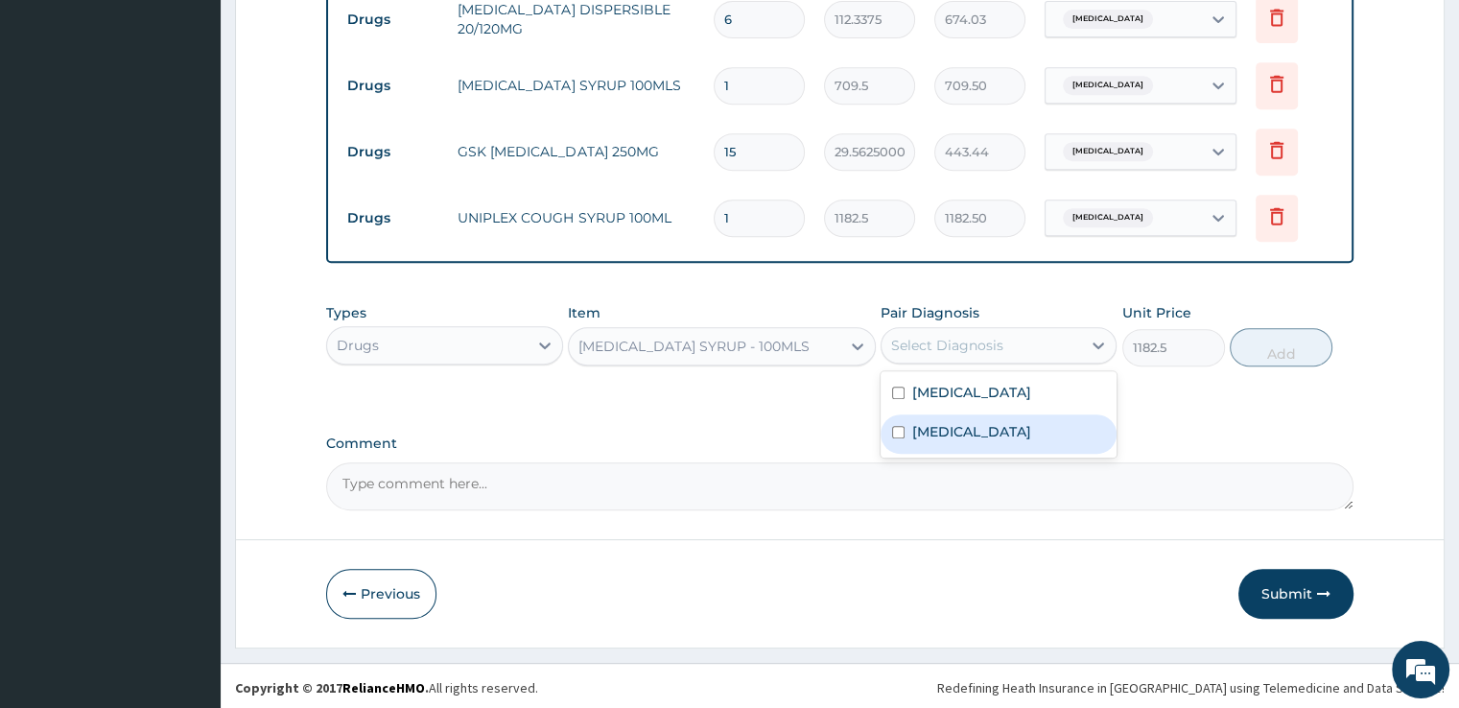
click at [1016, 431] on label "[MEDICAL_DATA]" at bounding box center [971, 431] width 119 height 19
checkbox input "true"
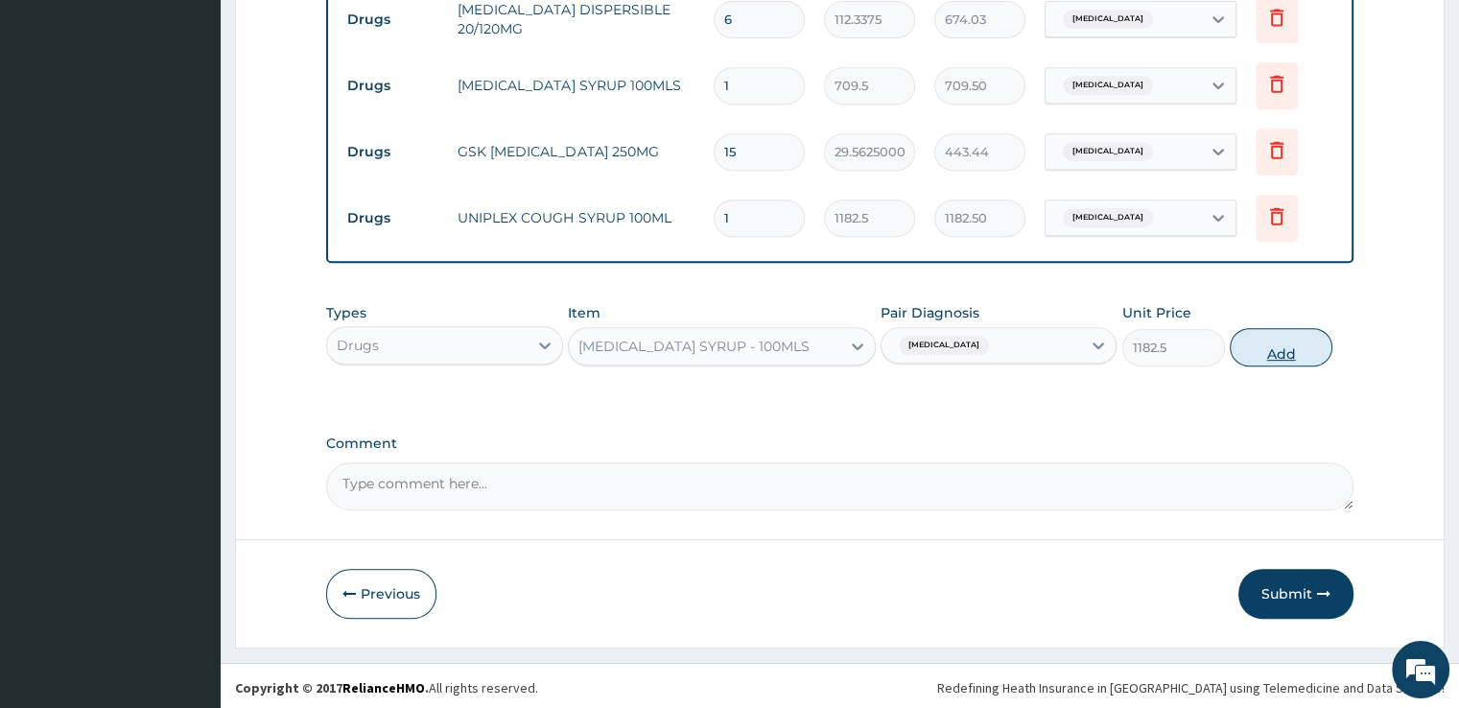
click at [1285, 346] on button "Add" at bounding box center [1281, 347] width 103 height 38
type input "0"
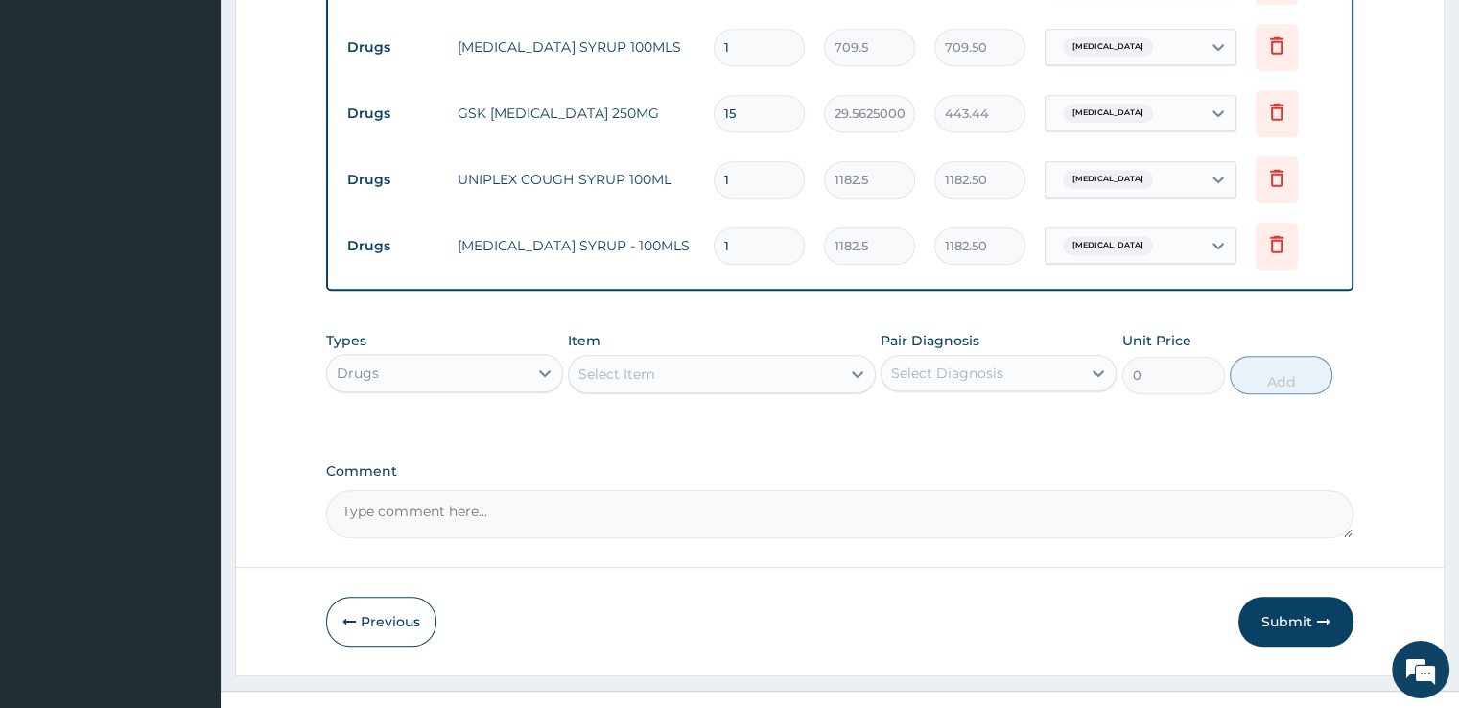
scroll to position [922, 0]
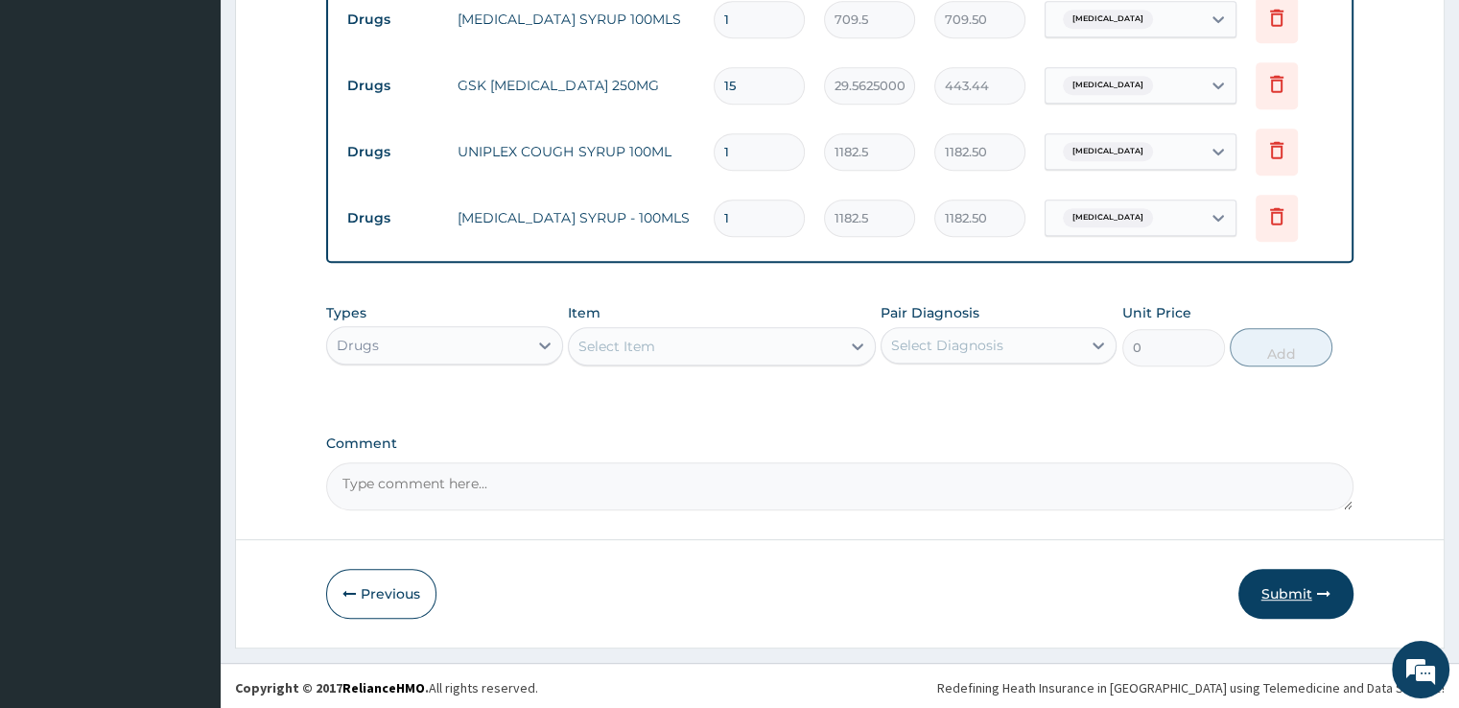
click at [1295, 583] on button "Submit" at bounding box center [1295, 594] width 115 height 50
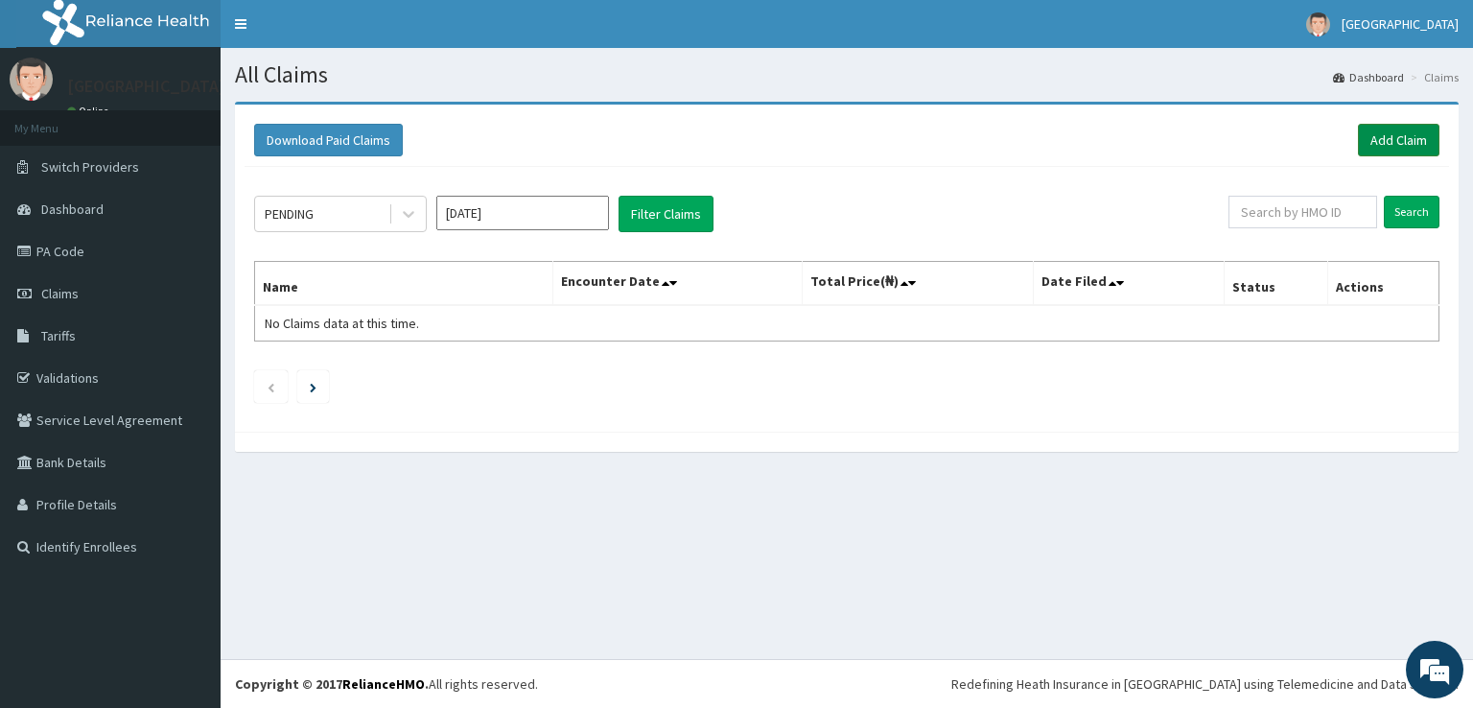
click at [1381, 141] on link "Add Claim" at bounding box center [1399, 140] width 82 height 33
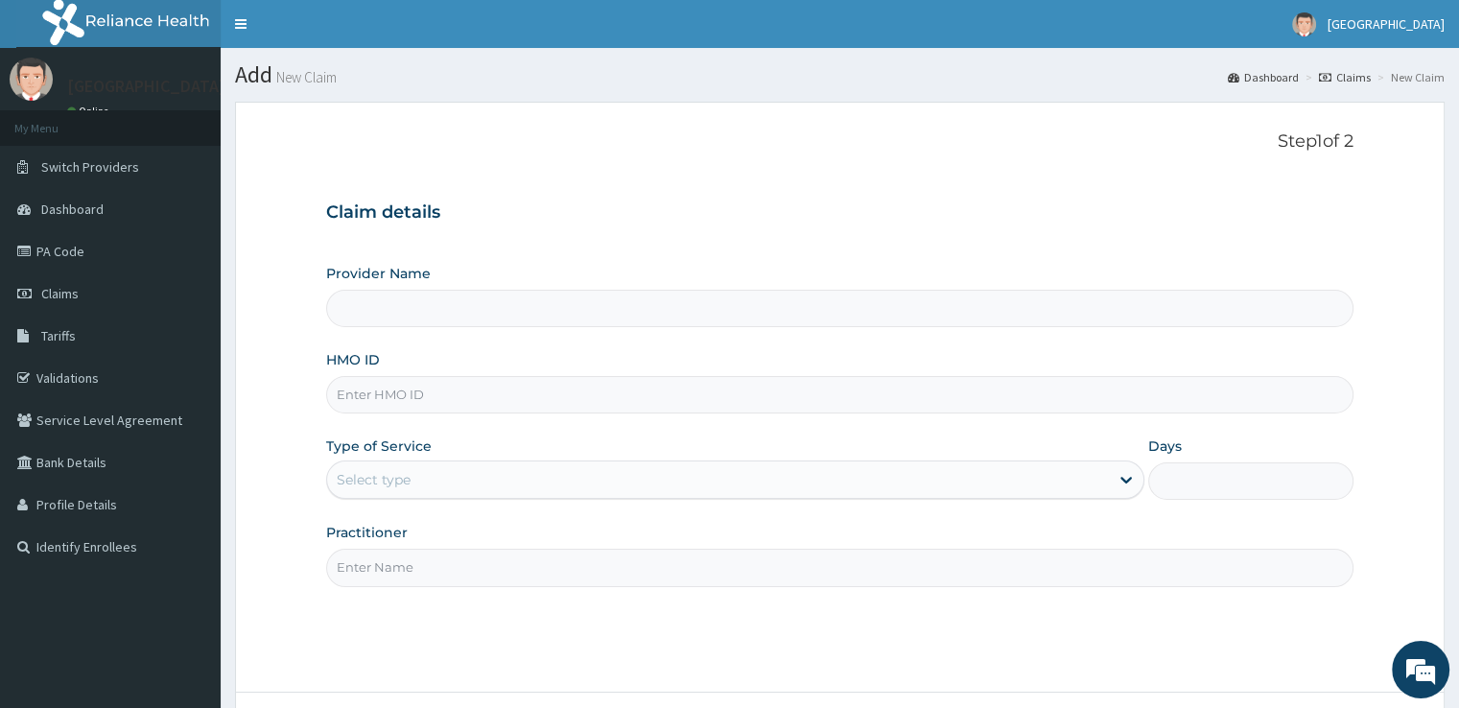
type input "[GEOGRAPHIC_DATA]"
click at [363, 398] on input "HMO ID" at bounding box center [839, 394] width 1026 height 37
type input "EIS/10910/B"
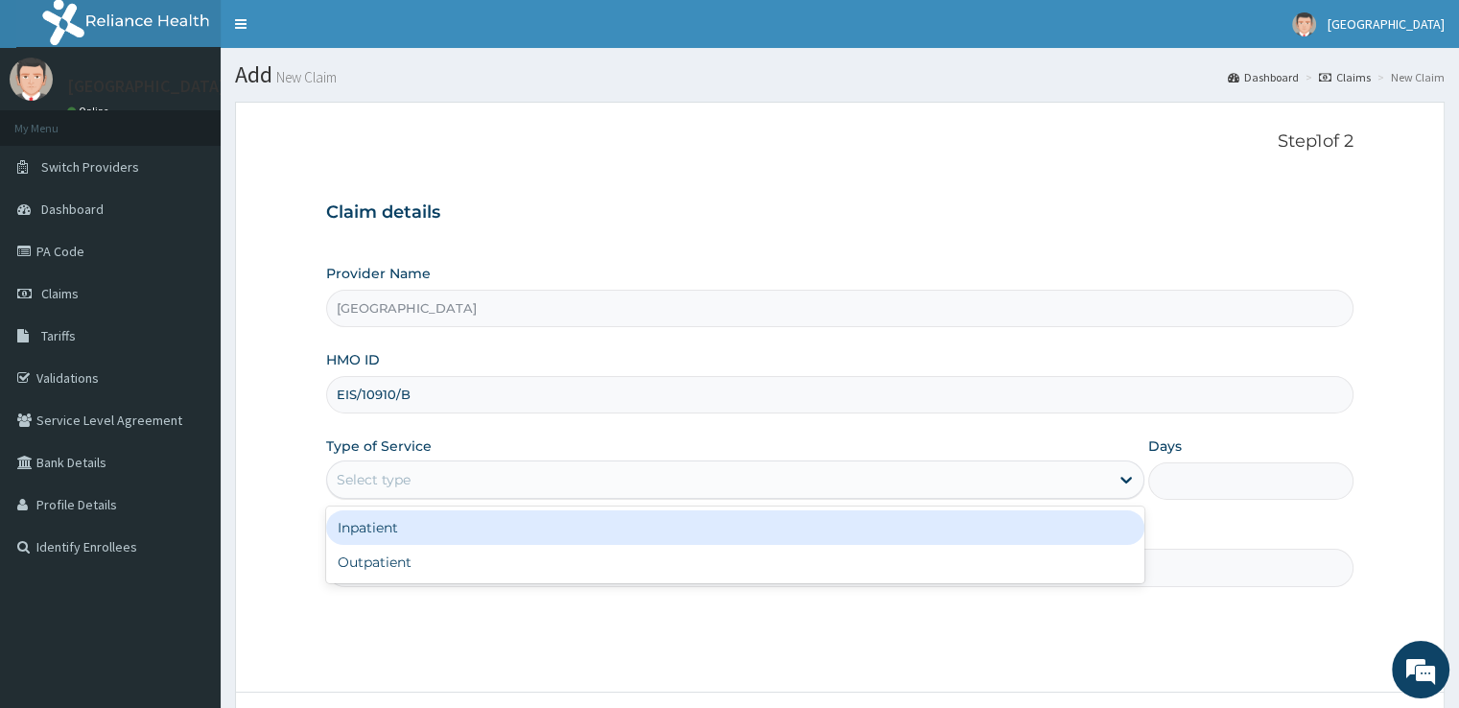
click at [464, 478] on div "Select type" at bounding box center [718, 479] width 782 height 31
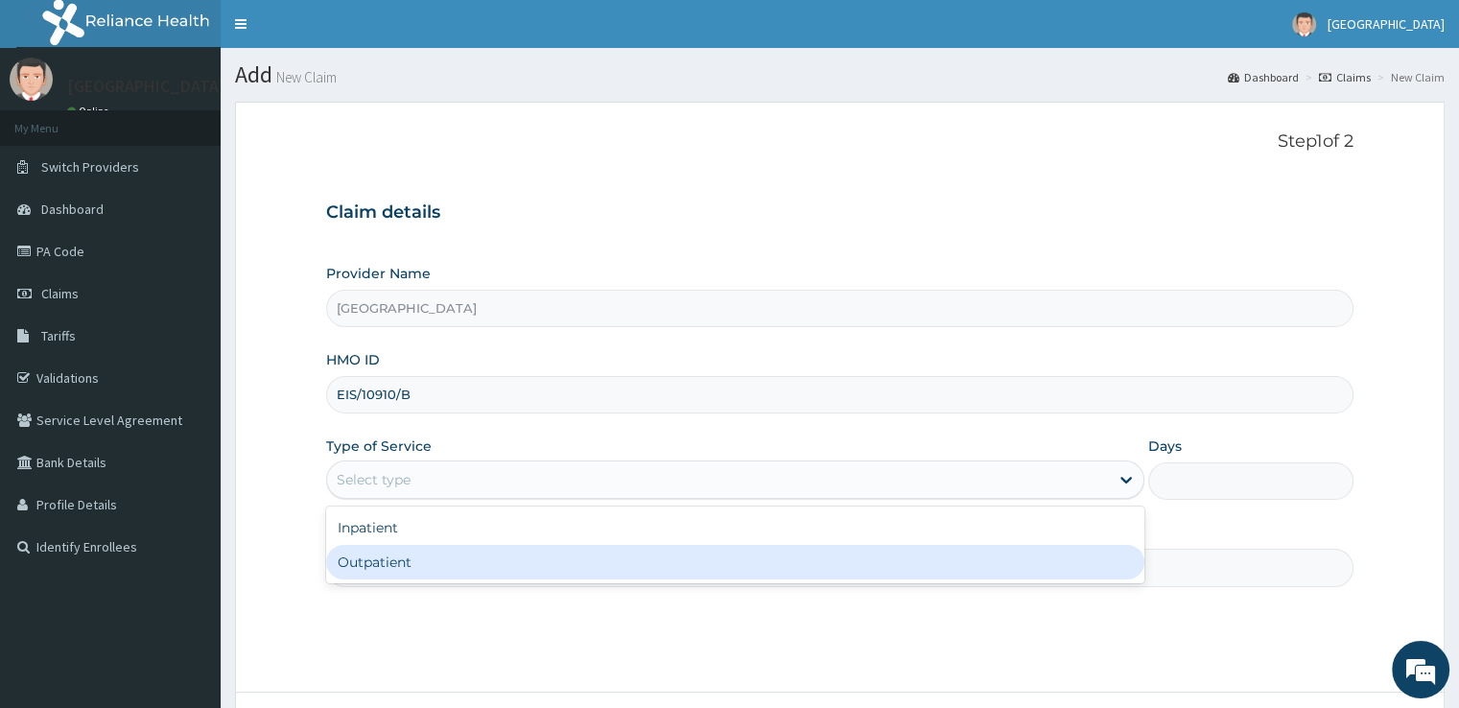
click at [468, 549] on div "Outpatient" at bounding box center [735, 562] width 818 height 35
type input "1"
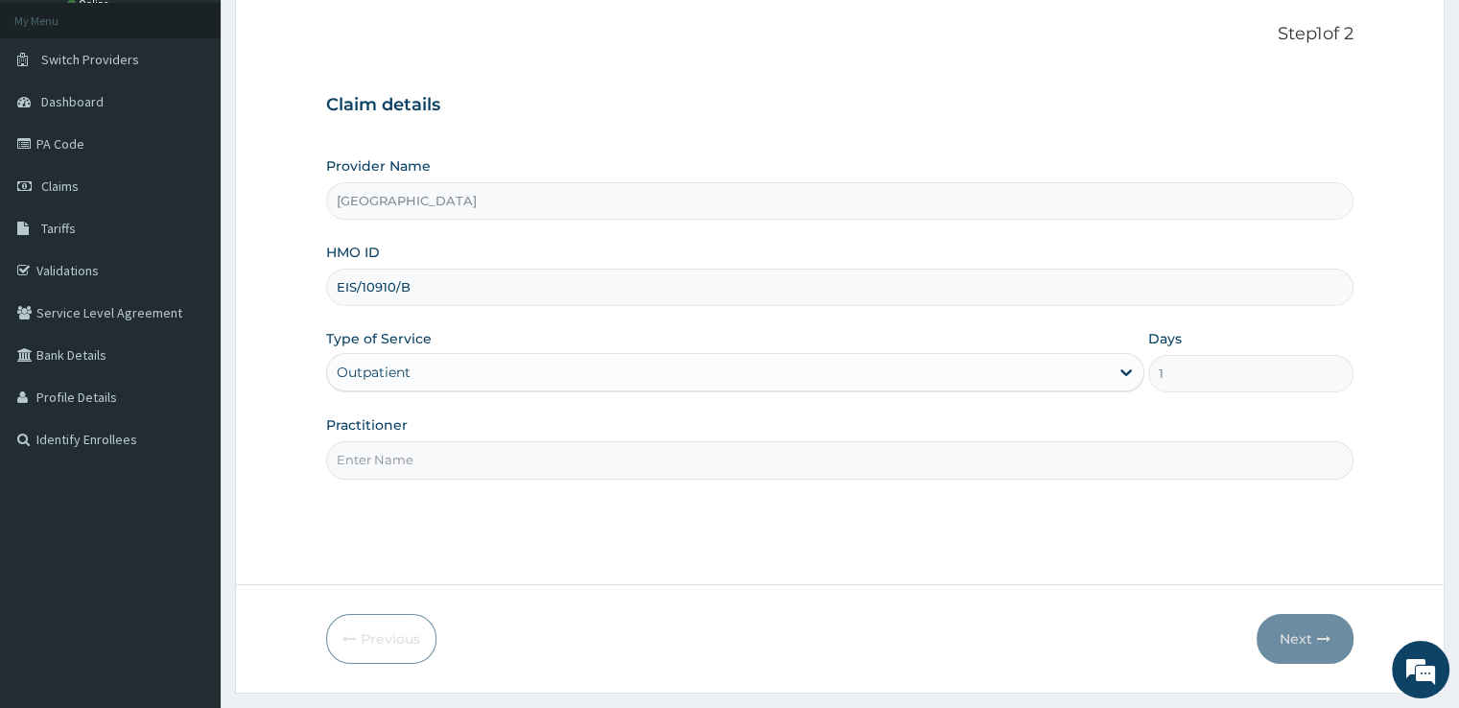
scroll to position [119, 0]
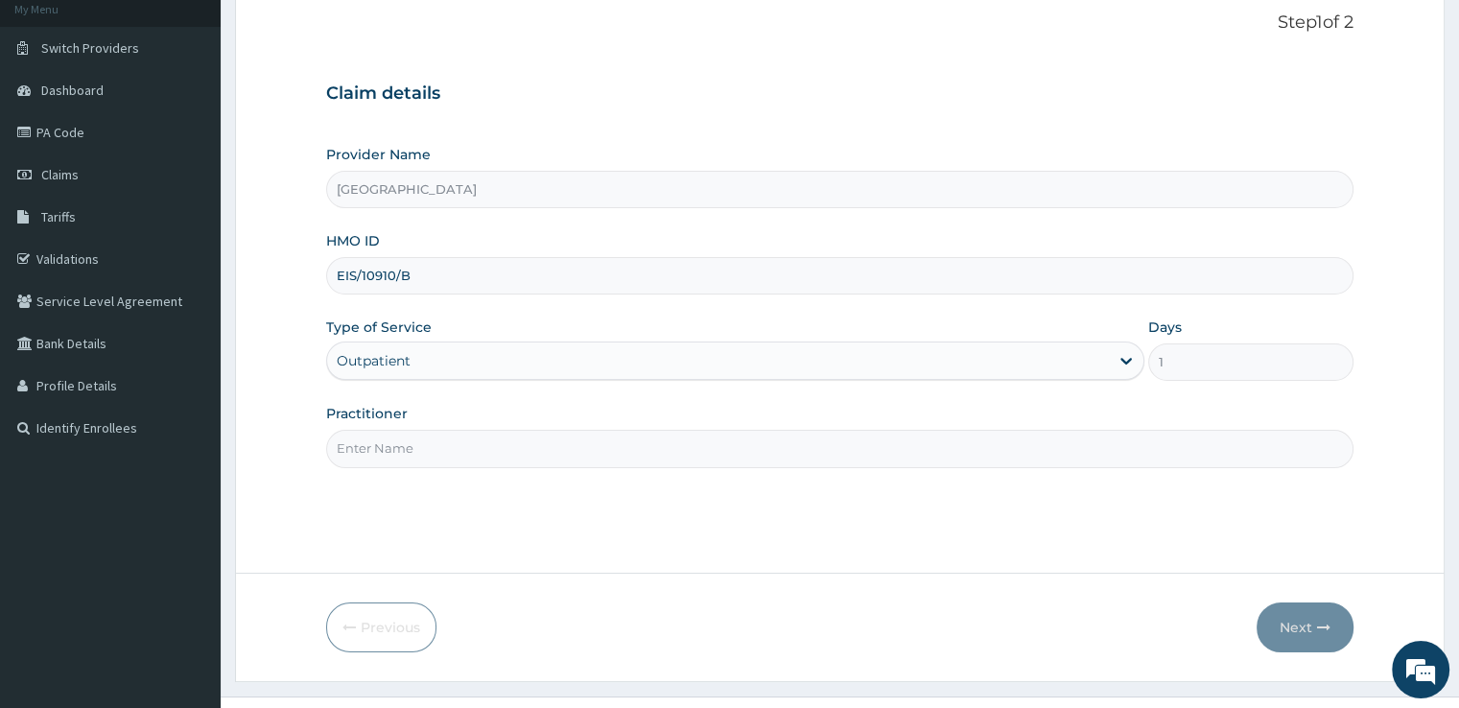
click at [705, 451] on input "Practitioner" at bounding box center [839, 448] width 1026 height 37
type input "[PERSON_NAME]"
click at [1298, 626] on button "Next" at bounding box center [1305, 627] width 97 height 50
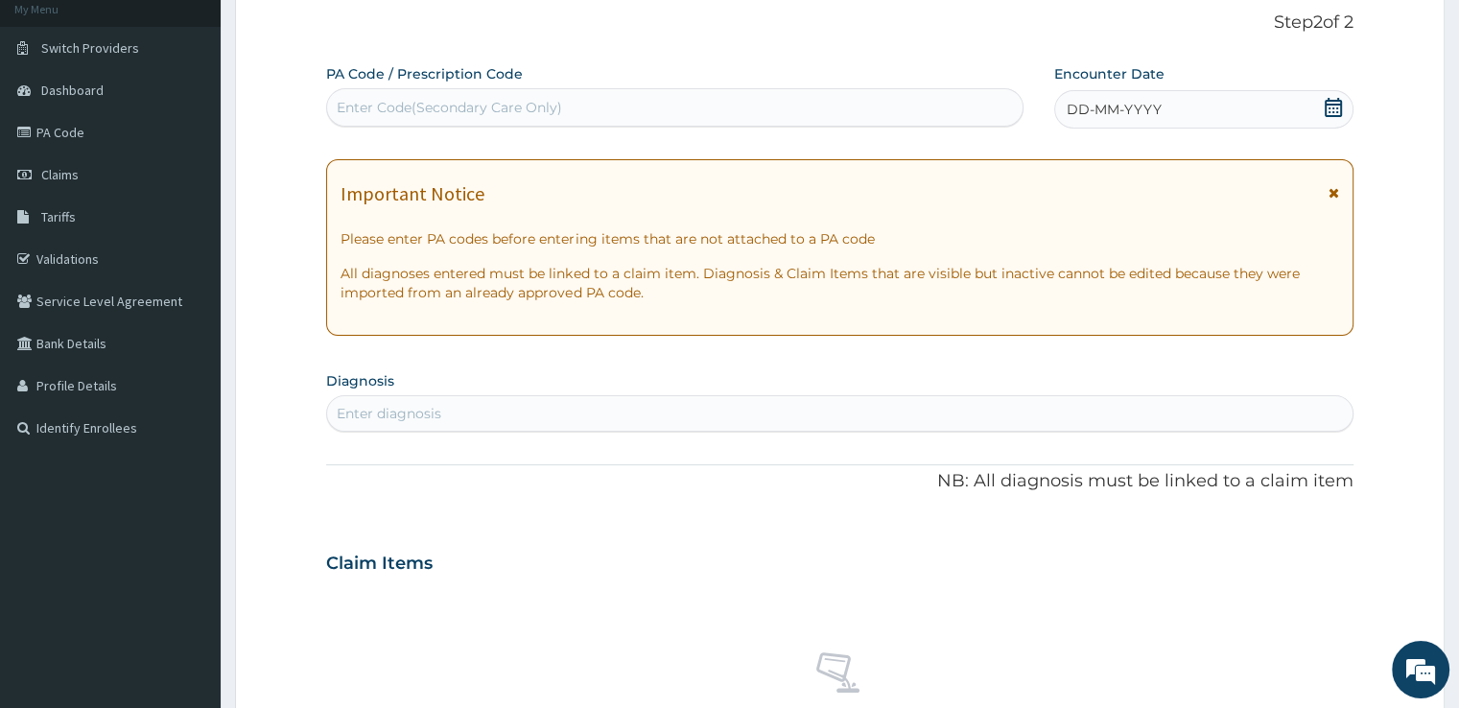
click at [1331, 112] on icon at bounding box center [1333, 107] width 17 height 19
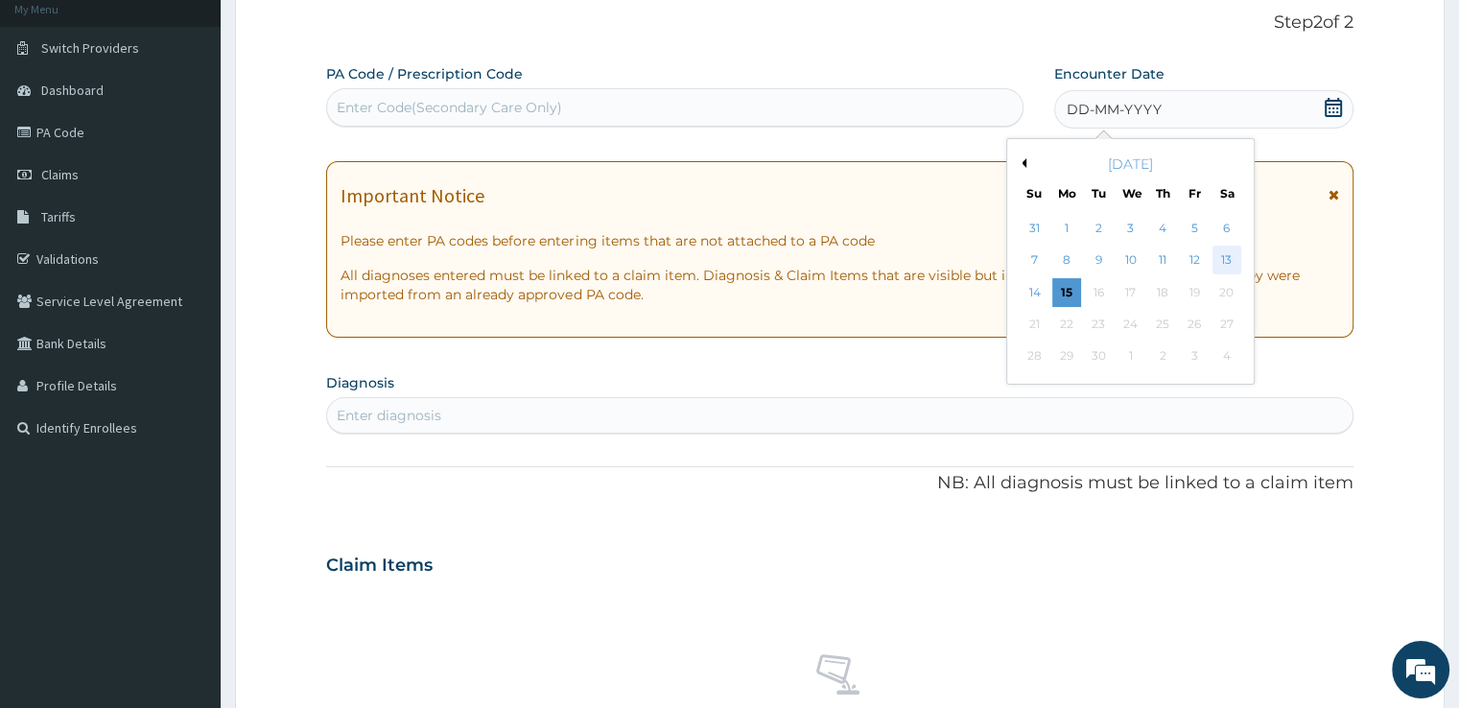
click at [1216, 252] on div "13" at bounding box center [1226, 261] width 29 height 29
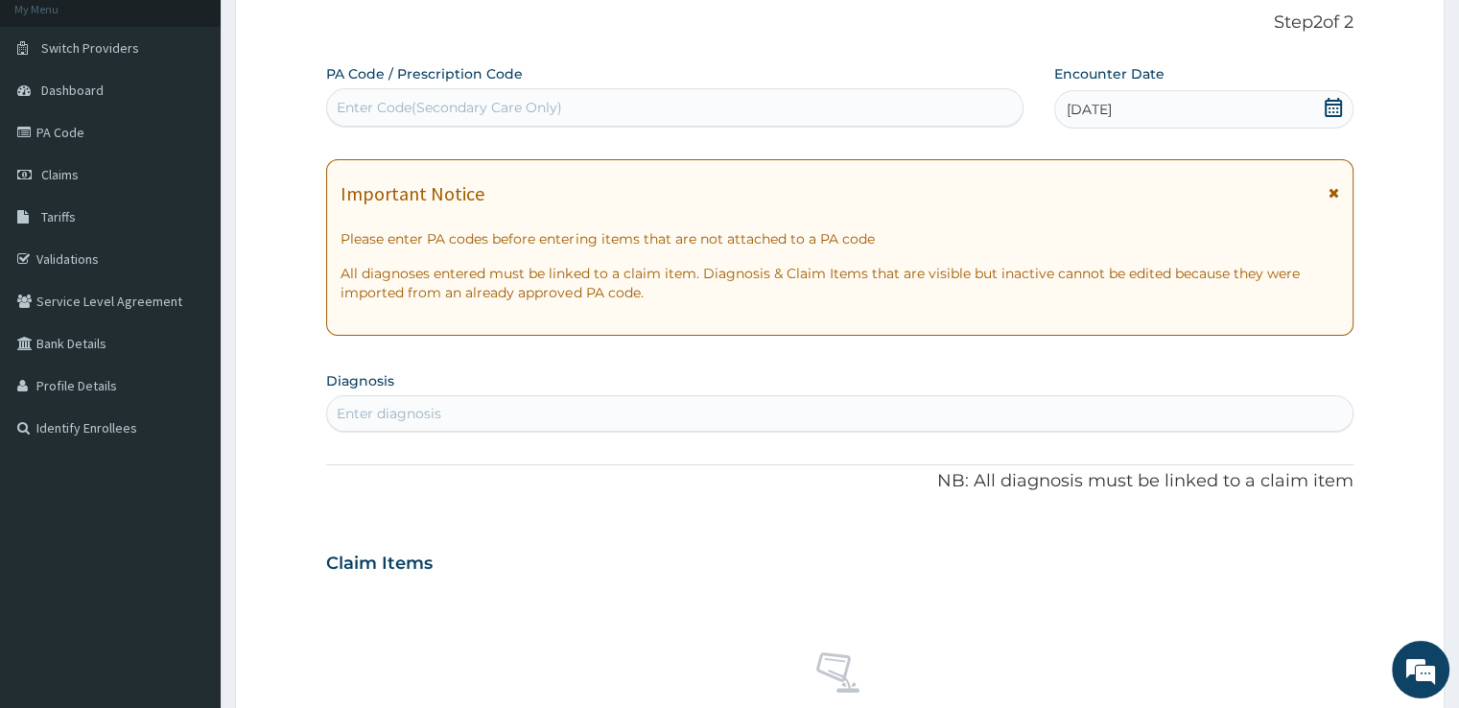
click at [580, 423] on div "Enter diagnosis" at bounding box center [839, 413] width 1024 height 31
type input "MALA"
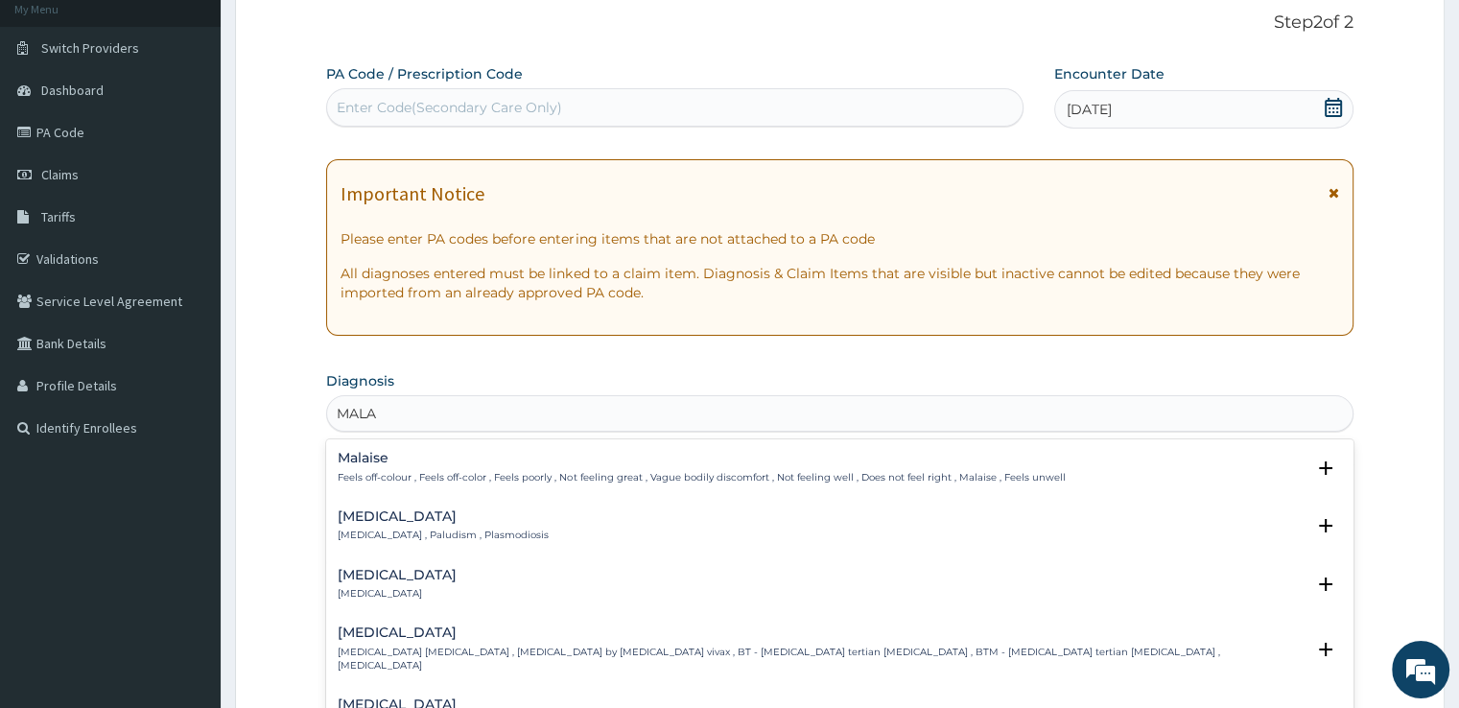
click at [535, 514] on div "[MEDICAL_DATA] [MEDICAL_DATA] , Paludism , Plasmodiosis" at bounding box center [839, 526] width 1003 height 34
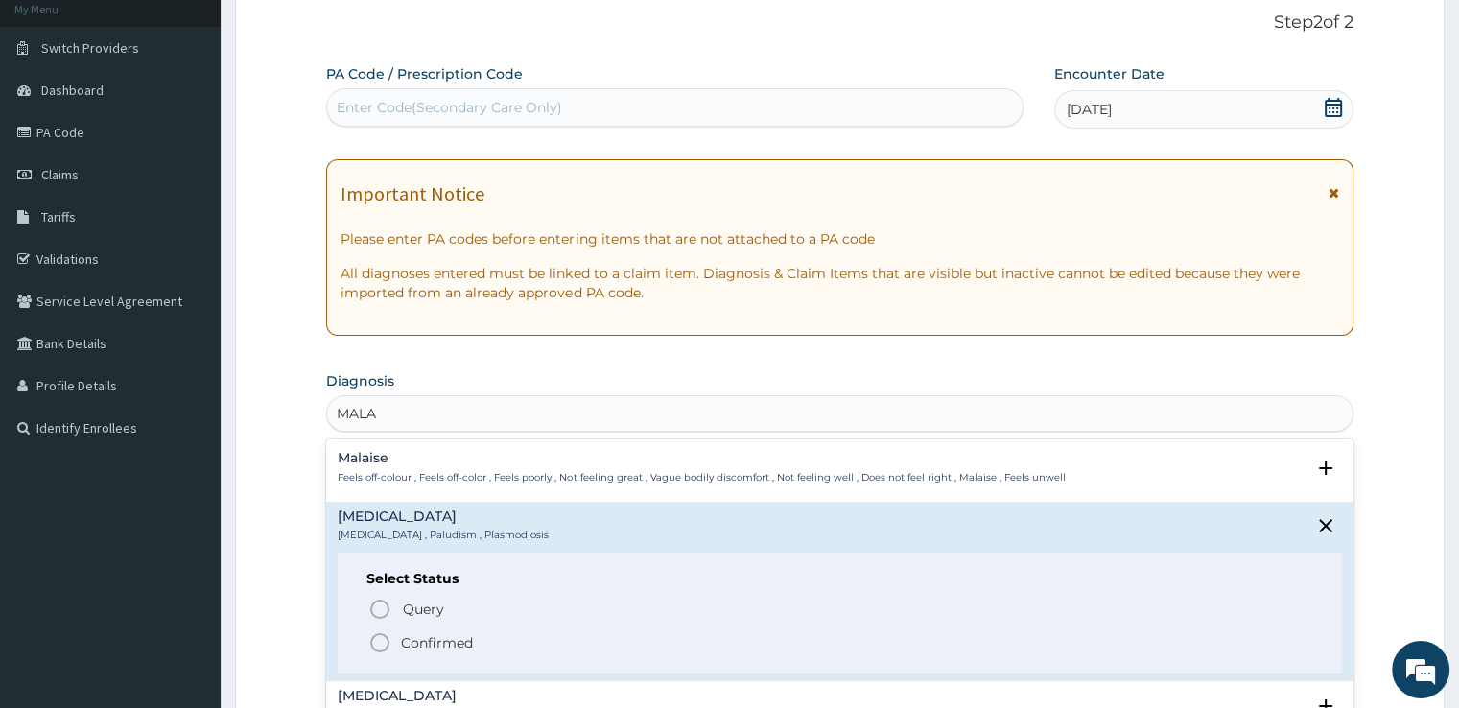
click at [380, 645] on icon "status option filled" at bounding box center [379, 642] width 23 height 23
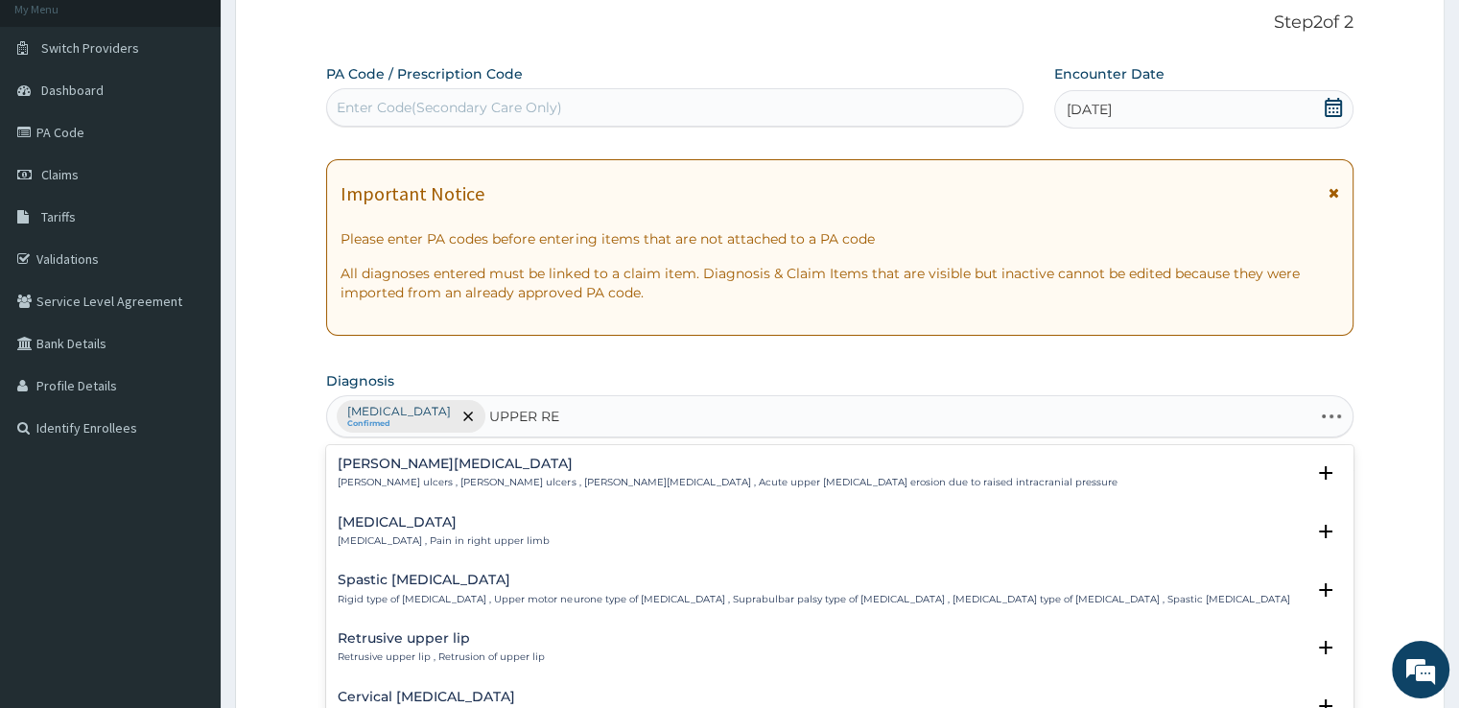
type input "UPPER RES"
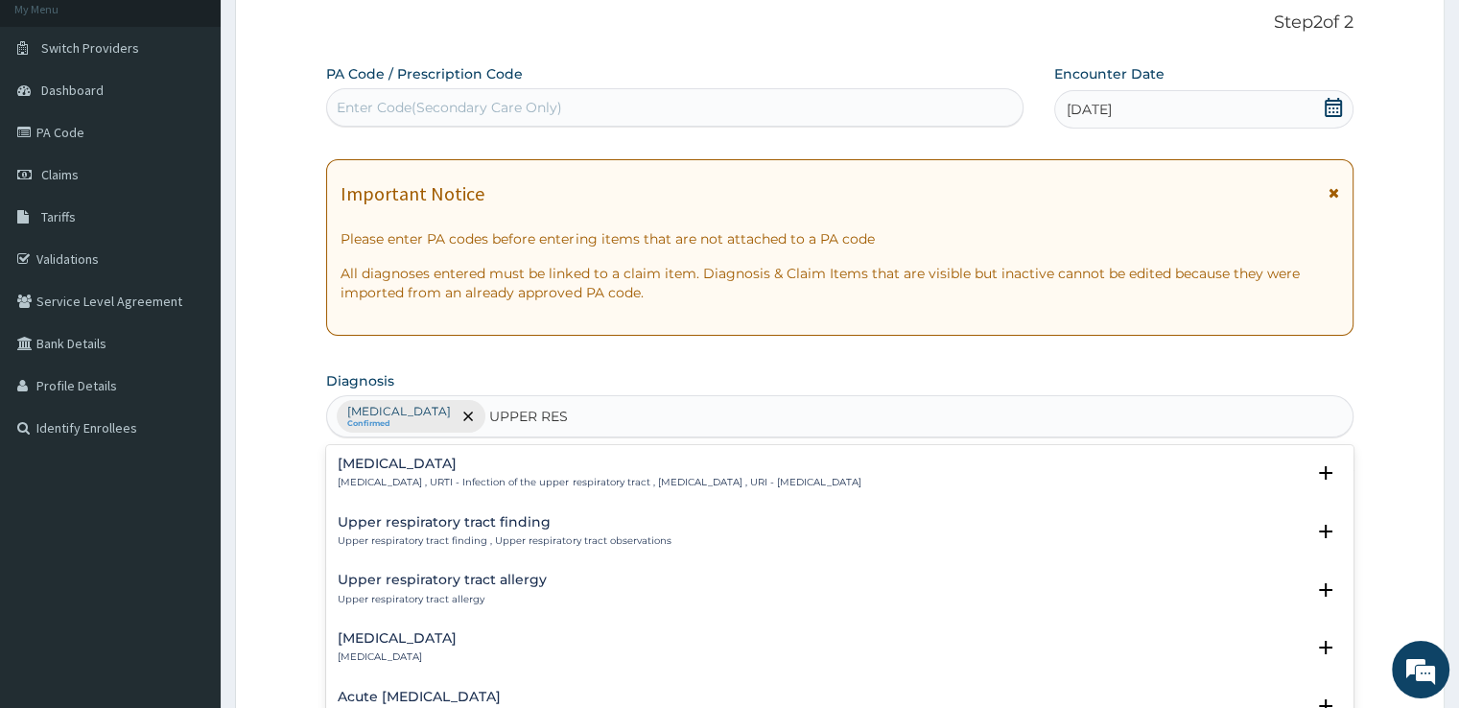
click at [539, 481] on p "[MEDICAL_DATA] , URTI - Infection of the upper respiratory tract , [MEDICAL_DAT…" at bounding box center [599, 482] width 523 height 13
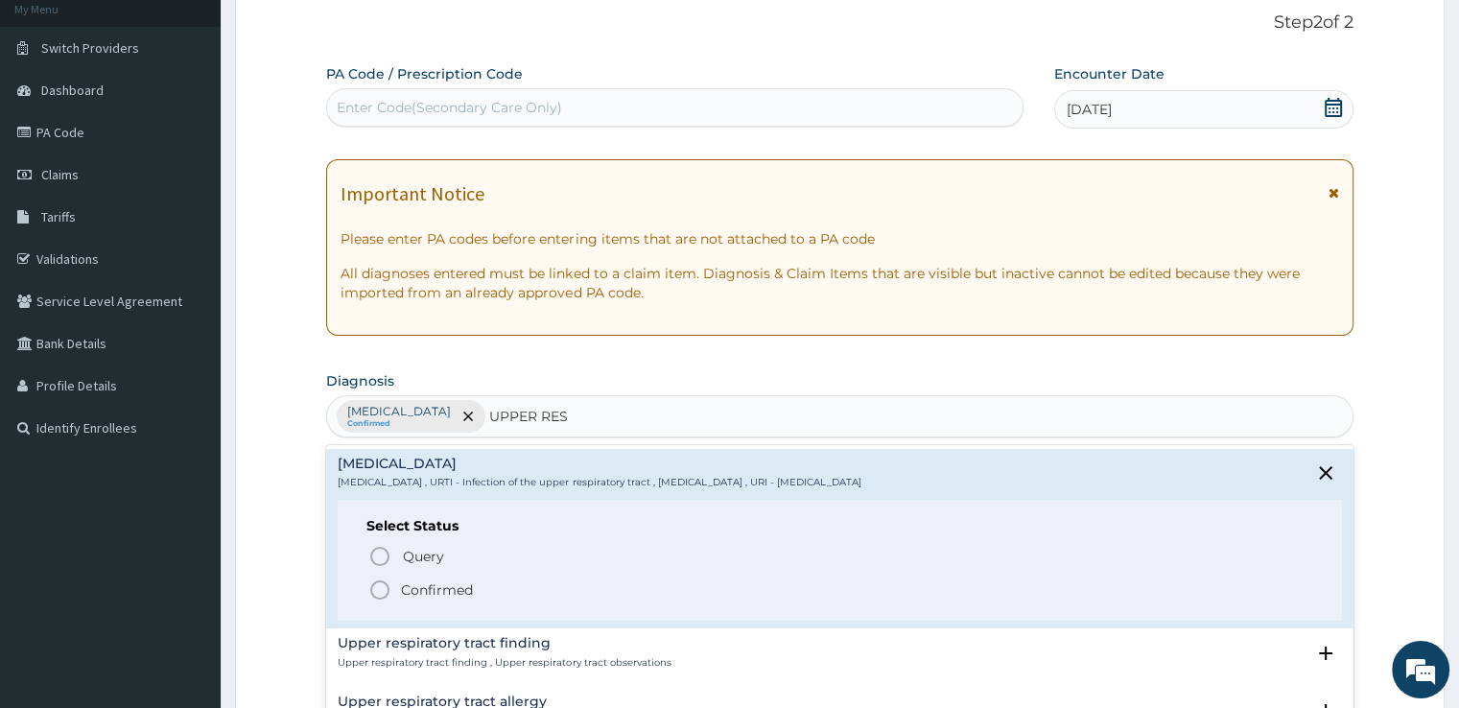
click at [371, 586] on circle "status option filled" at bounding box center [379, 589] width 17 height 17
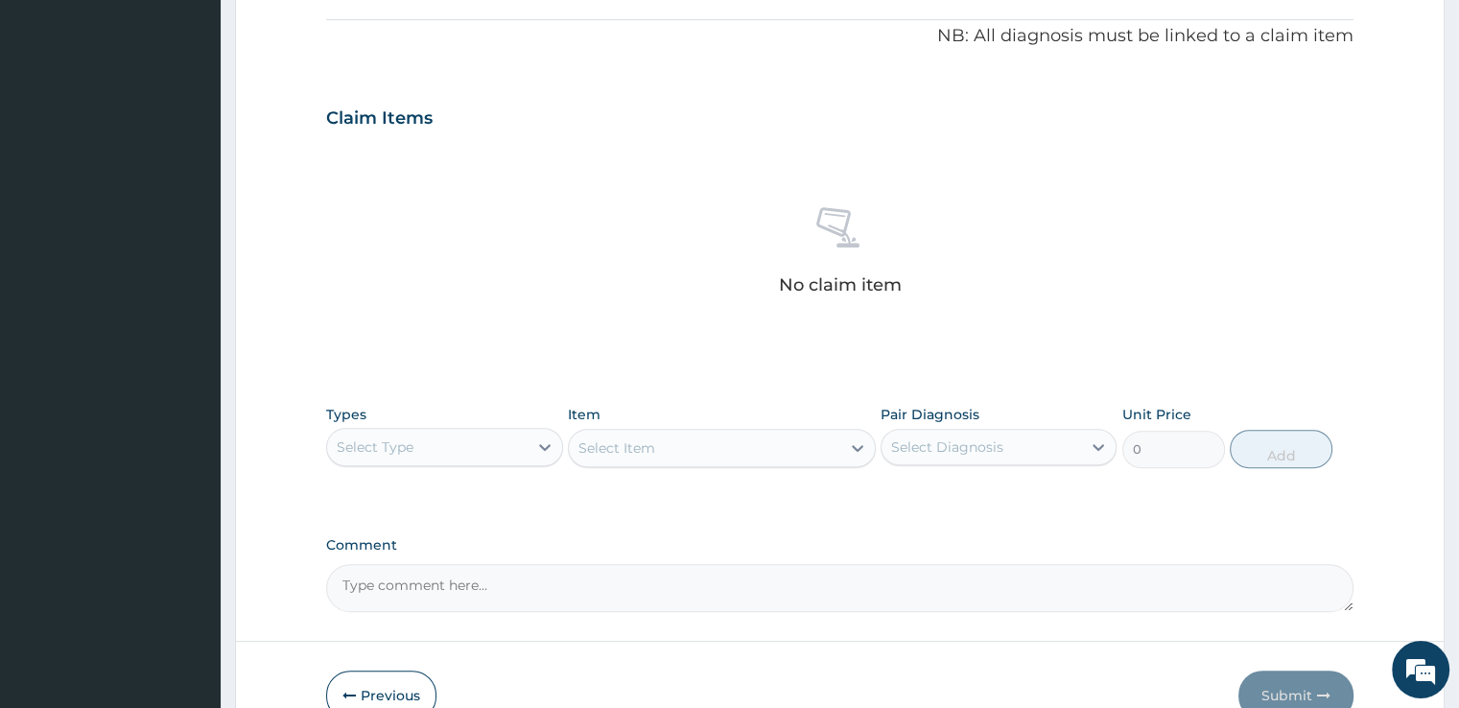
scroll to position [673, 0]
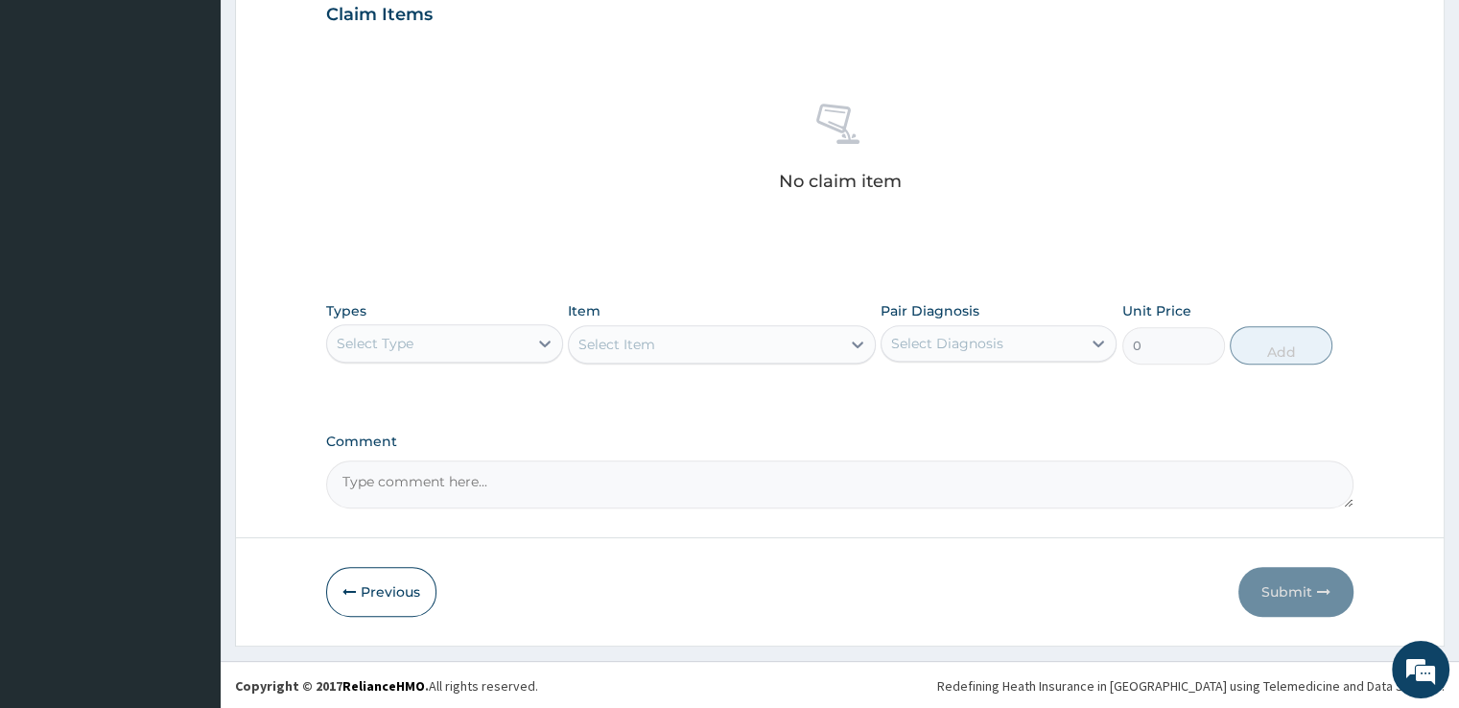
click at [521, 349] on div "Select Type" at bounding box center [427, 343] width 200 height 31
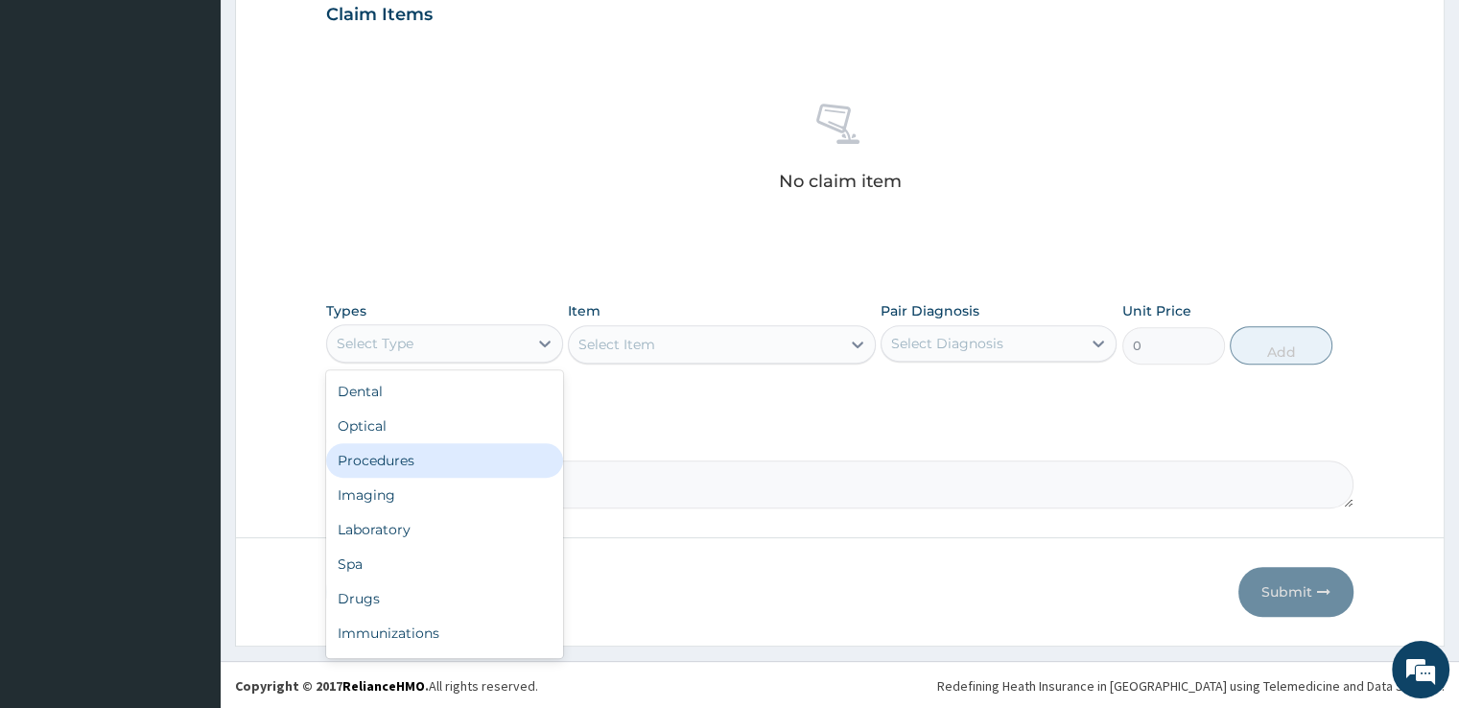
click at [491, 454] on div "Procedures" at bounding box center [444, 460] width 236 height 35
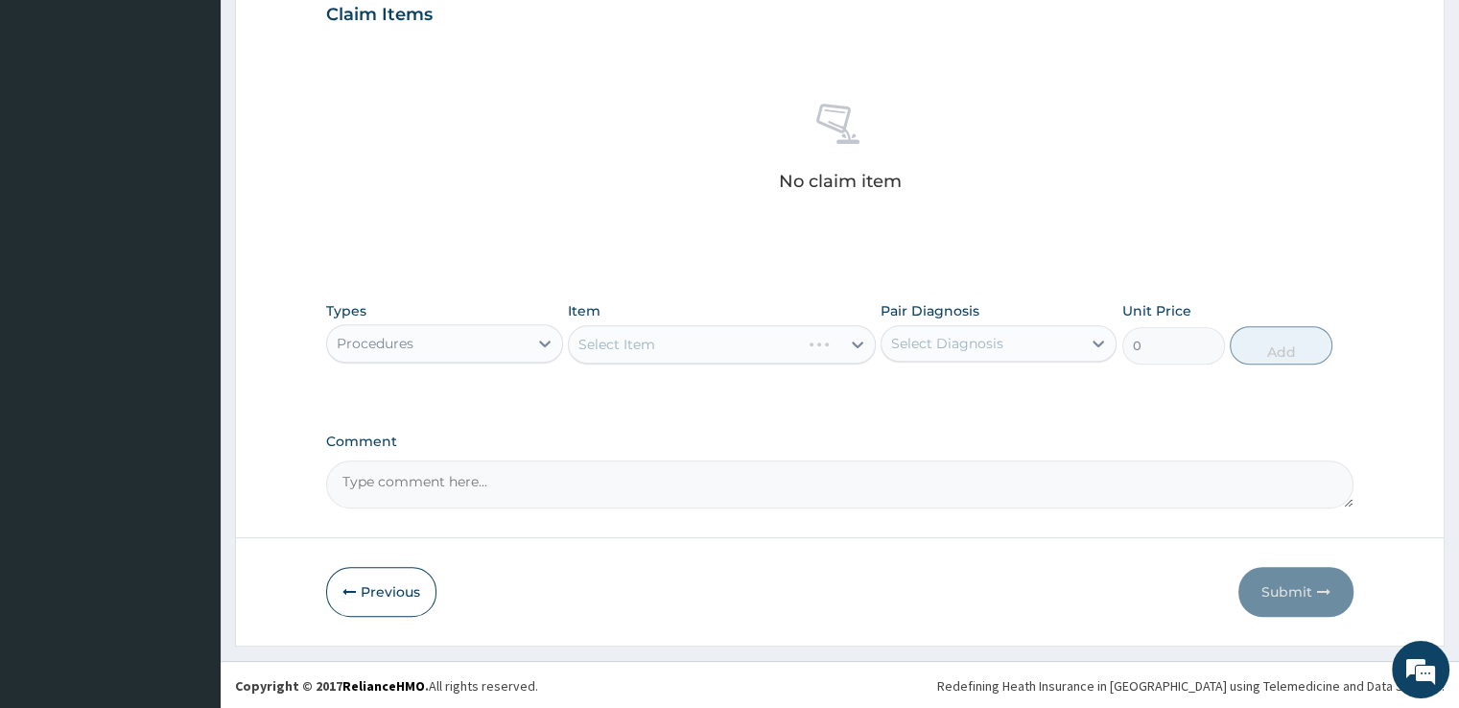
click at [650, 353] on div "Select Item" at bounding box center [722, 344] width 308 height 38
click at [664, 342] on div "Select Item" at bounding box center [722, 344] width 308 height 38
click at [664, 342] on div "Select Item" at bounding box center [704, 344] width 271 height 31
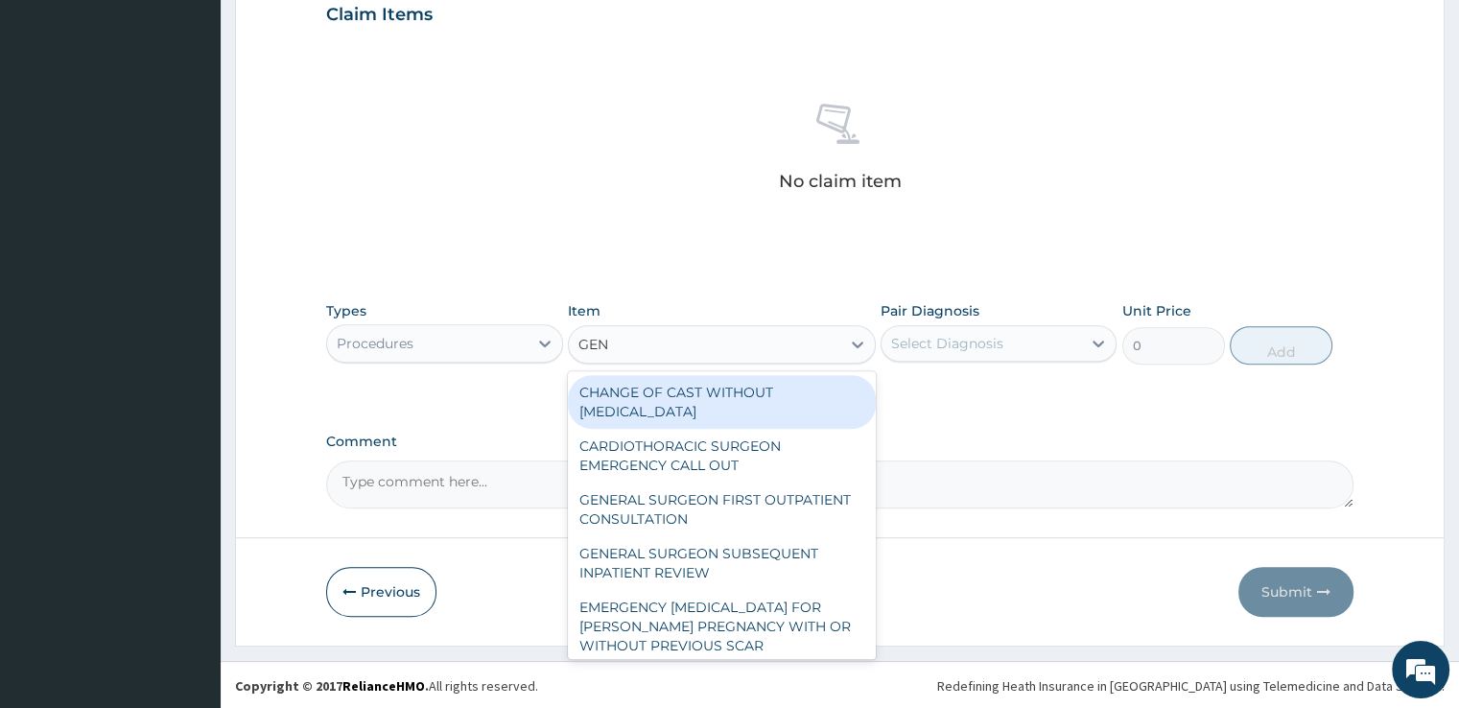
type input "GENE"
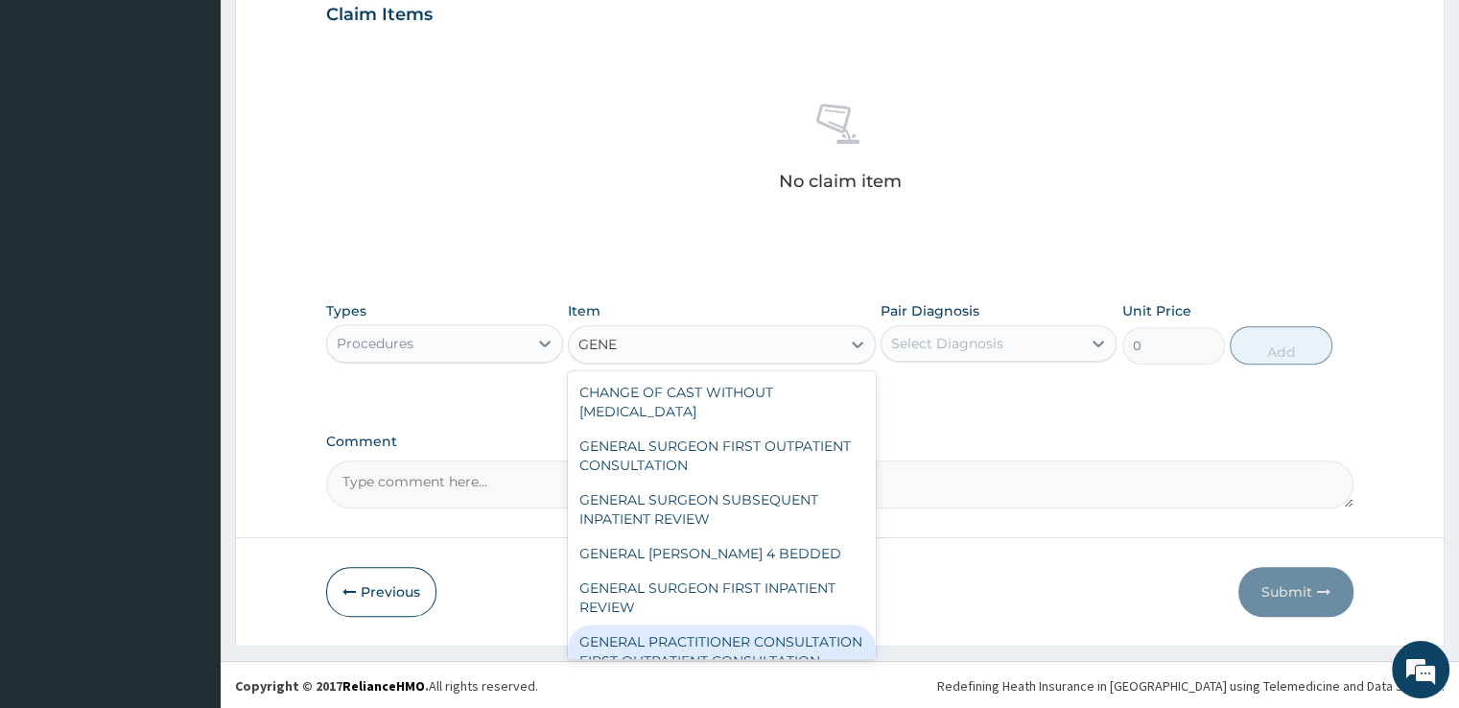
click at [779, 648] on div "GENERAL PRACTITIONER CONSULTATION FIRST OUTPATIENT CONSULTATION" at bounding box center [722, 651] width 308 height 54
type input "3547.5"
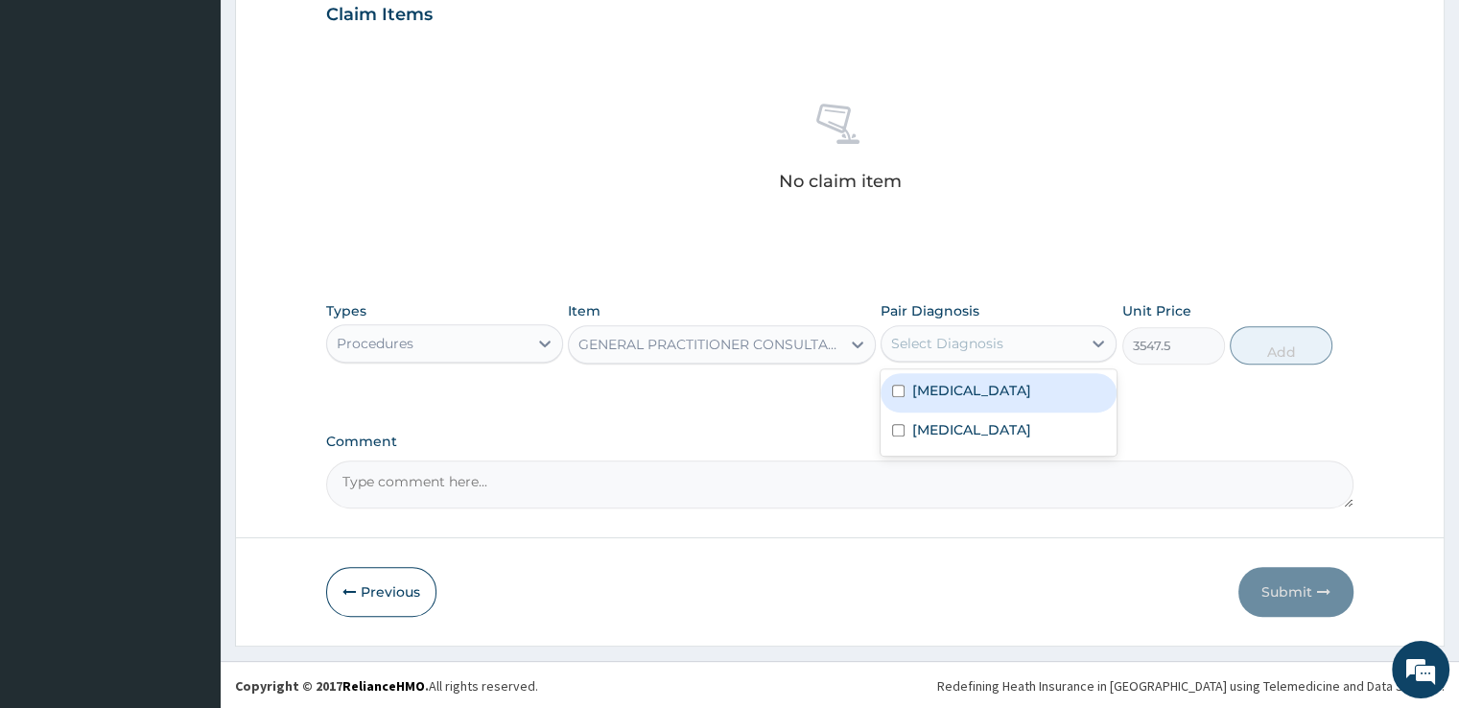
click at [1021, 355] on div "Select Diagnosis" at bounding box center [981, 343] width 200 height 31
click at [1018, 384] on div "[MEDICAL_DATA]" at bounding box center [999, 392] width 236 height 39
checkbox input "true"
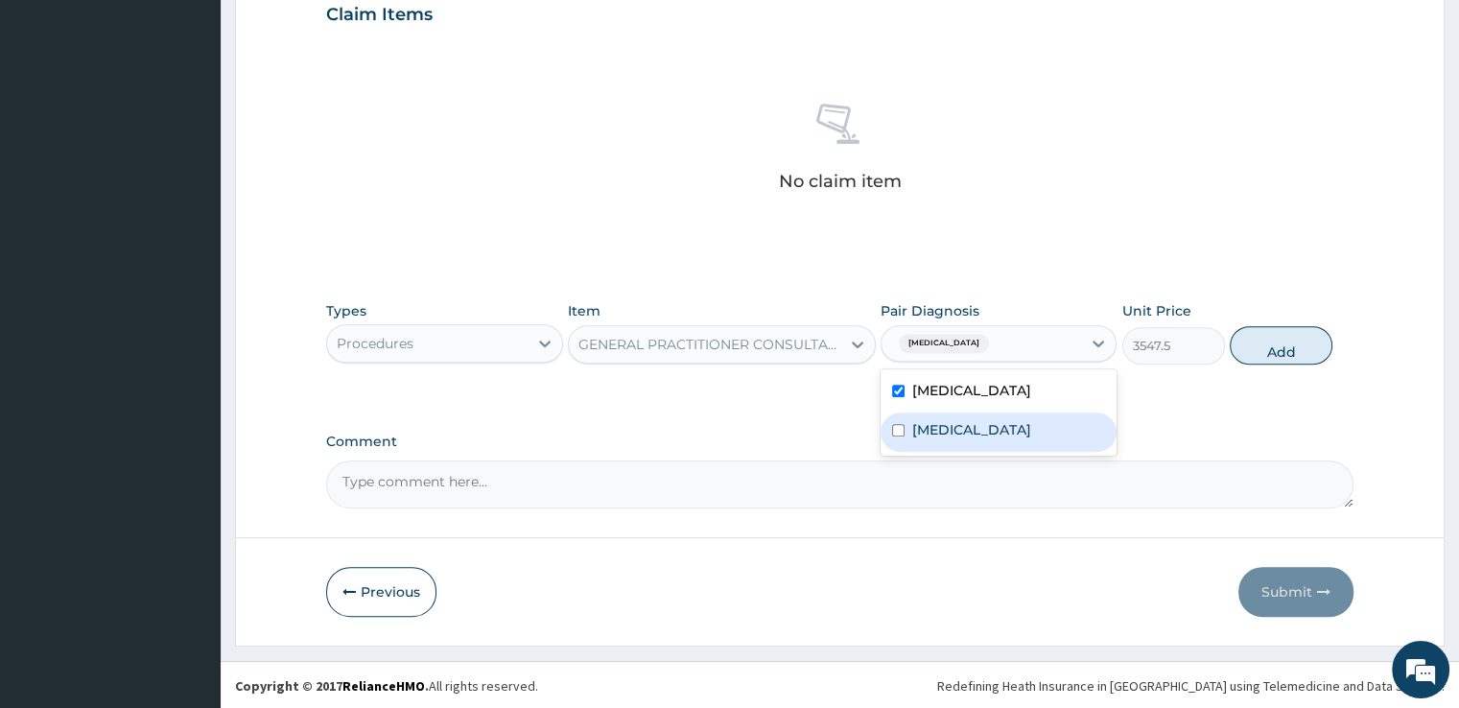
click at [1020, 427] on label "[MEDICAL_DATA]" at bounding box center [971, 429] width 119 height 19
checkbox input "true"
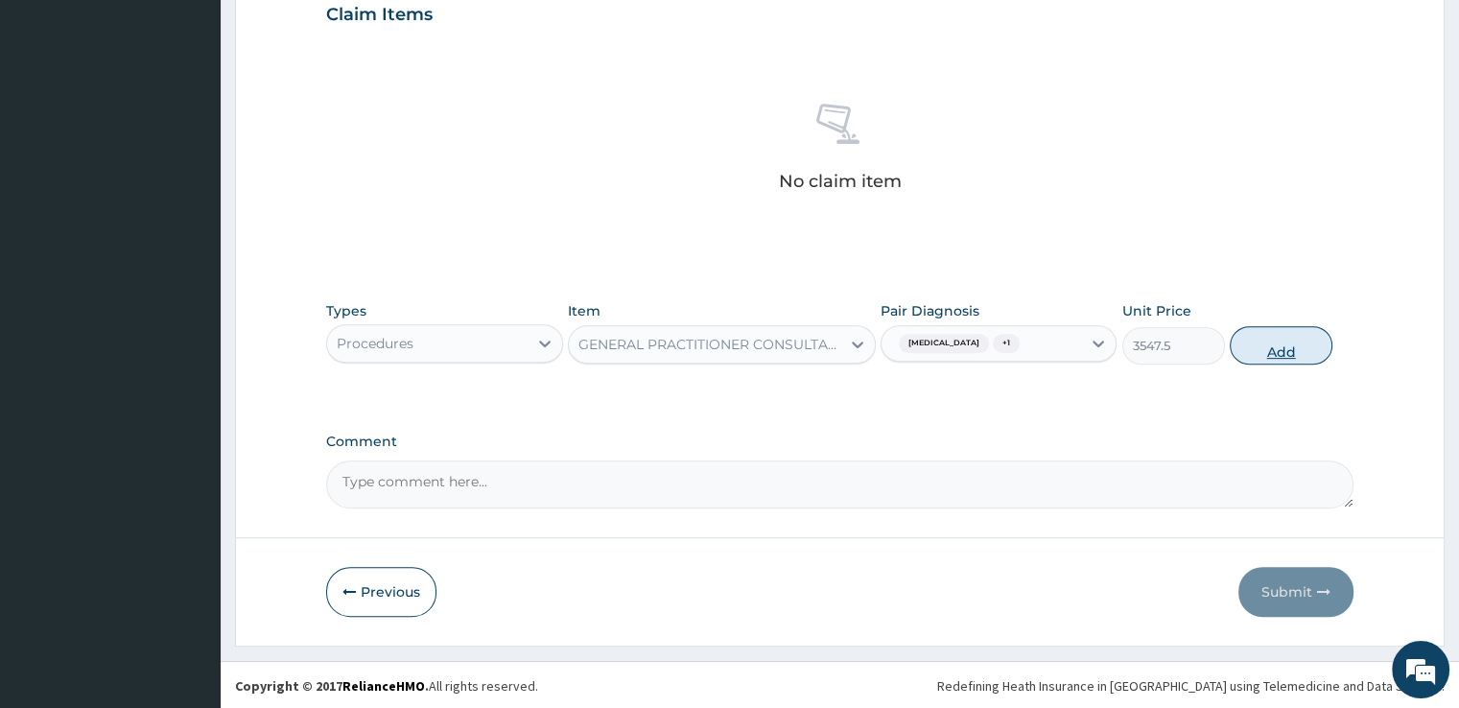
click at [1291, 349] on button "Add" at bounding box center [1281, 345] width 103 height 38
type input "0"
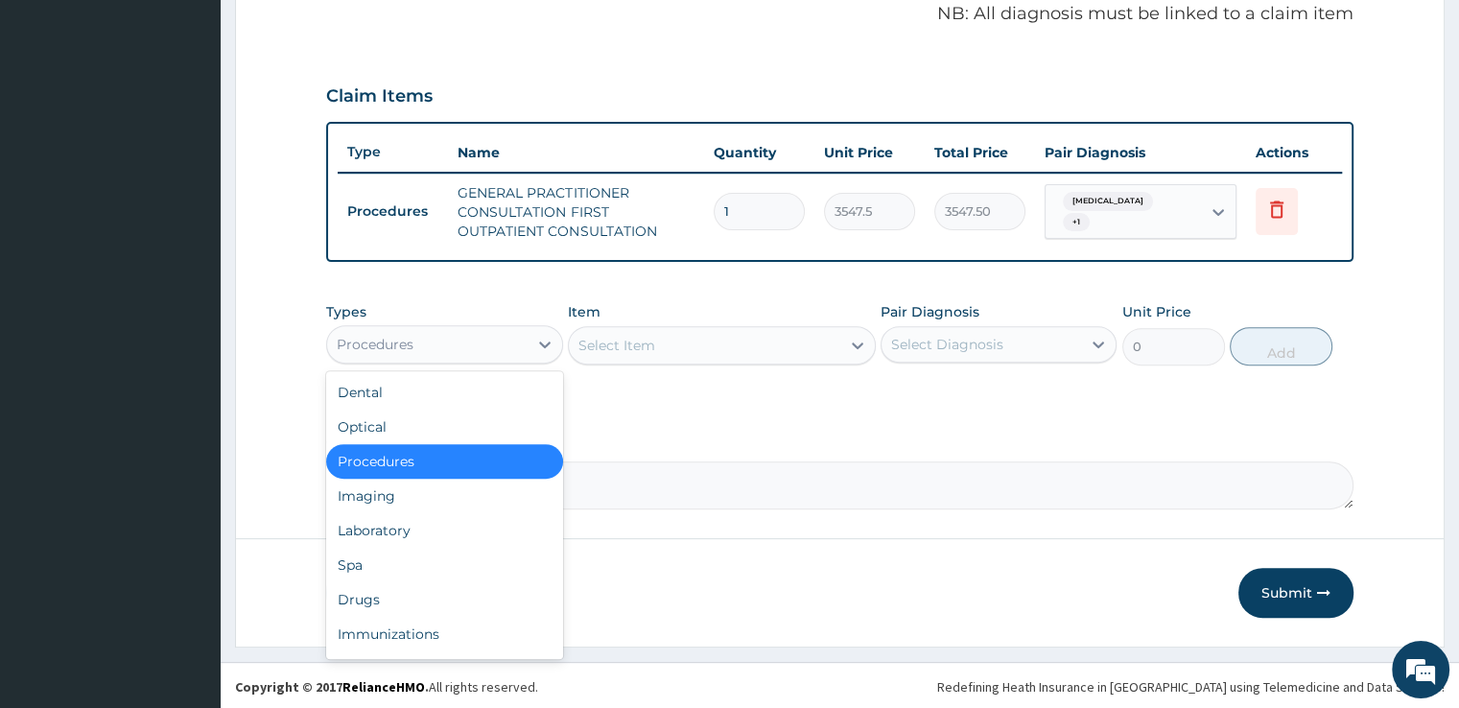
click at [453, 341] on div "Procedures" at bounding box center [427, 344] width 200 height 31
click at [411, 591] on div "Drugs" at bounding box center [444, 599] width 236 height 35
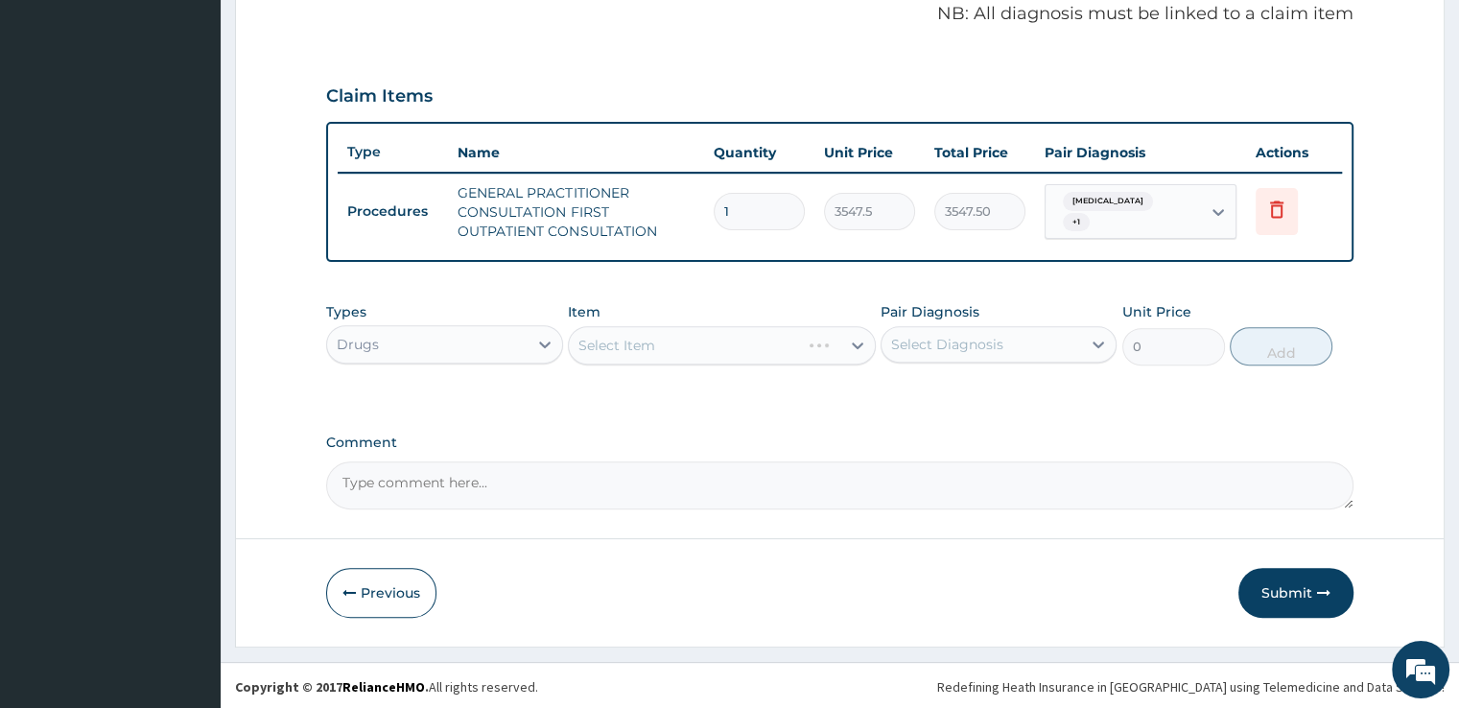
click at [714, 346] on div "Select Item" at bounding box center [722, 345] width 308 height 38
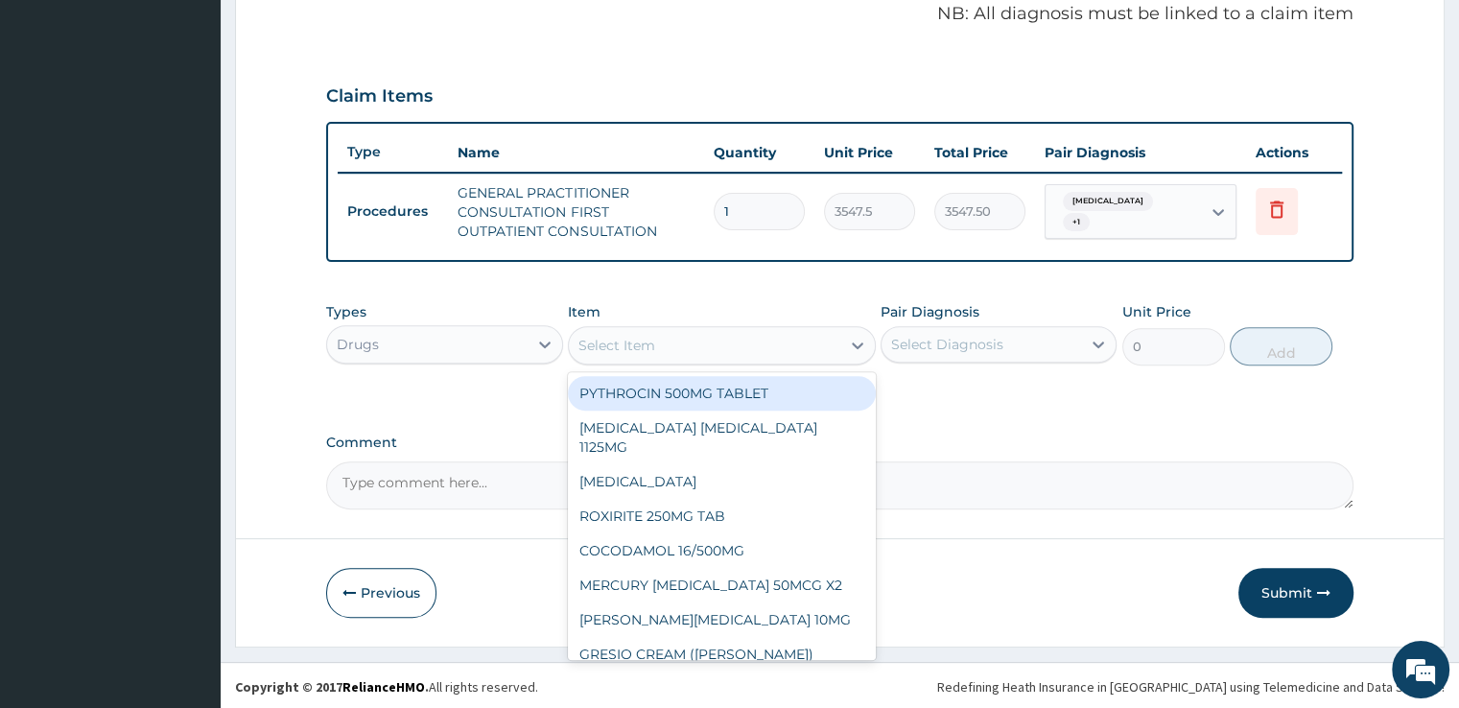
click at [714, 346] on div "Select Item" at bounding box center [704, 345] width 271 height 31
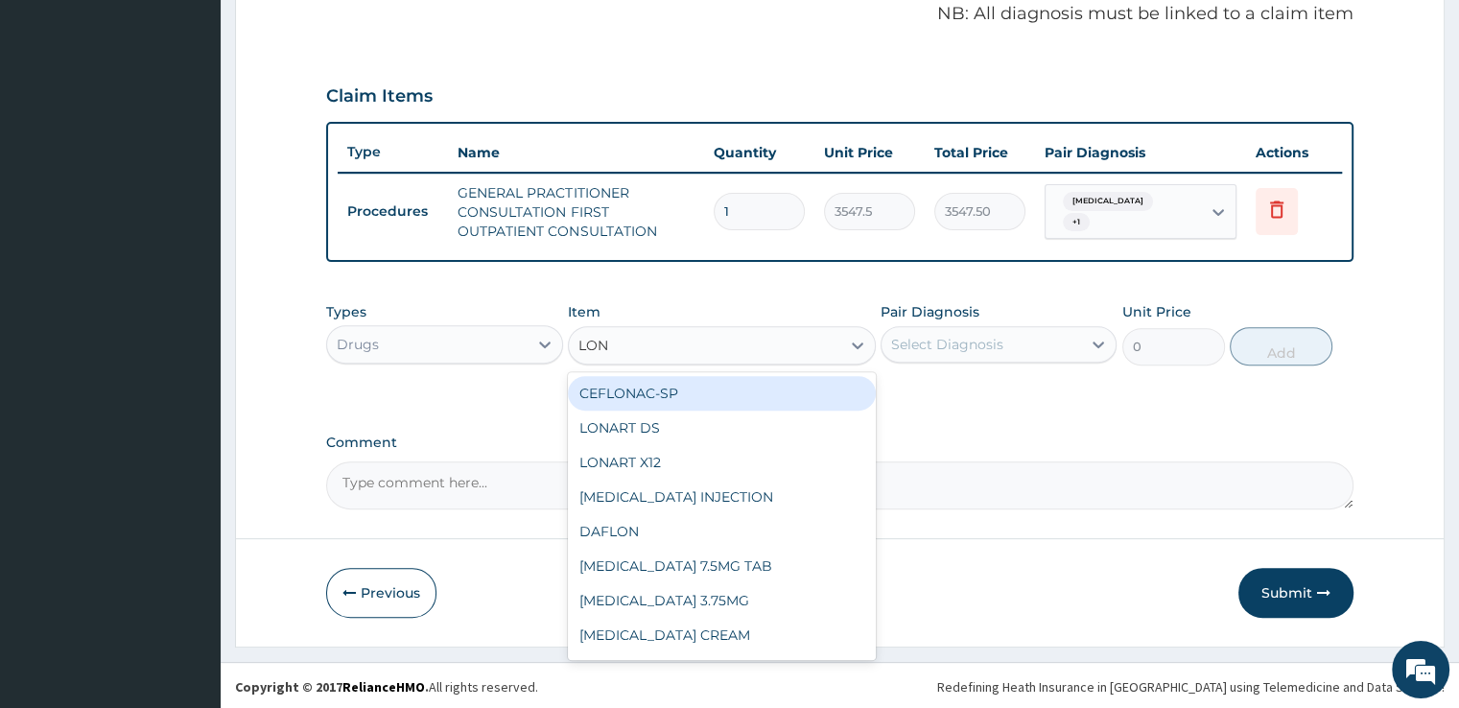
type input "LONA"
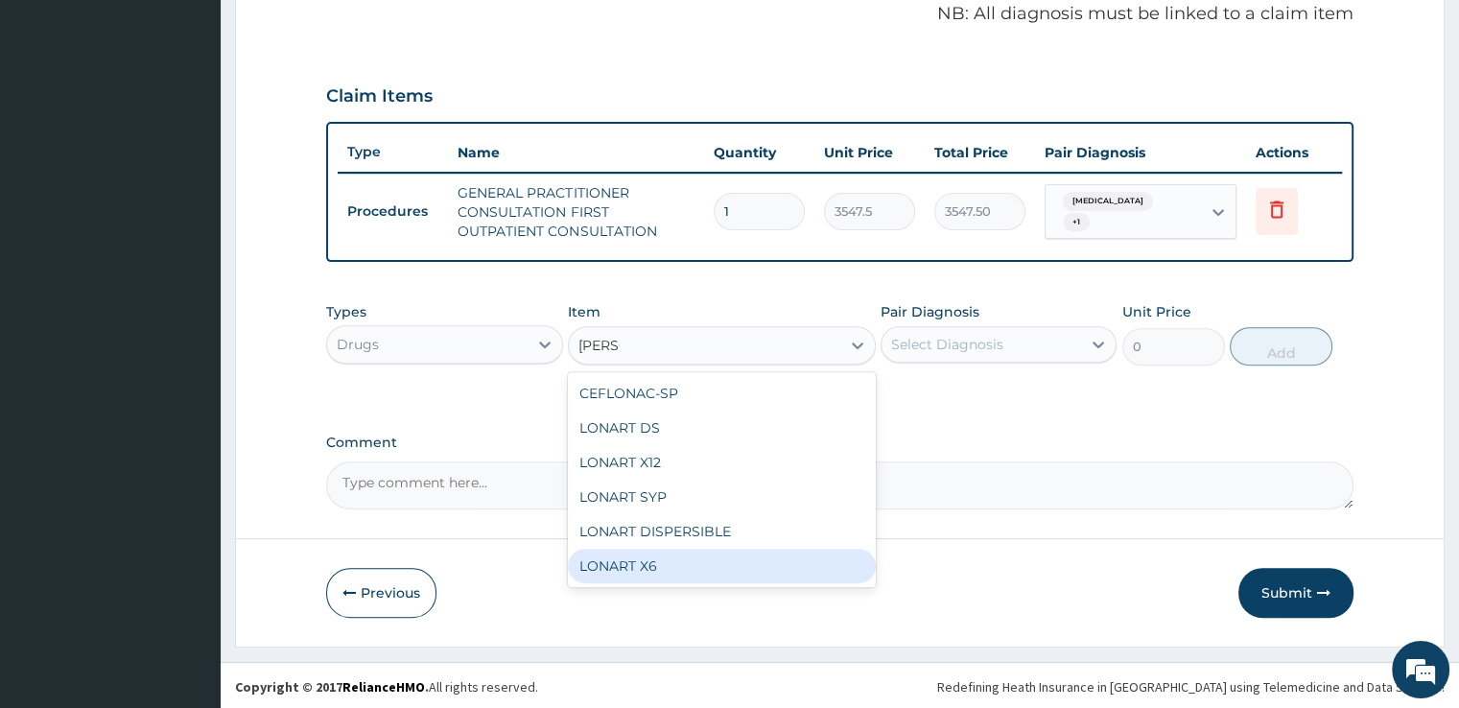
click at [646, 573] on div "LONART X6" at bounding box center [722, 566] width 308 height 35
type input "473.00000000000006"
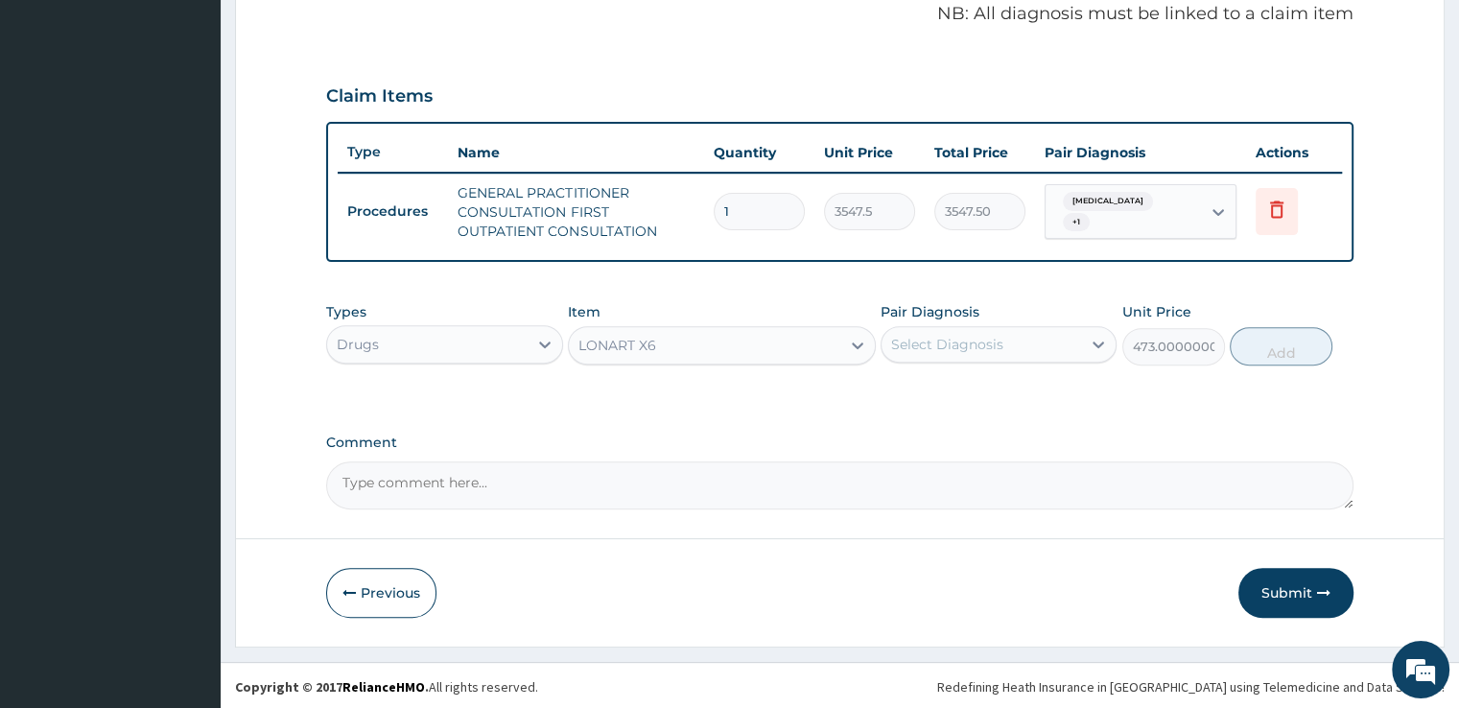
click at [963, 346] on div "Select Diagnosis" at bounding box center [947, 344] width 112 height 19
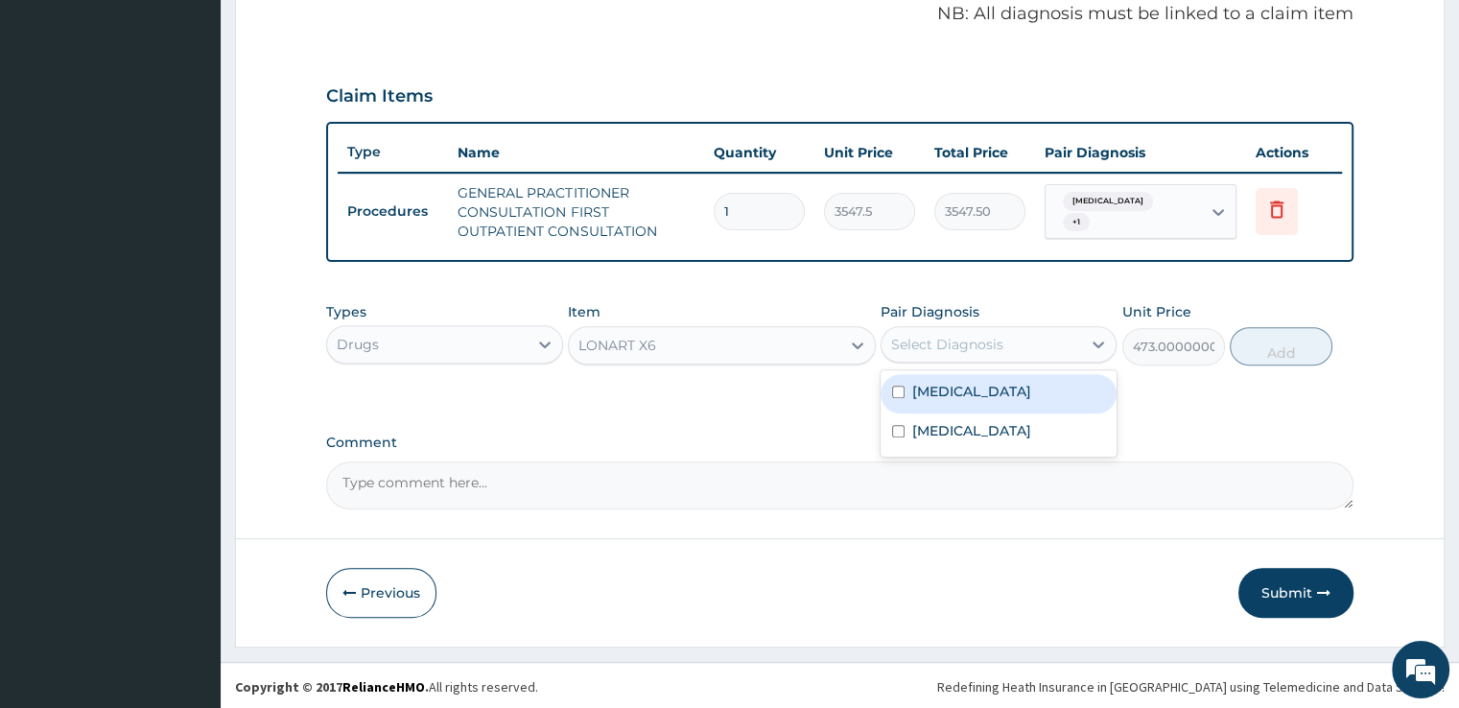
click at [966, 374] on div "[MEDICAL_DATA]" at bounding box center [999, 393] width 236 height 39
checkbox input "true"
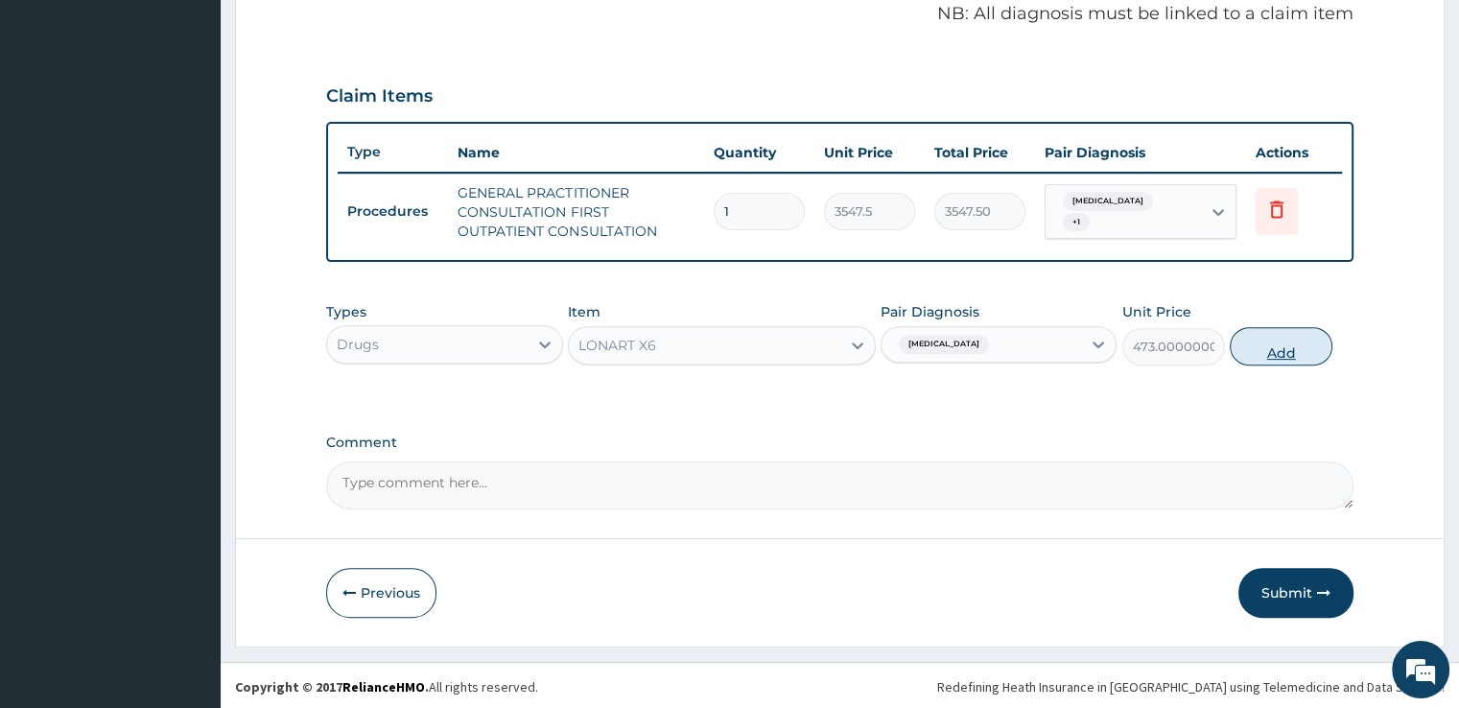
click at [1266, 358] on button "Add" at bounding box center [1281, 346] width 103 height 38
type input "0"
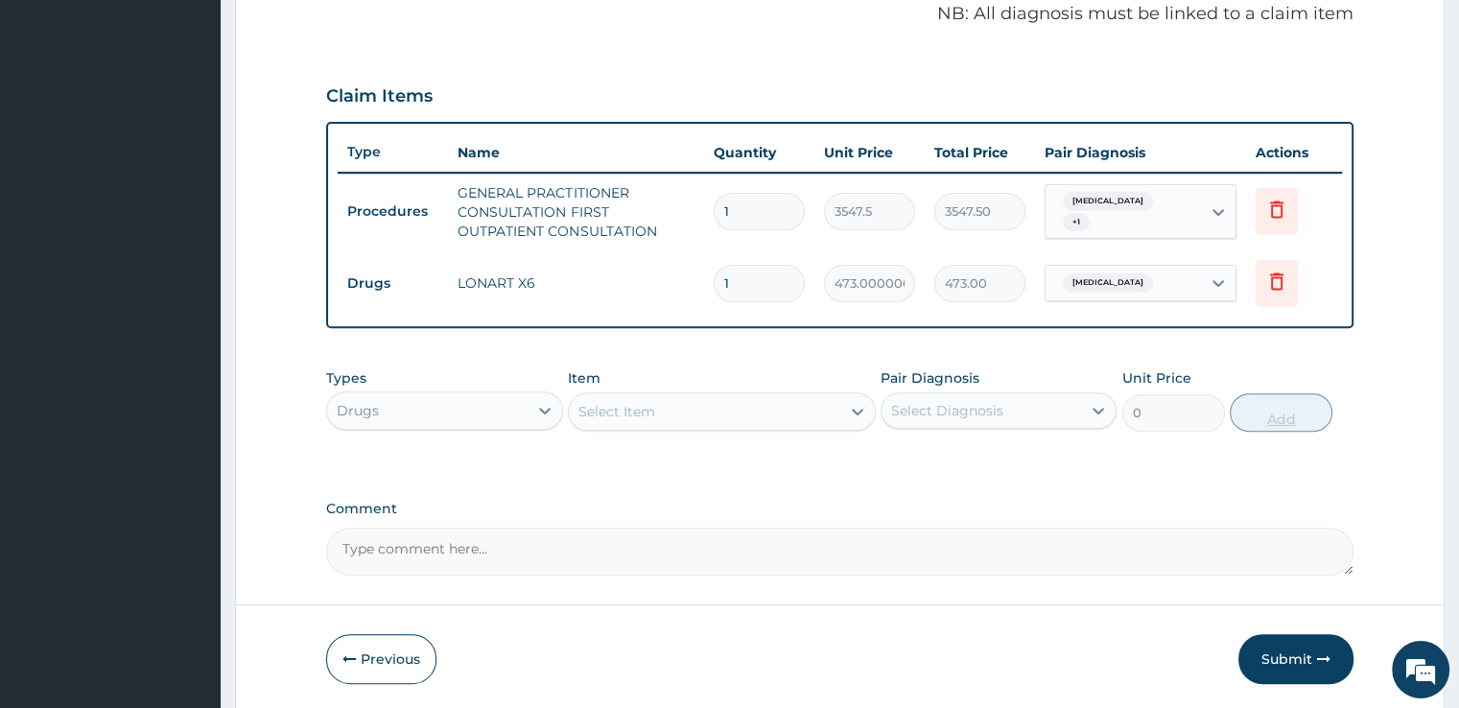
type input "0.00"
type input "6"
type input "2838.00"
type input "6"
click at [625, 397] on div "Select Item" at bounding box center [704, 411] width 271 height 31
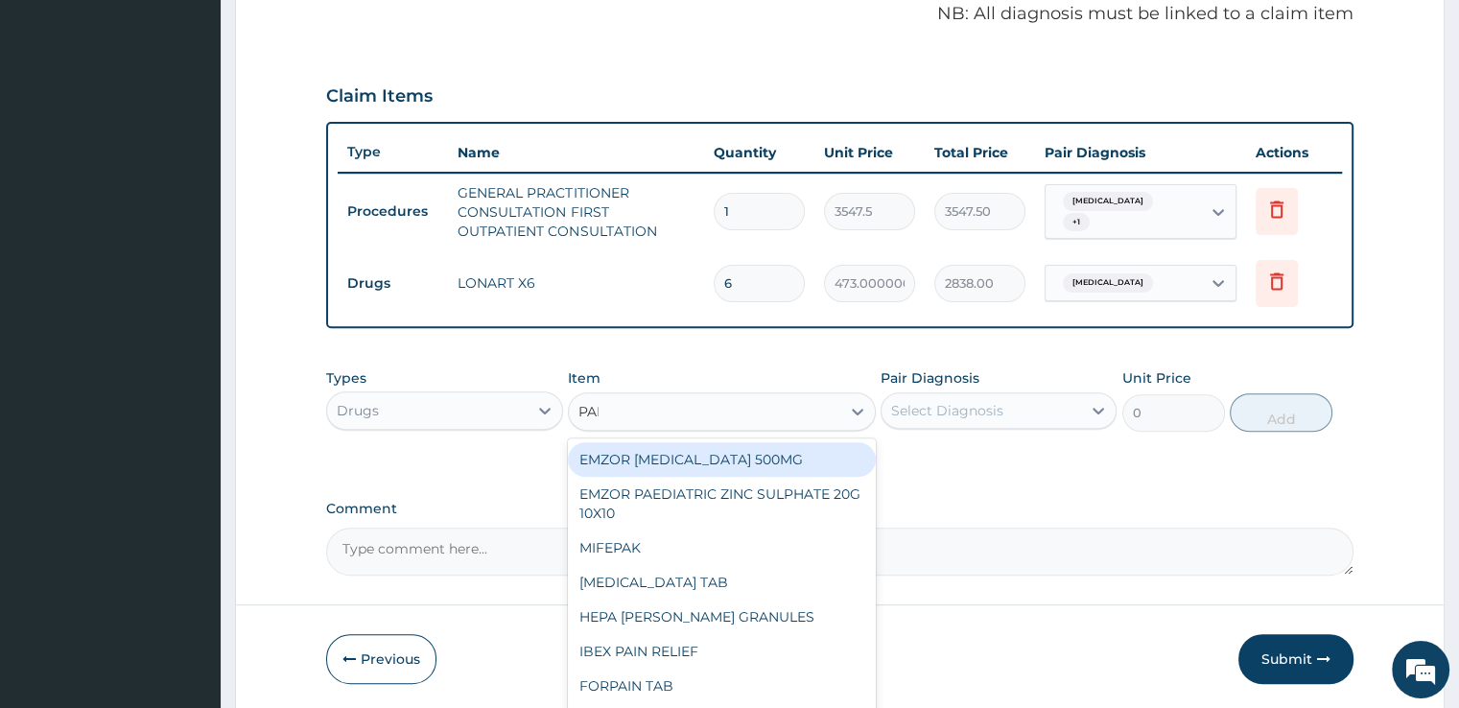
type input "PARA"
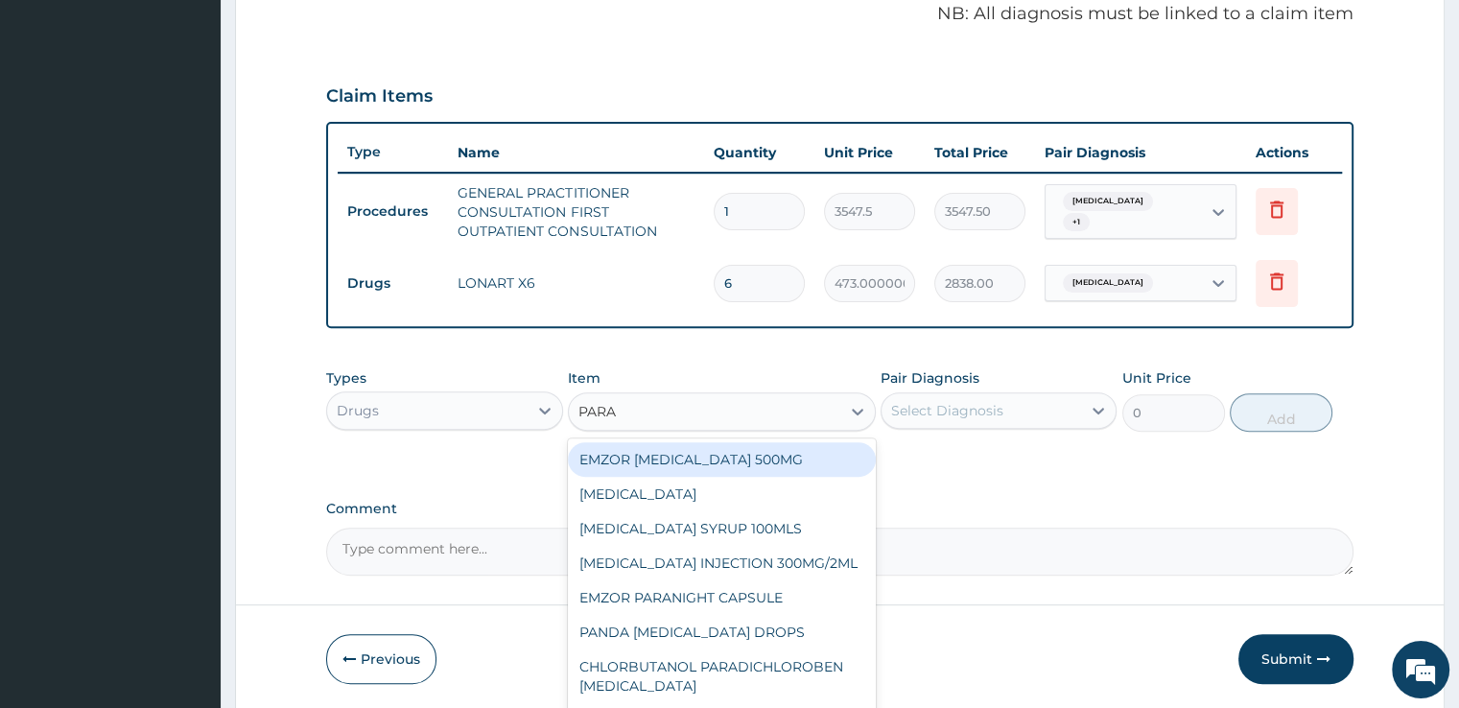
click at [652, 444] on div "EMZOR [MEDICAL_DATA] 500MG" at bounding box center [722, 459] width 308 height 35
type input "23.65"
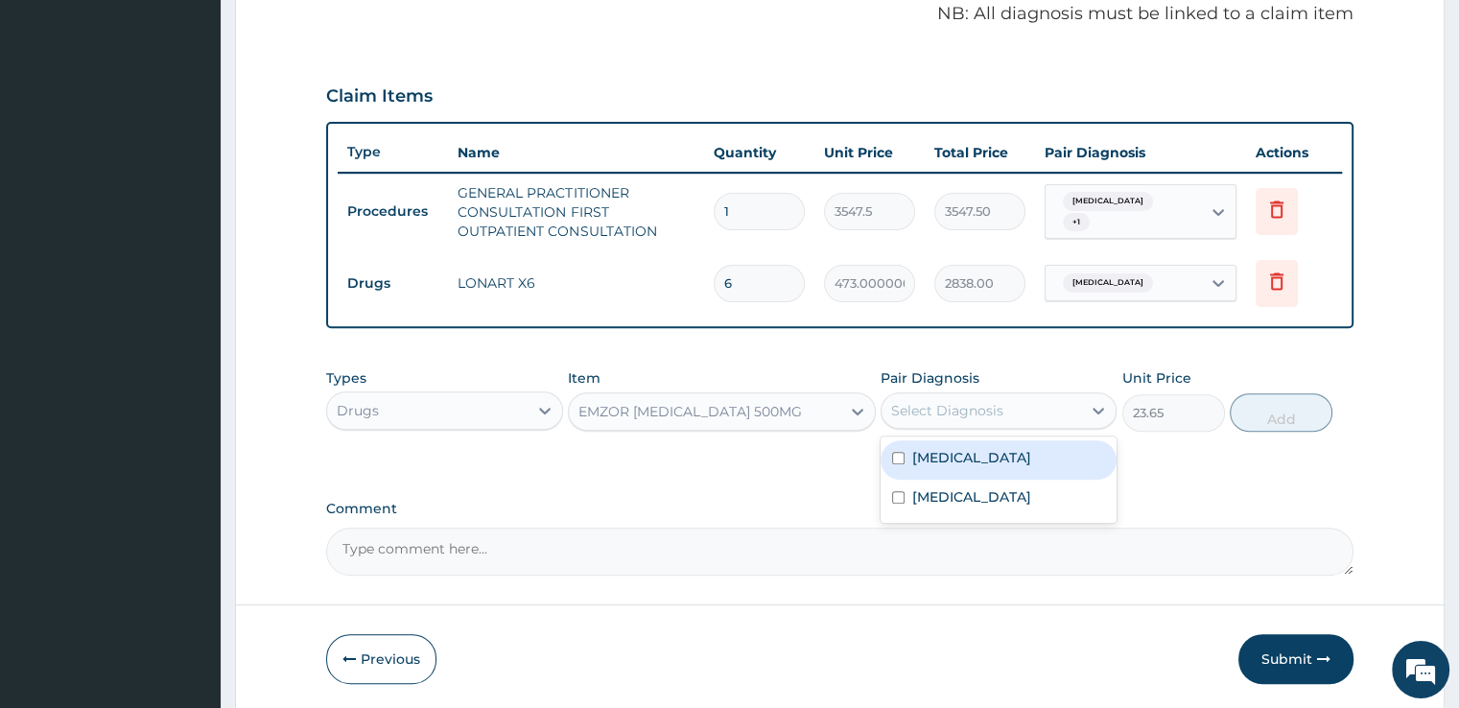
click at [978, 395] on div "Select Diagnosis" at bounding box center [981, 410] width 200 height 31
click at [976, 454] on div "[MEDICAL_DATA]" at bounding box center [999, 459] width 236 height 39
checkbox input "true"
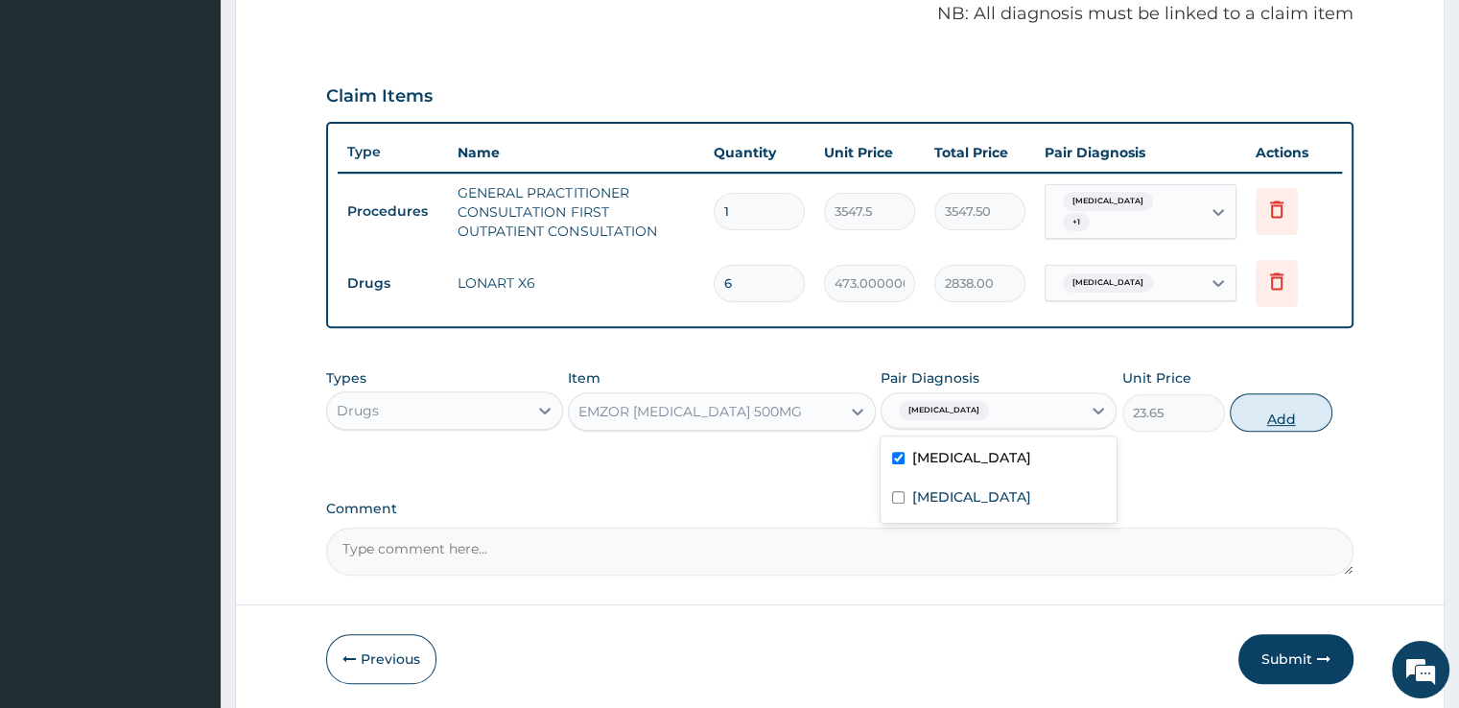
click at [1274, 423] on button "Add" at bounding box center [1281, 412] width 103 height 38
type input "0"
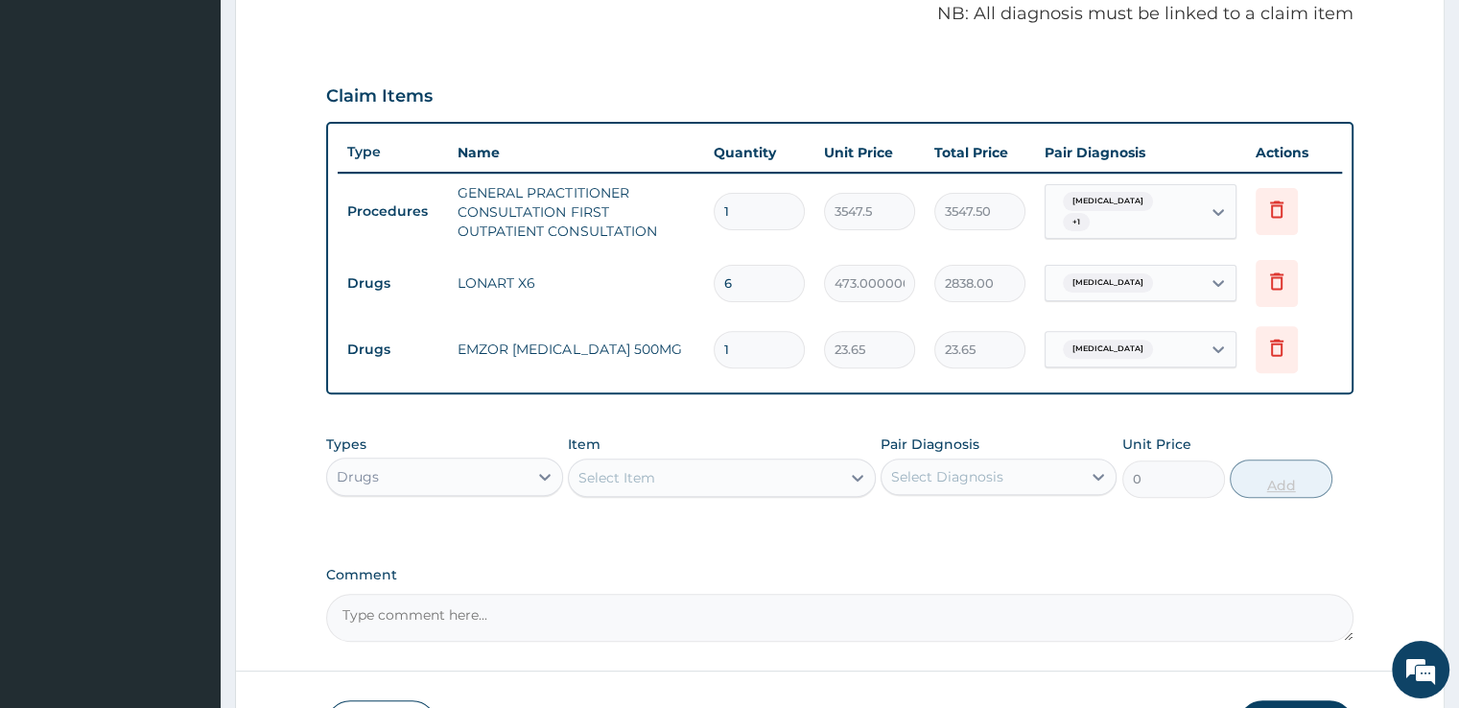
type input "15"
type input "354.75"
type input "15"
click at [635, 474] on div "Select Item" at bounding box center [616, 477] width 77 height 19
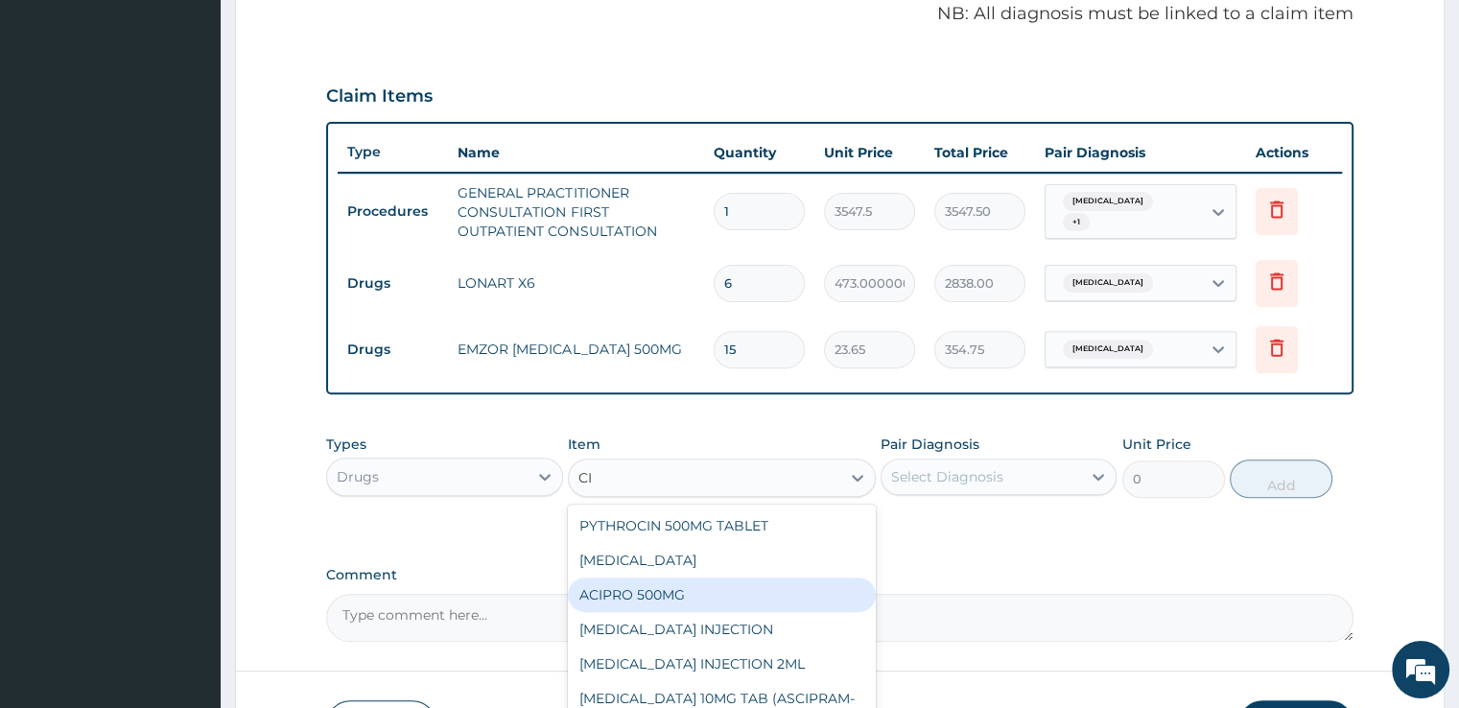
type input "C"
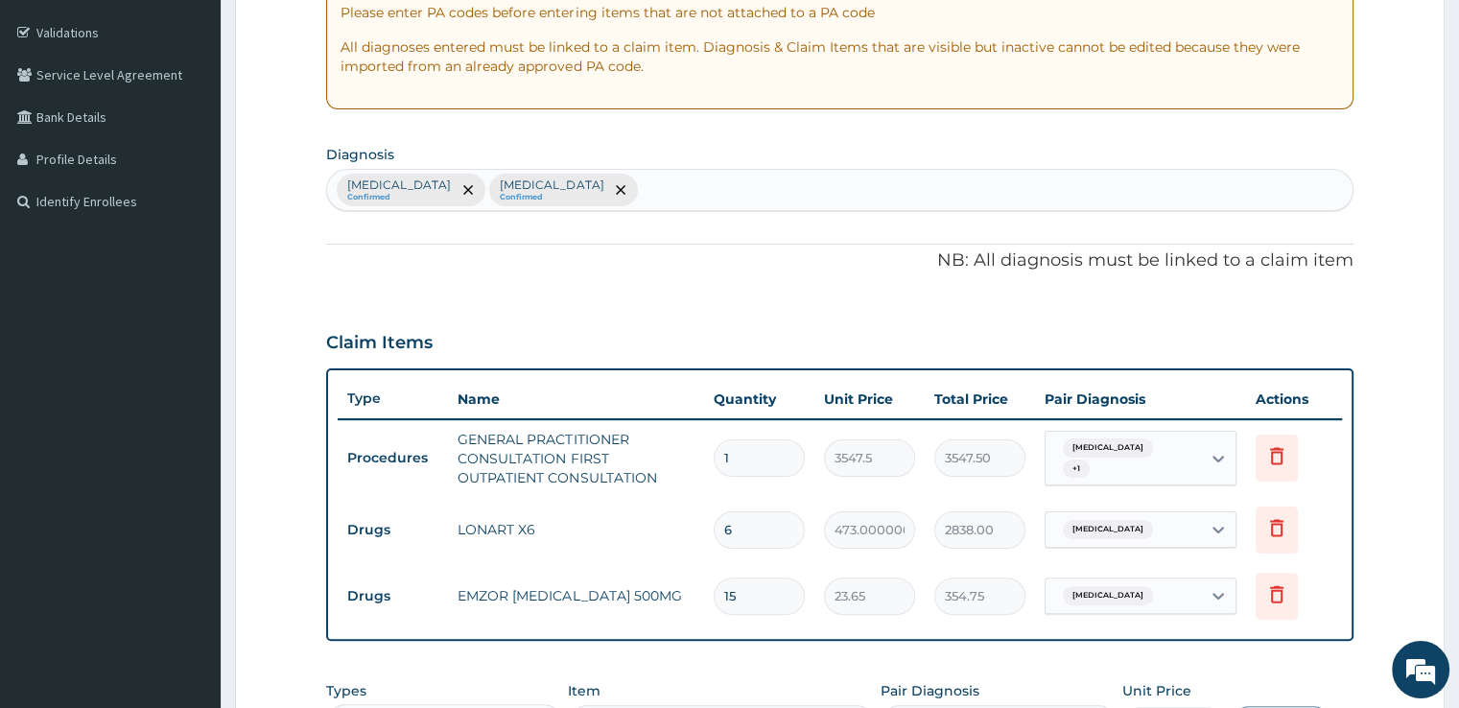
scroll to position [340, 0]
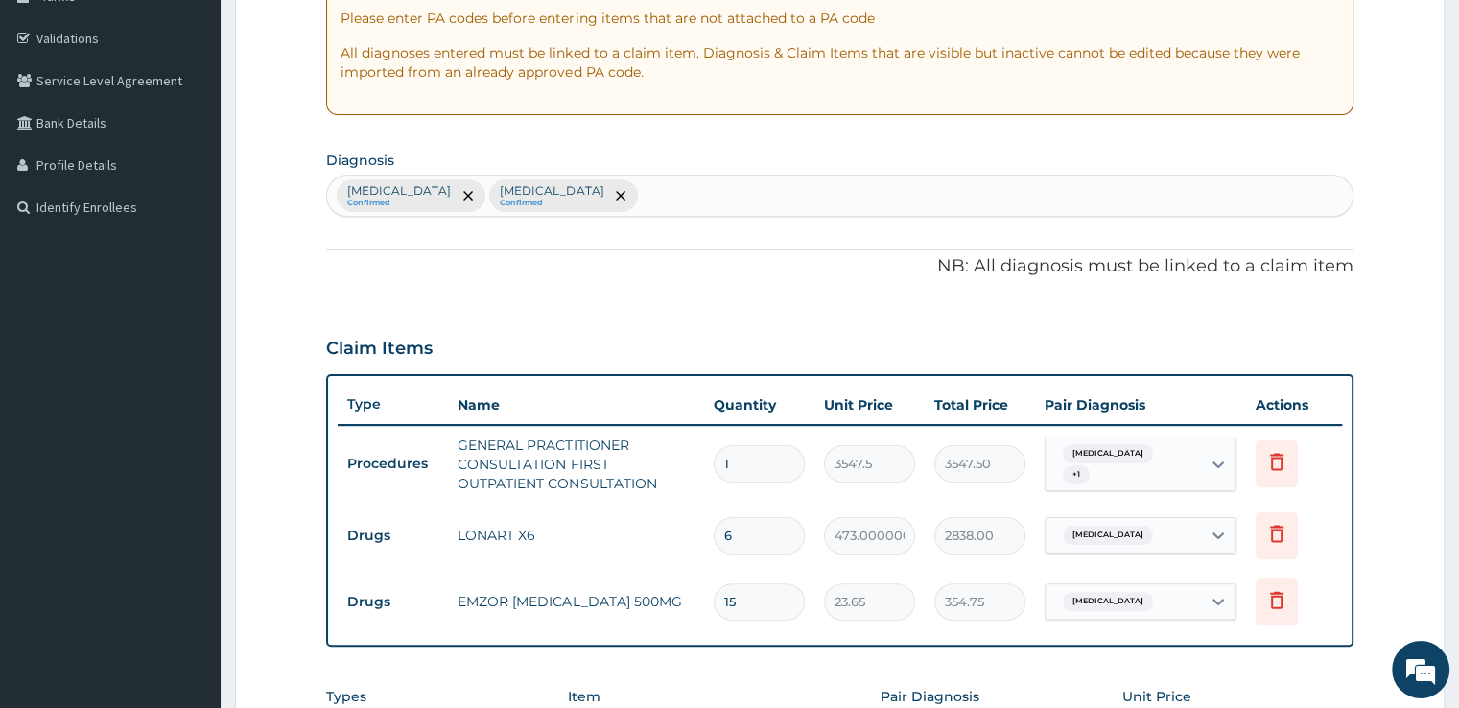
click at [651, 177] on div "Malaria Confirmed Upper respiratory infection Confirmed" at bounding box center [839, 196] width 1024 height 40
type input "SEPSI"
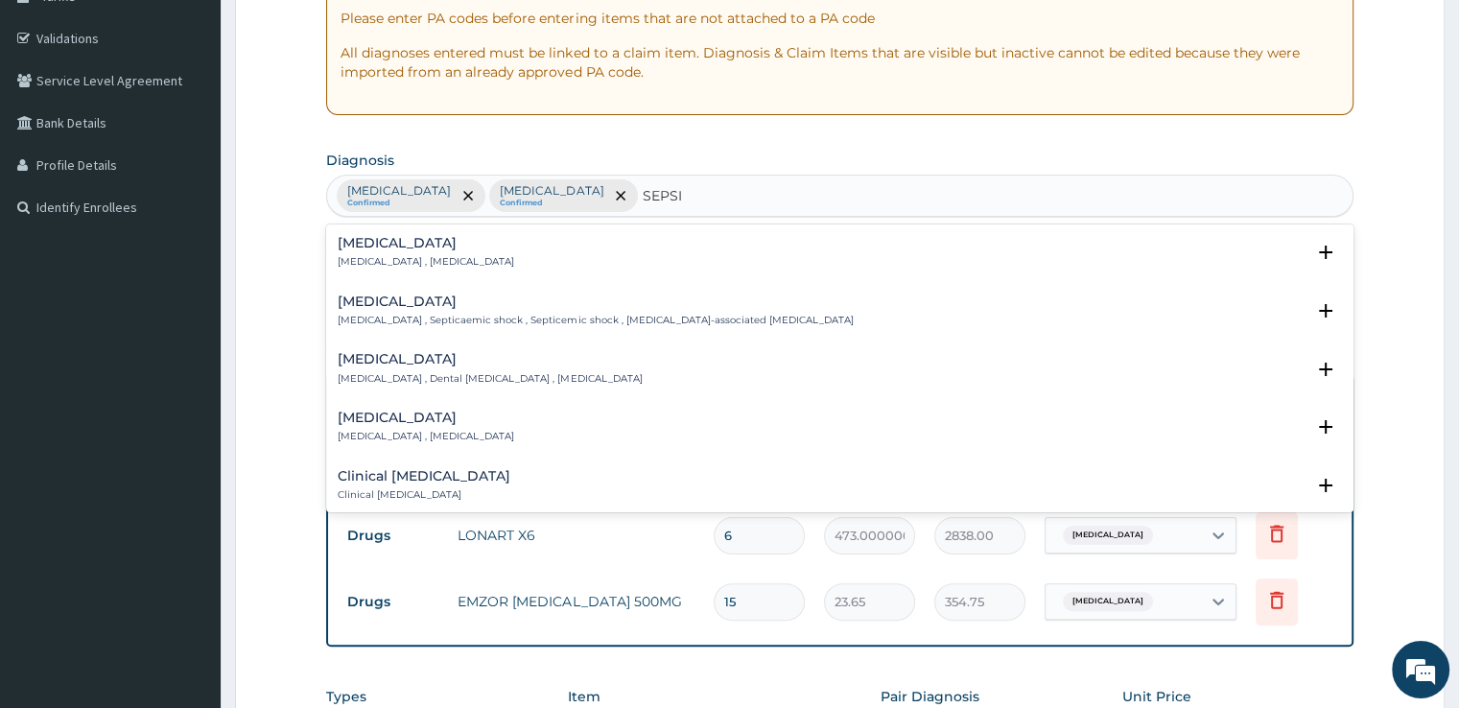
click at [418, 262] on p "Systemic infection , Sepsis" at bounding box center [426, 261] width 176 height 13
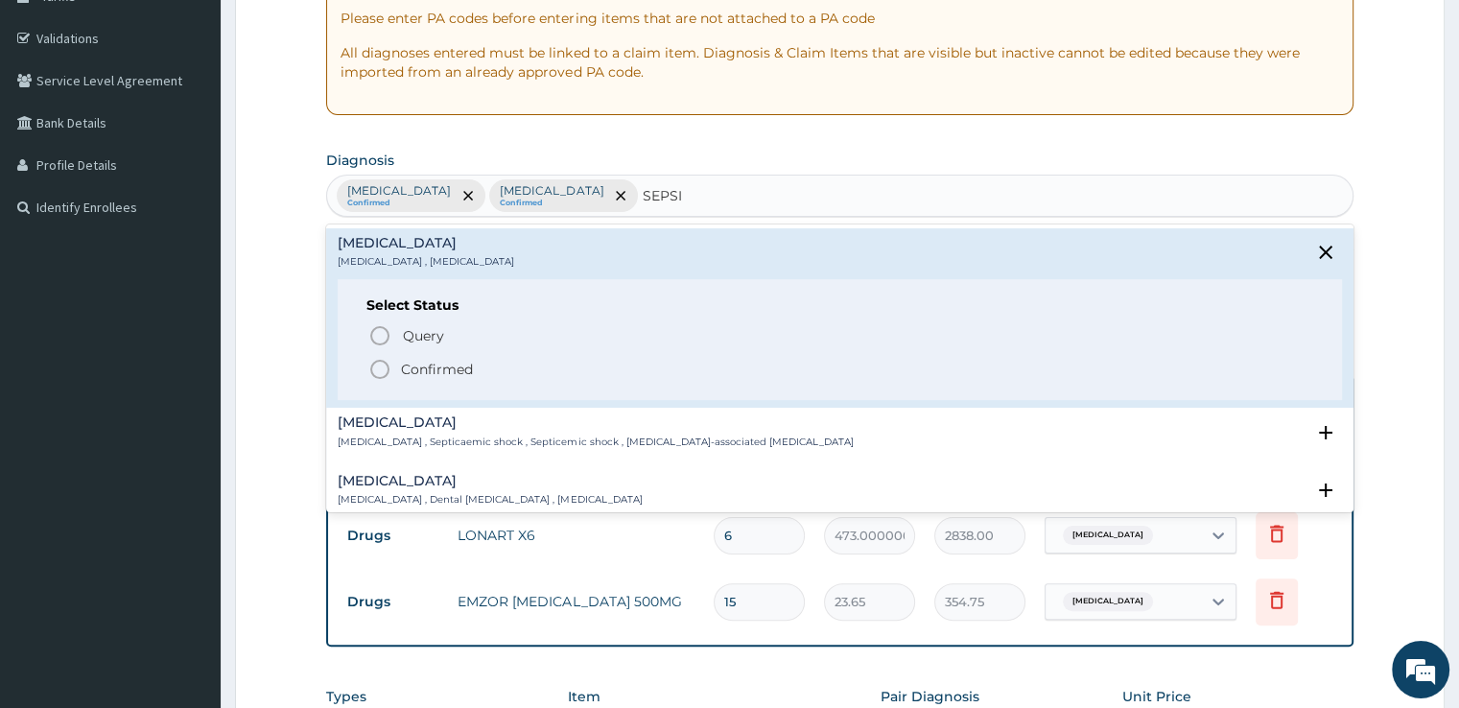
click at [384, 365] on icon "status option filled" at bounding box center [379, 369] width 23 height 23
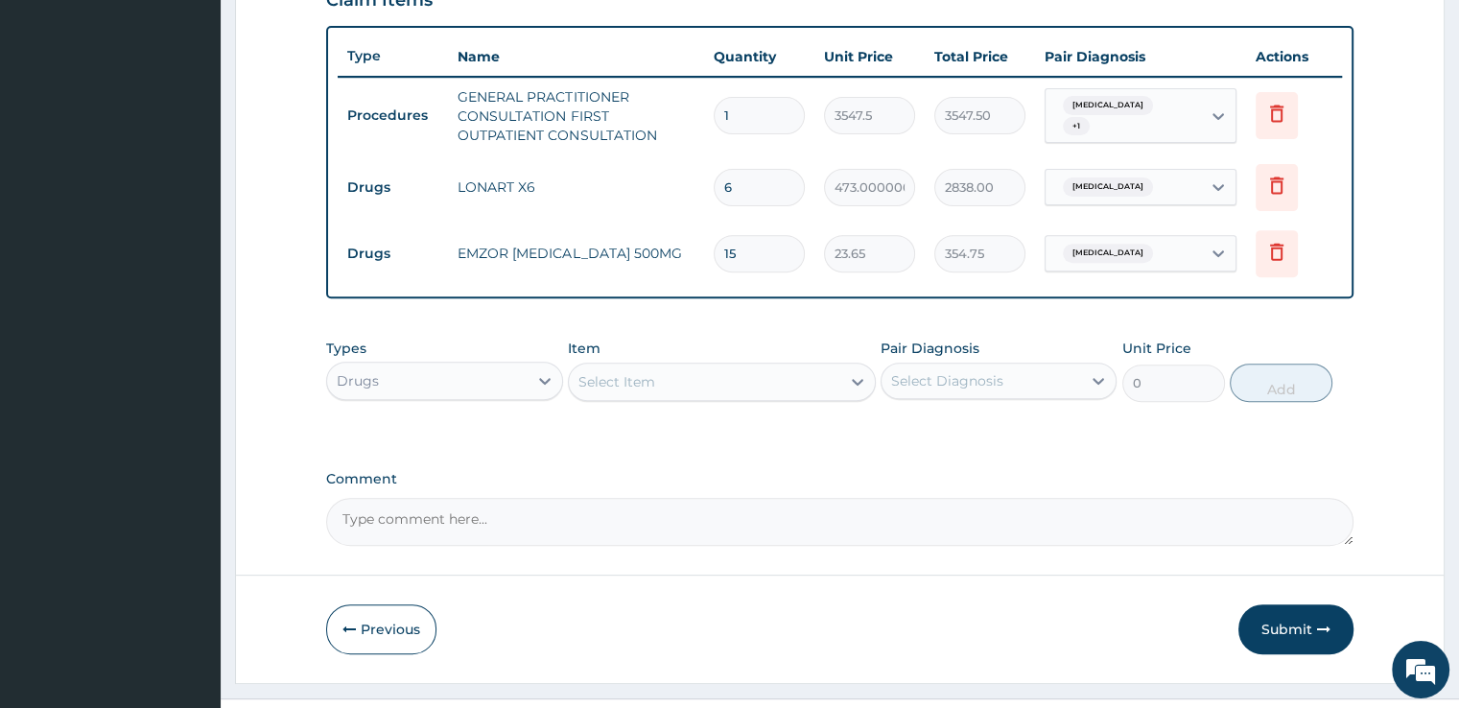
scroll to position [701, 0]
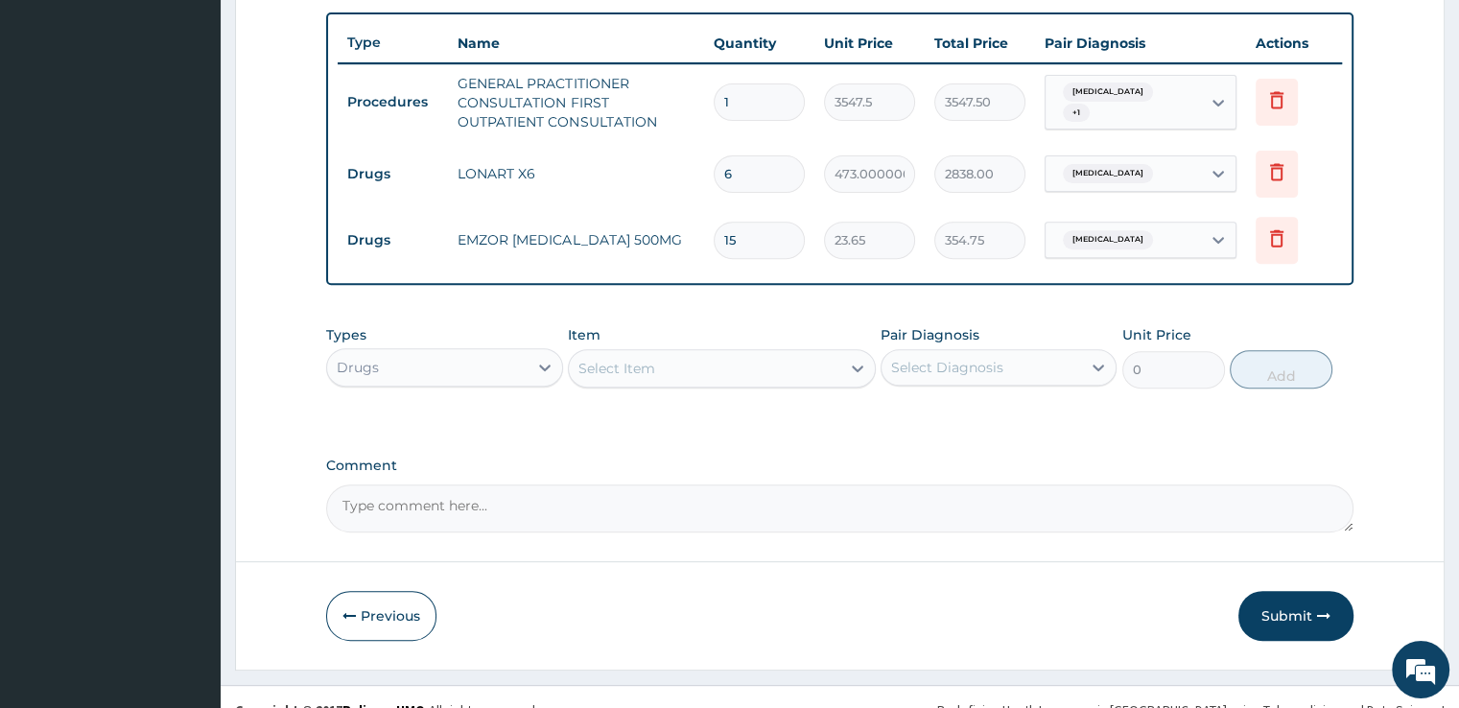
click at [685, 363] on div "Select Item" at bounding box center [704, 368] width 271 height 31
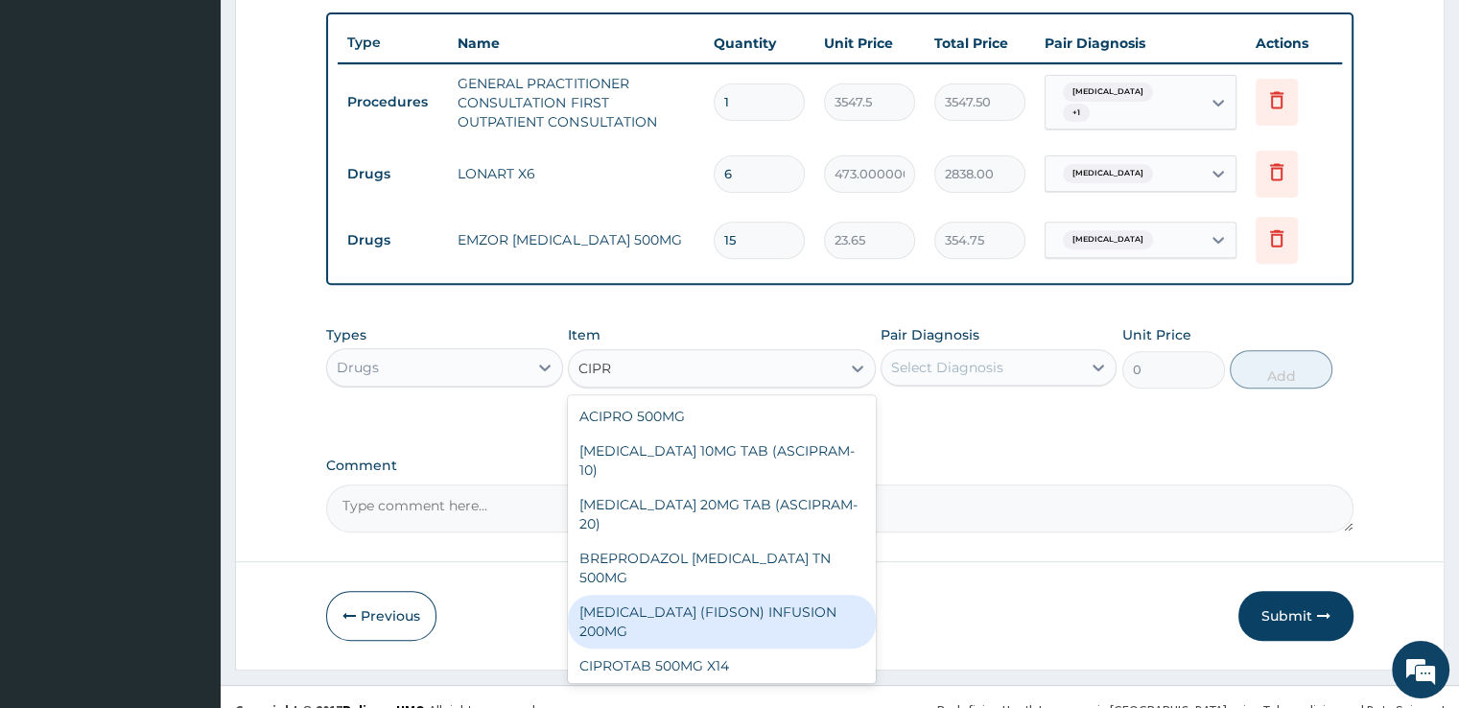
type input "CIPRO"
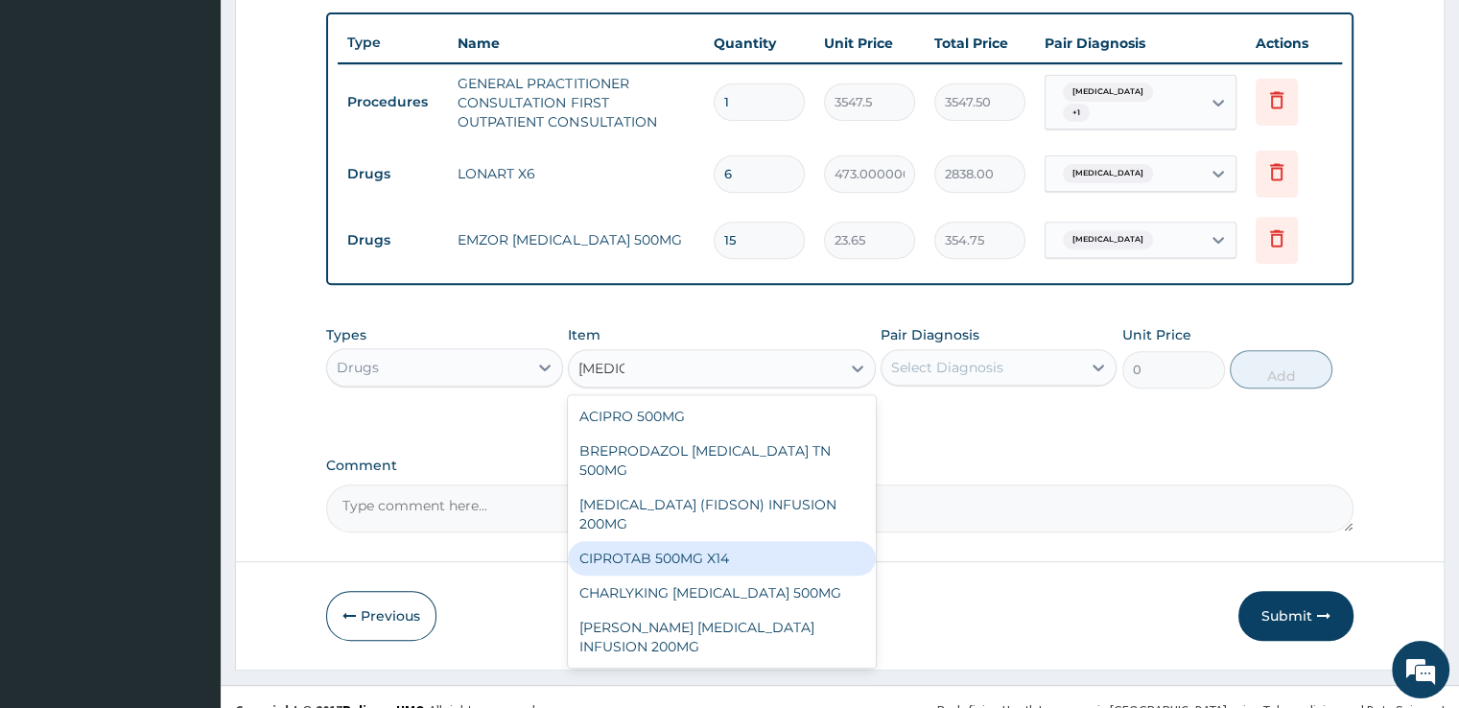
click at [755, 541] on div "CIPROTAB 500MG X14" at bounding box center [722, 558] width 308 height 35
type input "319.275"
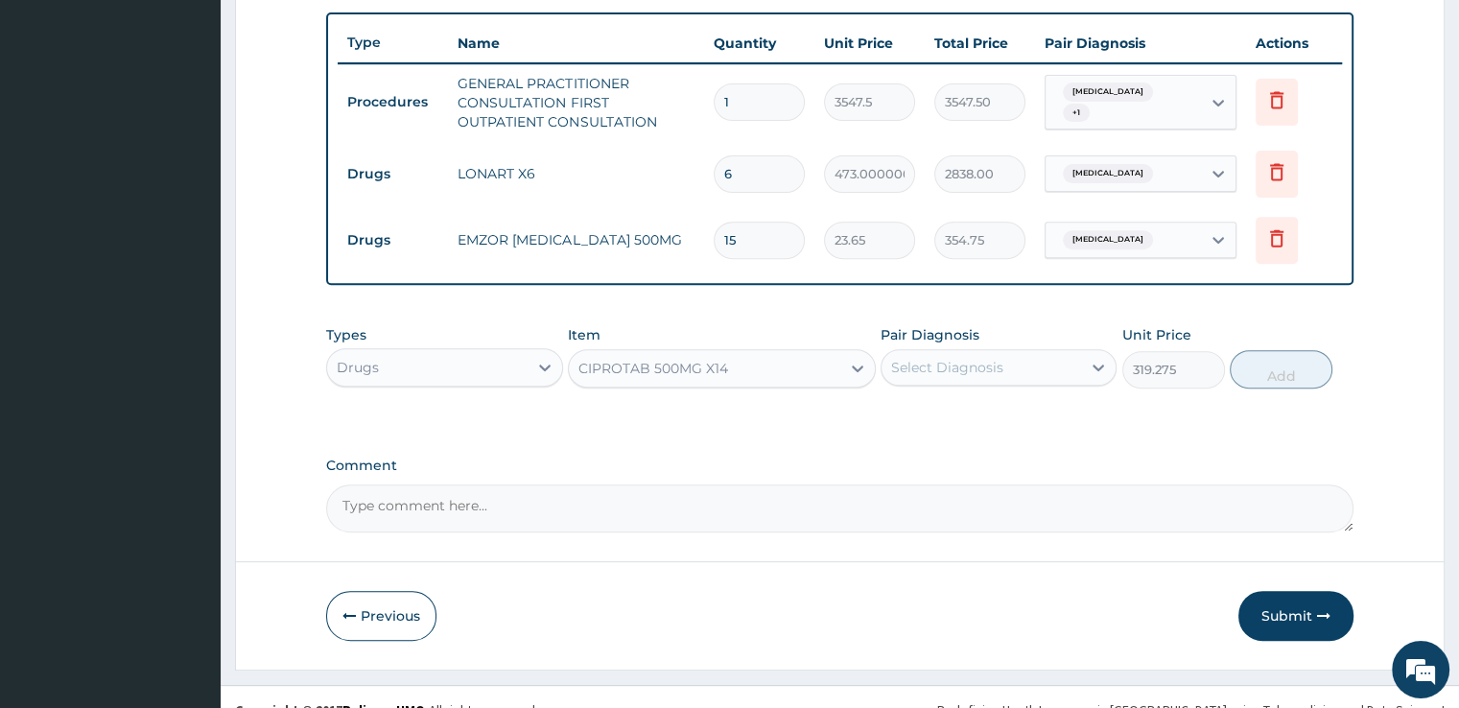
click at [1014, 362] on div "Select Diagnosis" at bounding box center [981, 367] width 200 height 31
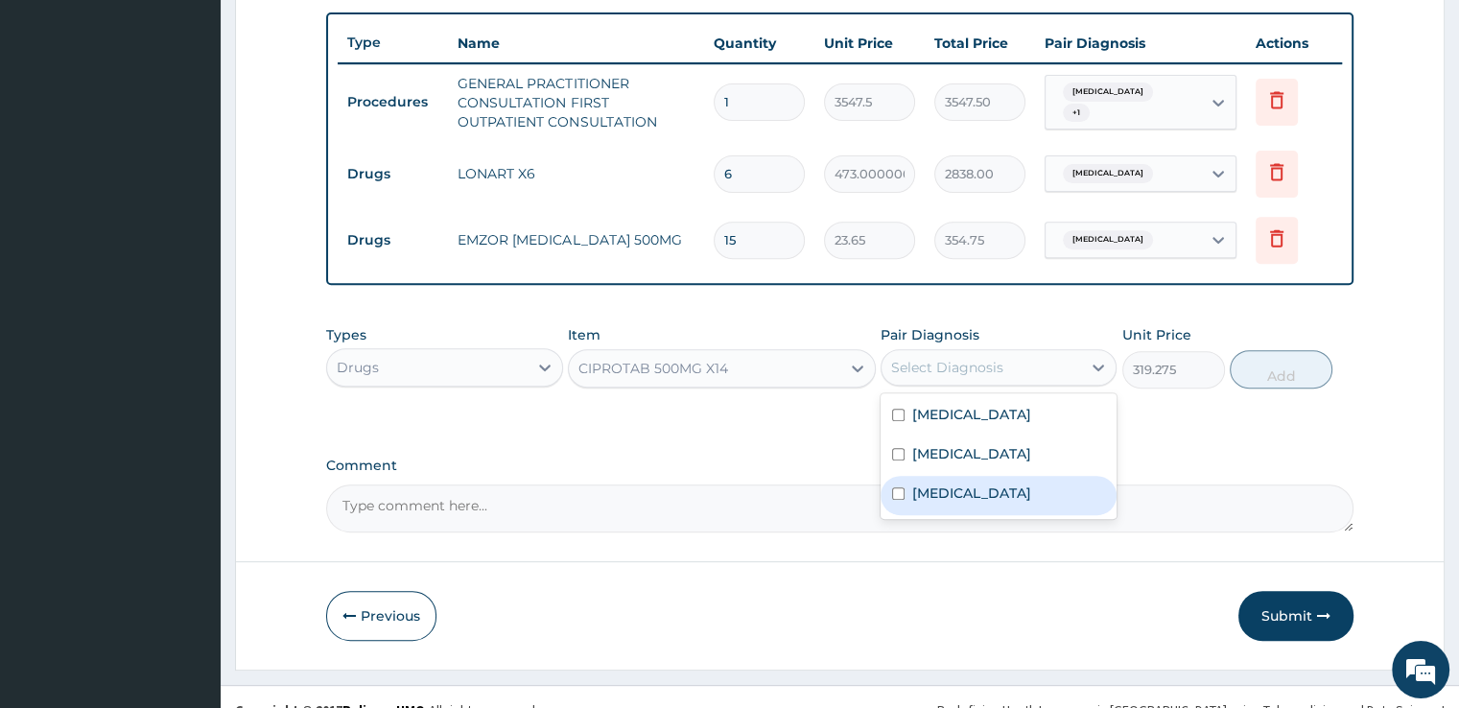
click at [996, 480] on div "[MEDICAL_DATA]" at bounding box center [999, 495] width 236 height 39
checkbox input "true"
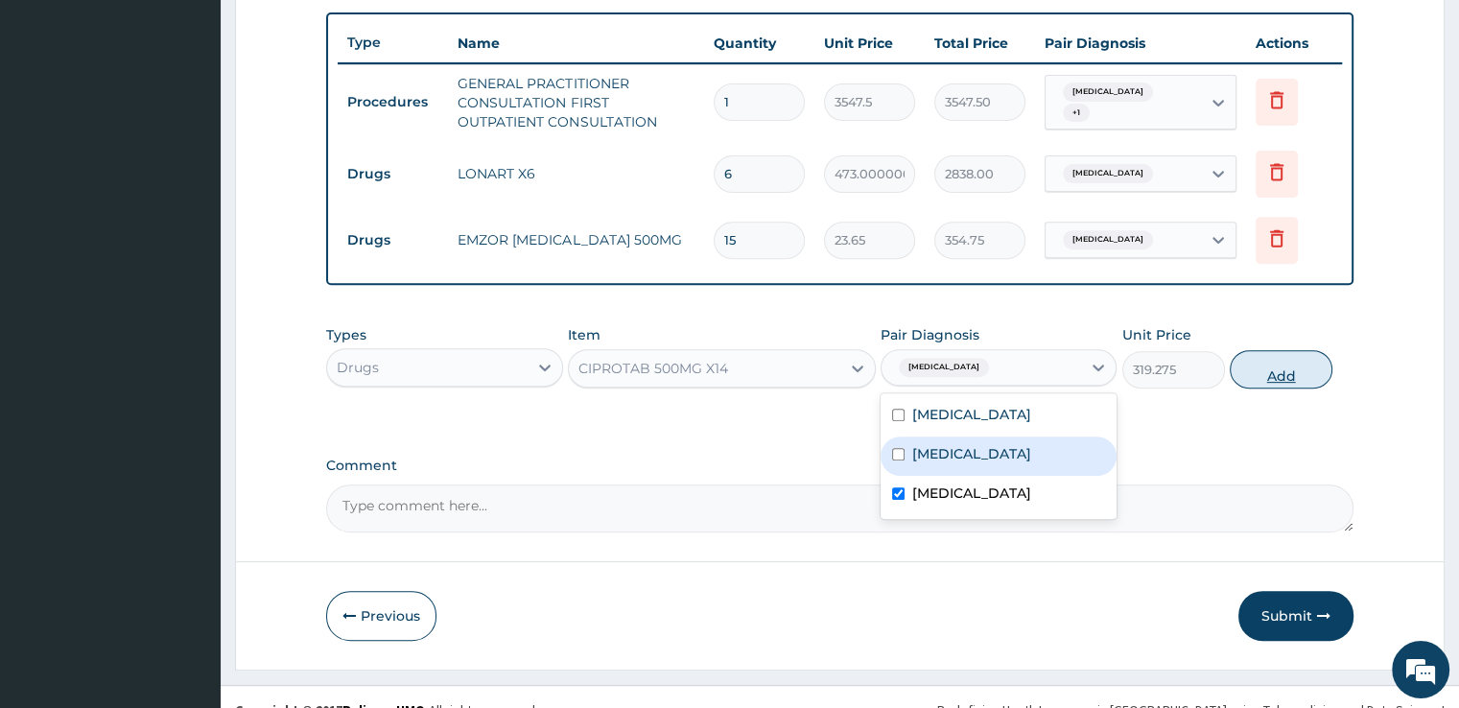
click at [1271, 379] on button "Add" at bounding box center [1281, 369] width 103 height 38
type input "0"
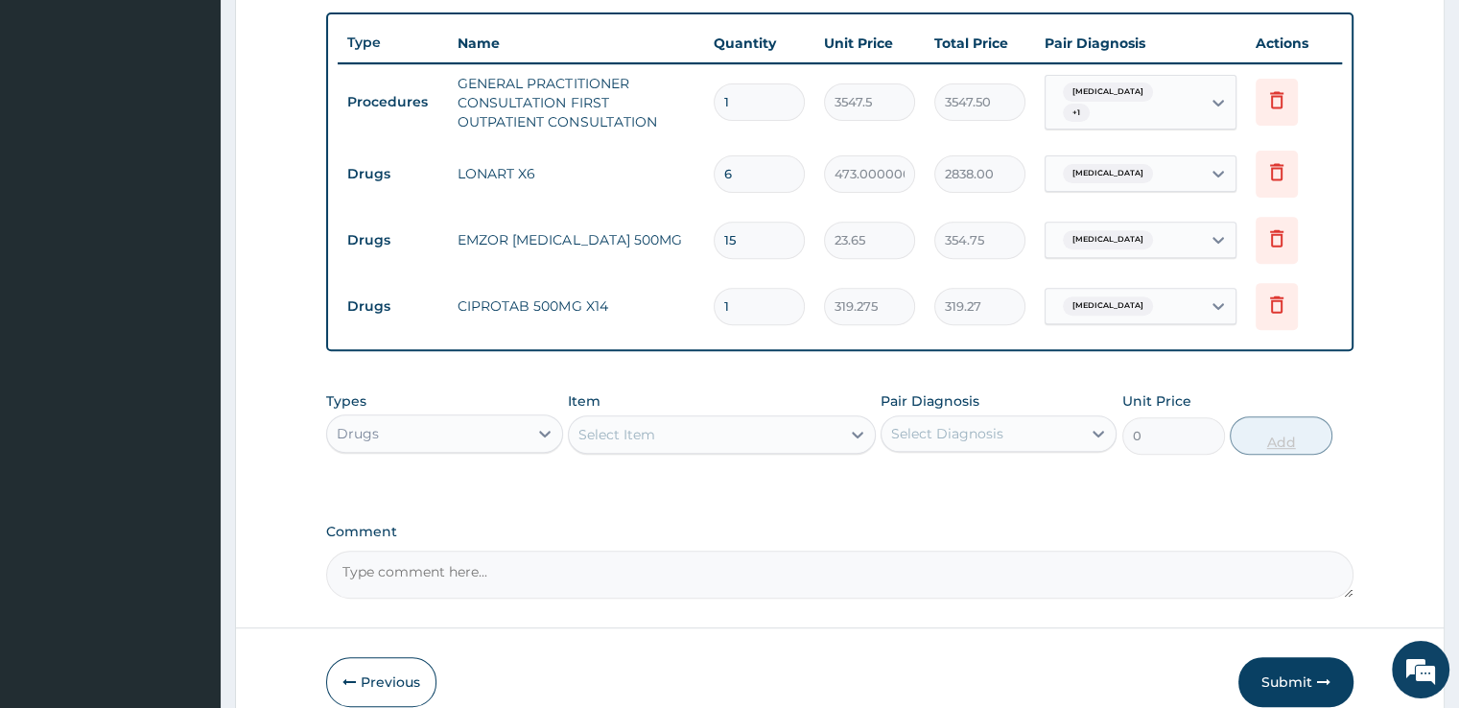
type input "10"
type input "3192.75"
type input "10"
click at [637, 425] on div "Select Item" at bounding box center [616, 434] width 77 height 19
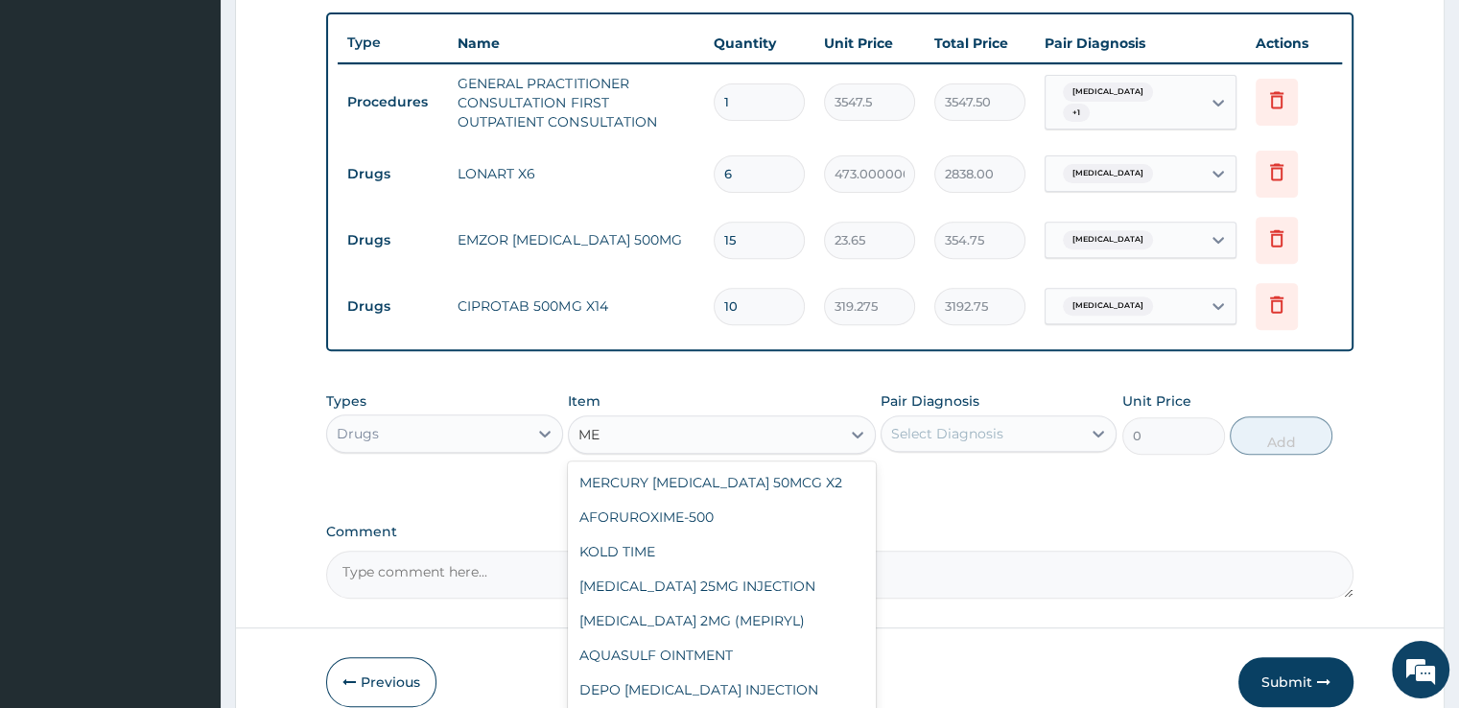
type input "M"
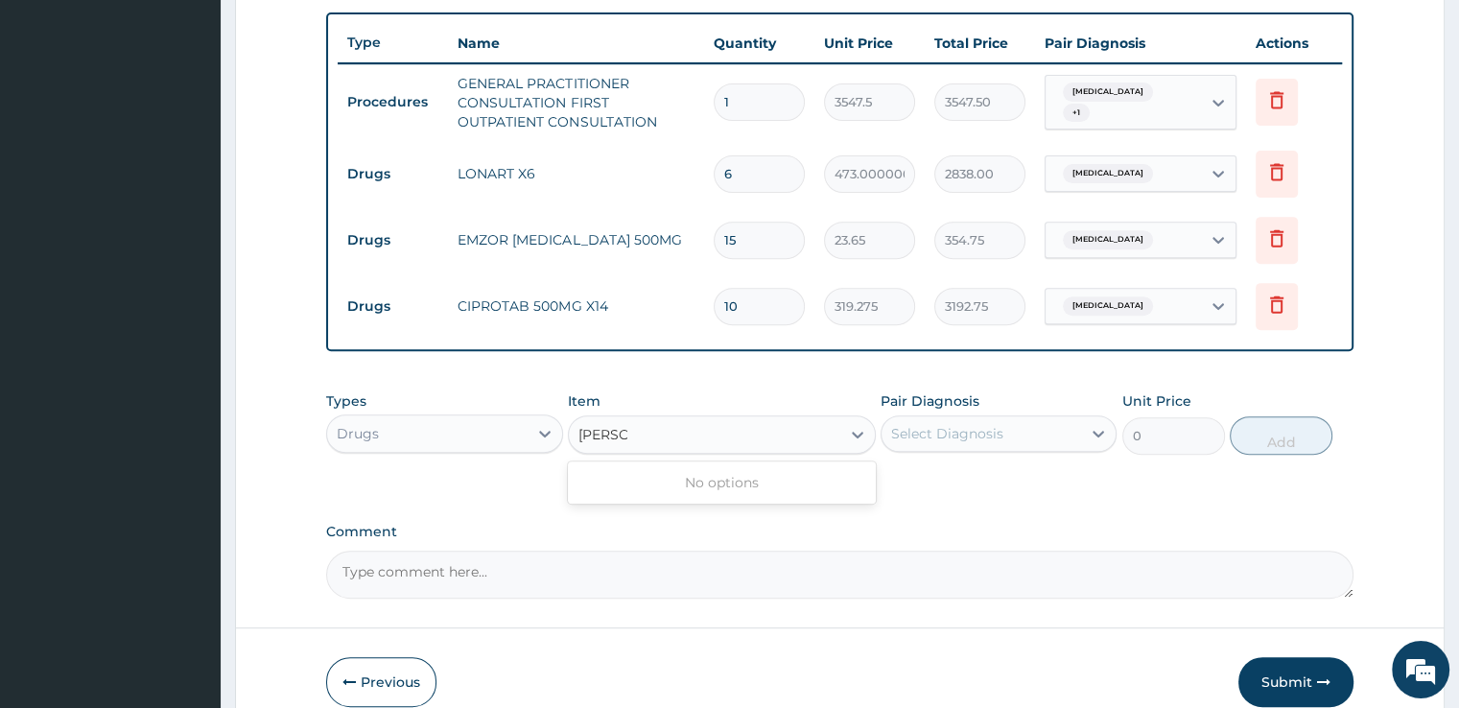
type input "FLAG"
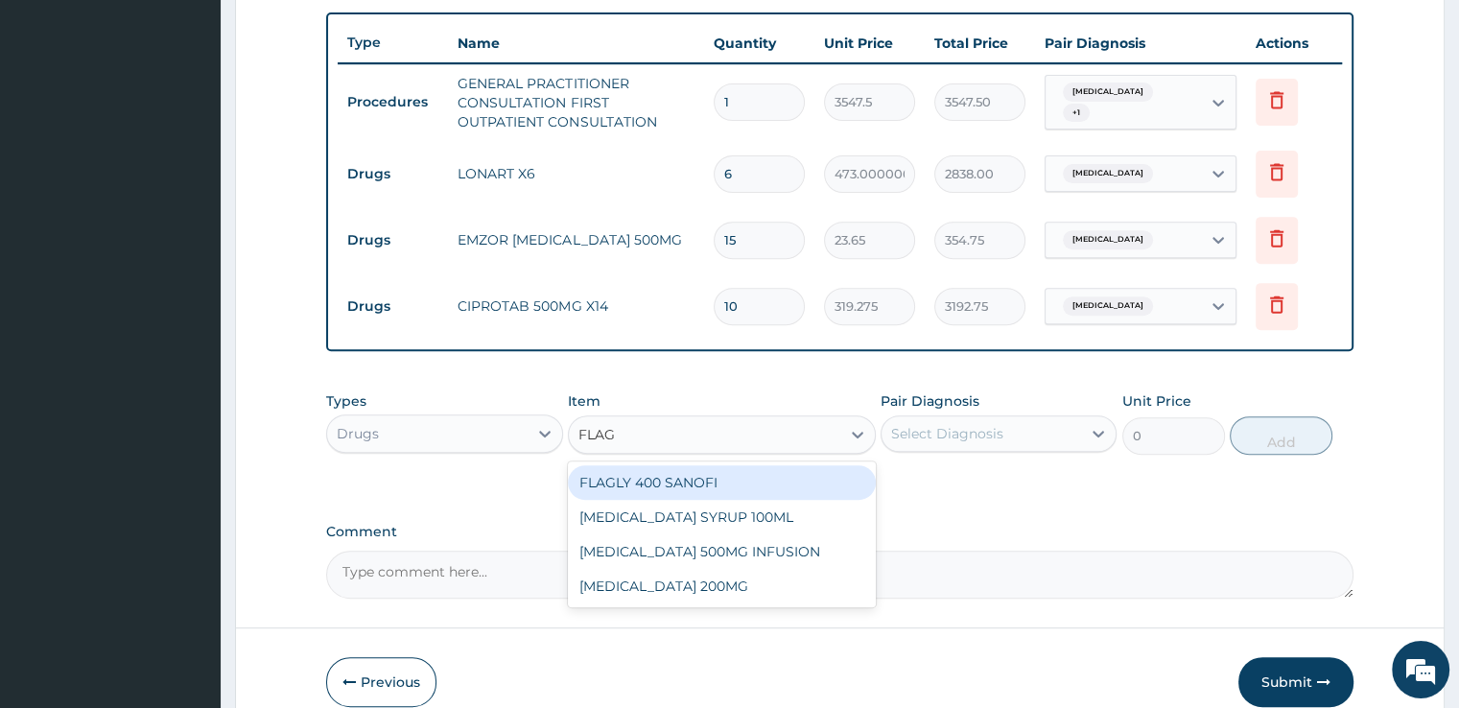
click at [657, 477] on div "FLAGLY 400 SANOFI" at bounding box center [722, 482] width 308 height 35
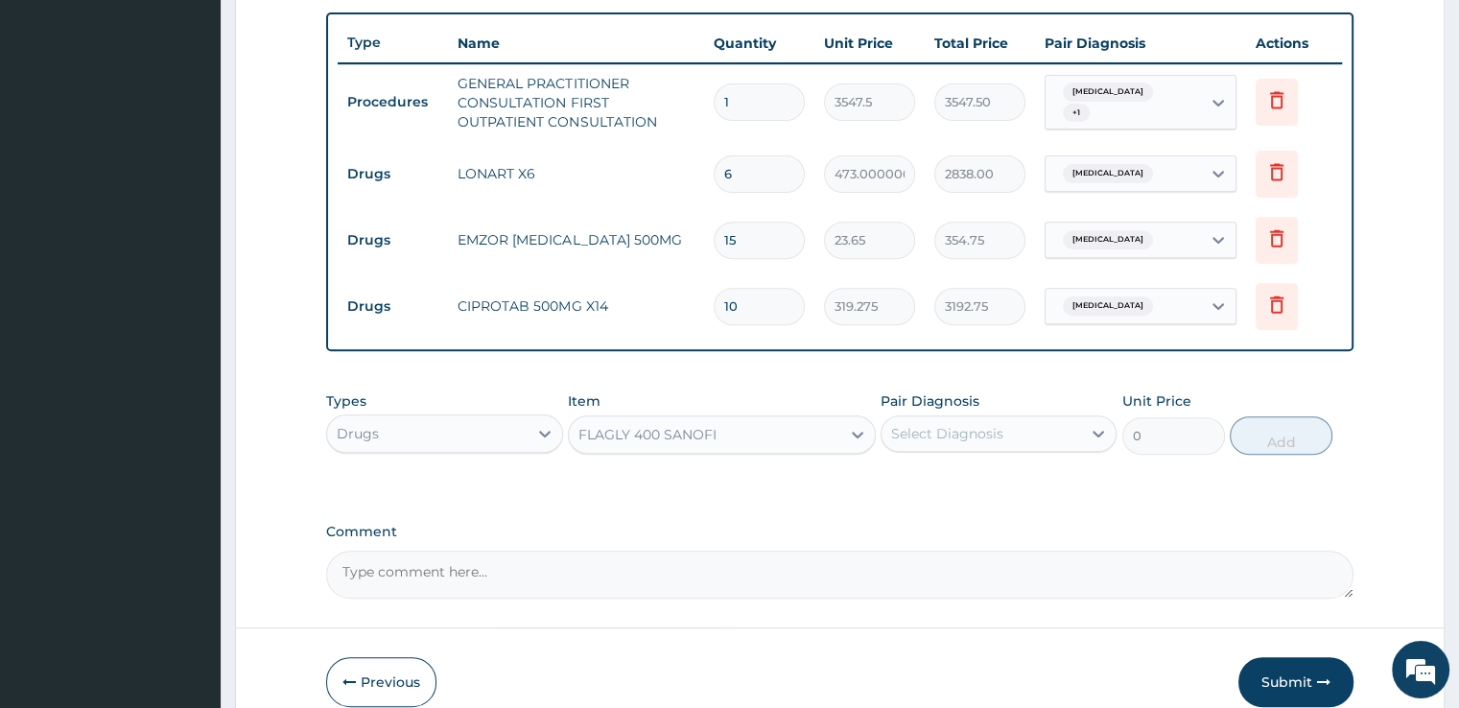
type input "70.95"
click at [935, 424] on div "Select Diagnosis" at bounding box center [947, 433] width 112 height 19
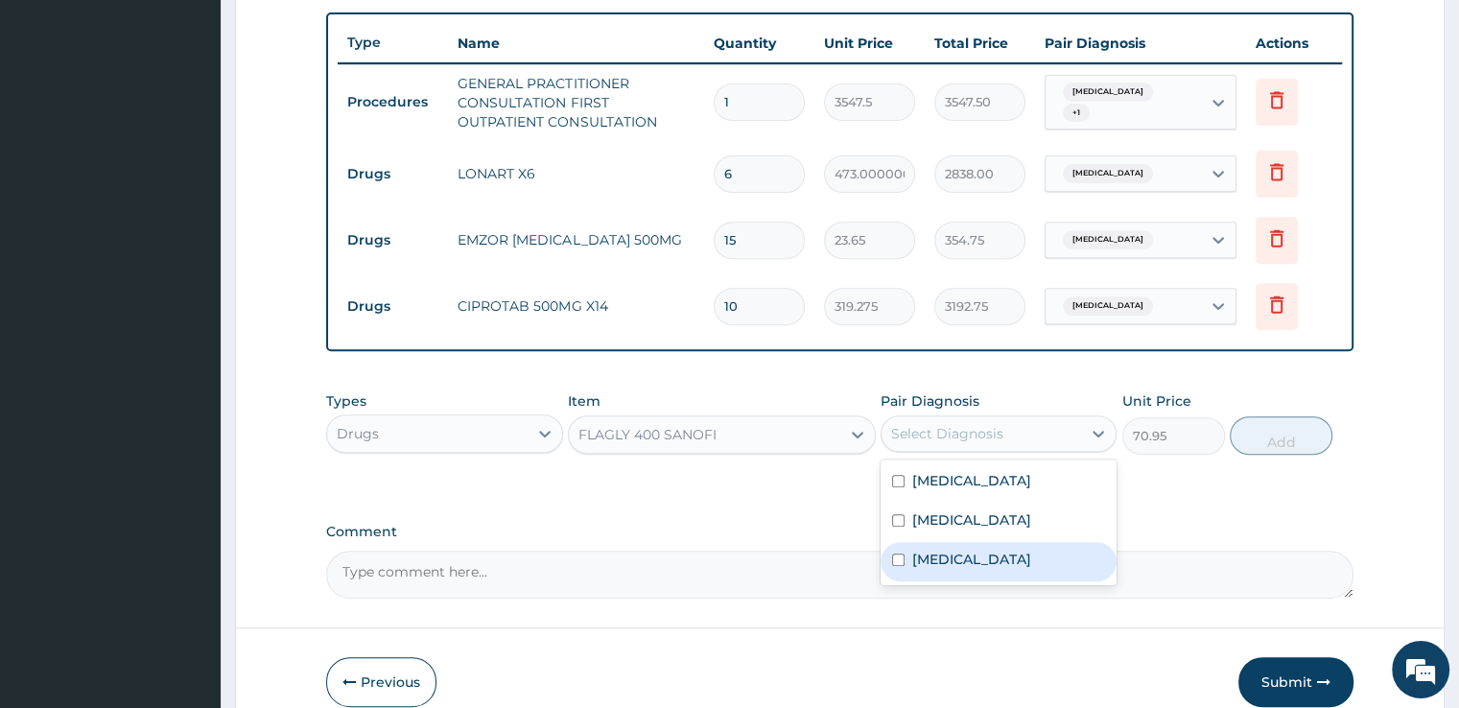
click at [947, 542] on div "[MEDICAL_DATA]" at bounding box center [999, 561] width 236 height 39
checkbox input "true"
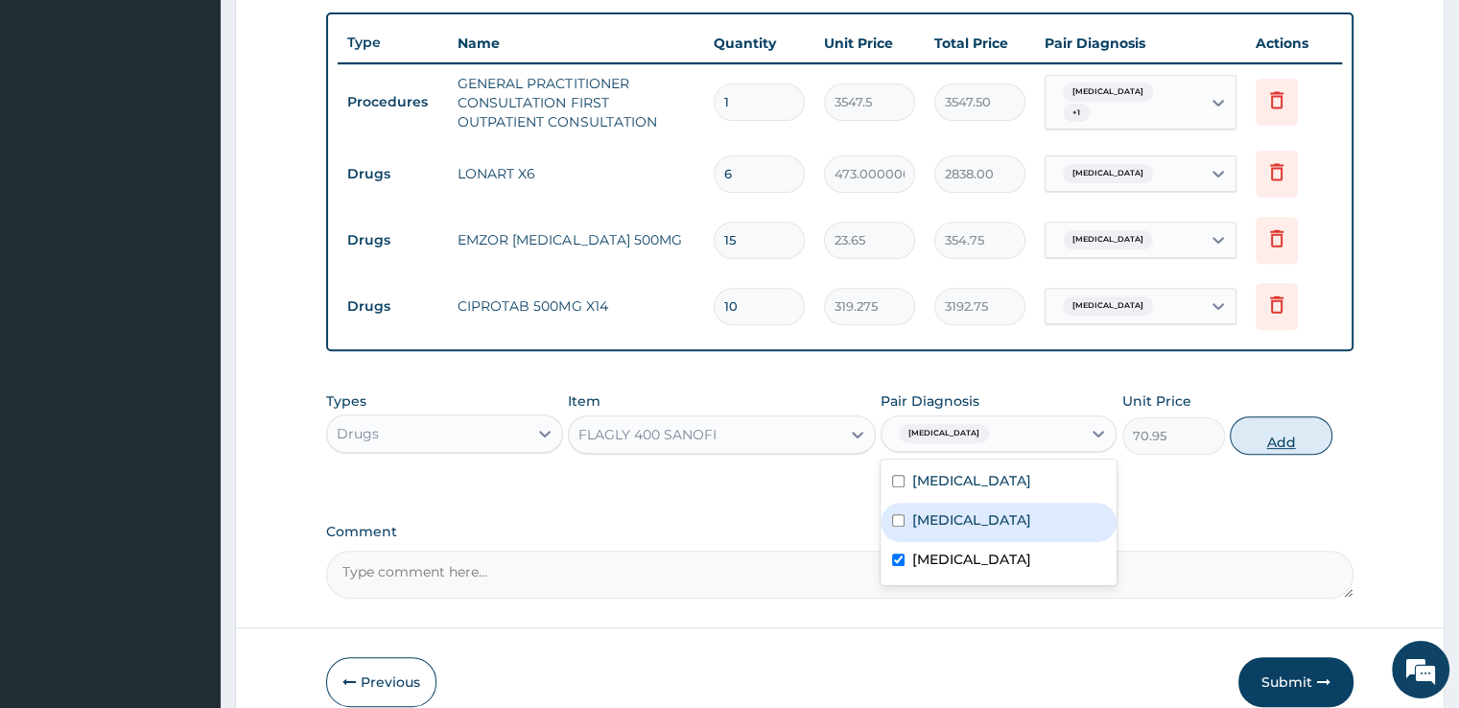
click at [1282, 439] on button "Add" at bounding box center [1281, 435] width 103 height 38
type input "0"
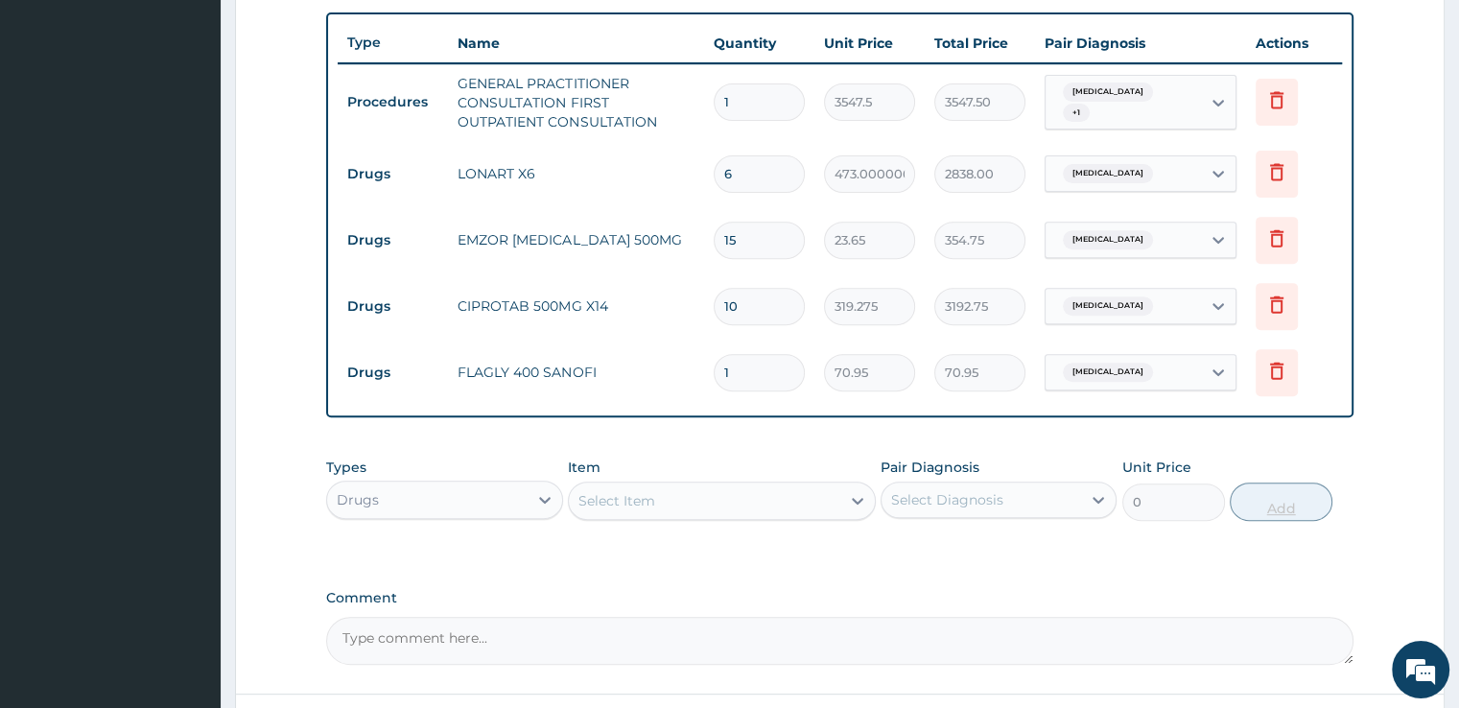
type input "15"
type input "1064.25"
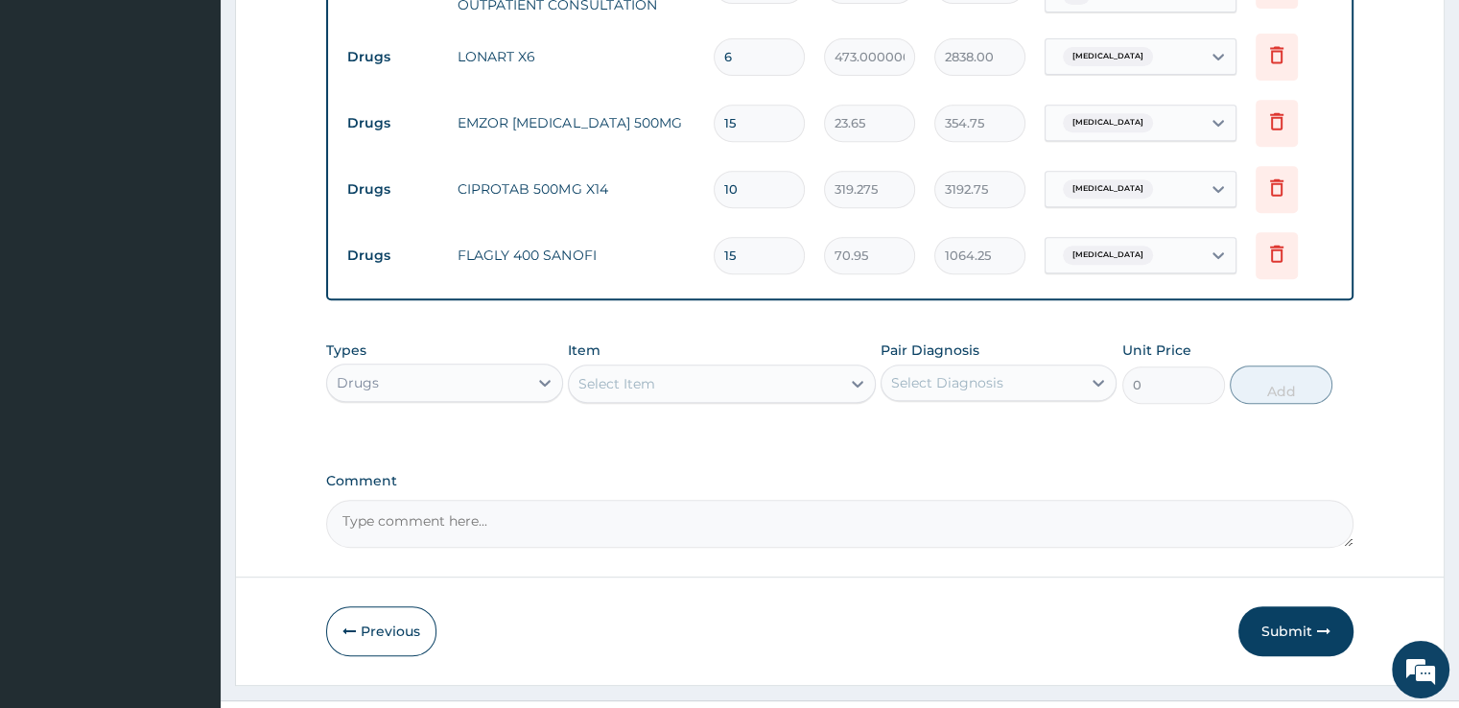
scroll to position [820, 0]
type input "15"
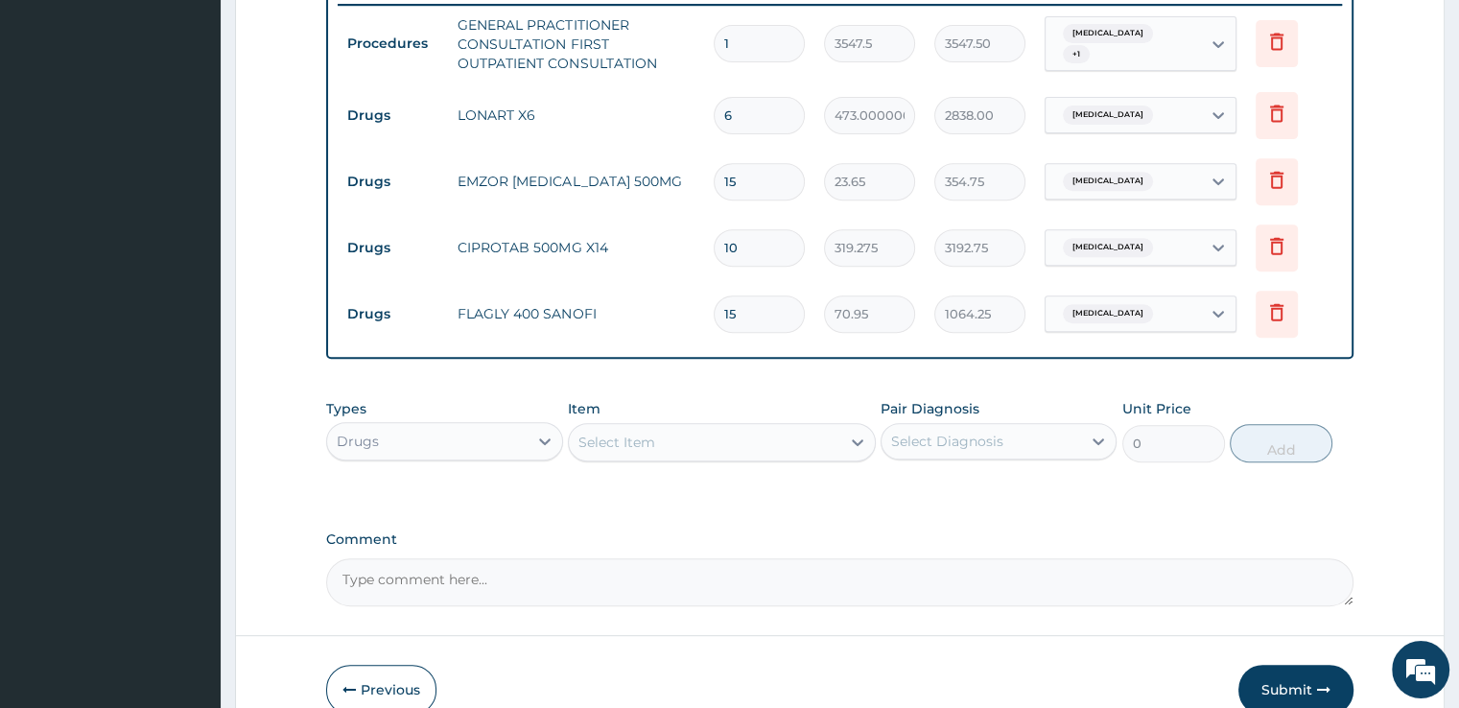
scroll to position [856, 0]
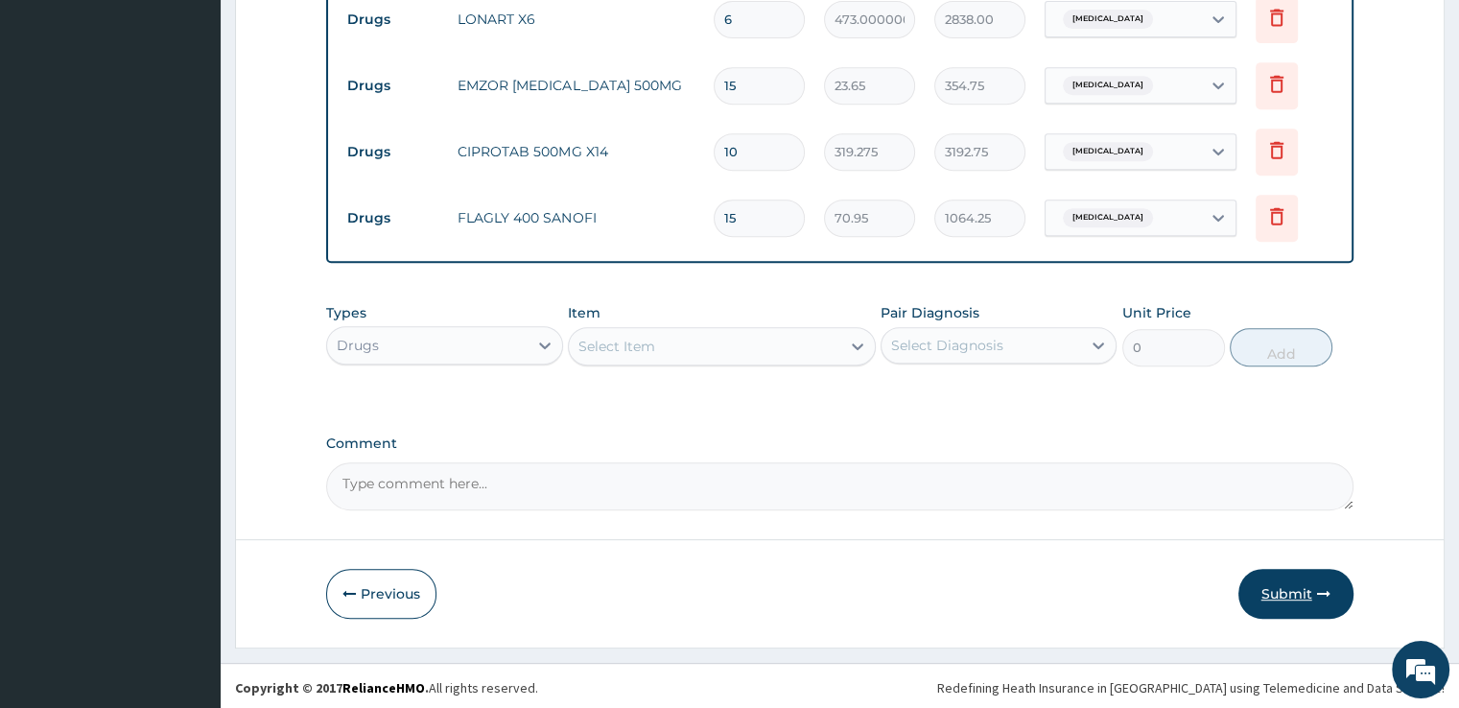
click at [1317, 593] on icon "button" at bounding box center [1323, 593] width 13 height 13
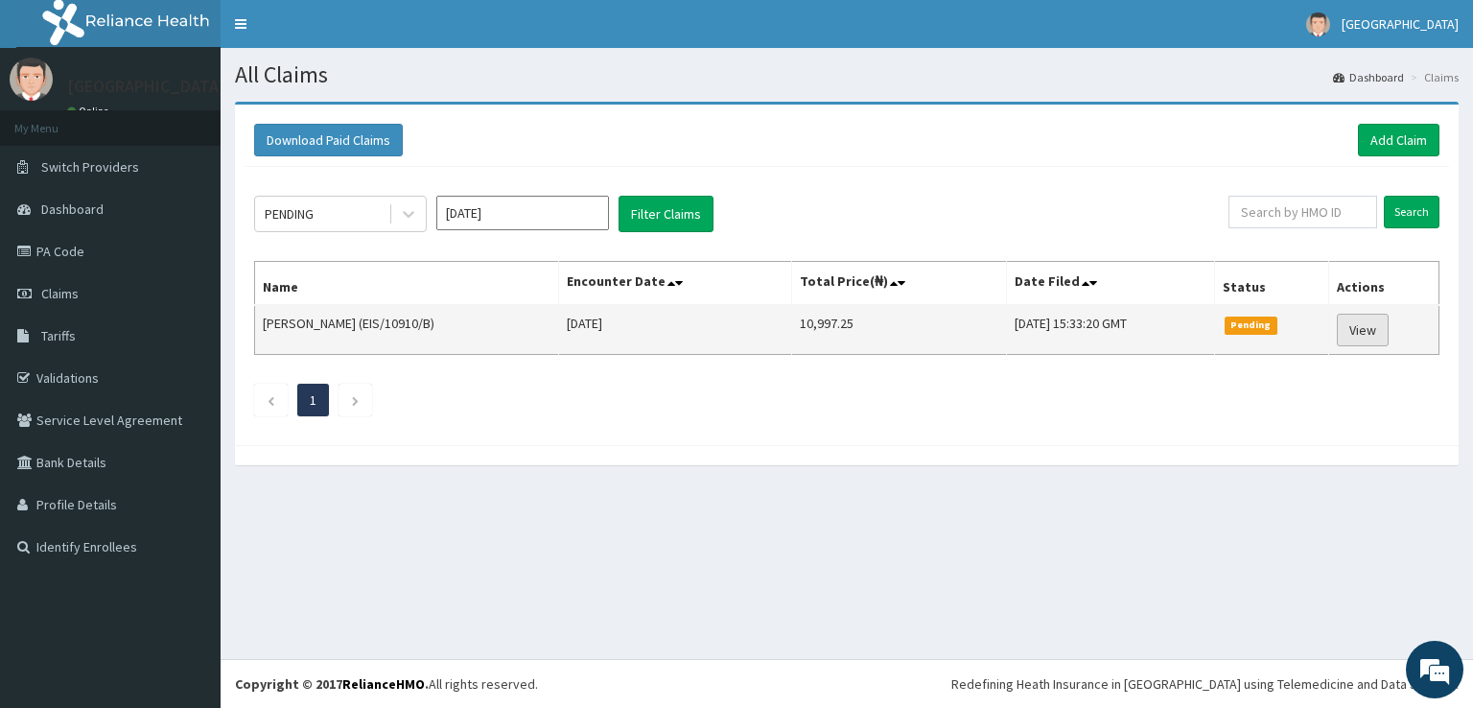
click at [1364, 335] on link "View" at bounding box center [1363, 330] width 52 height 33
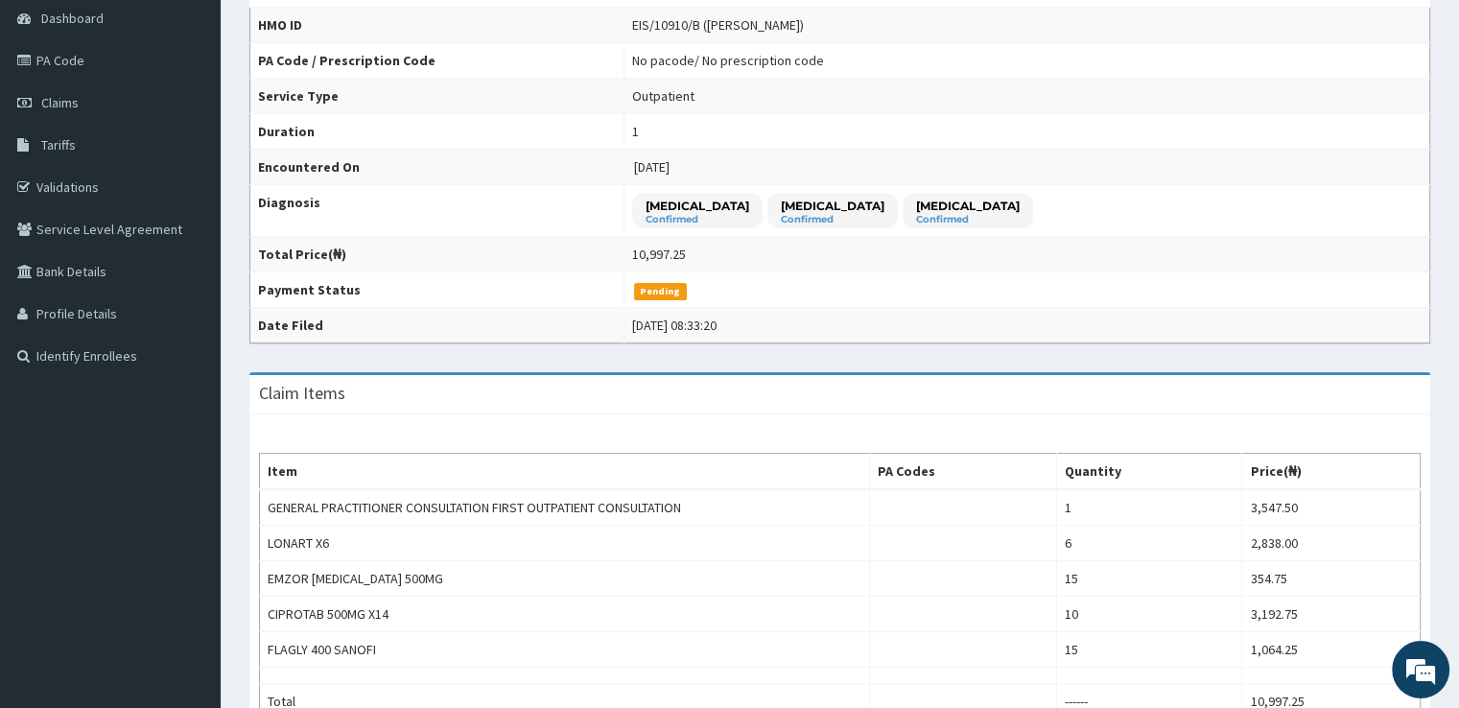
scroll to position [197, 0]
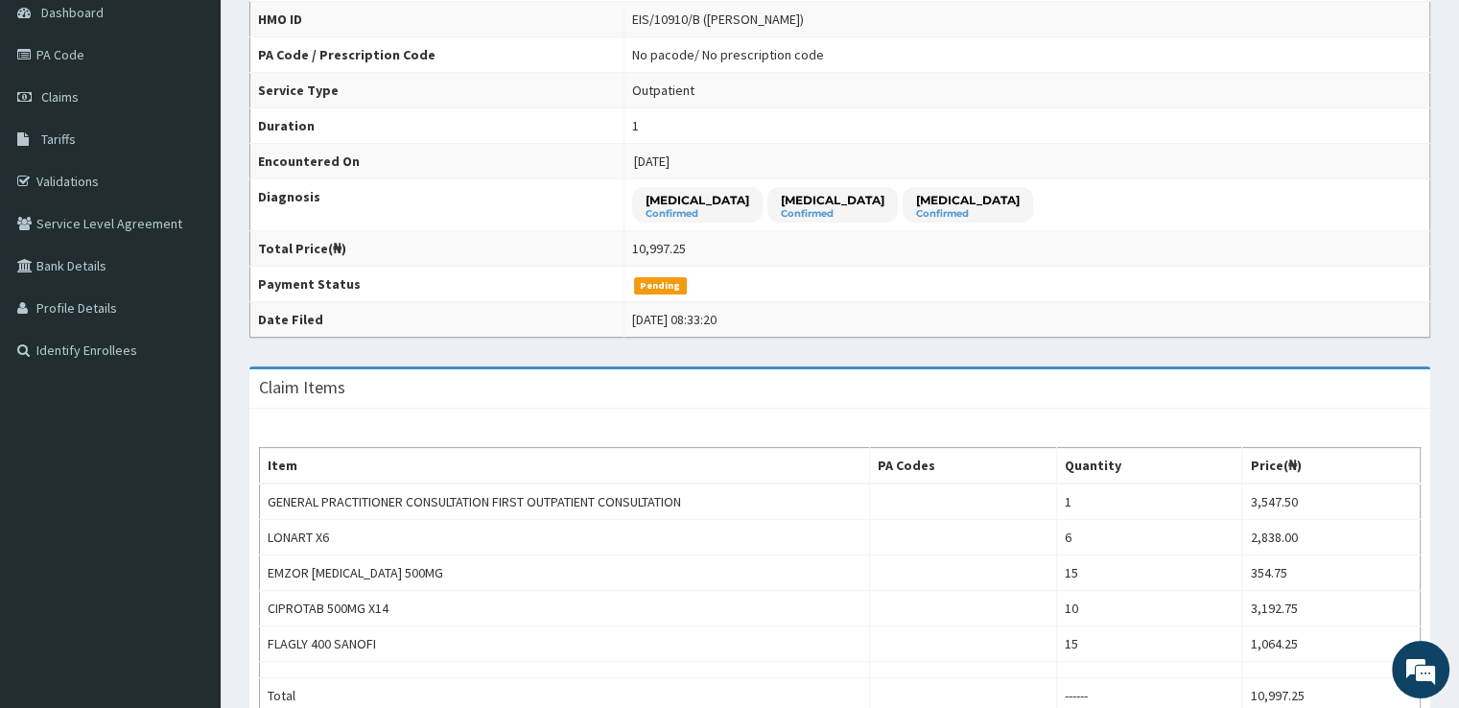
click at [1459, 415] on html "R EL Toggle navigation [GEOGRAPHIC_DATA] [GEOGRAPHIC_DATA] - [EMAIL_ADDRESS][DO…" at bounding box center [729, 423] width 1459 height 1241
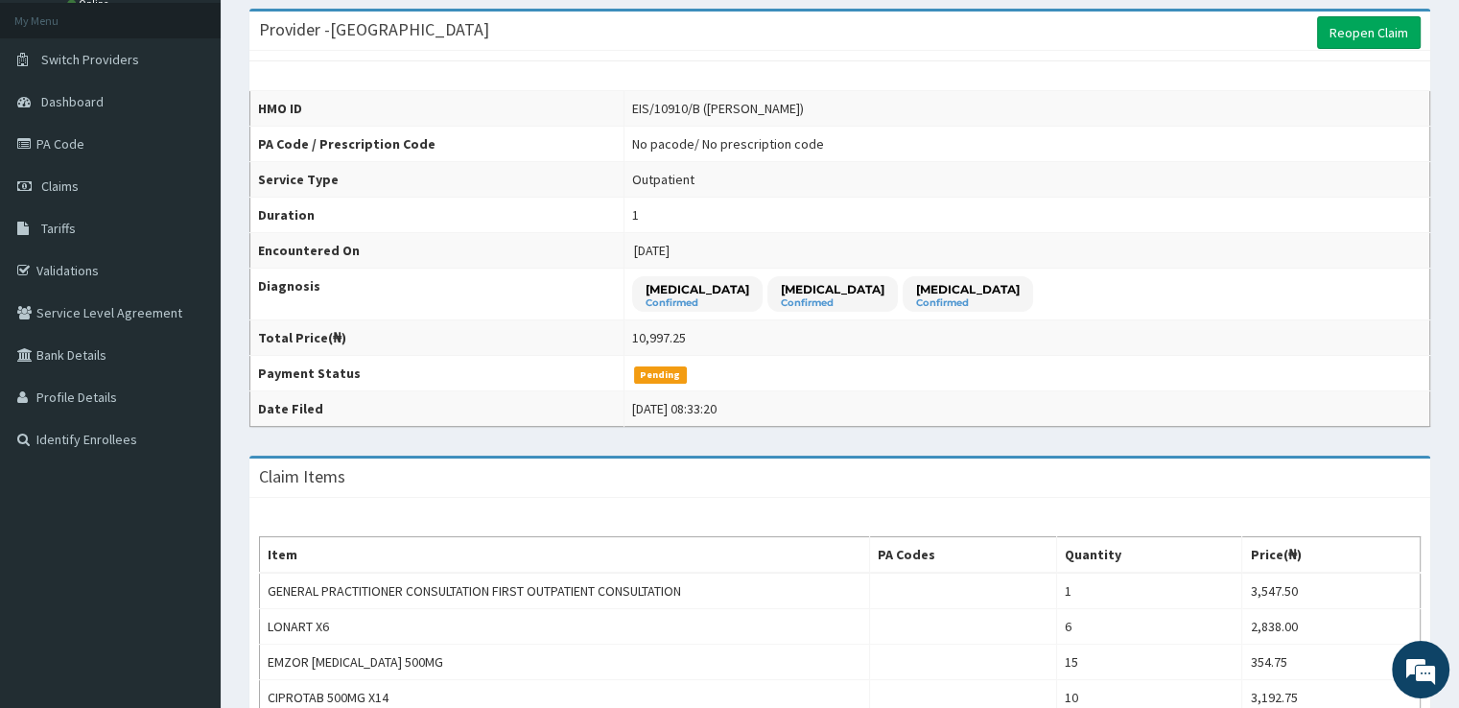
scroll to position [0, 0]
